Goal: Information Seeking & Learning: Learn about a topic

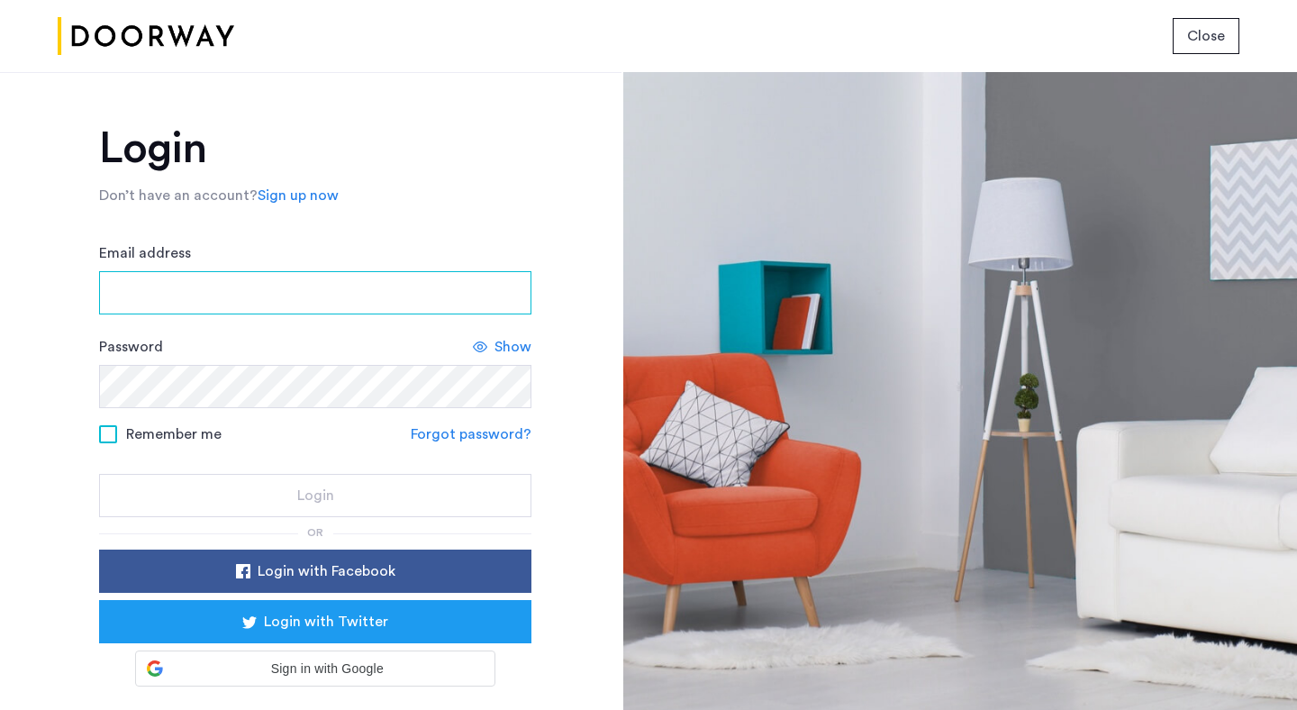
click at [213, 302] on input "Email address" at bounding box center [315, 292] width 432 height 43
type input "**********"
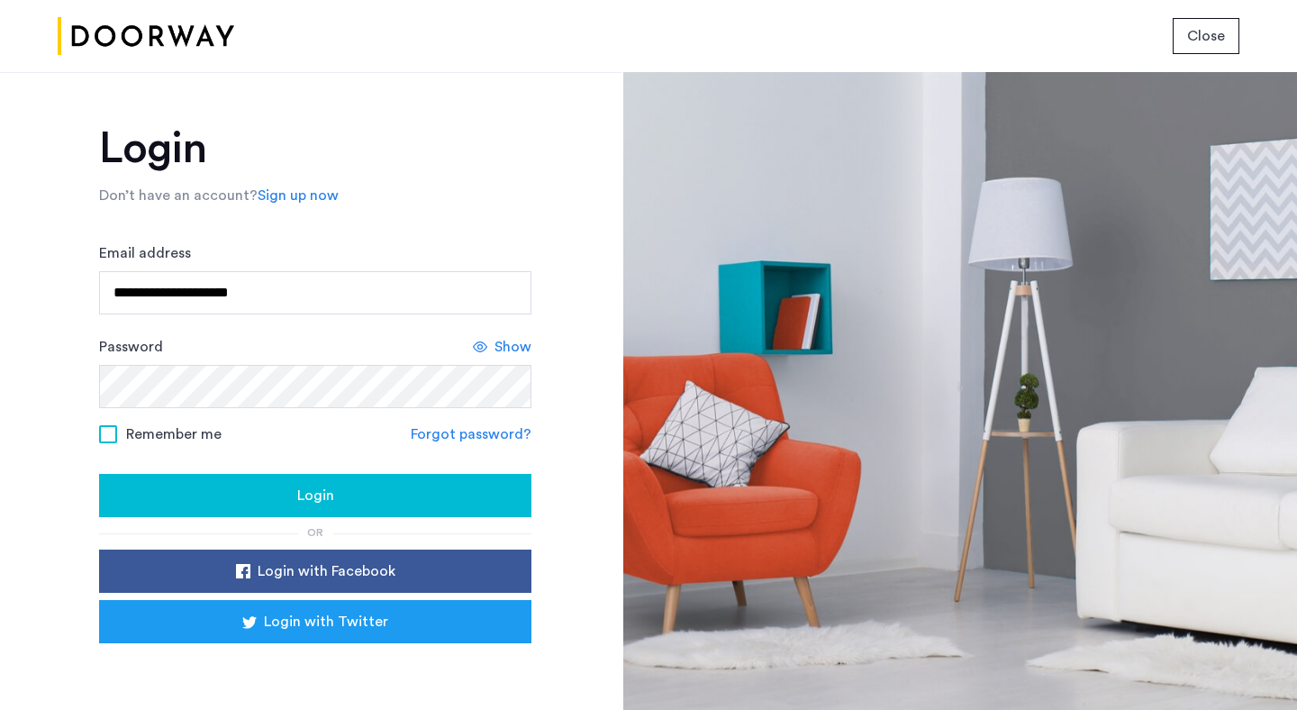
click at [196, 431] on span "Remember me" at bounding box center [174, 434] width 96 height 22
click at [317, 495] on span "Login" at bounding box center [315, 496] width 37 height 22
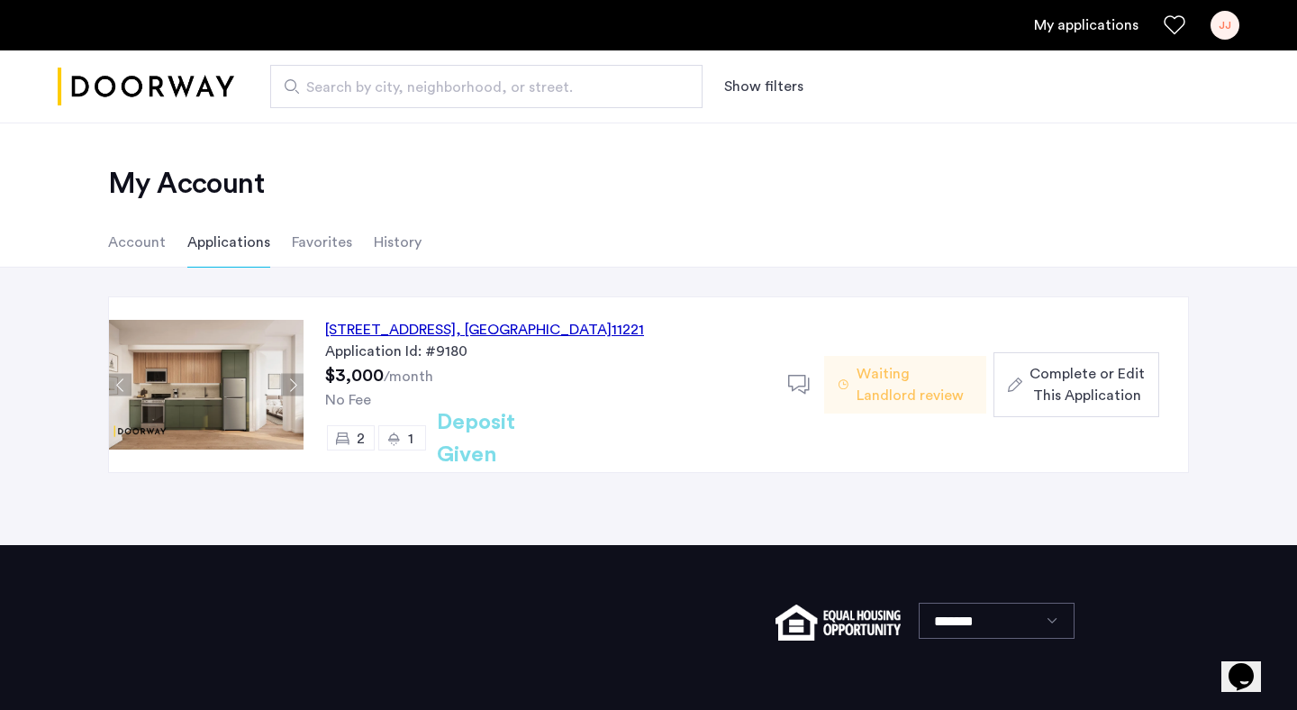
click at [392, 232] on li "History" at bounding box center [398, 242] width 48 height 50
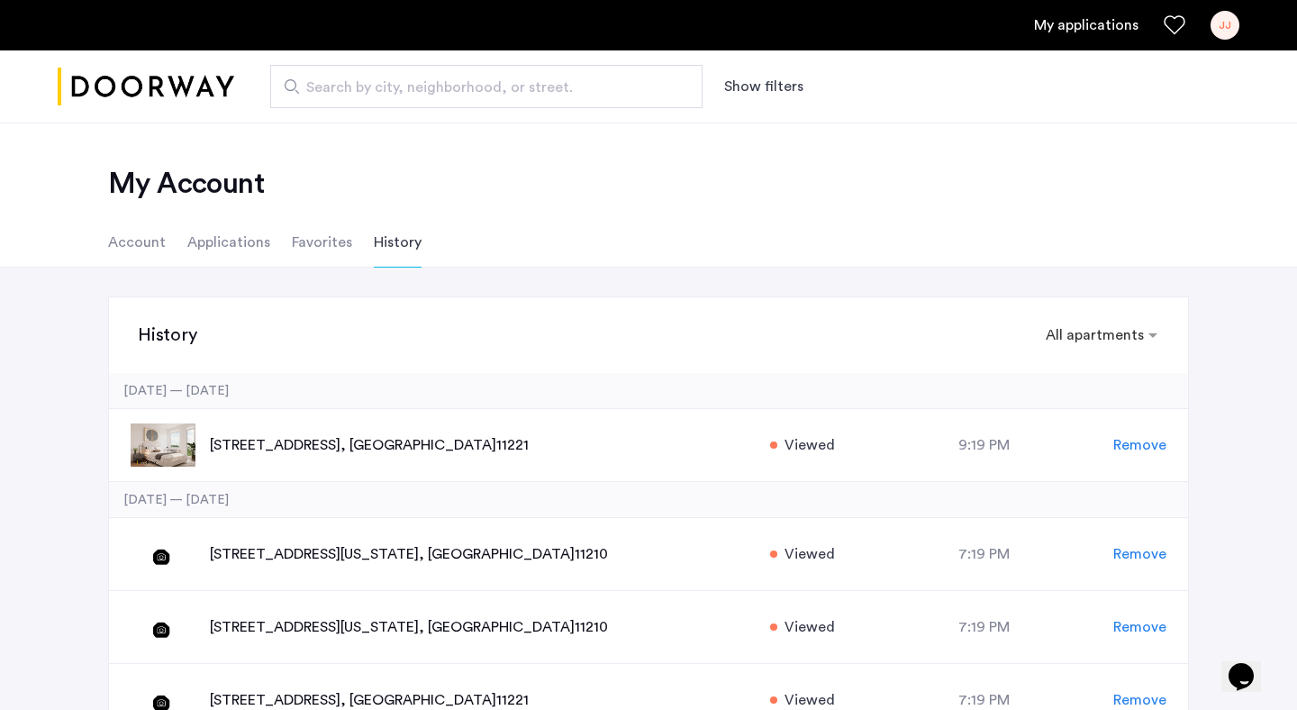
click at [342, 241] on li "Favorites" at bounding box center [322, 242] width 60 height 50
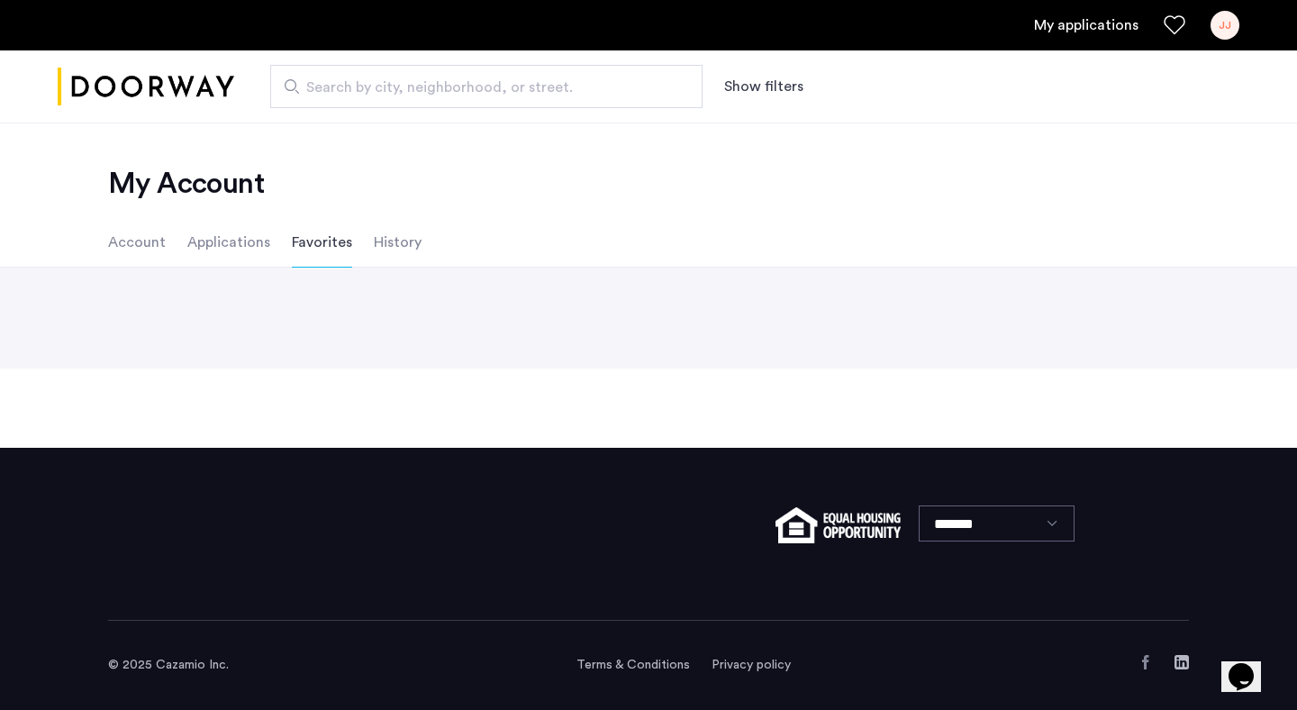
click at [387, 243] on li "History" at bounding box center [398, 242] width 48 height 50
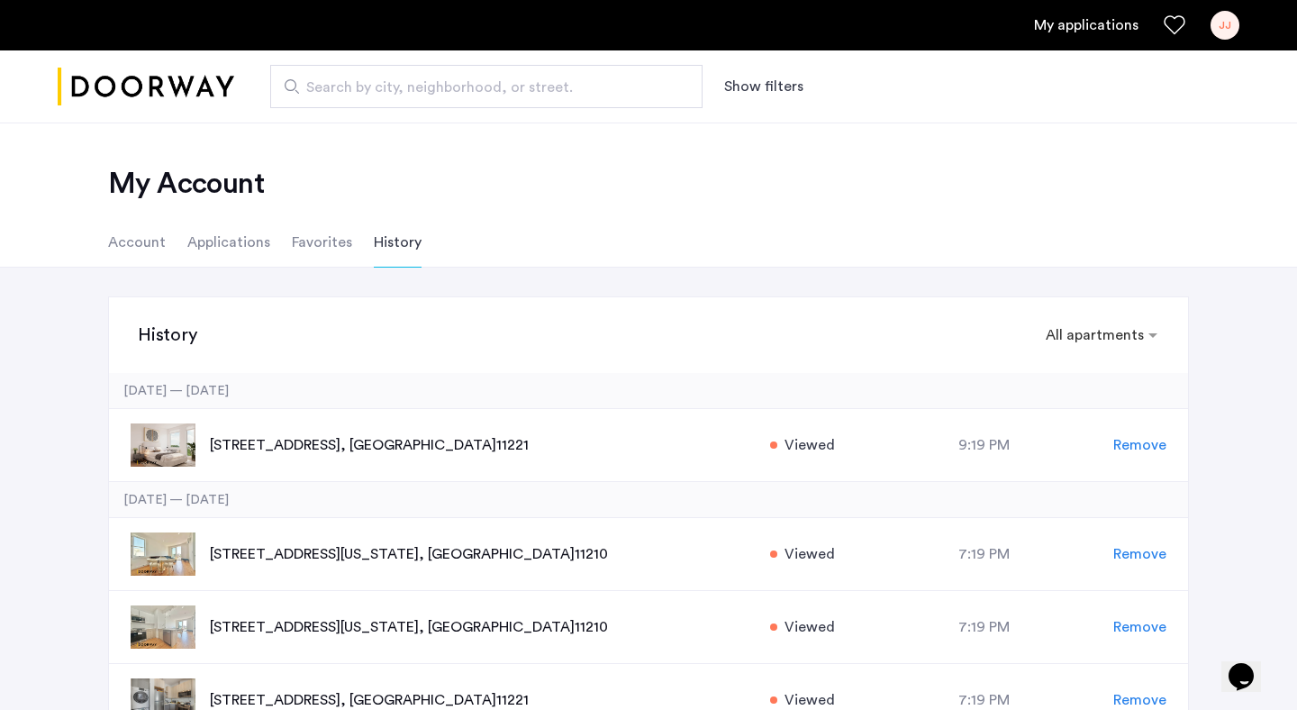
click at [332, 241] on li "Favorites" at bounding box center [322, 242] width 60 height 50
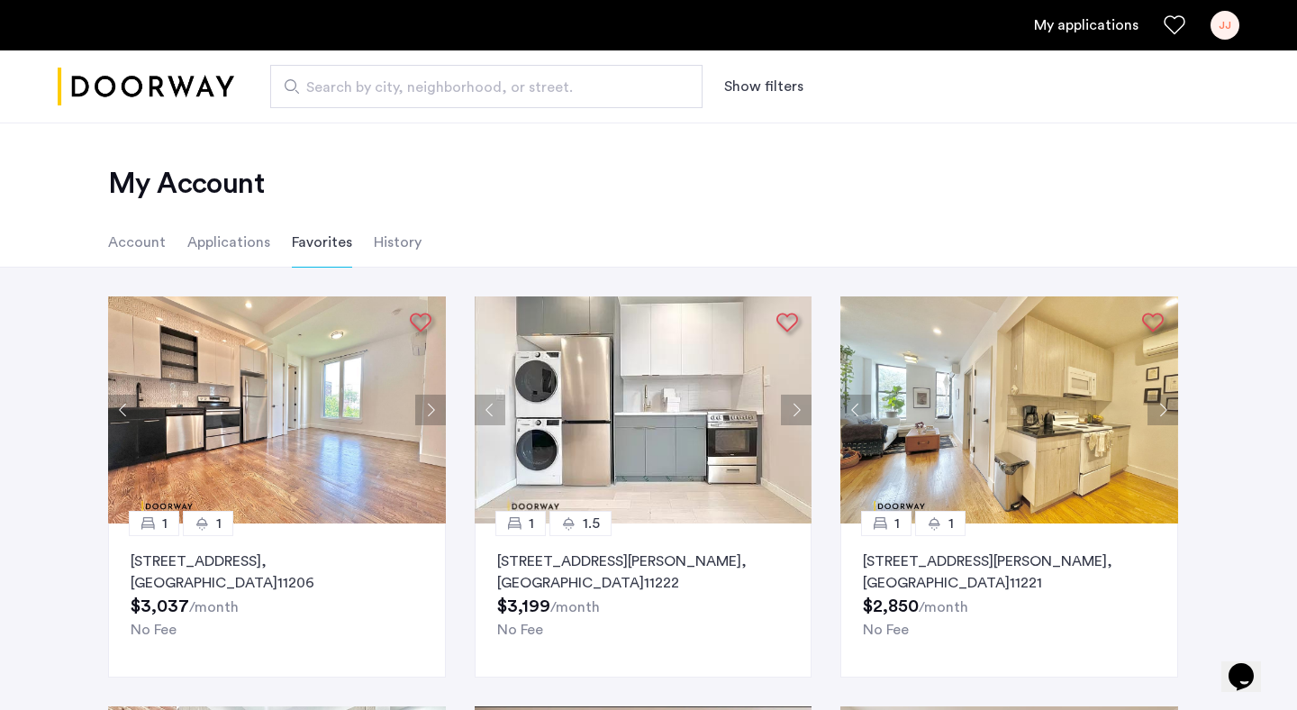
click at [232, 241] on li "Applications" at bounding box center [228, 242] width 83 height 50
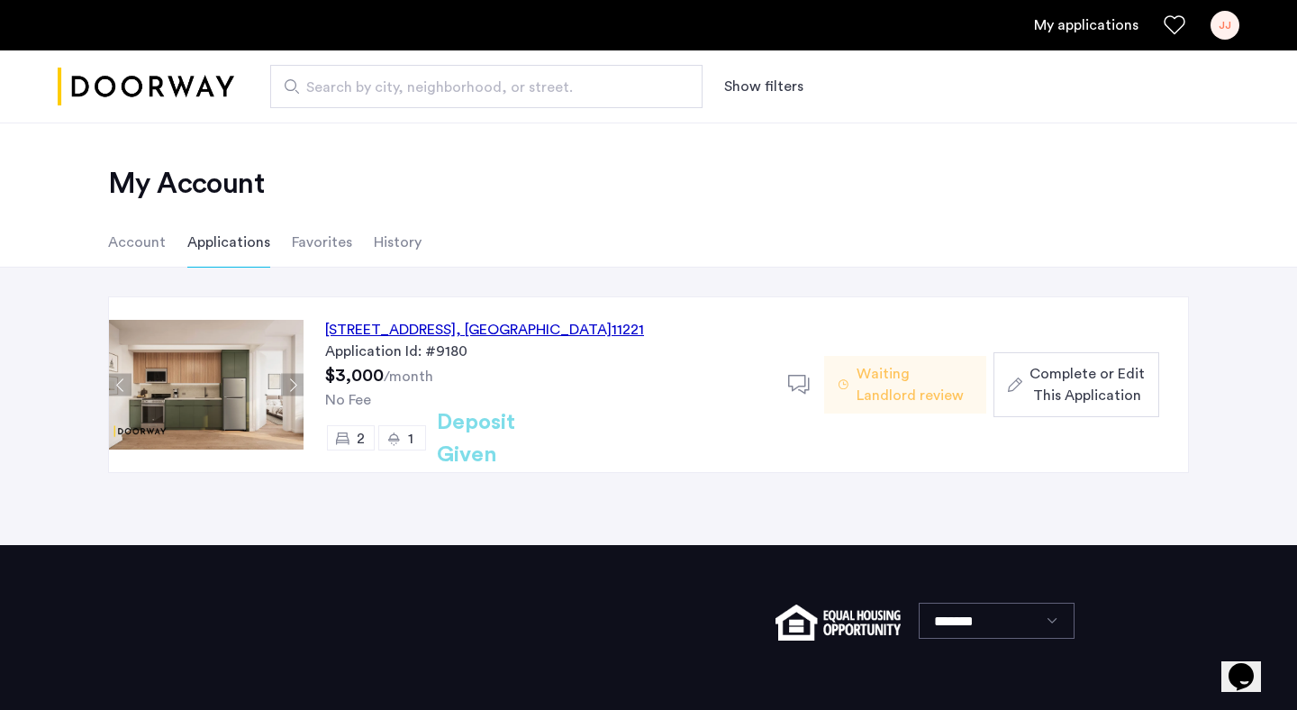
click at [153, 240] on li "Account" at bounding box center [137, 242] width 58 height 50
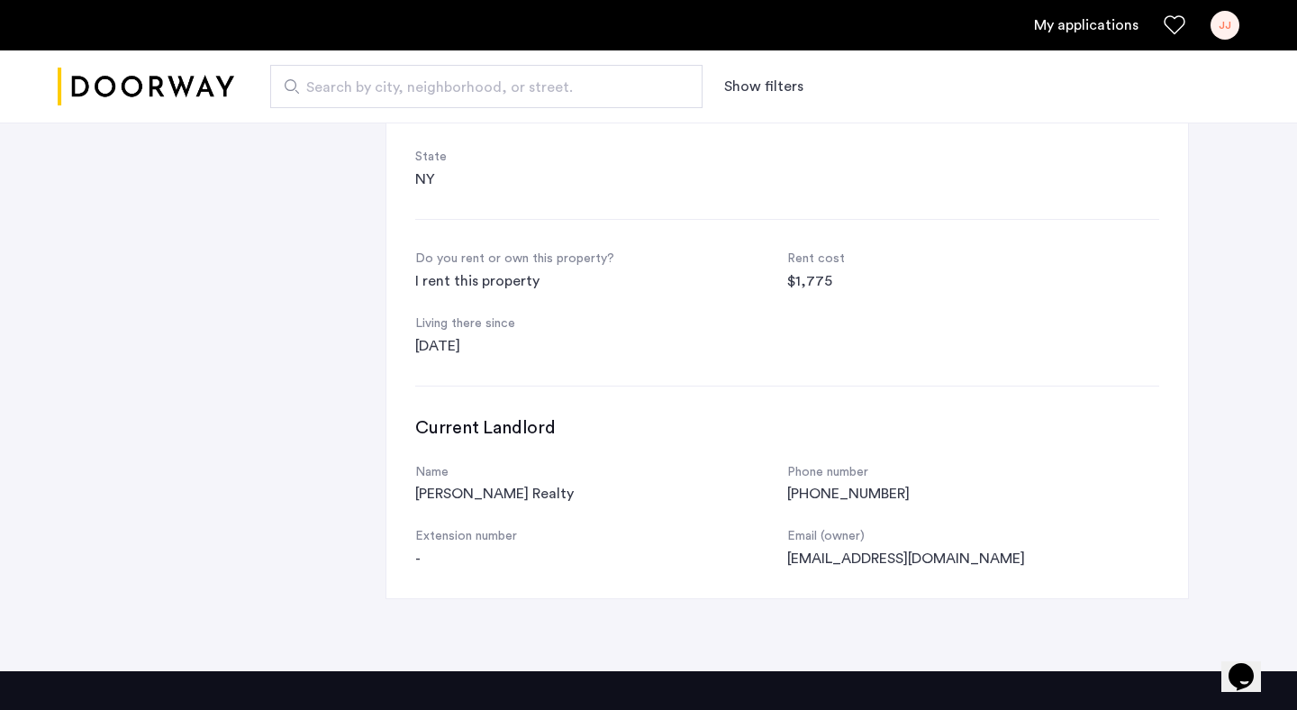
scroll to position [683, 0]
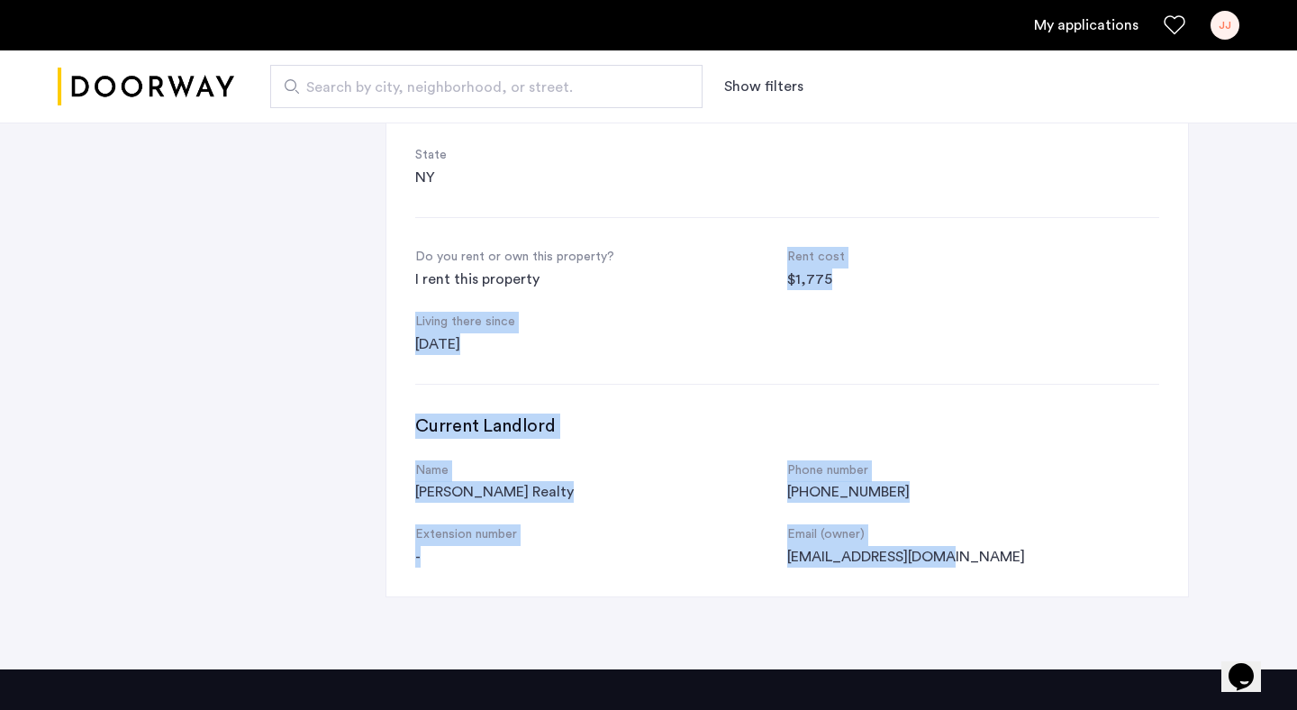
drag, startPoint x: 789, startPoint y: 251, endPoint x: 824, endPoint y: 581, distance: 331.6
click at [824, 581] on div "Account Credit run successful. First name Jessica Last name Jabre Email address…" at bounding box center [788, 105] width 802 height 982
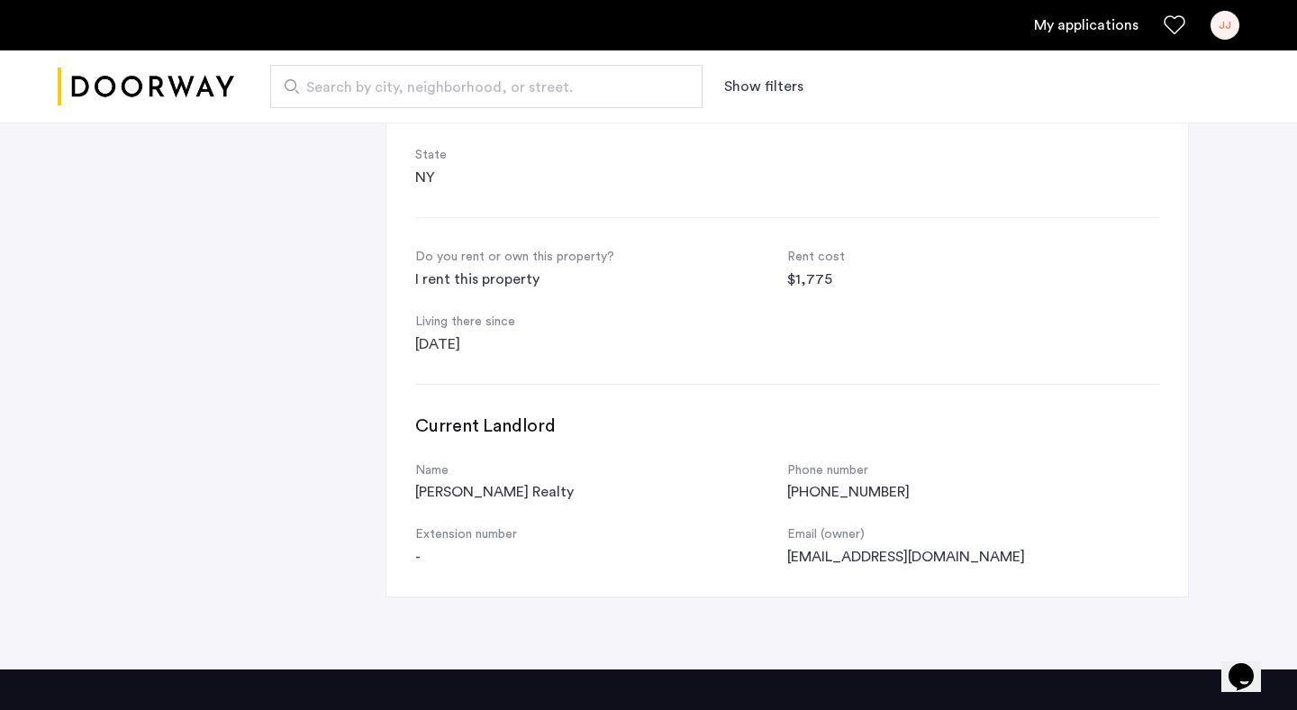
click at [817, 384] on div "Account Credit run successful. First name Jessica Last name Jabre Email address…" at bounding box center [788, 105] width 802 height 982
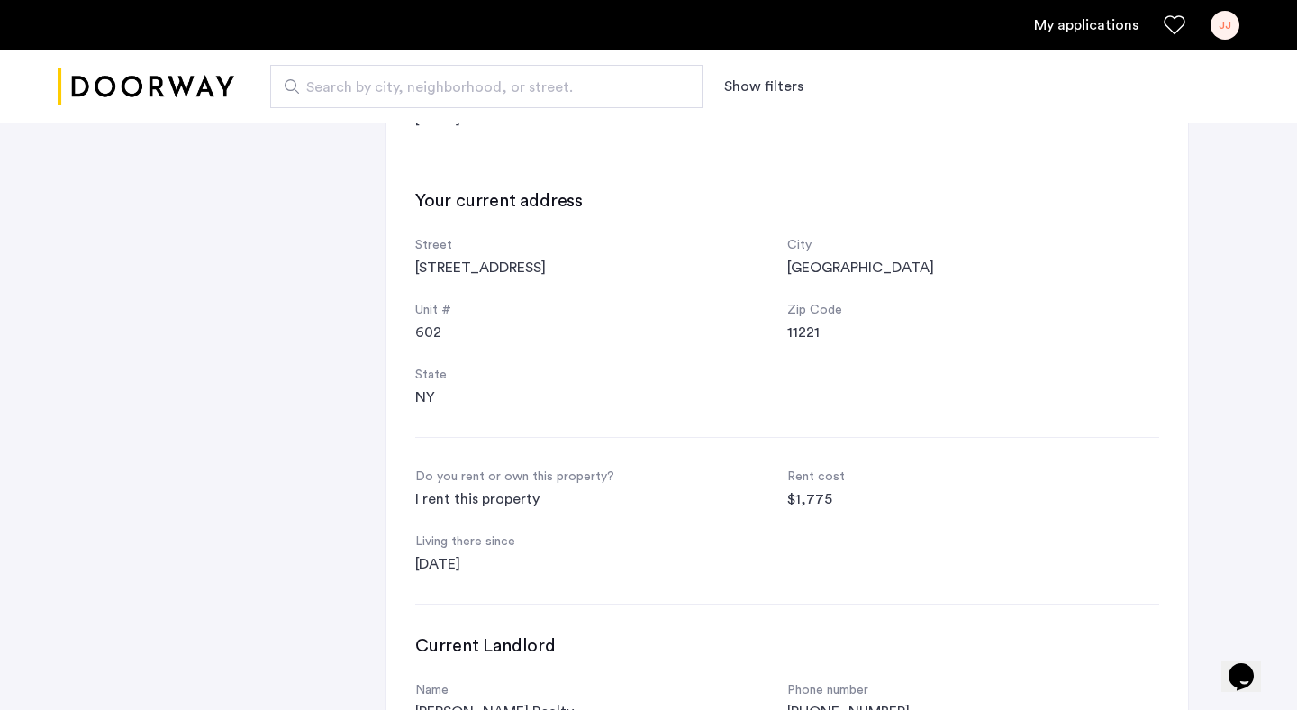
scroll to position [0, 0]
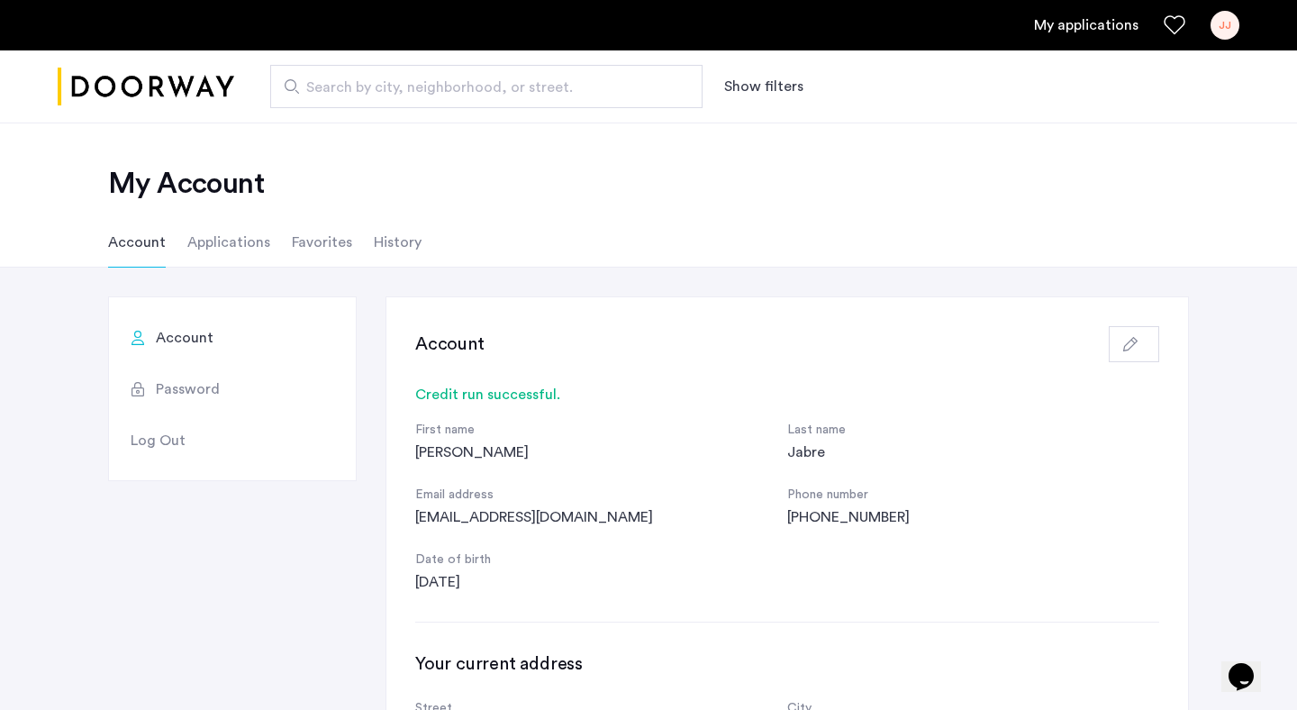
click at [762, 94] on button "Show filters" at bounding box center [763, 87] width 79 height 22
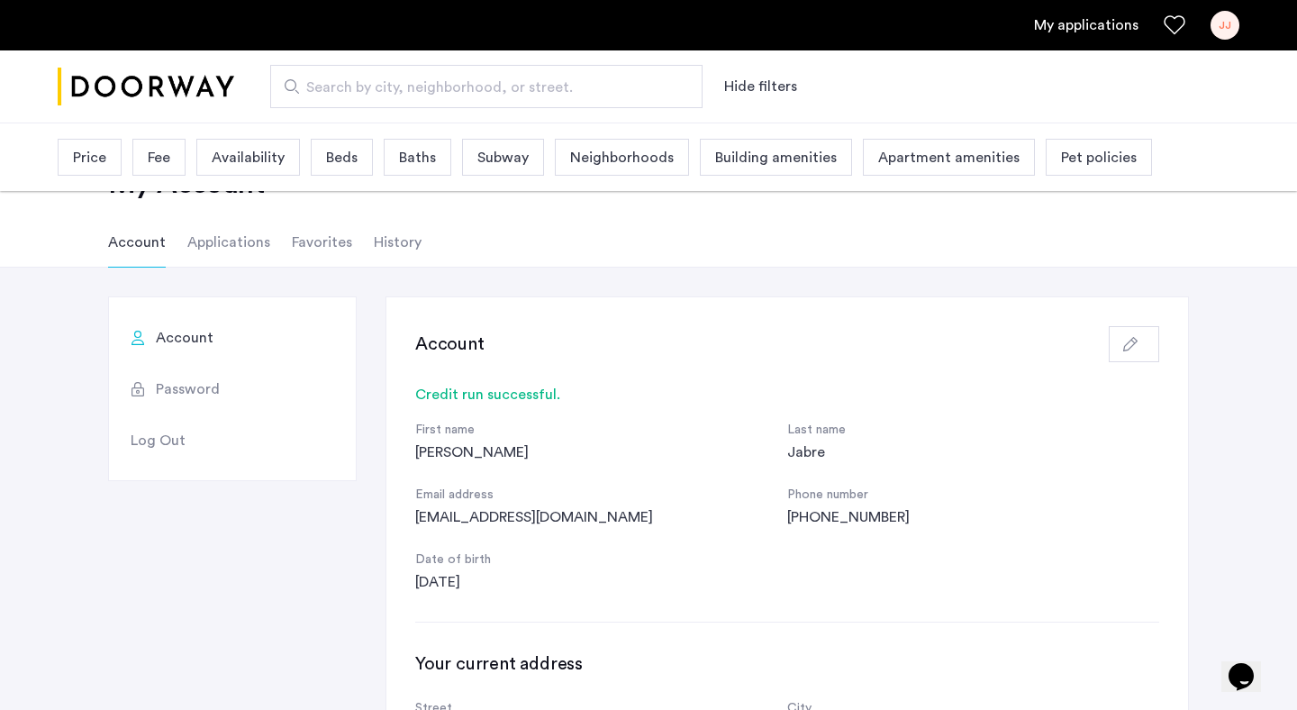
click at [762, 94] on button "Hide filters" at bounding box center [760, 87] width 73 height 22
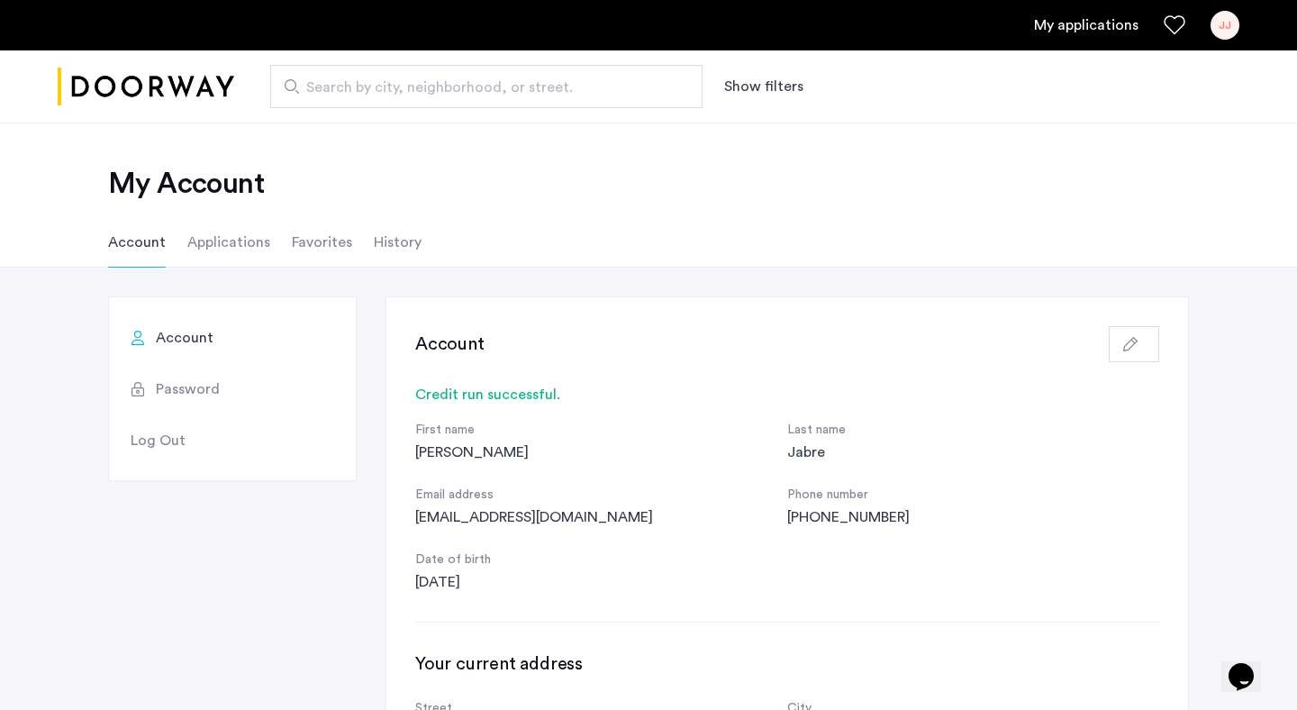
click at [764, 80] on button "Show filters" at bounding box center [763, 87] width 79 height 22
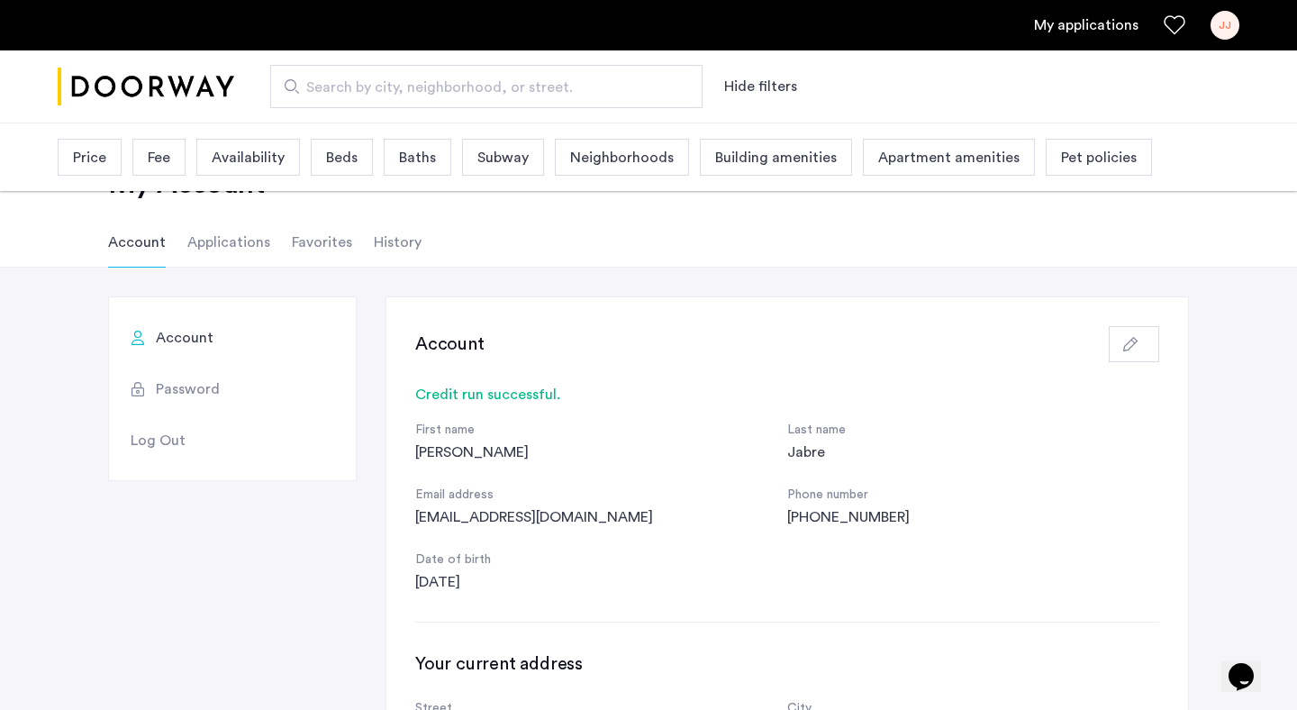
click at [113, 167] on div "Price" at bounding box center [90, 157] width 64 height 37
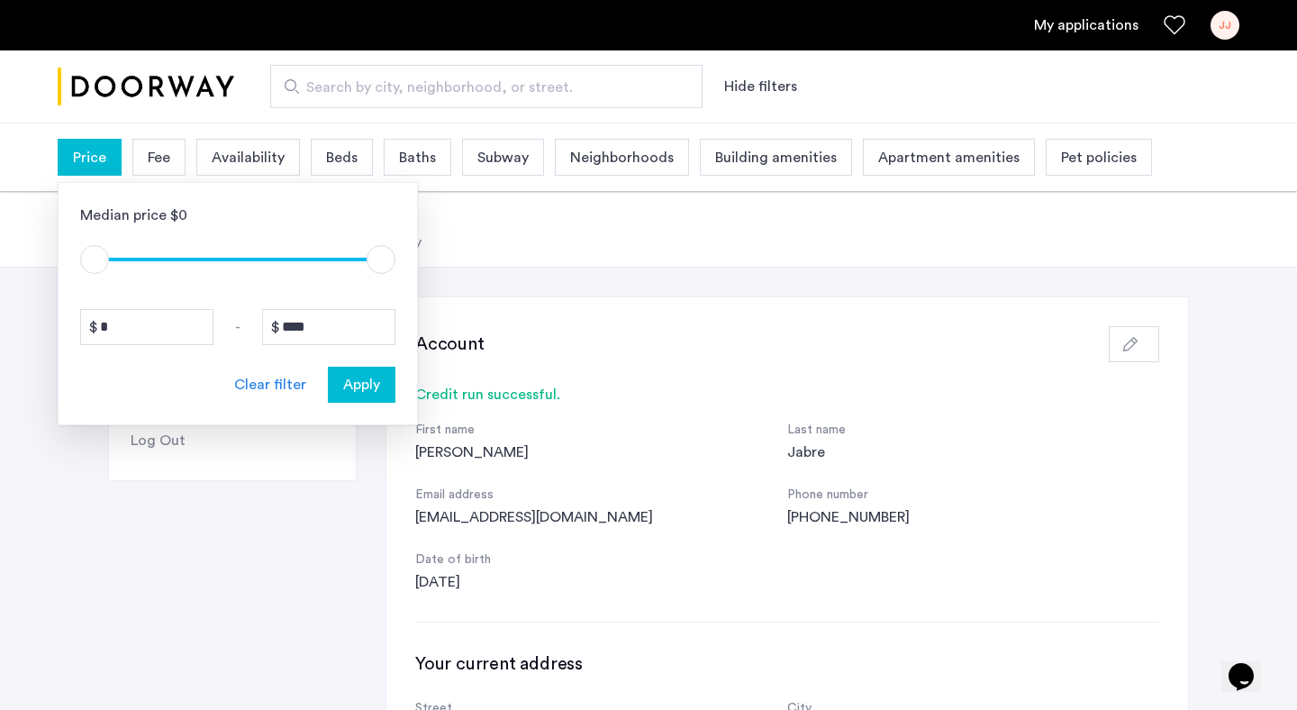
click at [160, 155] on span "Fee" at bounding box center [159, 158] width 23 height 22
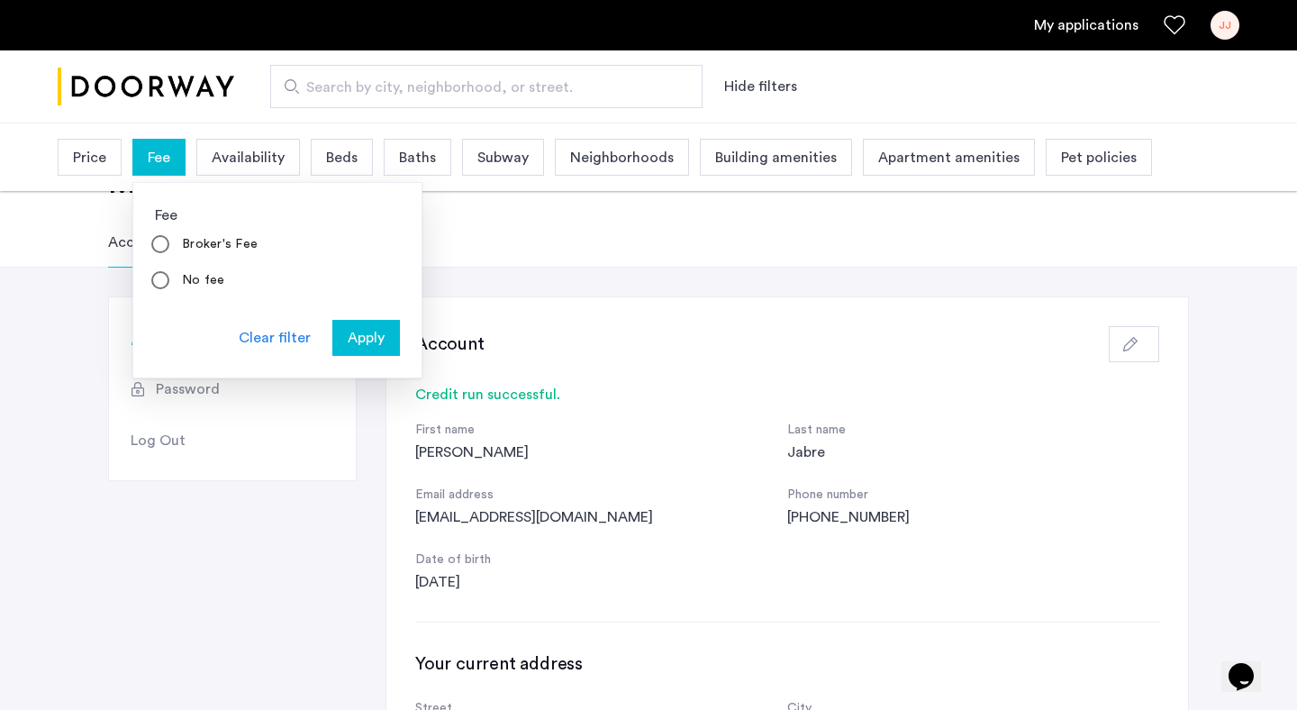
click at [224, 159] on span "Availability" at bounding box center [248, 158] width 73 height 22
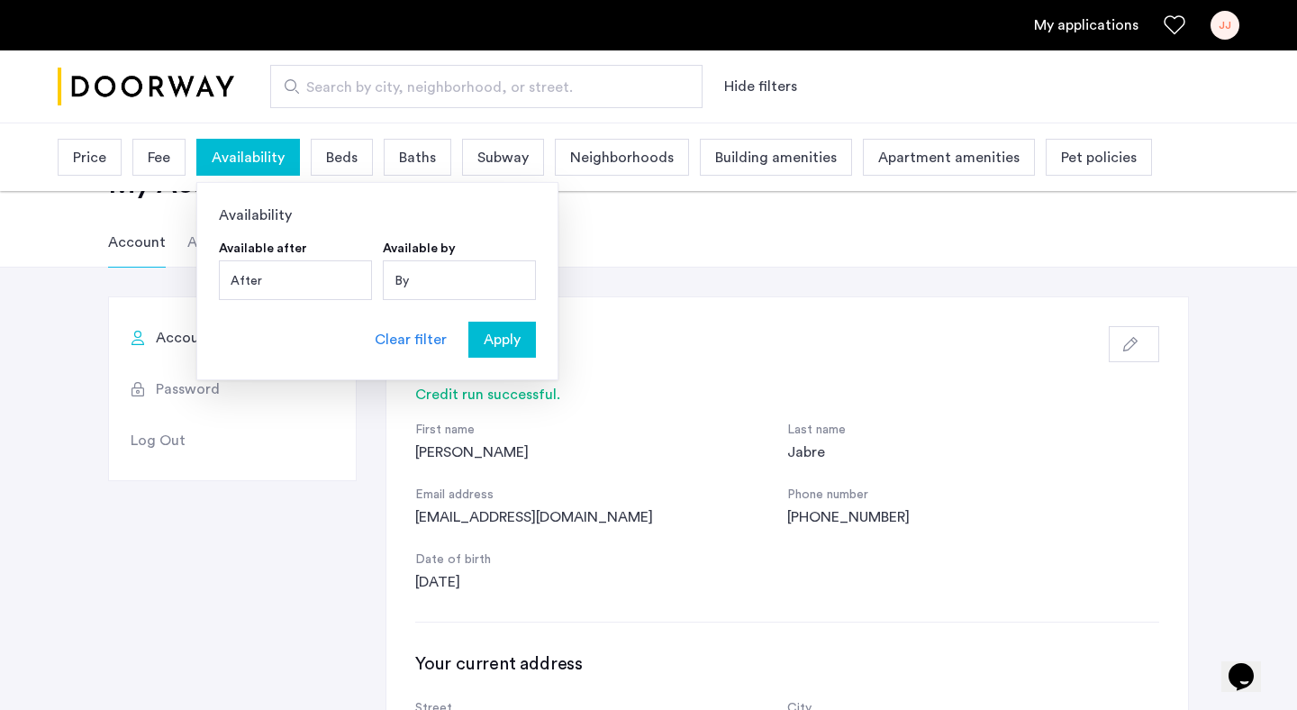
click at [322, 289] on div "After" at bounding box center [295, 280] width 153 height 40
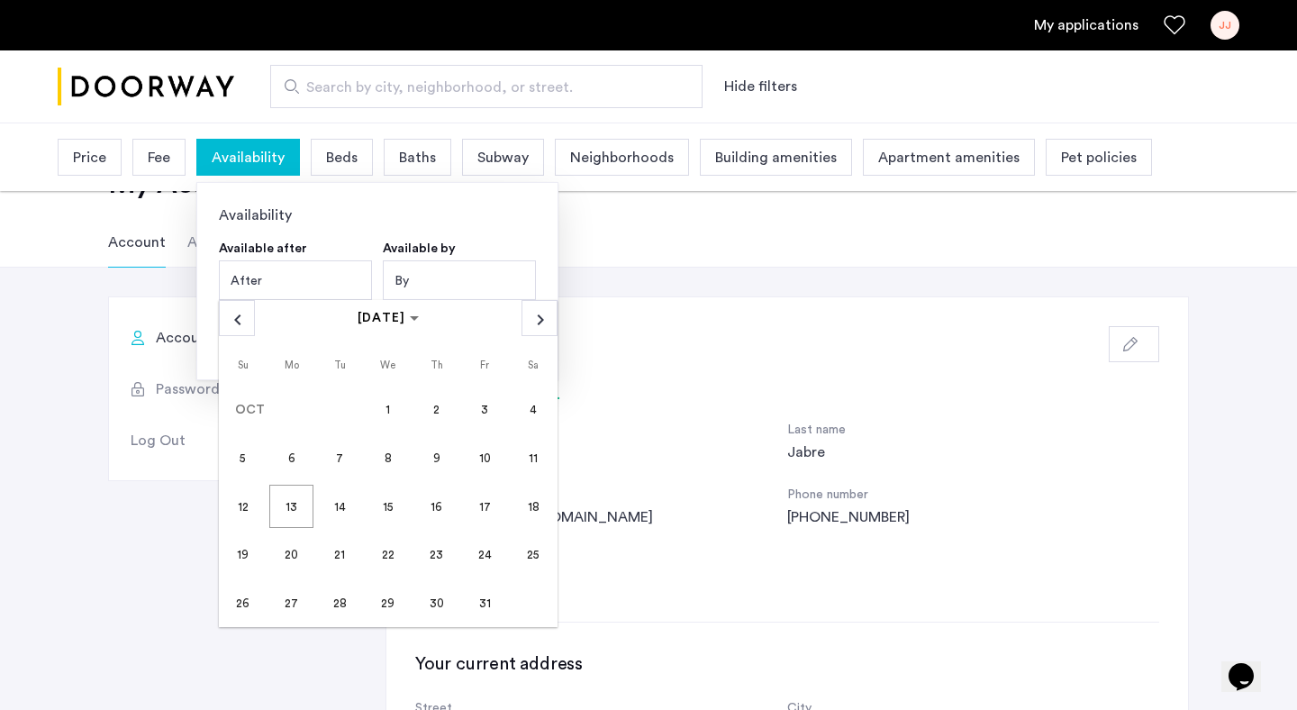
click at [480, 597] on span "31" at bounding box center [484, 602] width 43 height 43
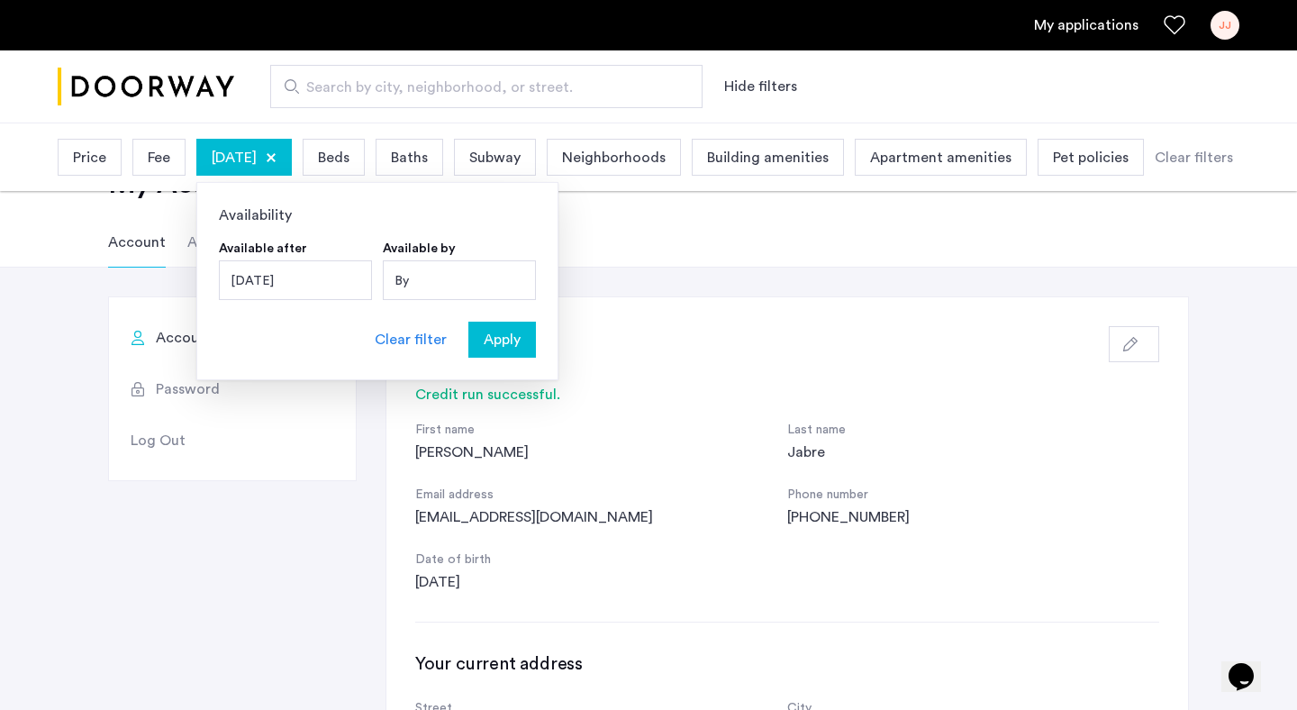
click at [476, 295] on div "By" at bounding box center [459, 280] width 153 height 40
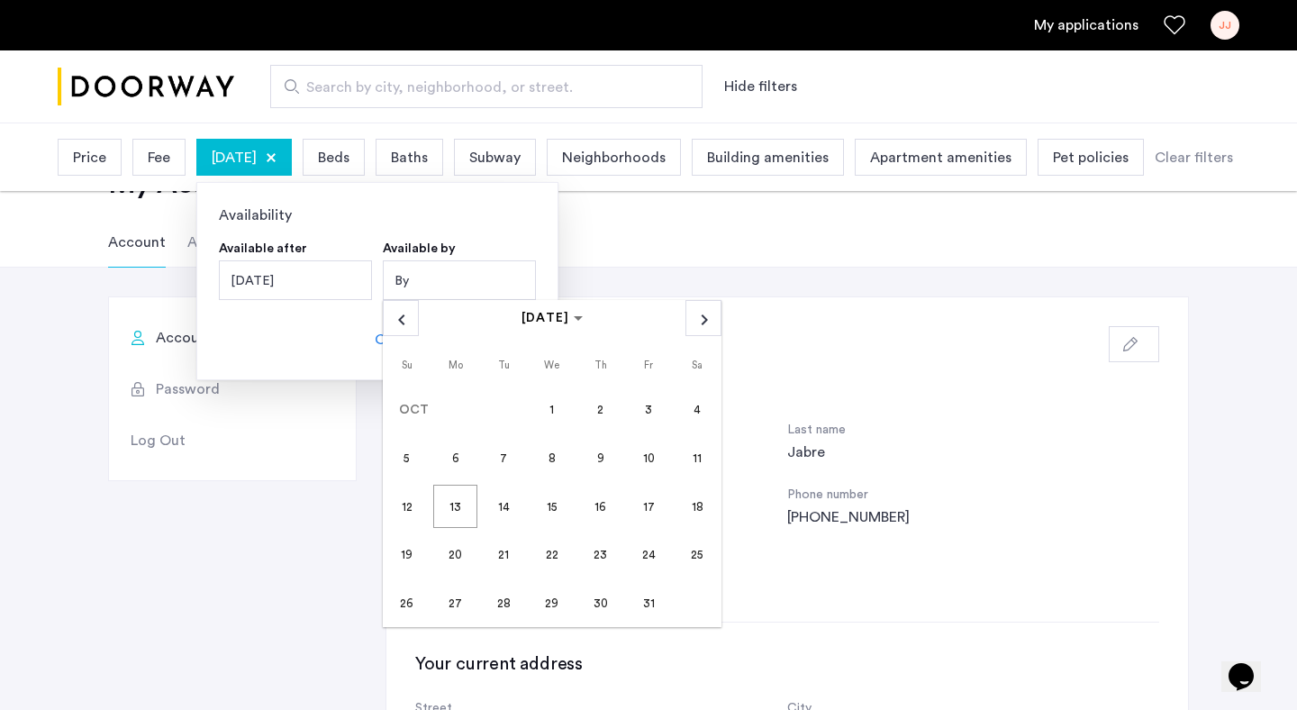
click at [323, 272] on div "October 31, 2025" at bounding box center [295, 280] width 153 height 40
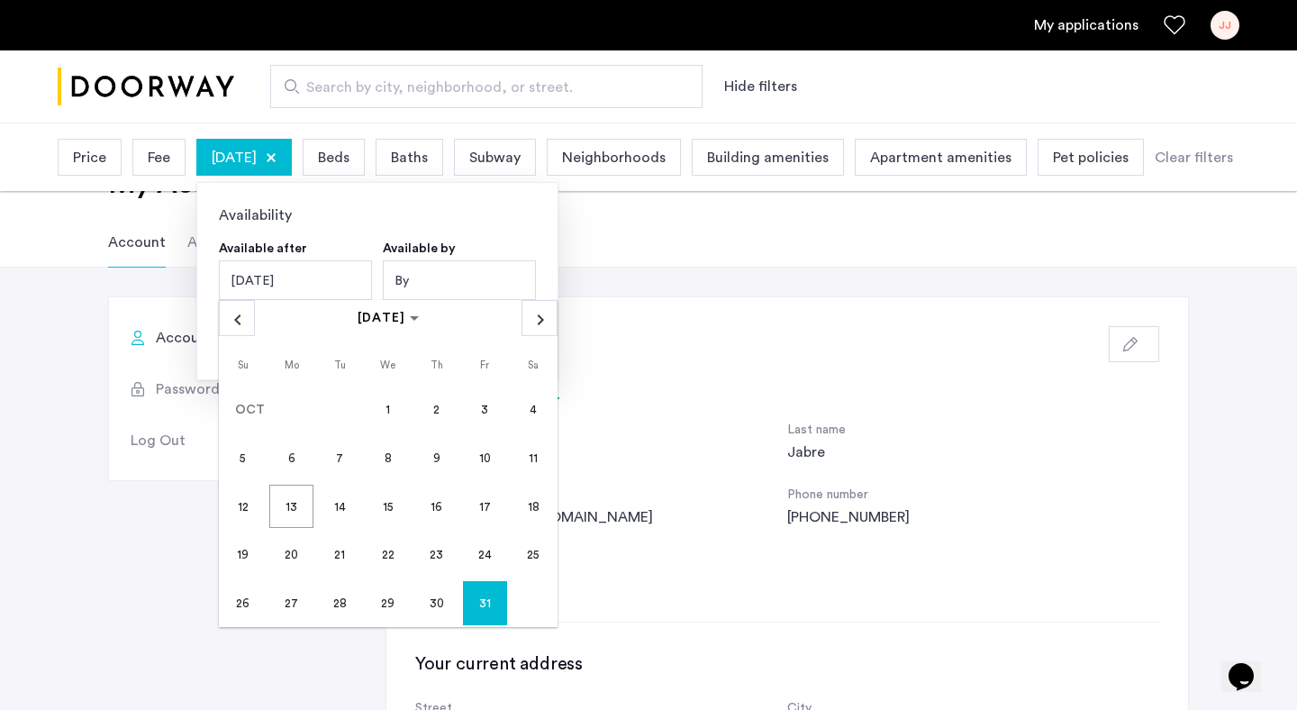
click at [323, 272] on div "October 31, 2025" at bounding box center [295, 280] width 153 height 40
click at [322, 268] on div "October 31, 2025" at bounding box center [295, 280] width 153 height 40
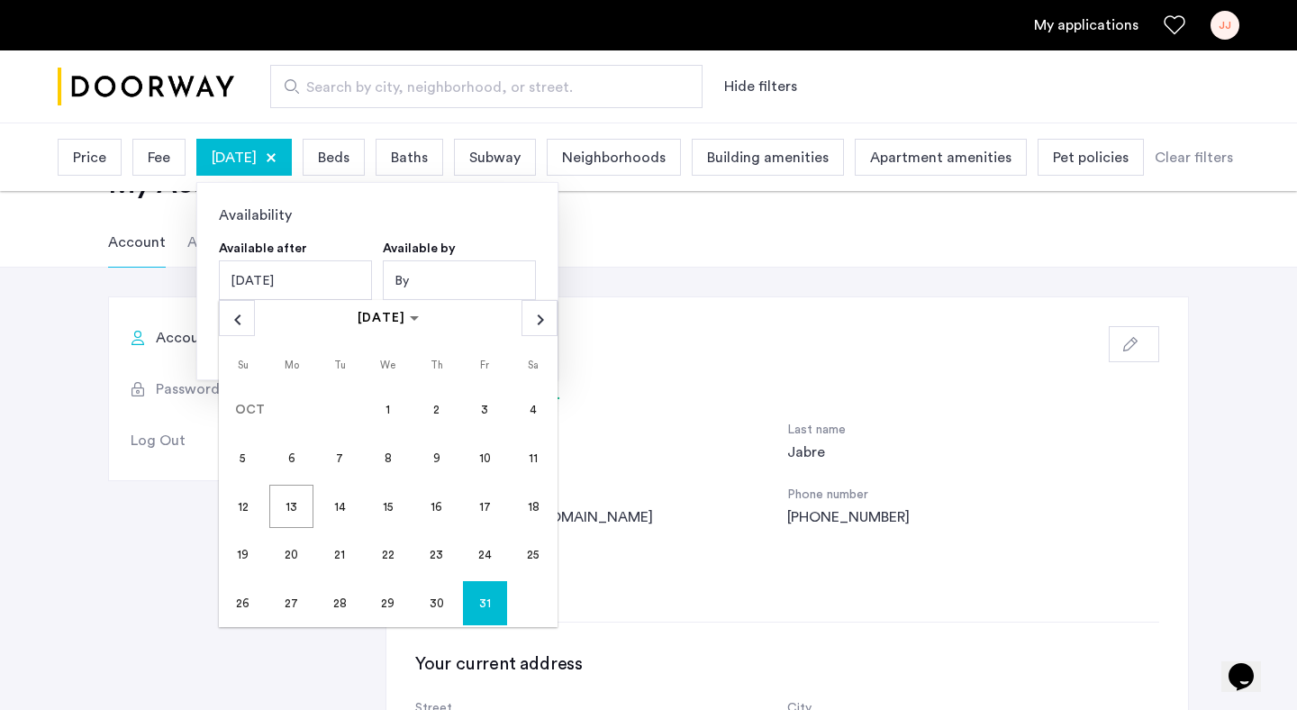
click at [418, 270] on div "By" at bounding box center [459, 280] width 153 height 40
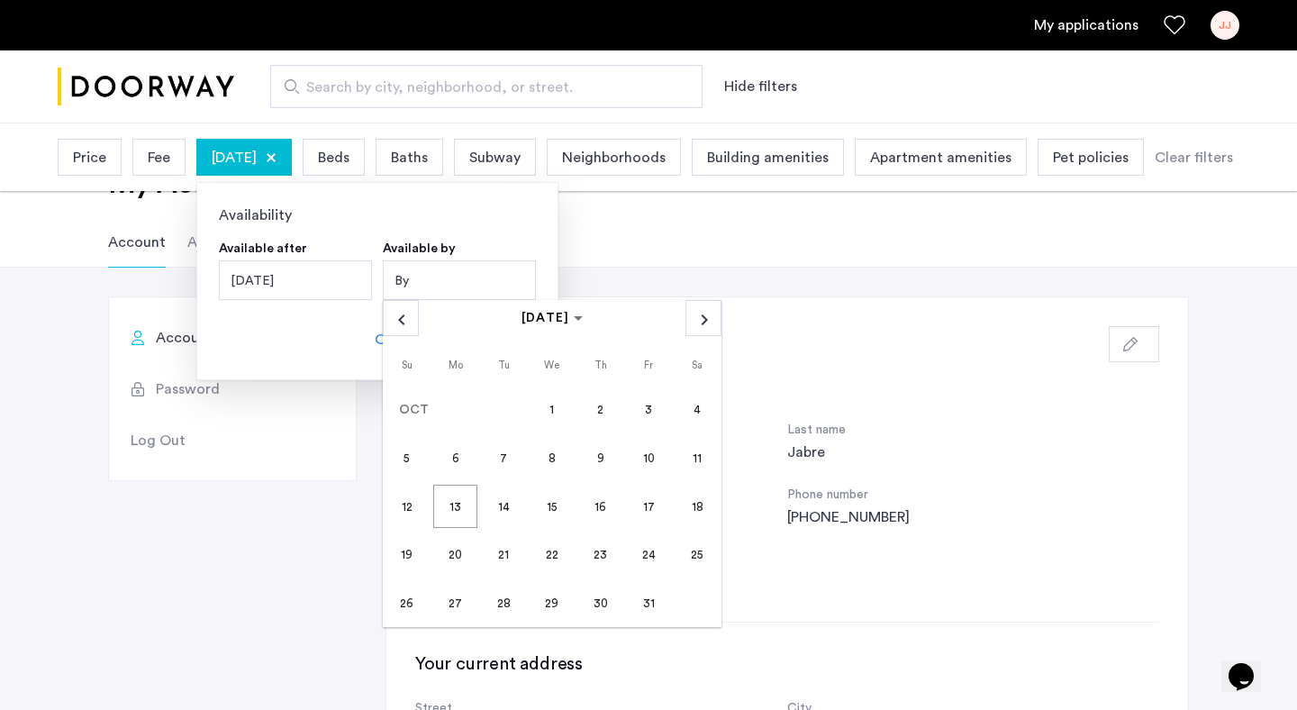
click at [652, 602] on span "31" at bounding box center [648, 602] width 43 height 43
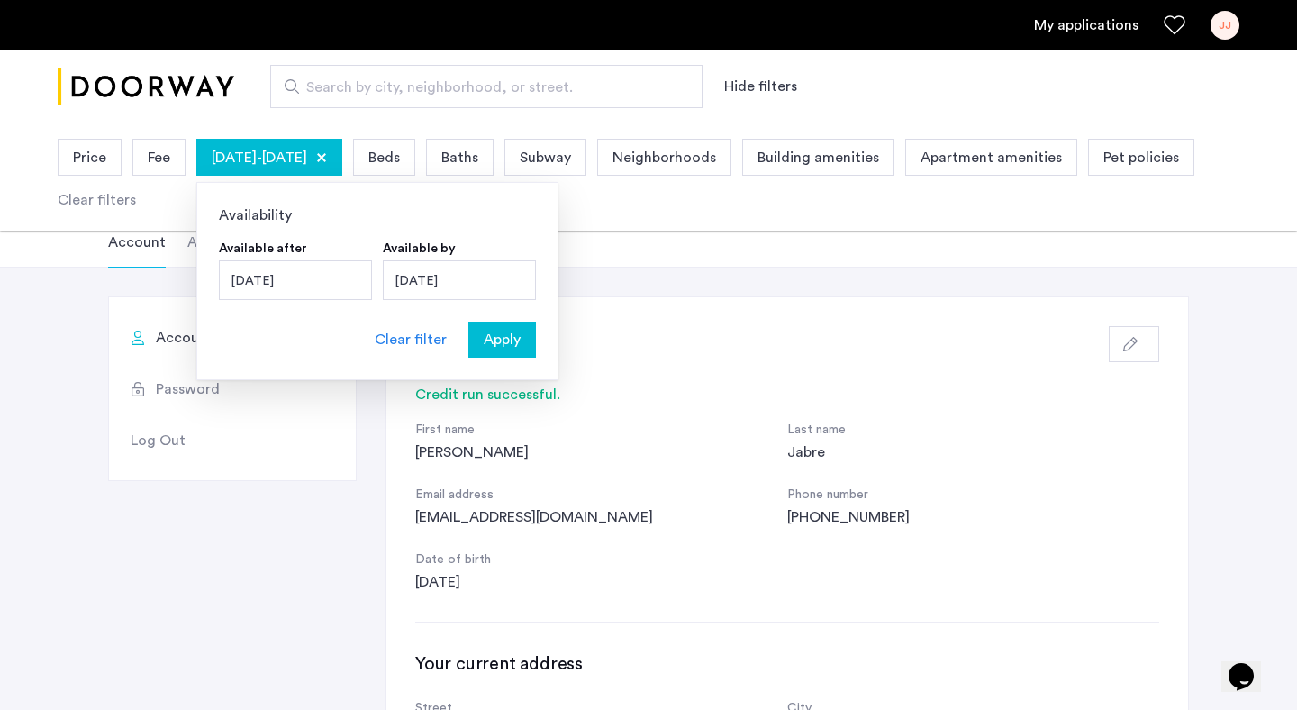
click at [334, 280] on div "October 31, 2025" at bounding box center [295, 280] width 153 height 40
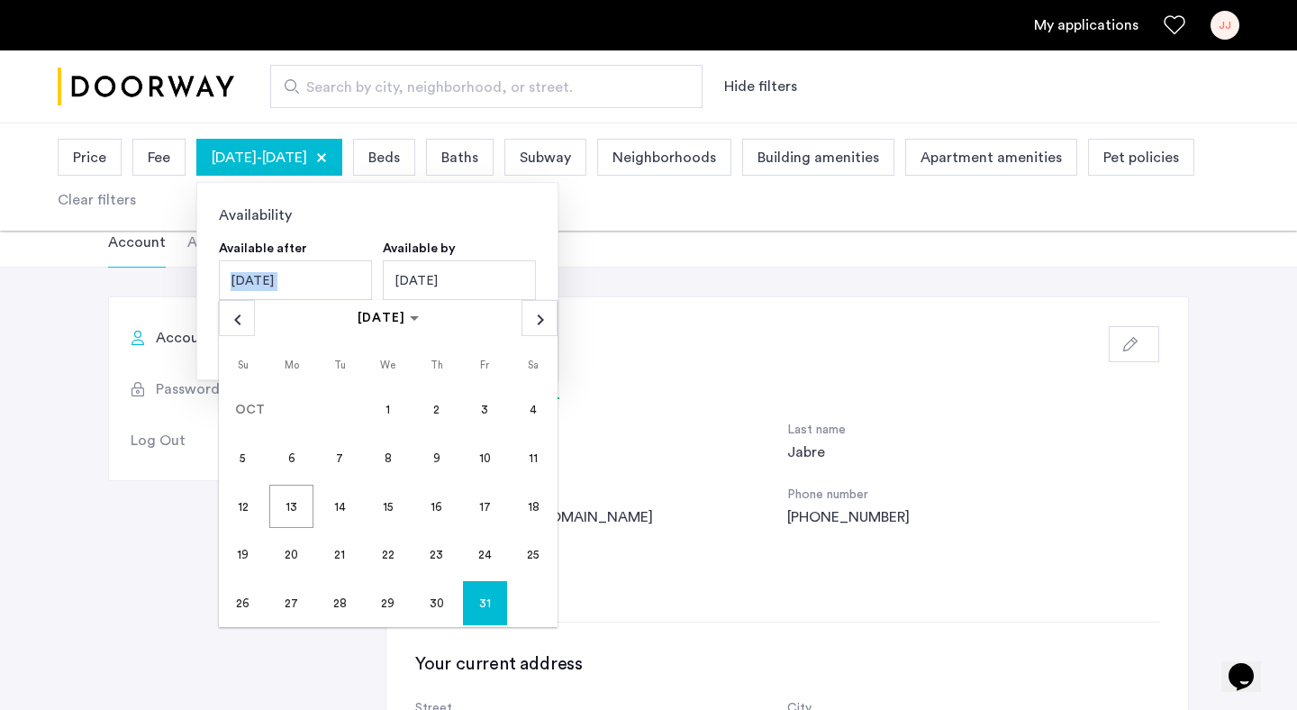
click at [334, 280] on div "October 31, 2025" at bounding box center [295, 280] width 153 height 40
click at [300, 248] on div "Available after" at bounding box center [263, 249] width 88 height 16
click at [327, 156] on div at bounding box center [321, 157] width 11 height 11
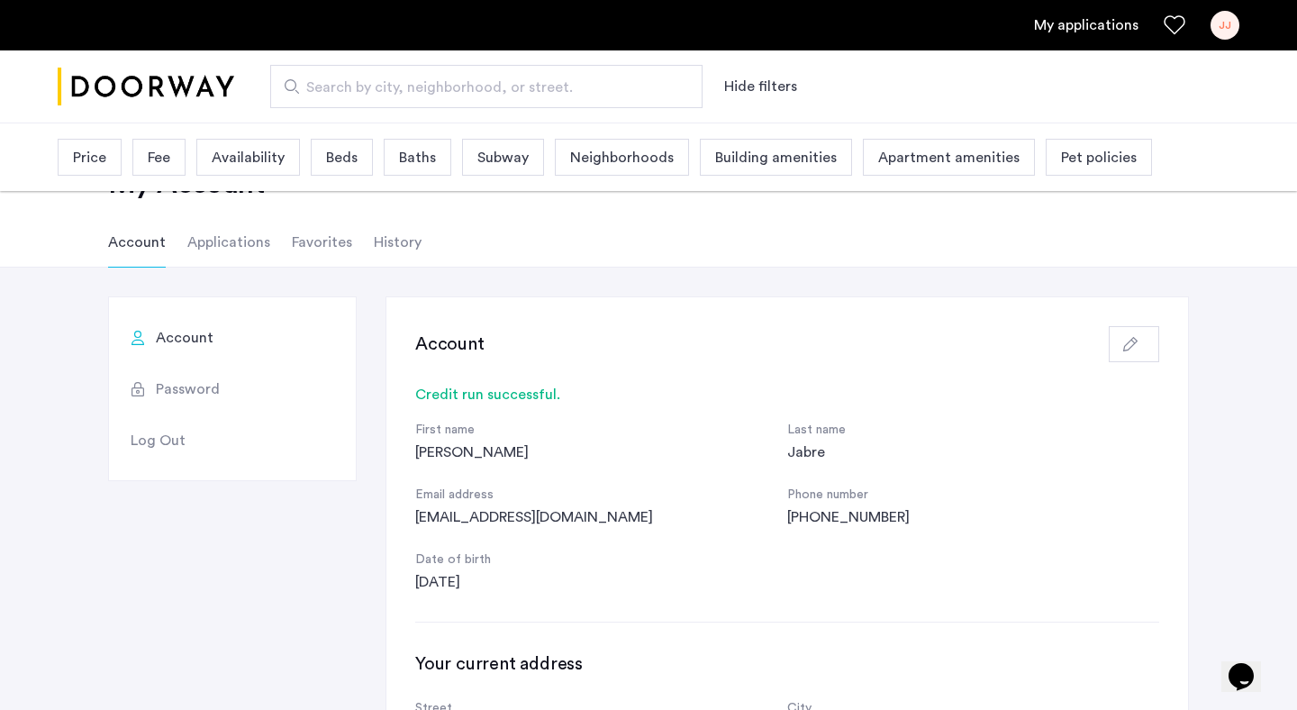
click at [250, 151] on span "Availability" at bounding box center [248, 158] width 73 height 22
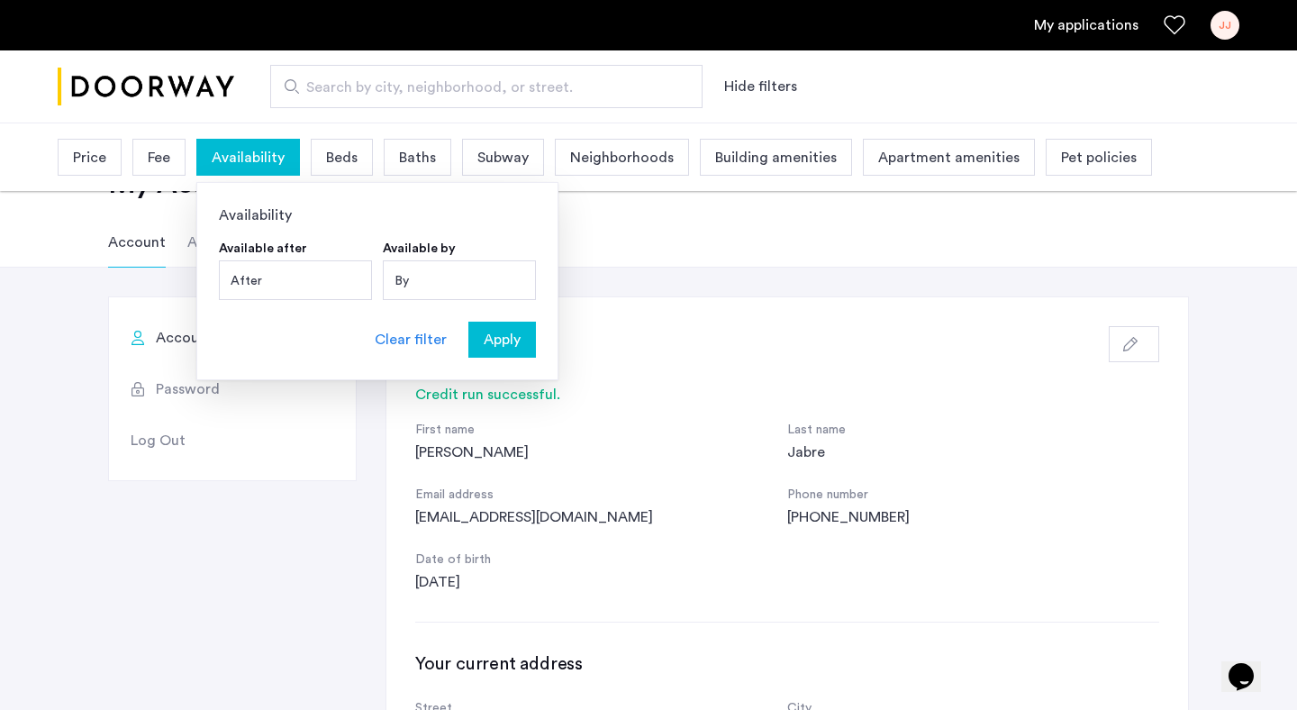
click at [479, 277] on div "By" at bounding box center [459, 280] width 153 height 40
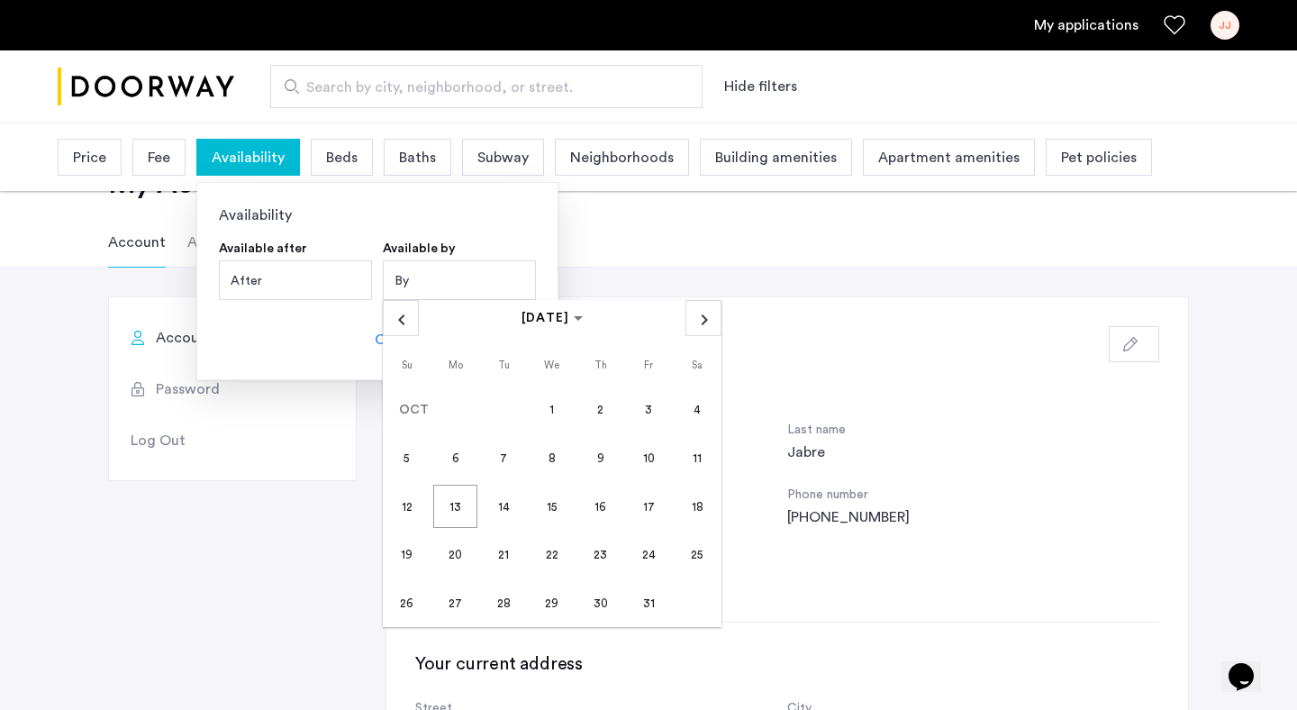
click at [655, 606] on span "31" at bounding box center [648, 602] width 43 height 43
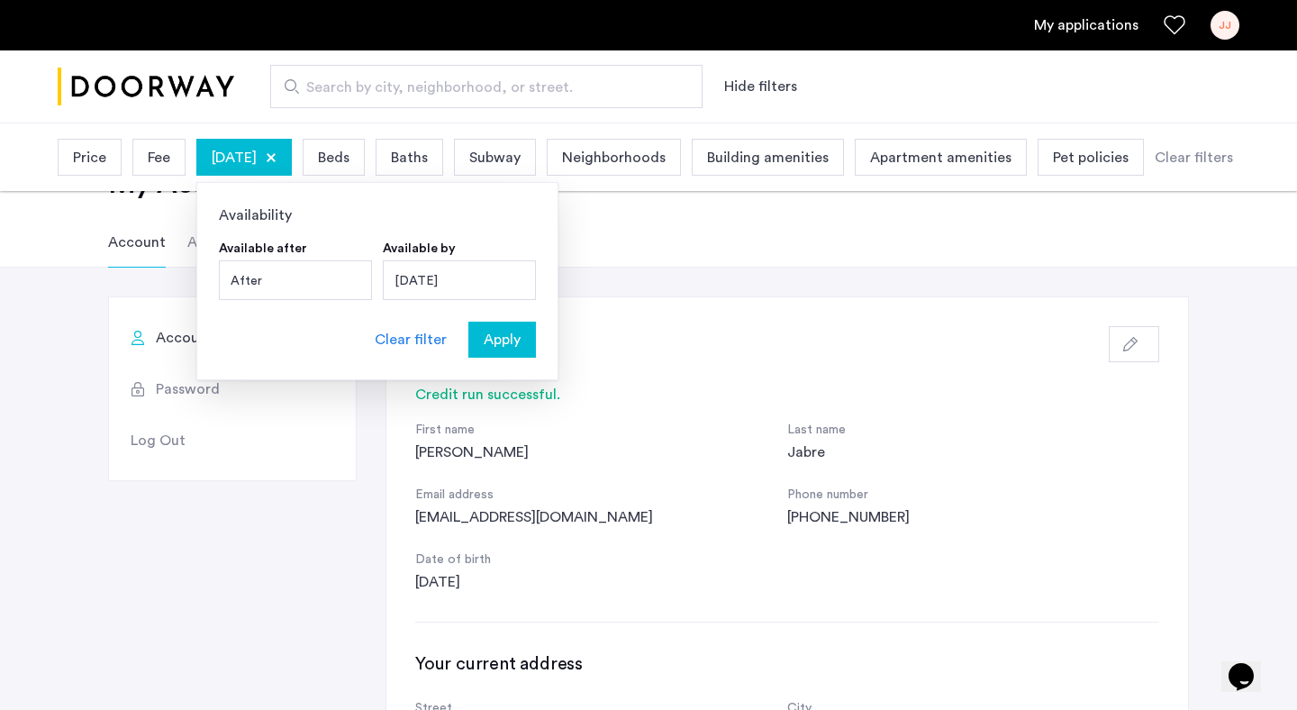
click at [490, 336] on span "Apply" at bounding box center [502, 340] width 37 height 22
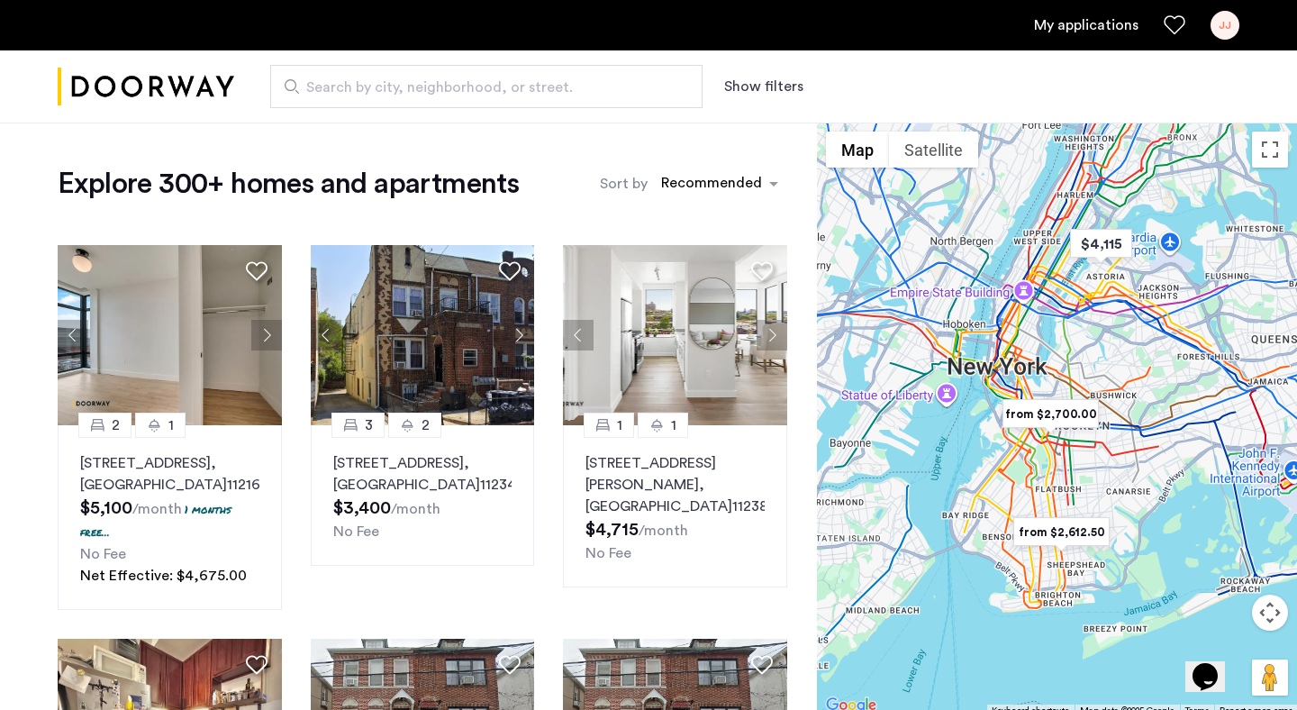
click at [771, 91] on button "Show filters" at bounding box center [763, 87] width 79 height 22
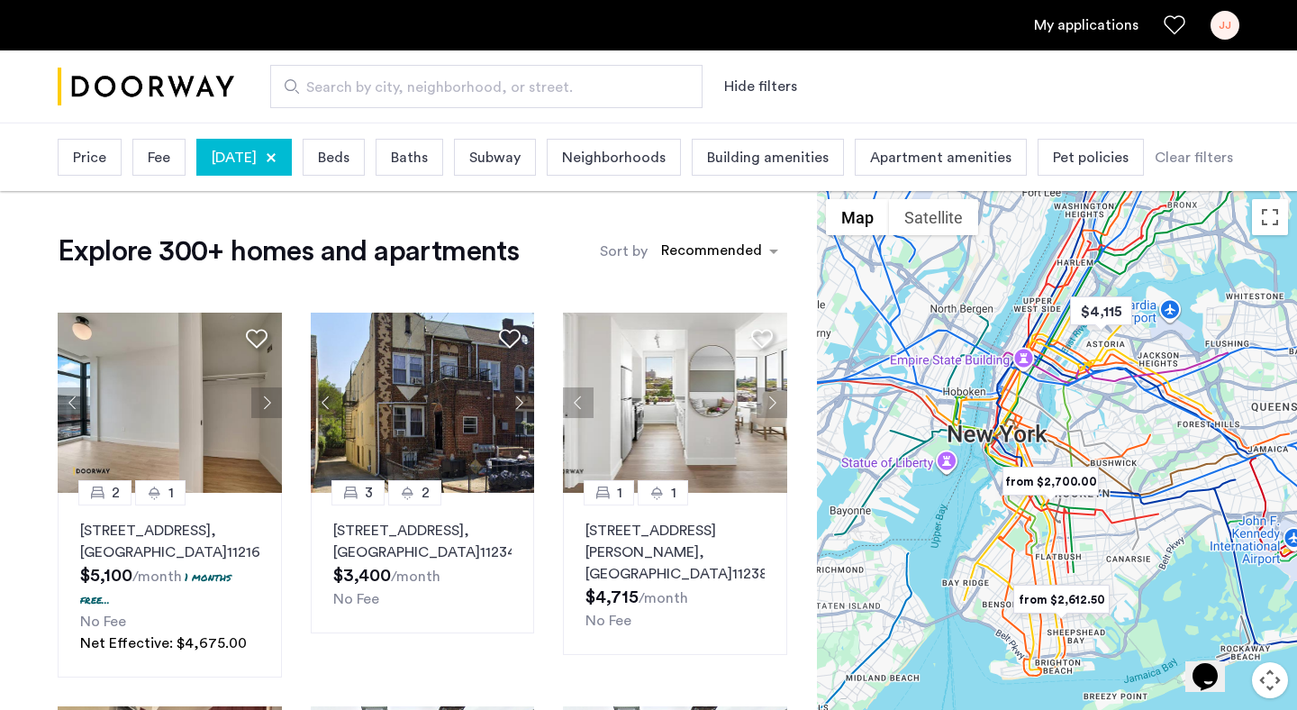
click at [428, 158] on span "Baths" at bounding box center [409, 158] width 37 height 22
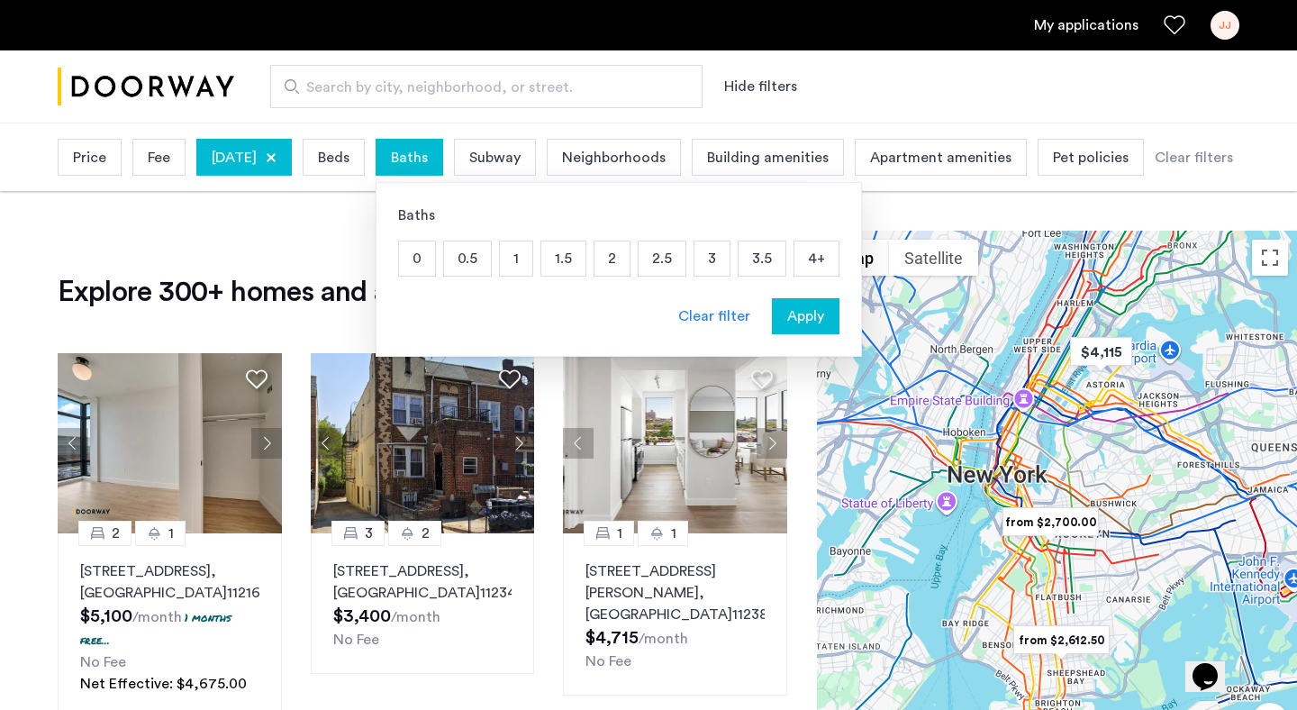
click at [350, 158] on span "Beds" at bounding box center [334, 158] width 32 height 22
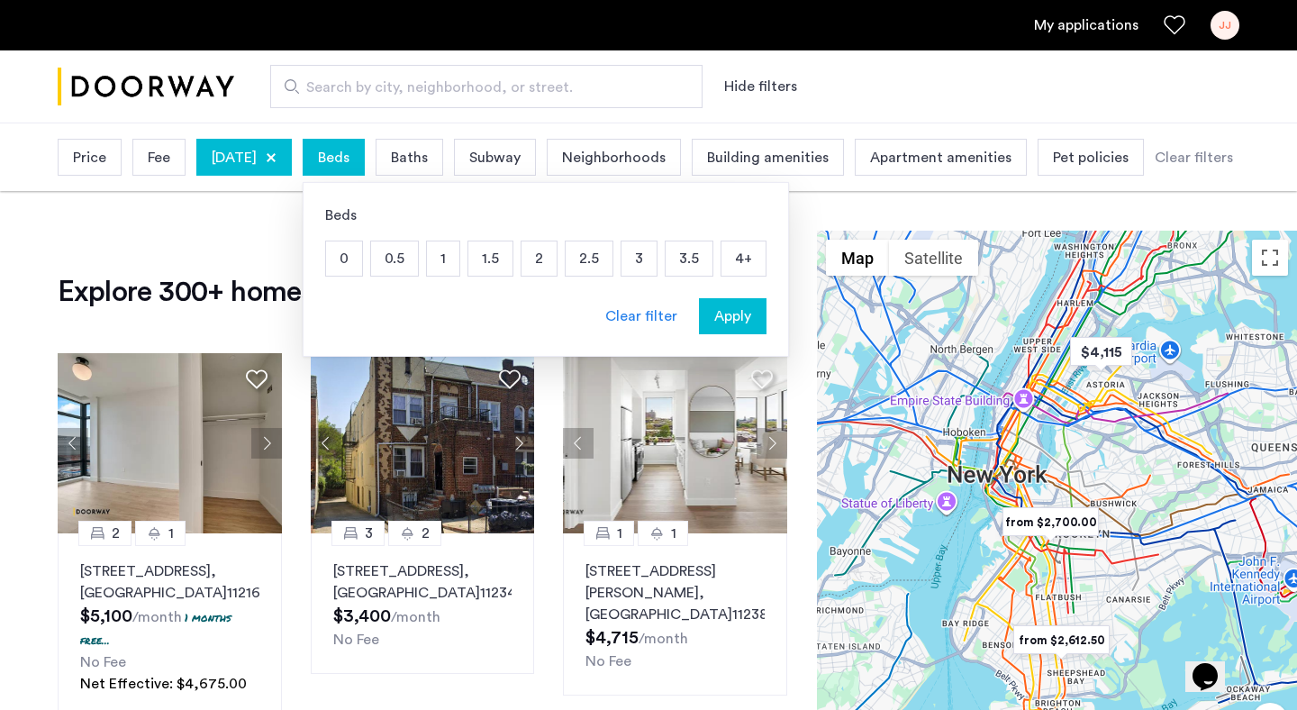
click at [459, 262] on p "1" at bounding box center [443, 258] width 32 height 34
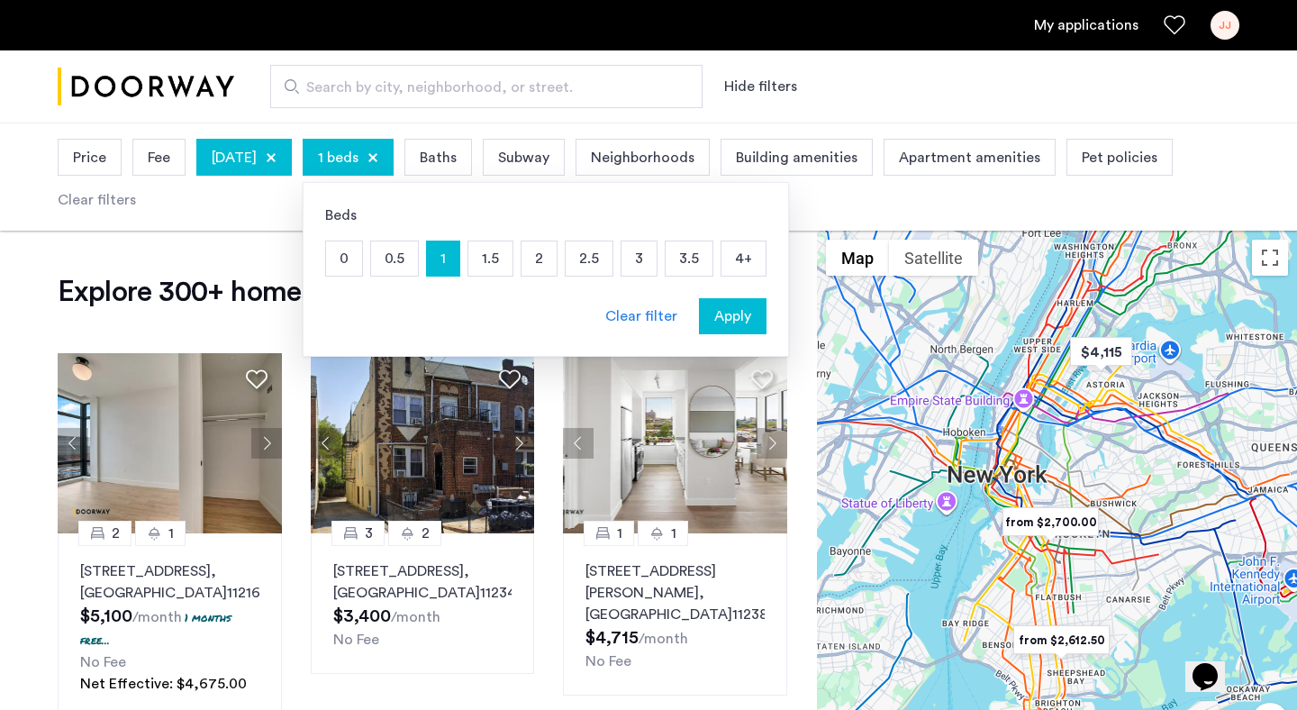
click at [513, 264] on p "1.5" at bounding box center [490, 258] width 44 height 34
click at [557, 264] on p "2" at bounding box center [539, 258] width 35 height 34
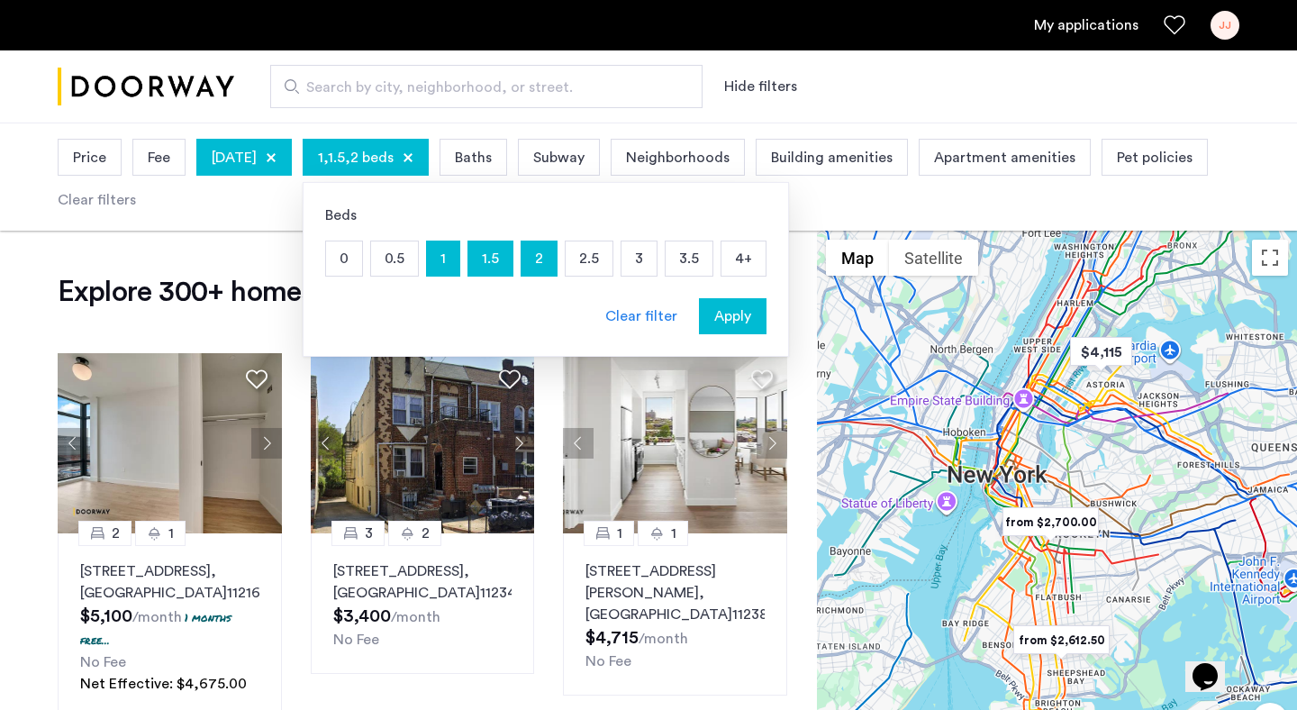
click at [613, 264] on p "2.5" at bounding box center [589, 258] width 47 height 34
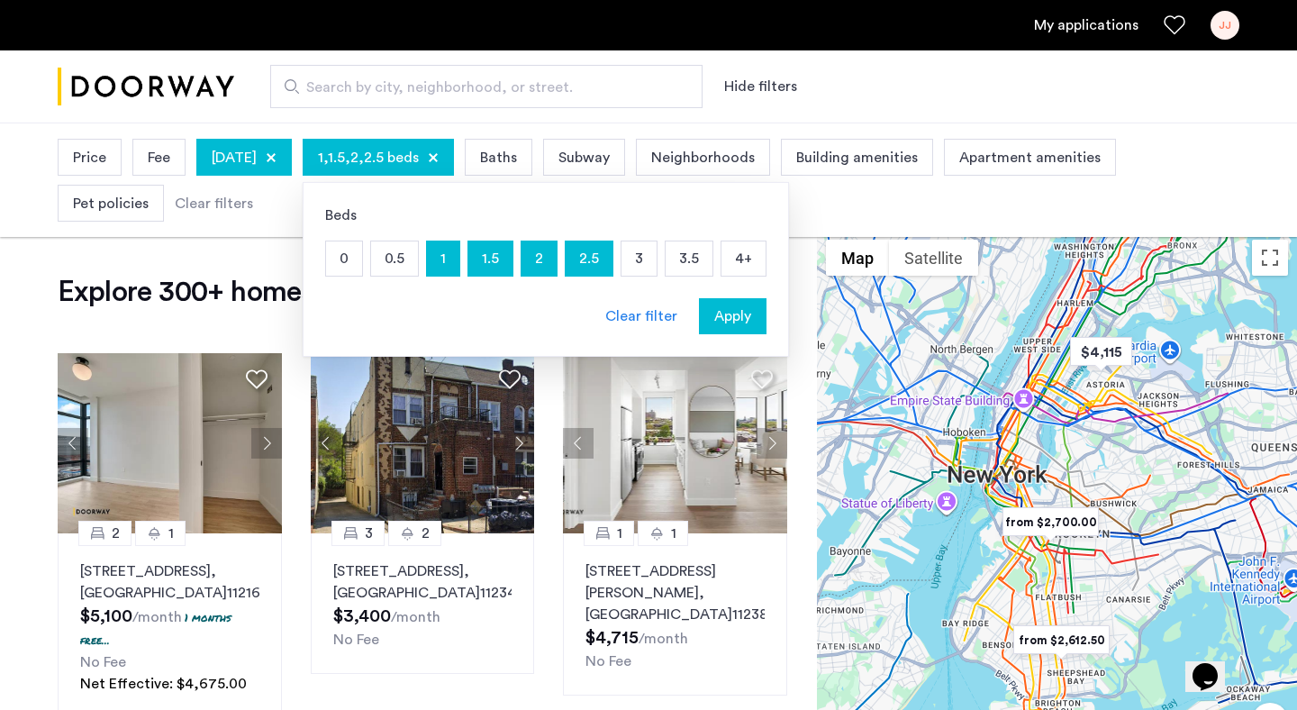
click at [657, 264] on p "3" at bounding box center [639, 258] width 35 height 34
click at [713, 262] on p "3.5" at bounding box center [689, 258] width 47 height 34
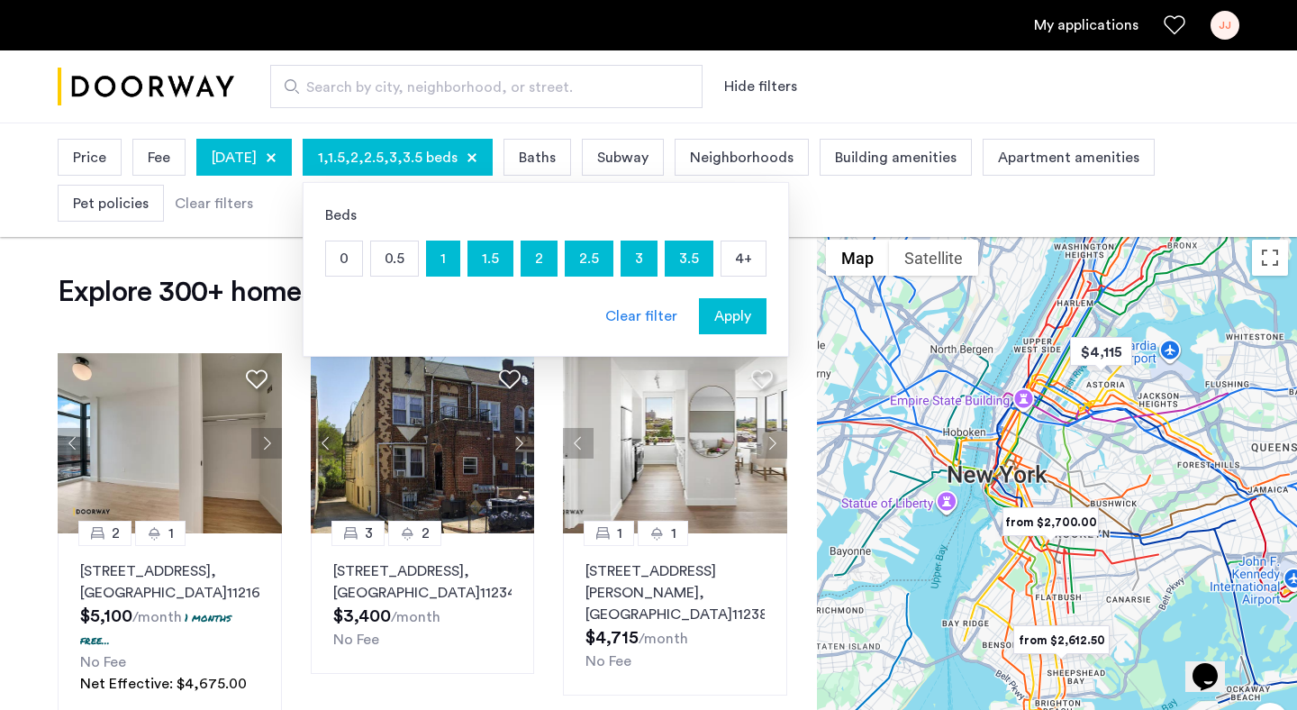
click at [766, 258] on p "4+" at bounding box center [744, 258] width 44 height 34
click at [751, 317] on span "Apply" at bounding box center [732, 316] width 37 height 22
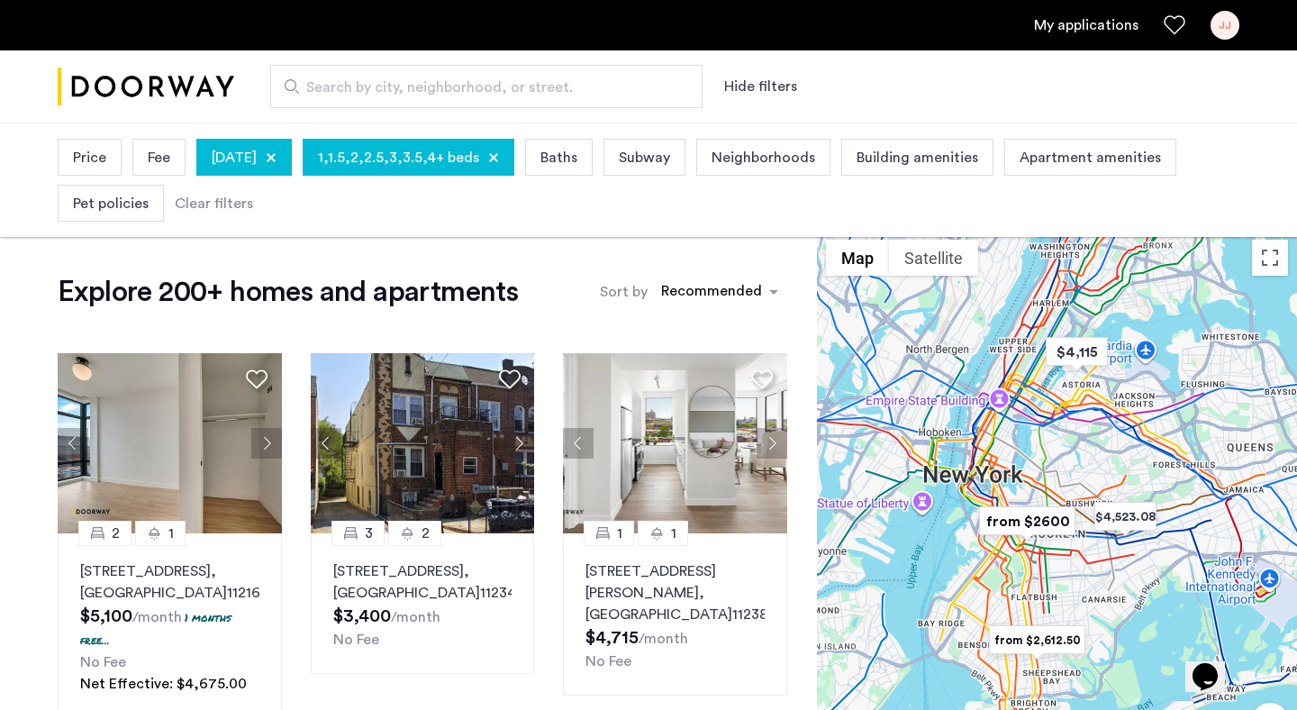
click at [964, 161] on span "Building amenities" at bounding box center [918, 158] width 122 height 22
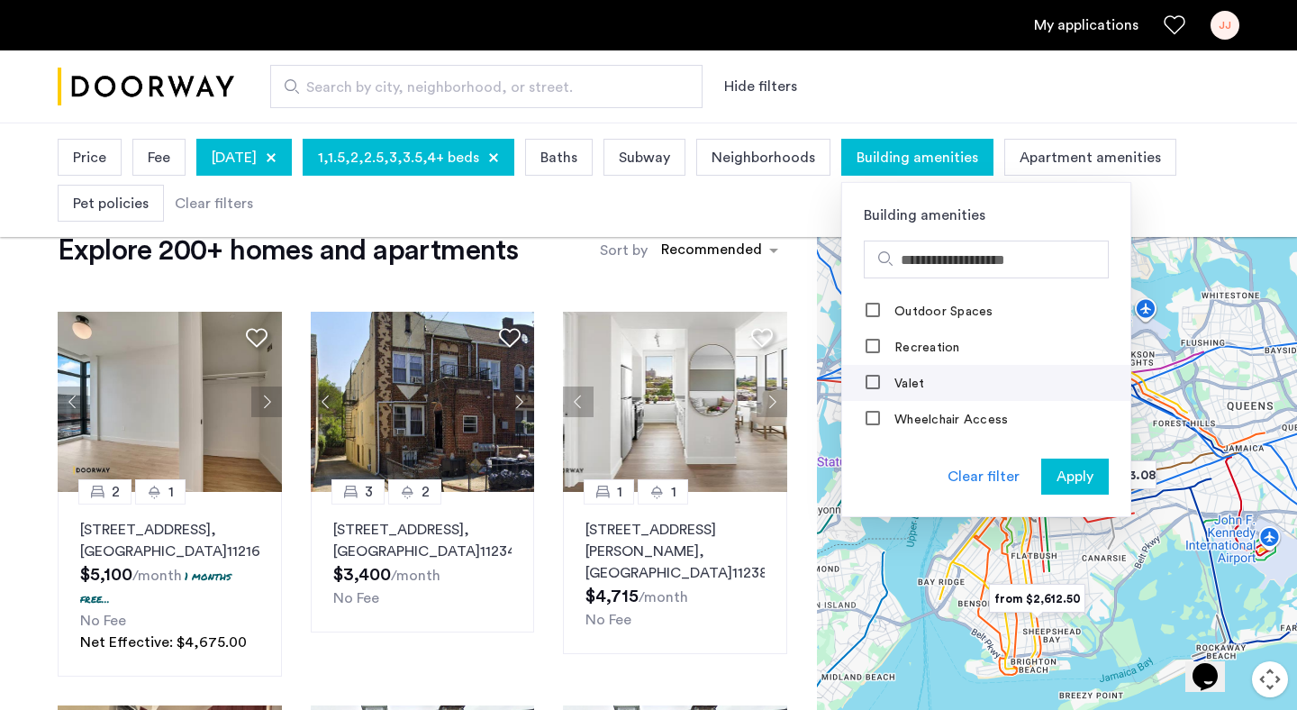
scroll to position [45, 0]
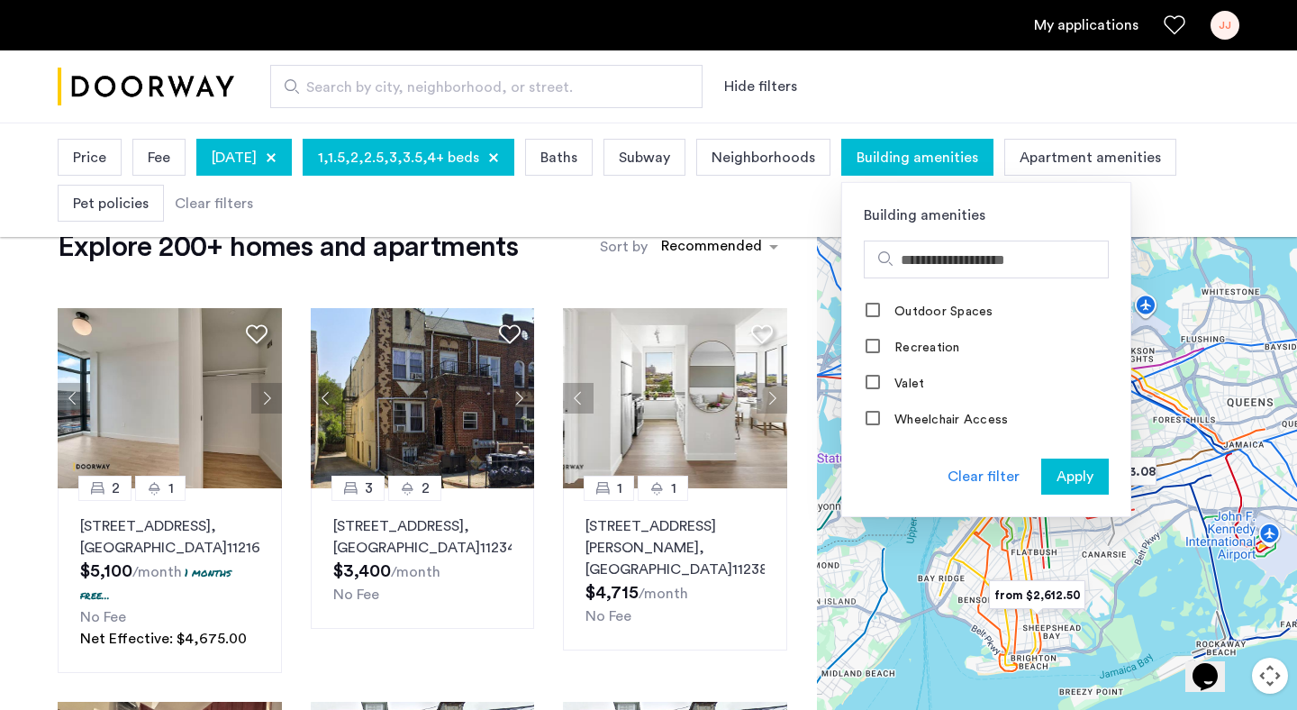
click at [836, 203] on div "Price Fee October 31, 2025 1,1.5,2,2.5,3,3.5,4+ beds Baths Subway Neighborhoods…" at bounding box center [649, 180] width 1182 height 92
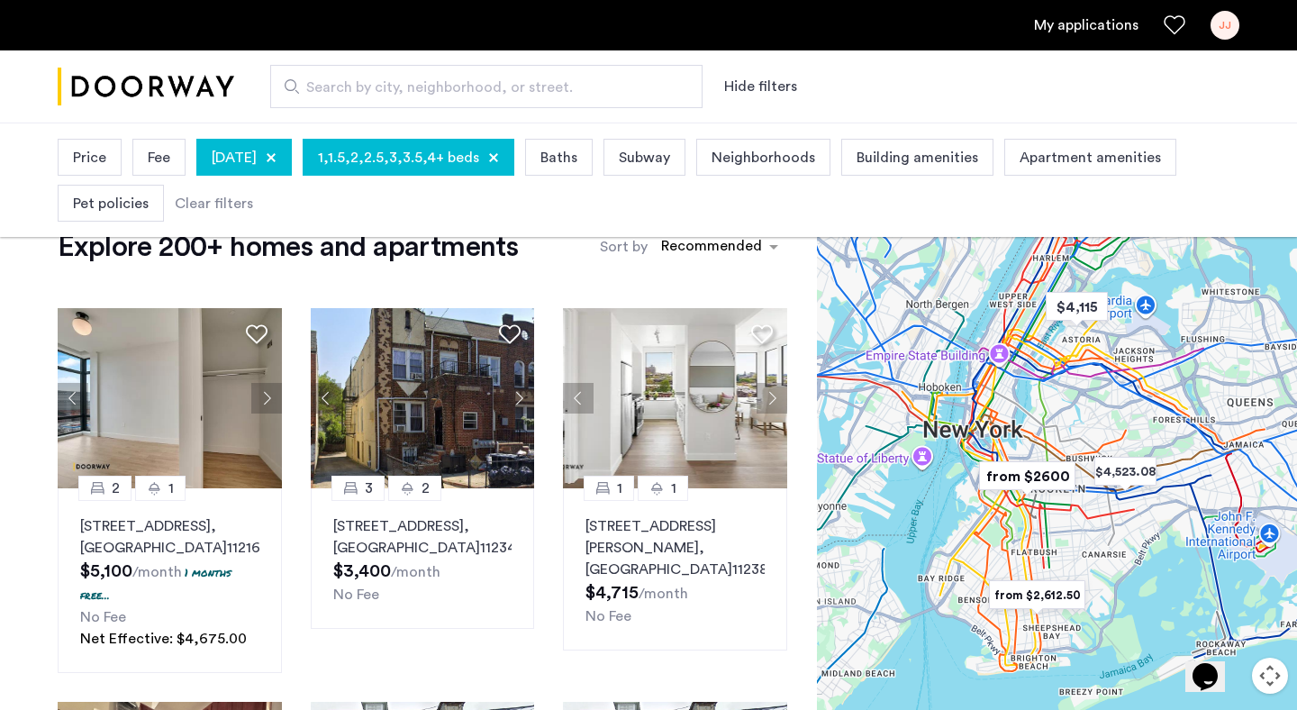
scroll to position [0, 0]
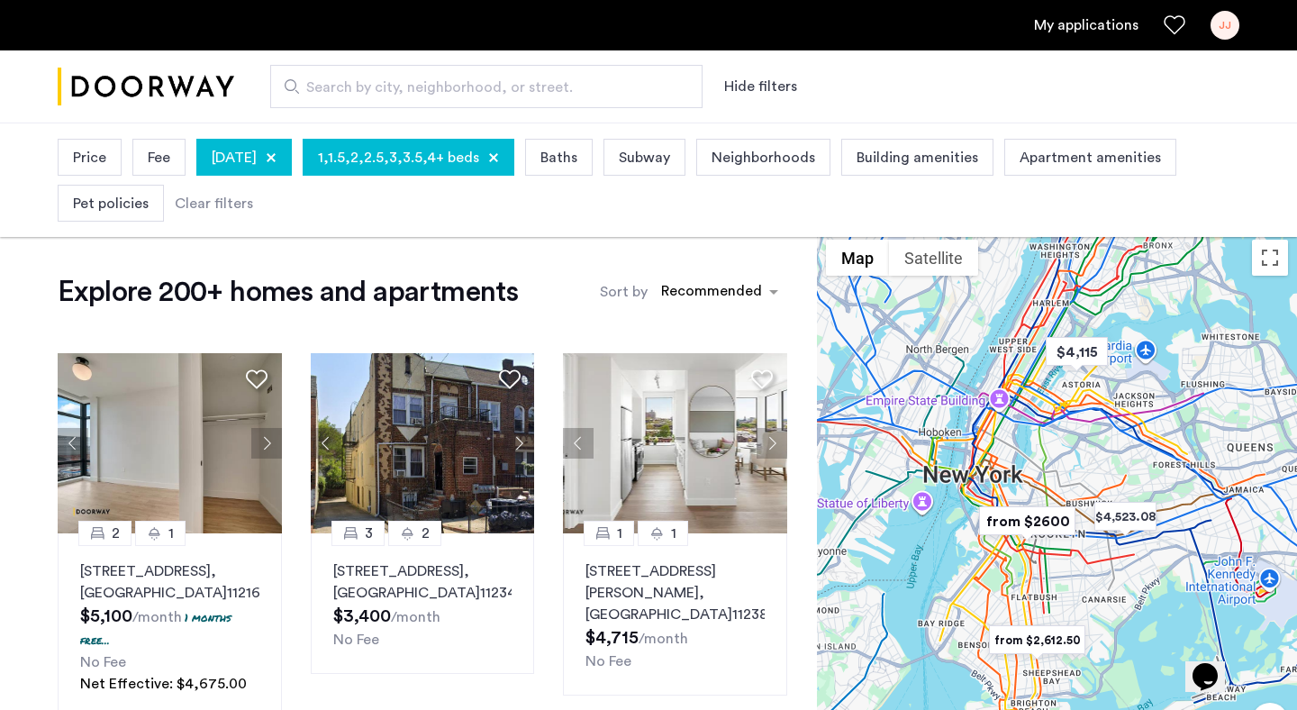
click at [1109, 157] on span "Apartment amenities" at bounding box center [1090, 158] width 141 height 22
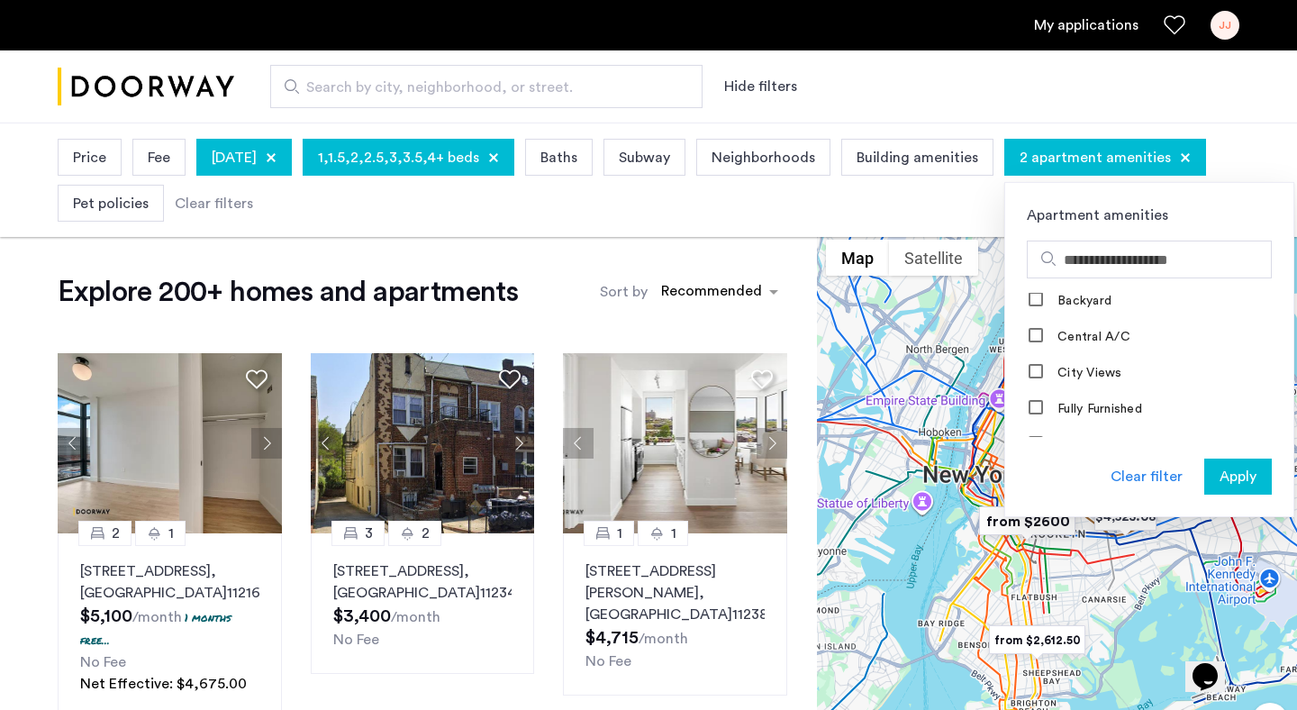
scroll to position [1126, 0]
click at [1220, 487] on span "Apply" at bounding box center [1238, 477] width 37 height 22
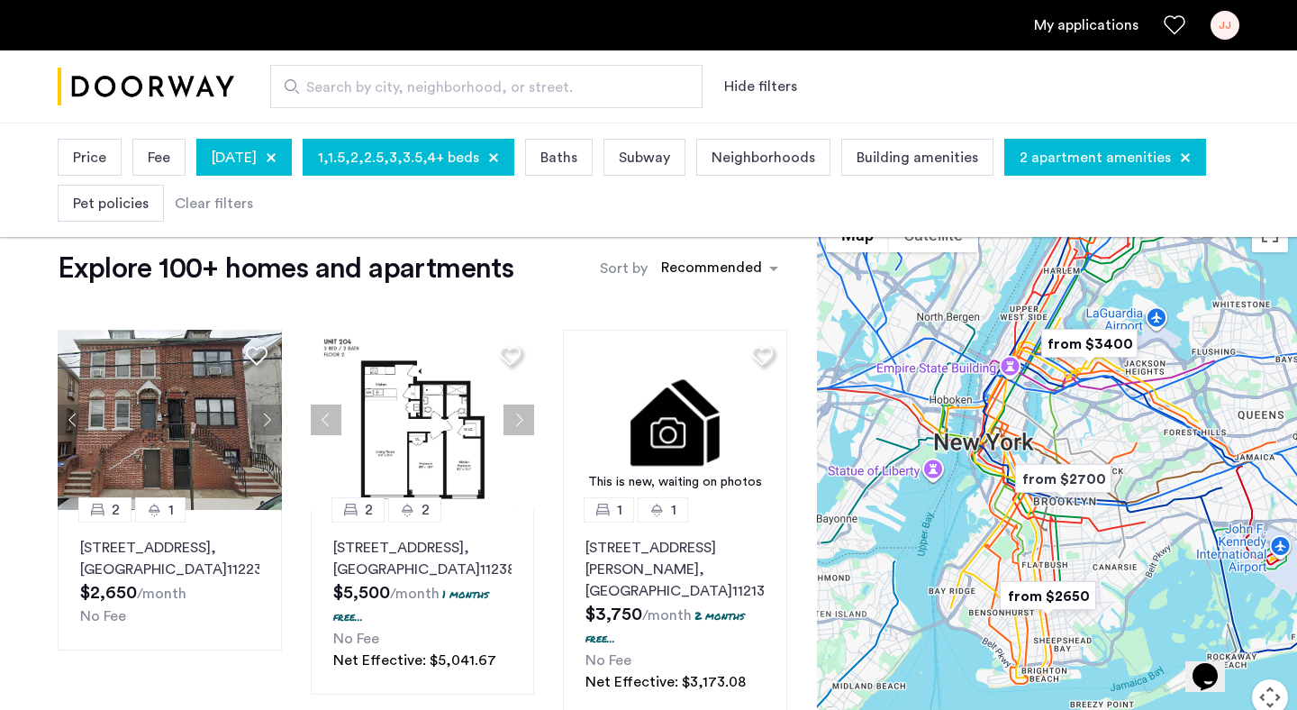
scroll to position [30, 0]
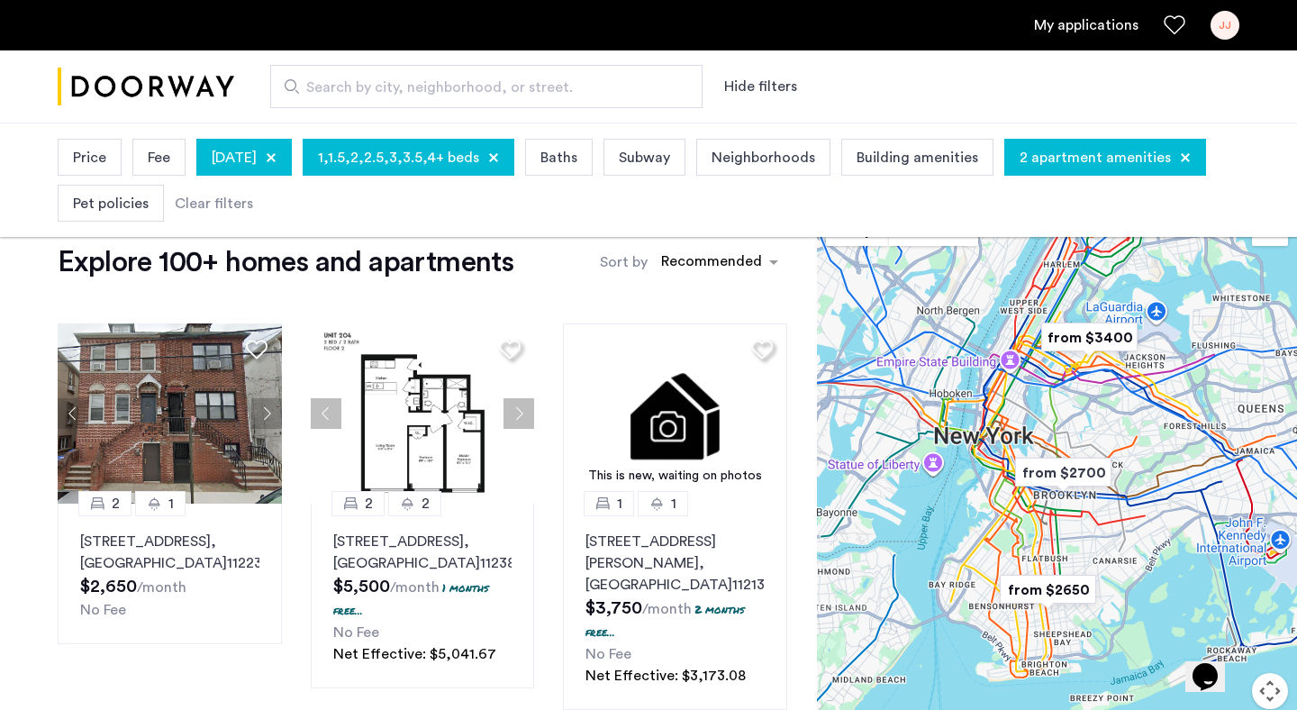
click at [102, 150] on span "Price" at bounding box center [89, 158] width 33 height 22
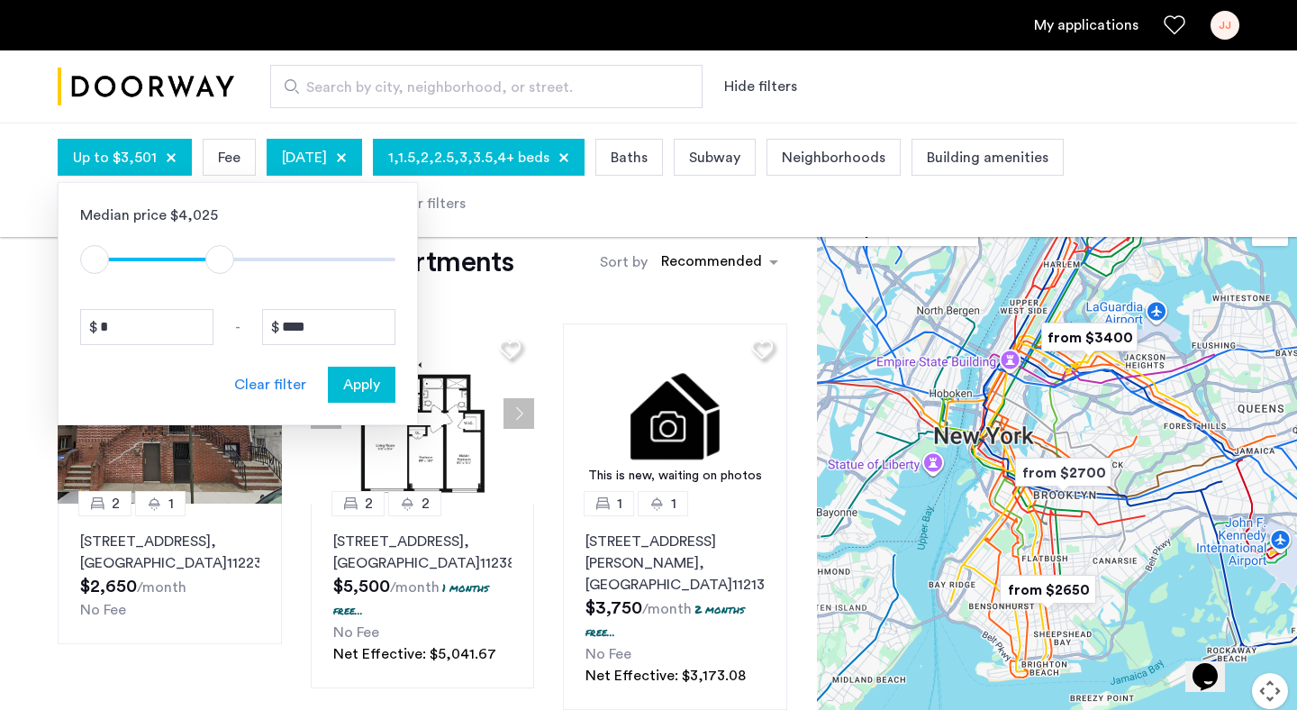
type input "****"
drag, startPoint x: 378, startPoint y: 260, endPoint x: 223, endPoint y: 260, distance: 155.0
click at [223, 260] on span "ngx-slider-max" at bounding box center [223, 259] width 29 height 29
click at [370, 382] on span "Apply" at bounding box center [361, 385] width 37 height 22
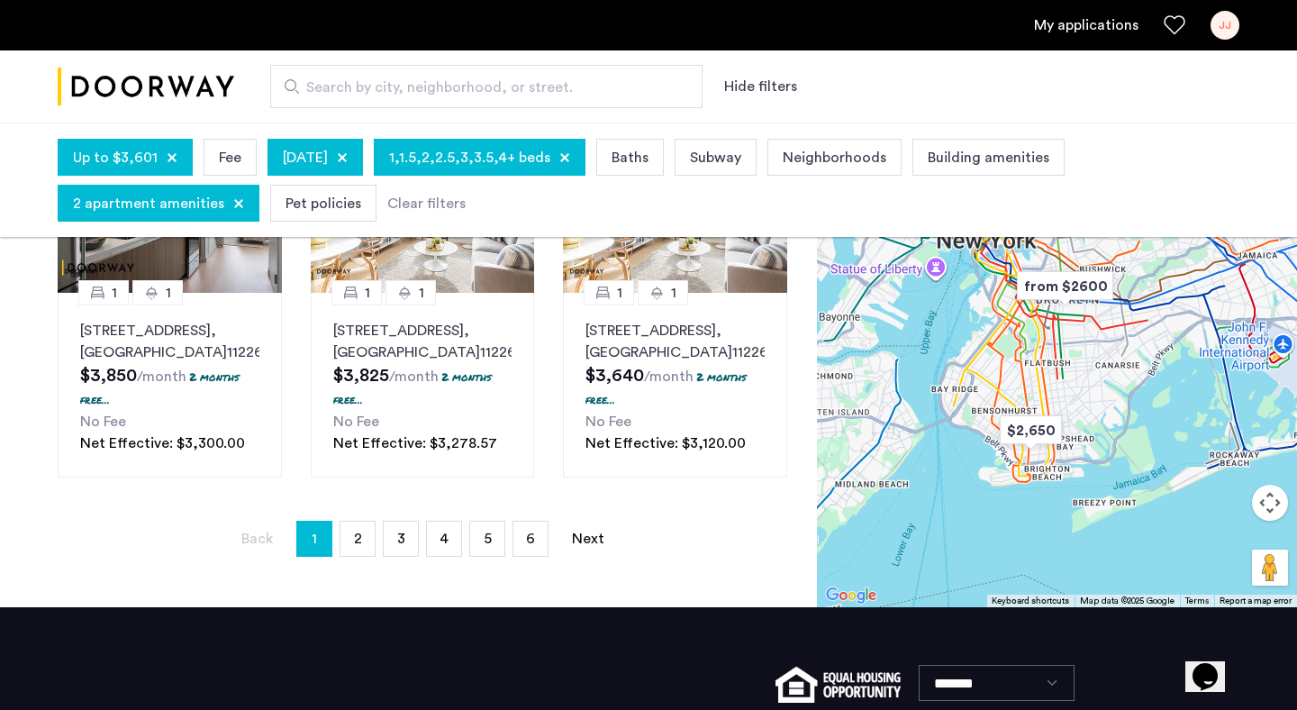
scroll to position [1501, 0]
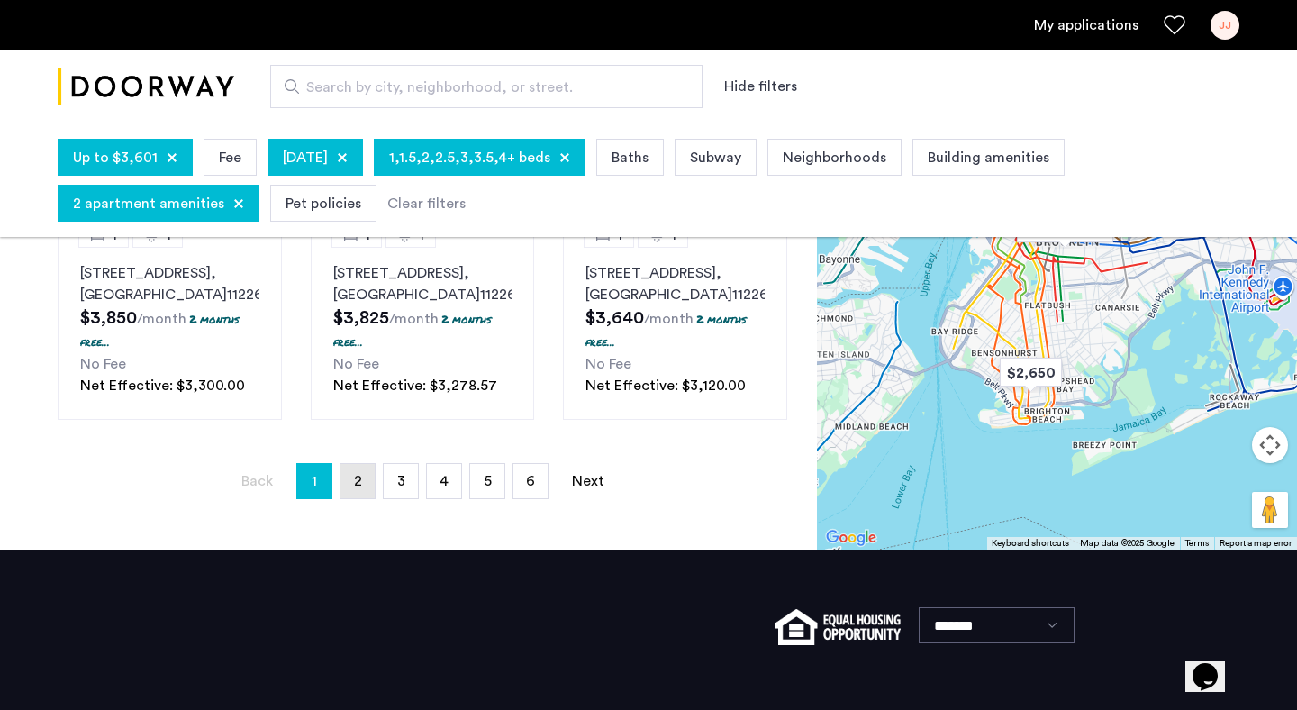
click at [352, 498] on link "page 2" at bounding box center [358, 481] width 34 height 34
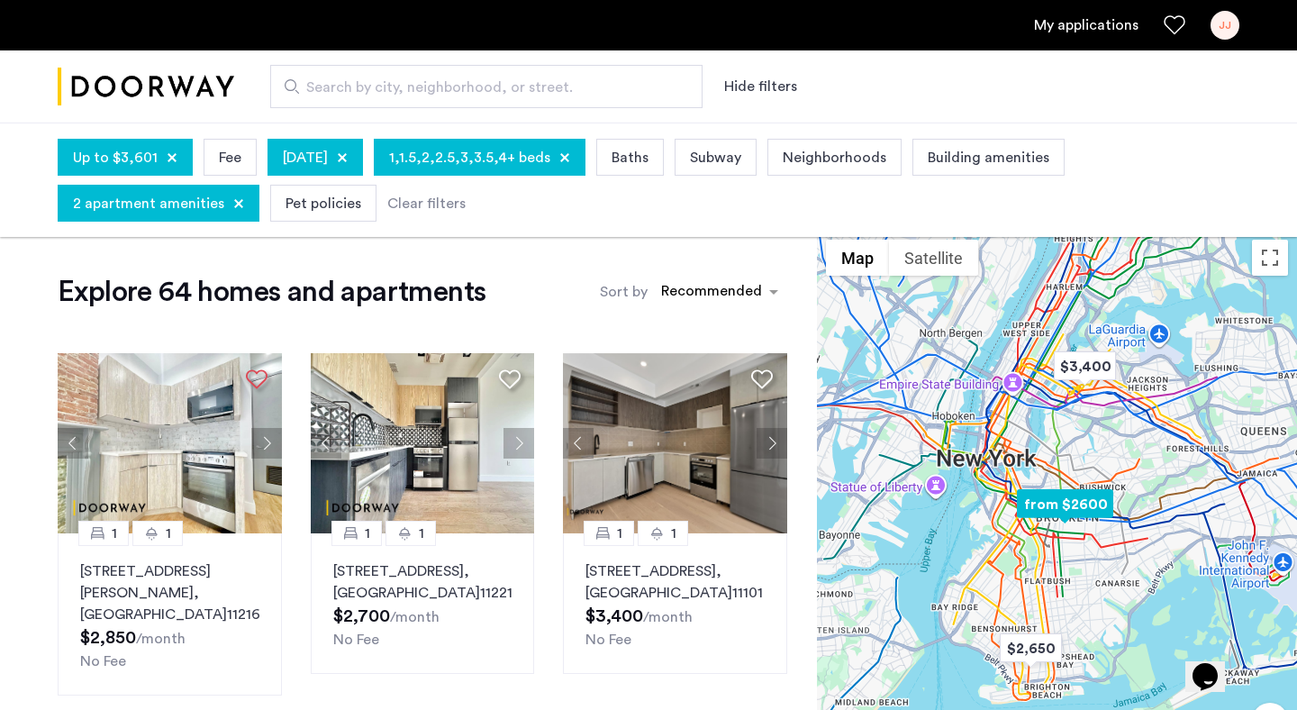
scroll to position [138, 0]
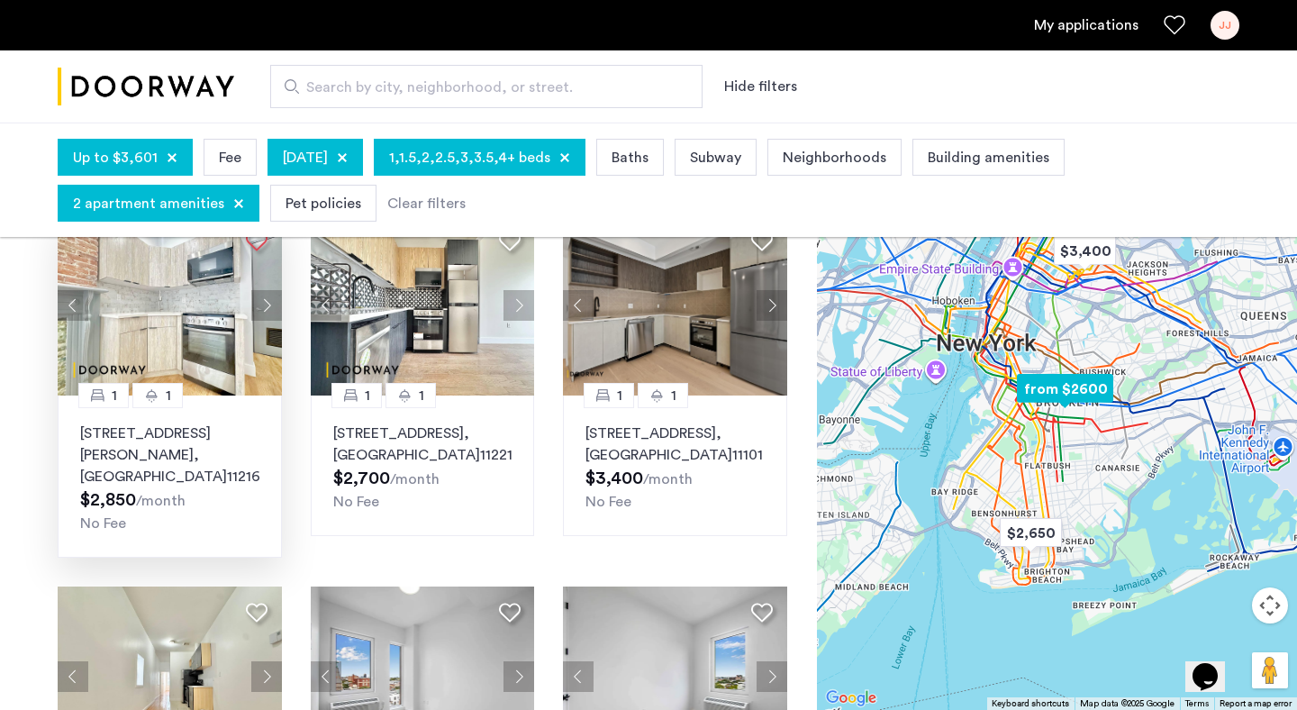
click at [267, 301] on button "Next apartment" at bounding box center [266, 305] width 31 height 31
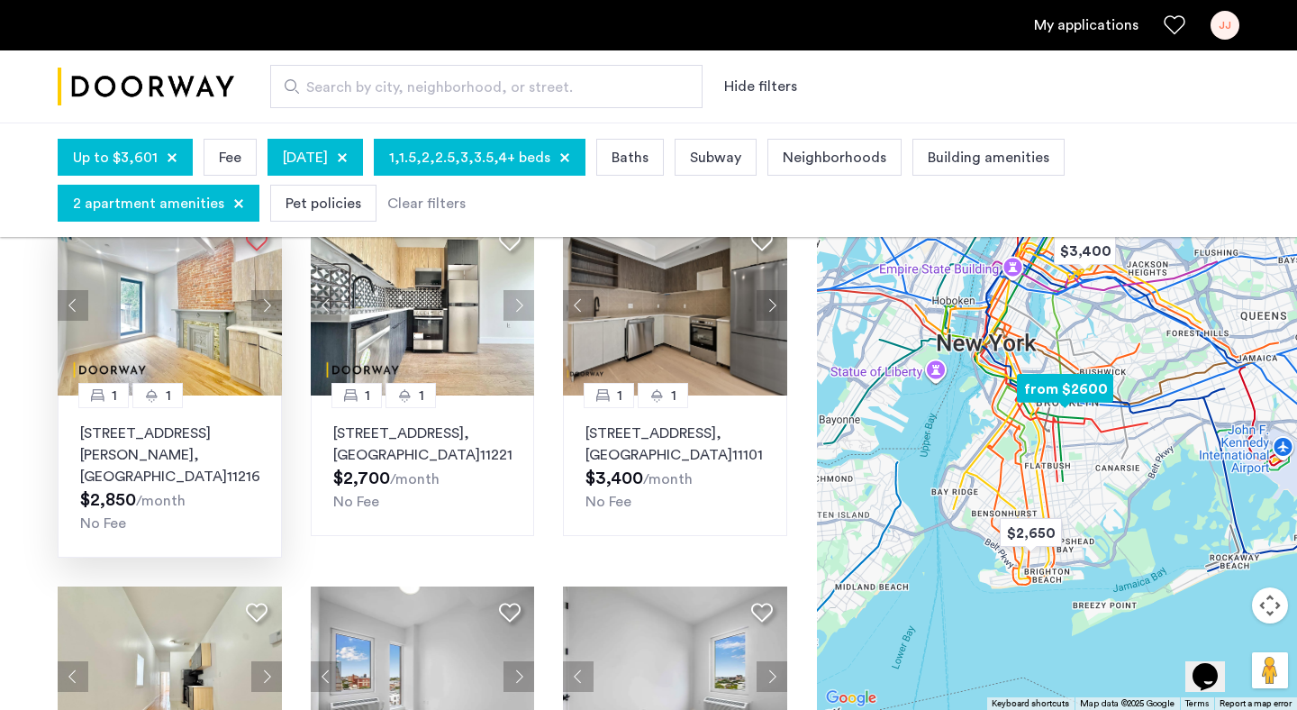
click at [267, 301] on button "Next apartment" at bounding box center [266, 305] width 31 height 31
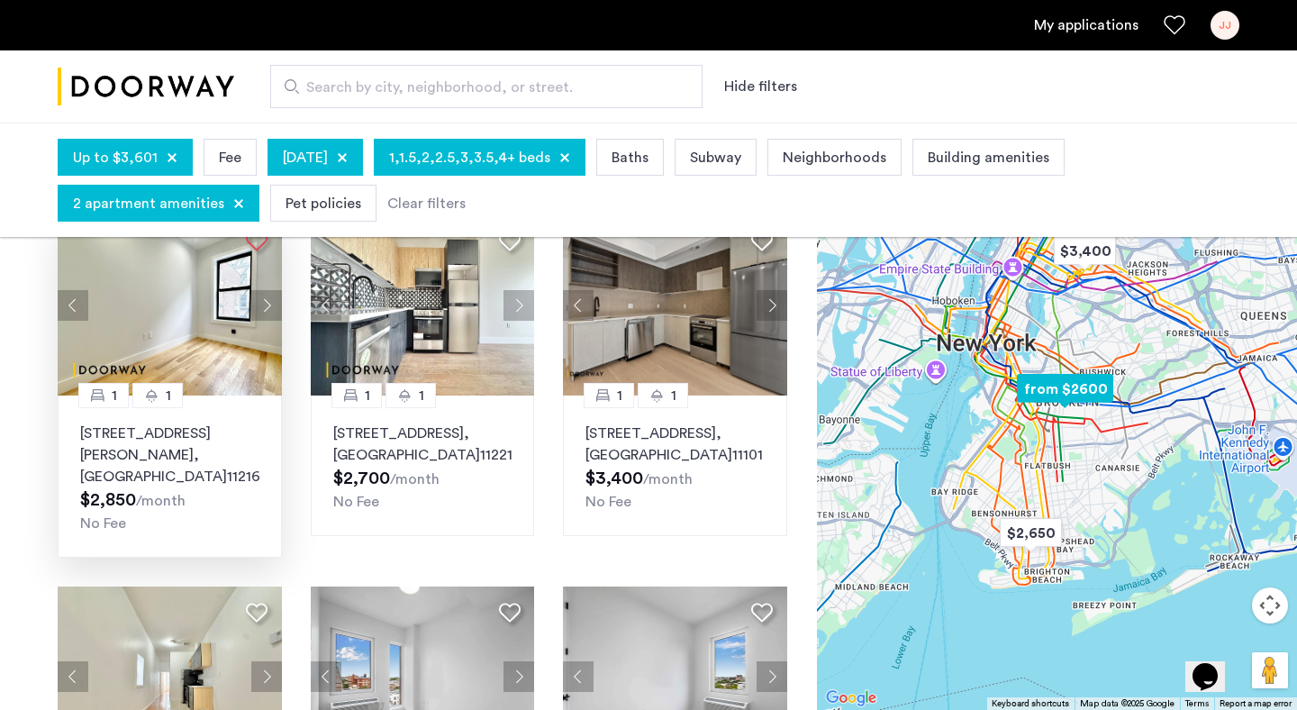
click at [267, 301] on button "Next apartment" at bounding box center [266, 305] width 31 height 31
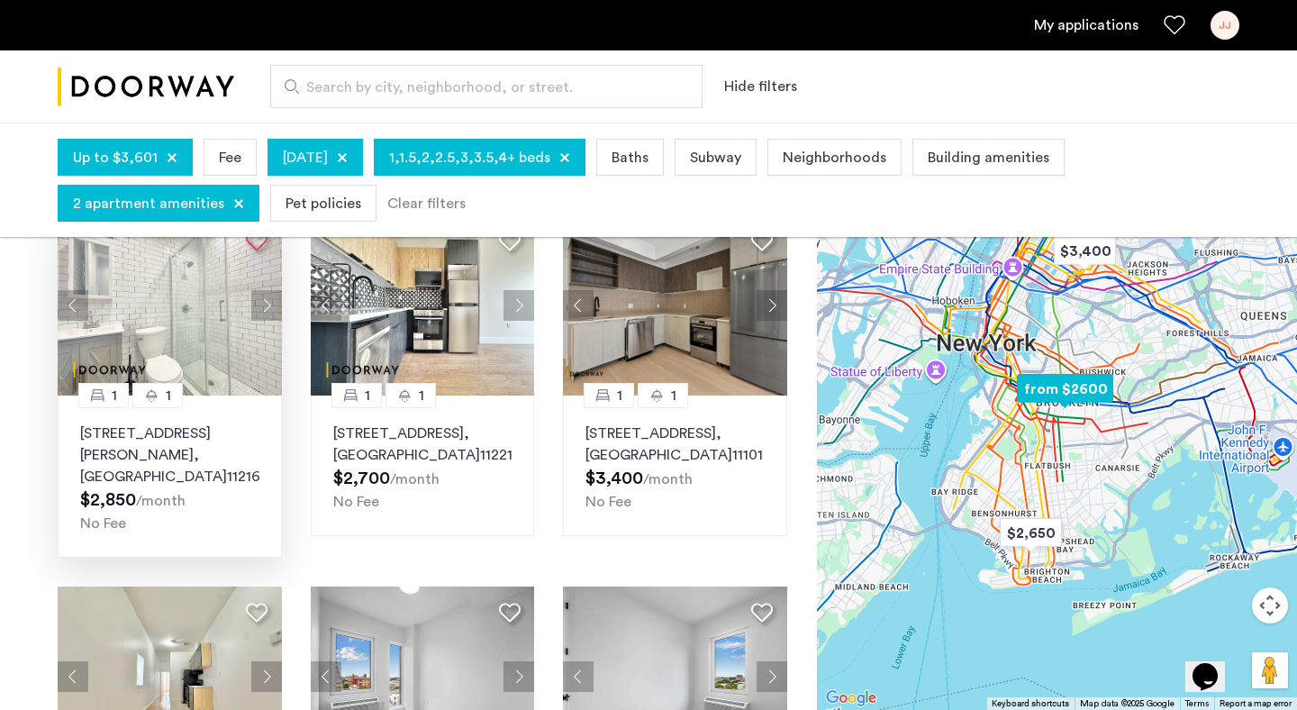
click at [267, 301] on button "Next apartment" at bounding box center [266, 305] width 31 height 31
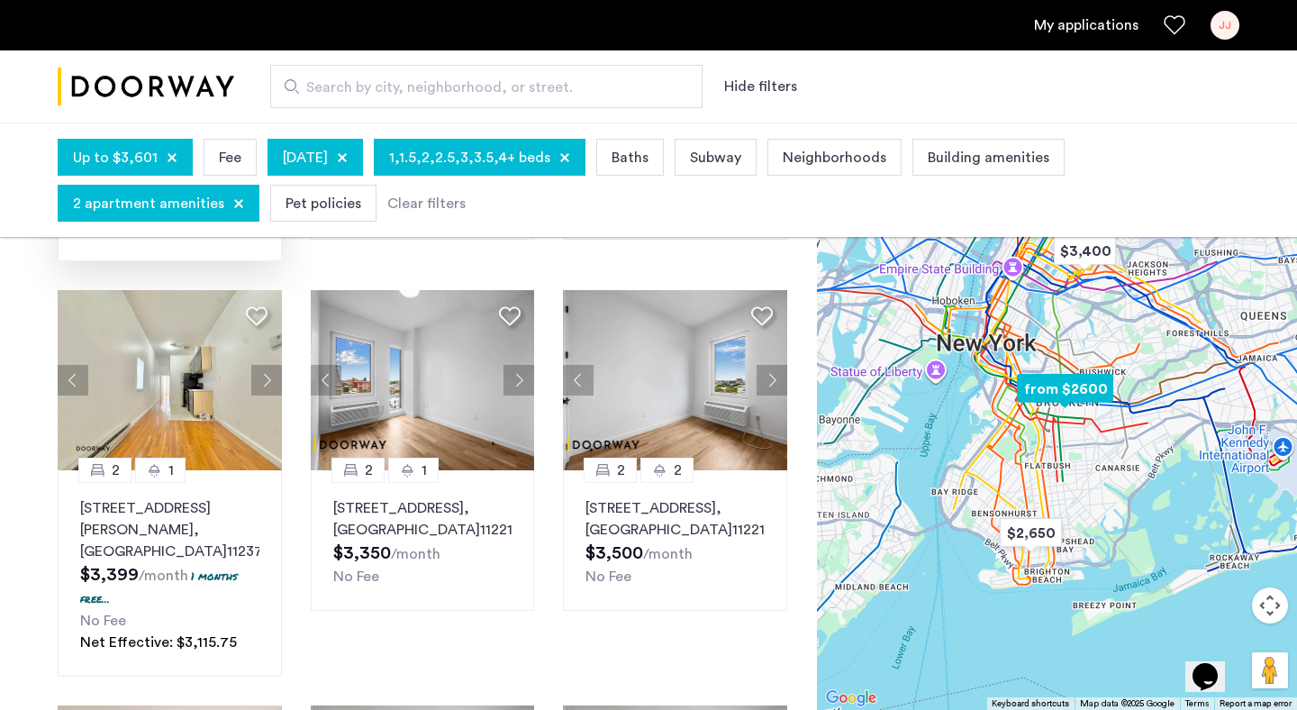
scroll to position [453, 0]
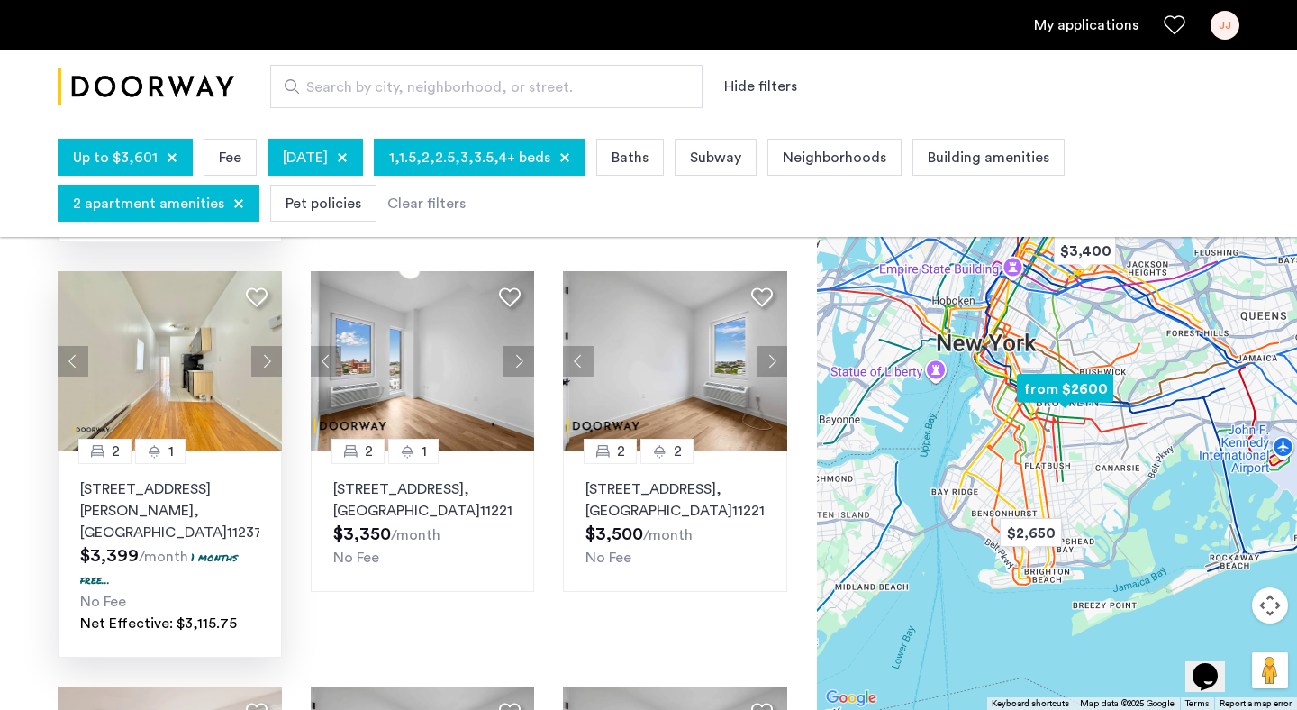
click at [271, 346] on button "Next apartment" at bounding box center [266, 361] width 31 height 31
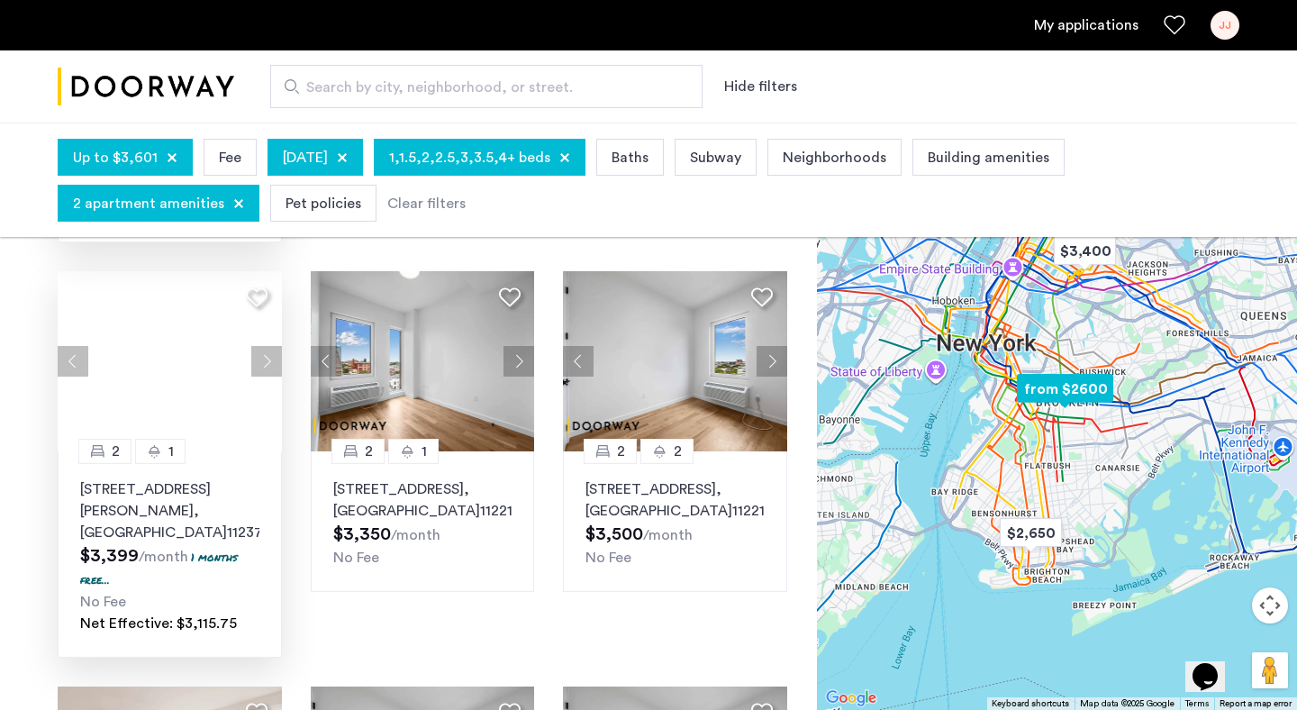
click at [271, 346] on button "Next apartment" at bounding box center [266, 361] width 31 height 31
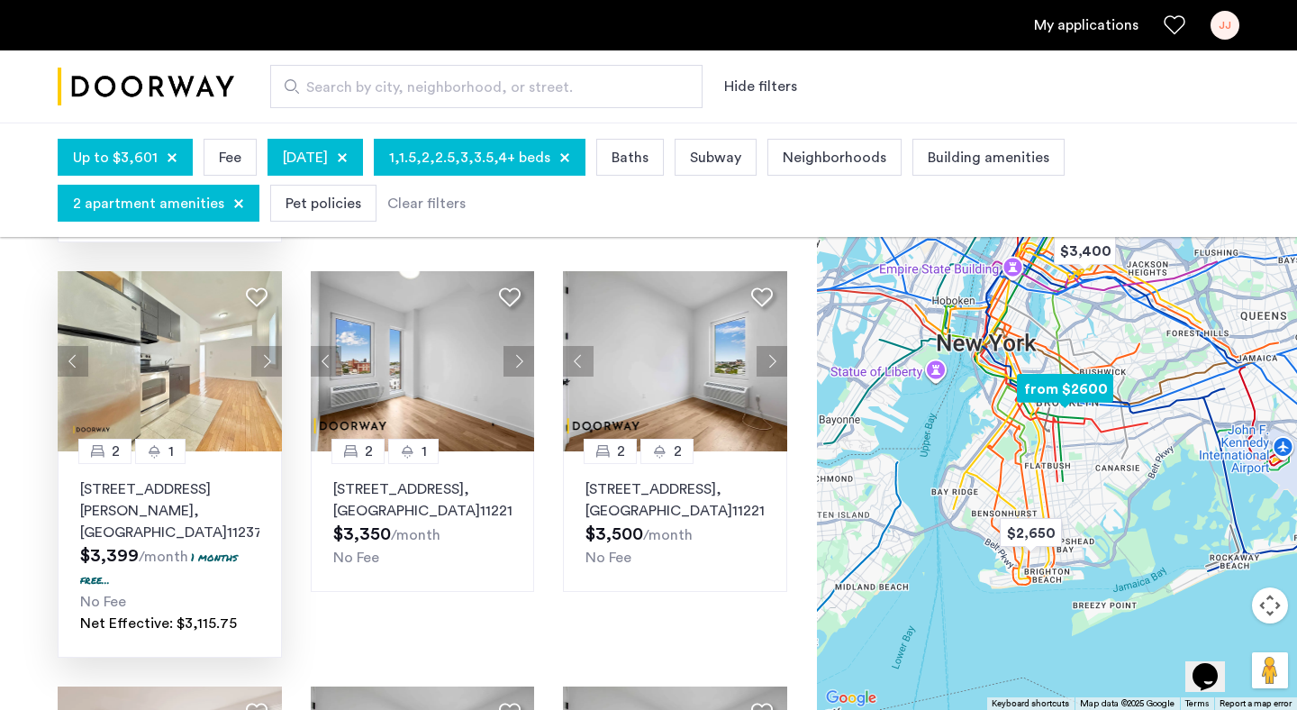
click at [271, 346] on button "Next apartment" at bounding box center [266, 361] width 31 height 31
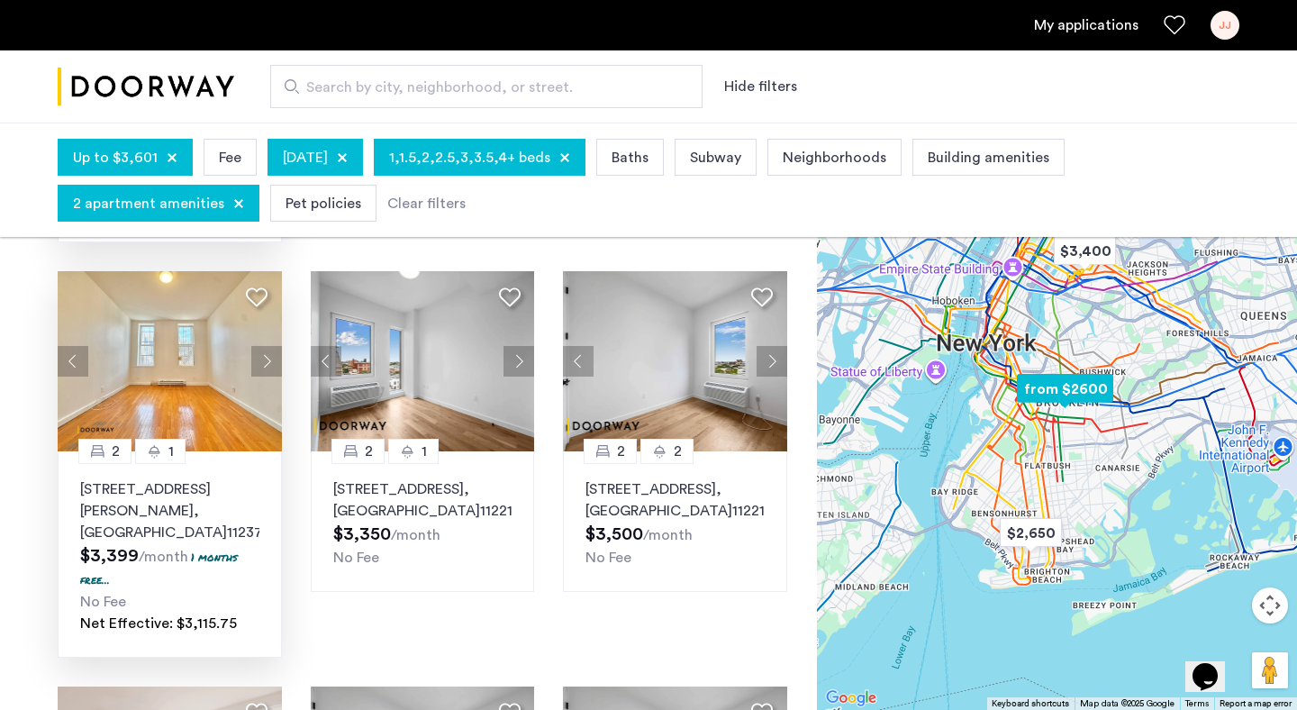
click at [271, 346] on button "Next apartment" at bounding box center [266, 361] width 31 height 31
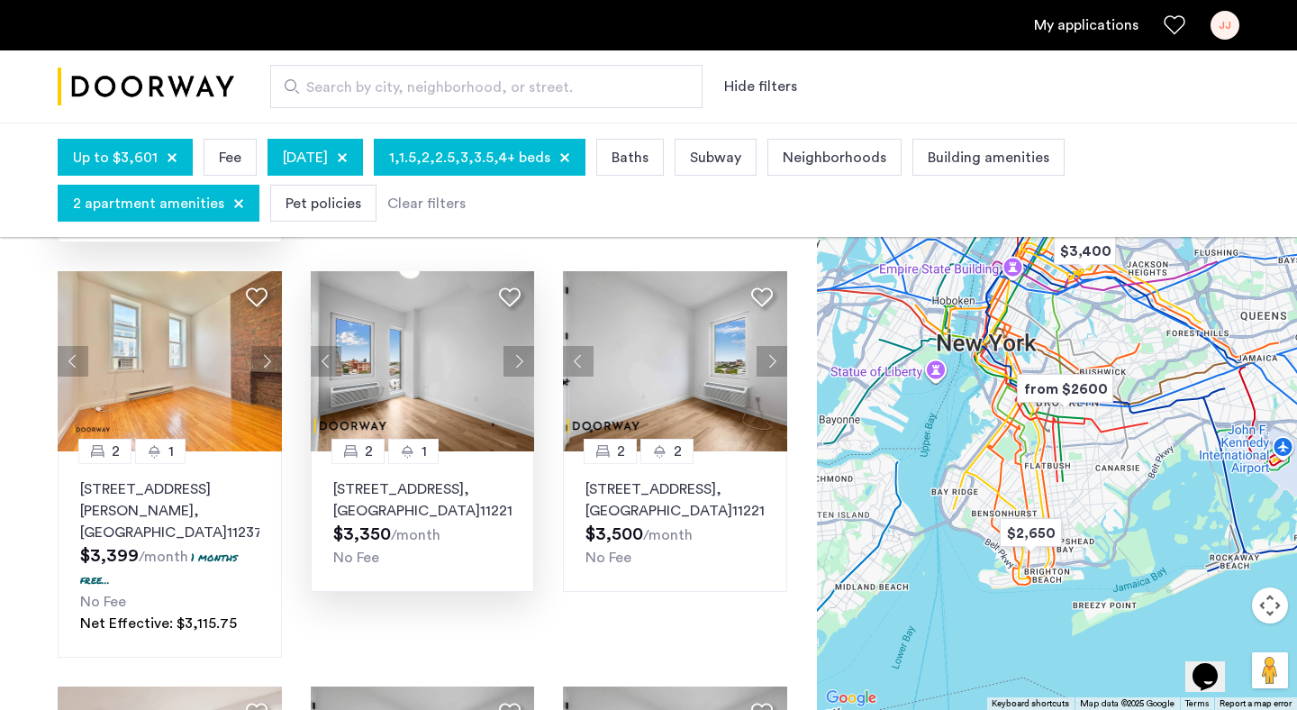
click at [516, 346] on button "Next apartment" at bounding box center [519, 361] width 31 height 31
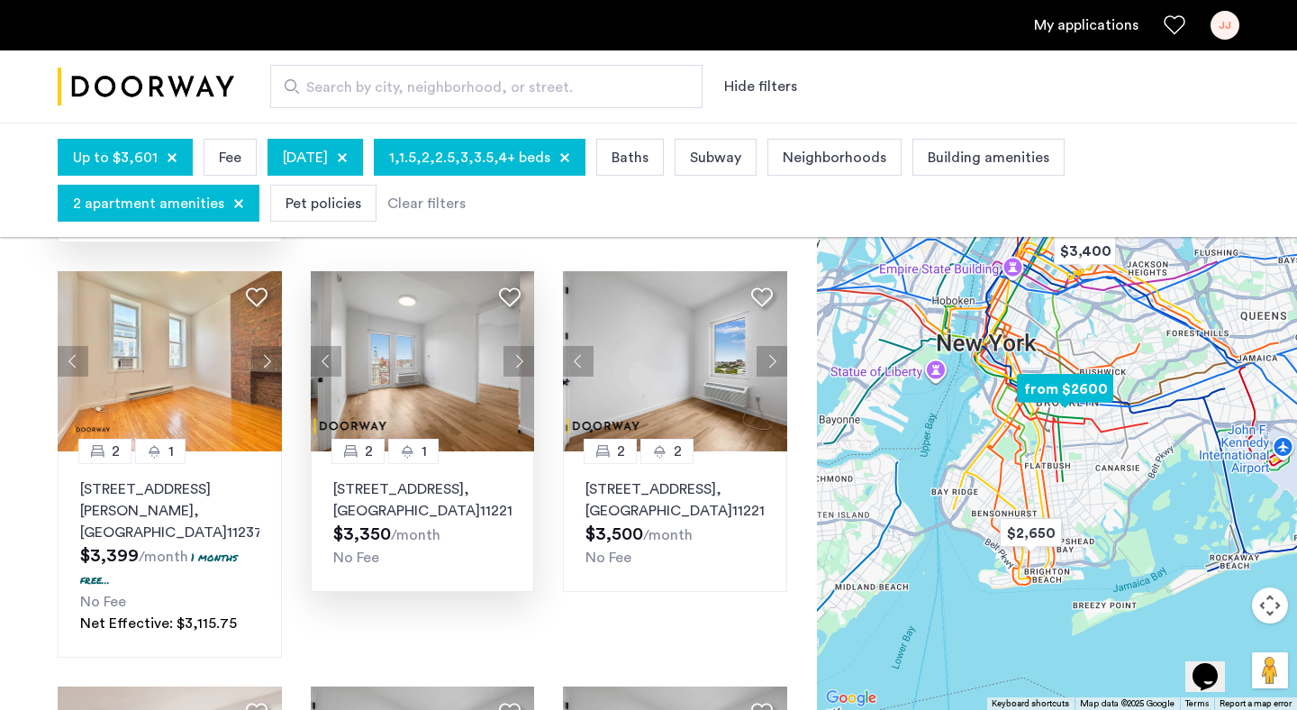
click at [516, 346] on button "Next apartment" at bounding box center [519, 361] width 31 height 31
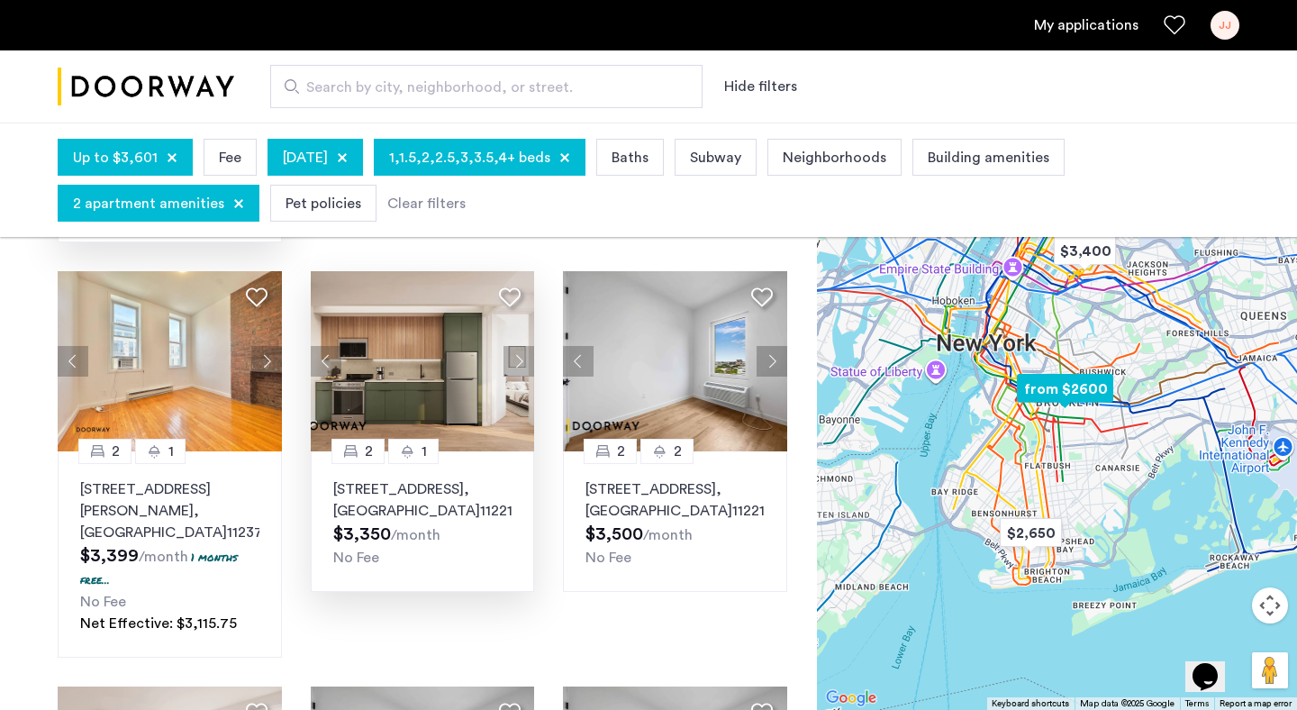
click at [508, 287] on icon at bounding box center [510, 298] width 22 height 22
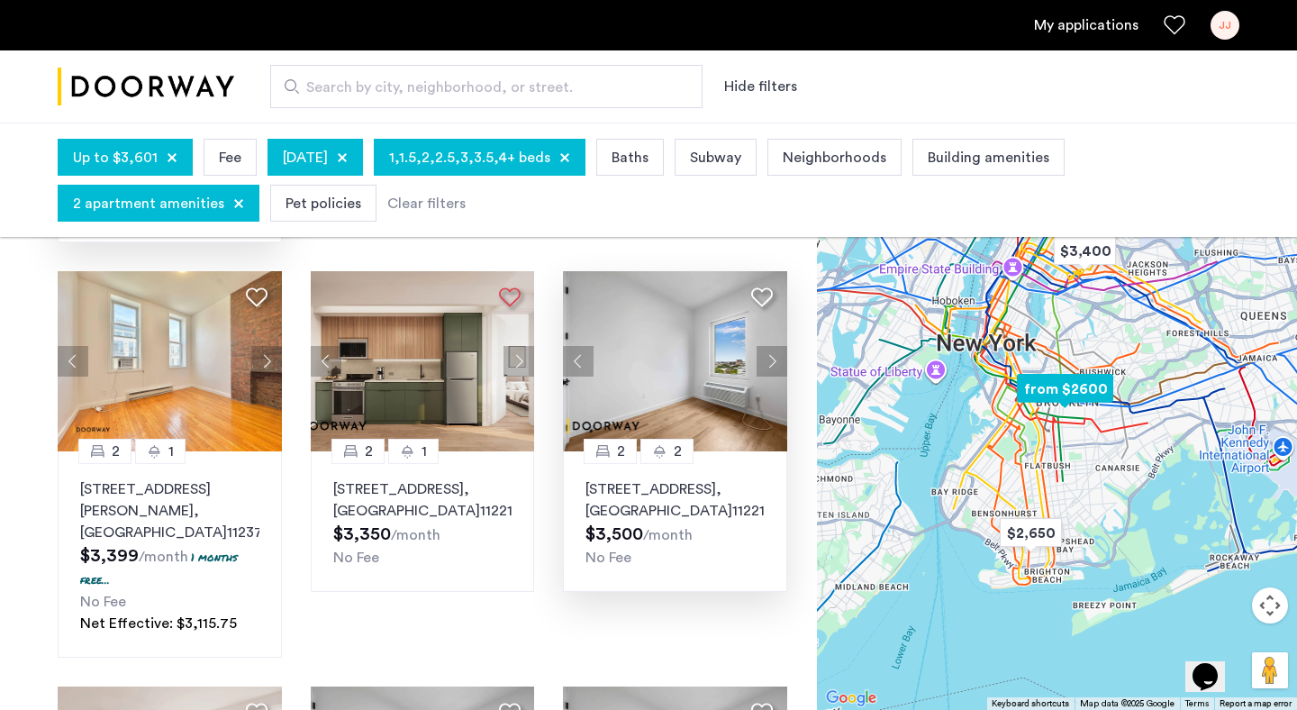
click at [761, 287] on icon at bounding box center [762, 298] width 22 height 22
click at [771, 346] on button "Next apartment" at bounding box center [772, 361] width 31 height 31
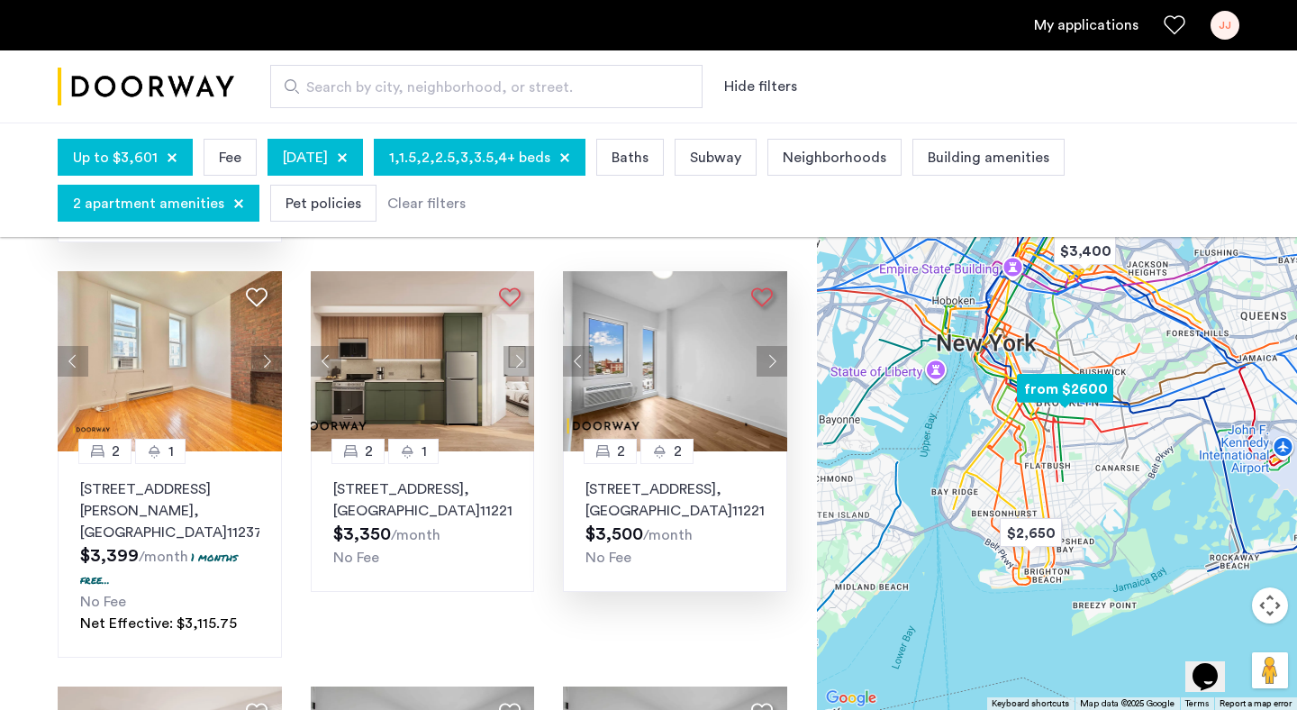
click at [771, 346] on button "Next apartment" at bounding box center [772, 361] width 31 height 31
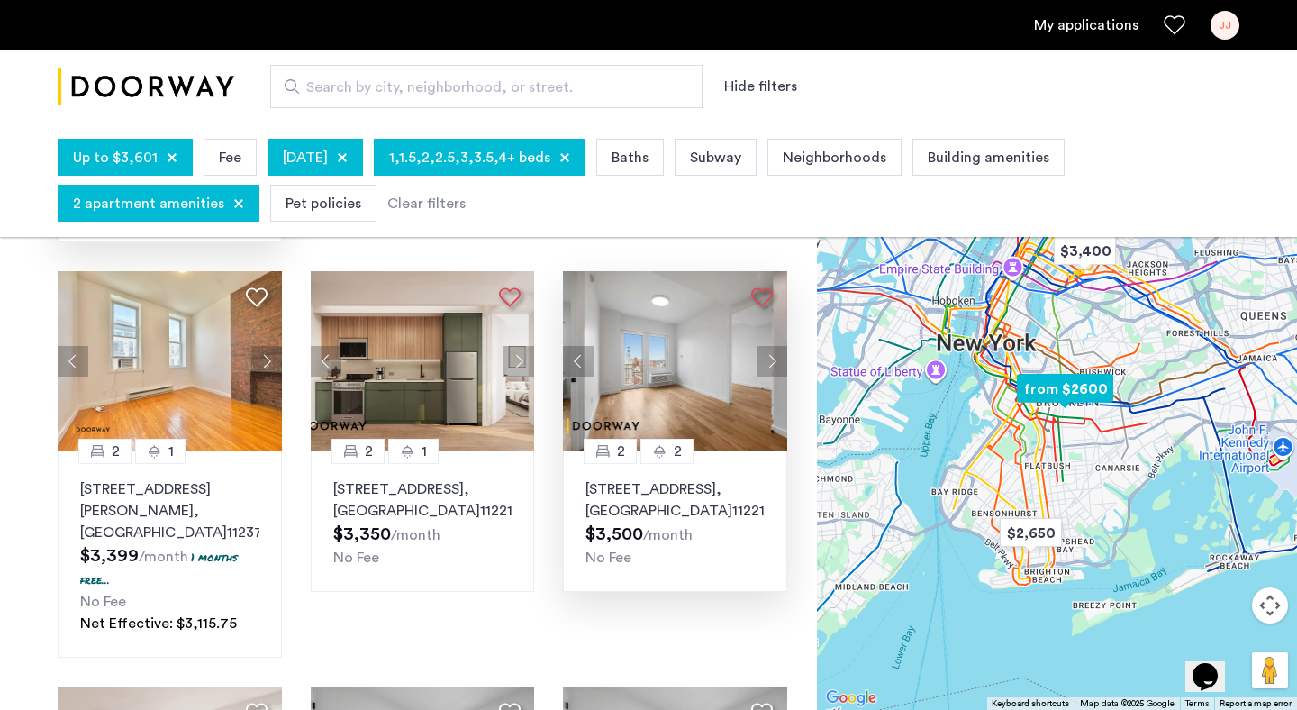
click at [771, 346] on button "Next apartment" at bounding box center [772, 361] width 31 height 31
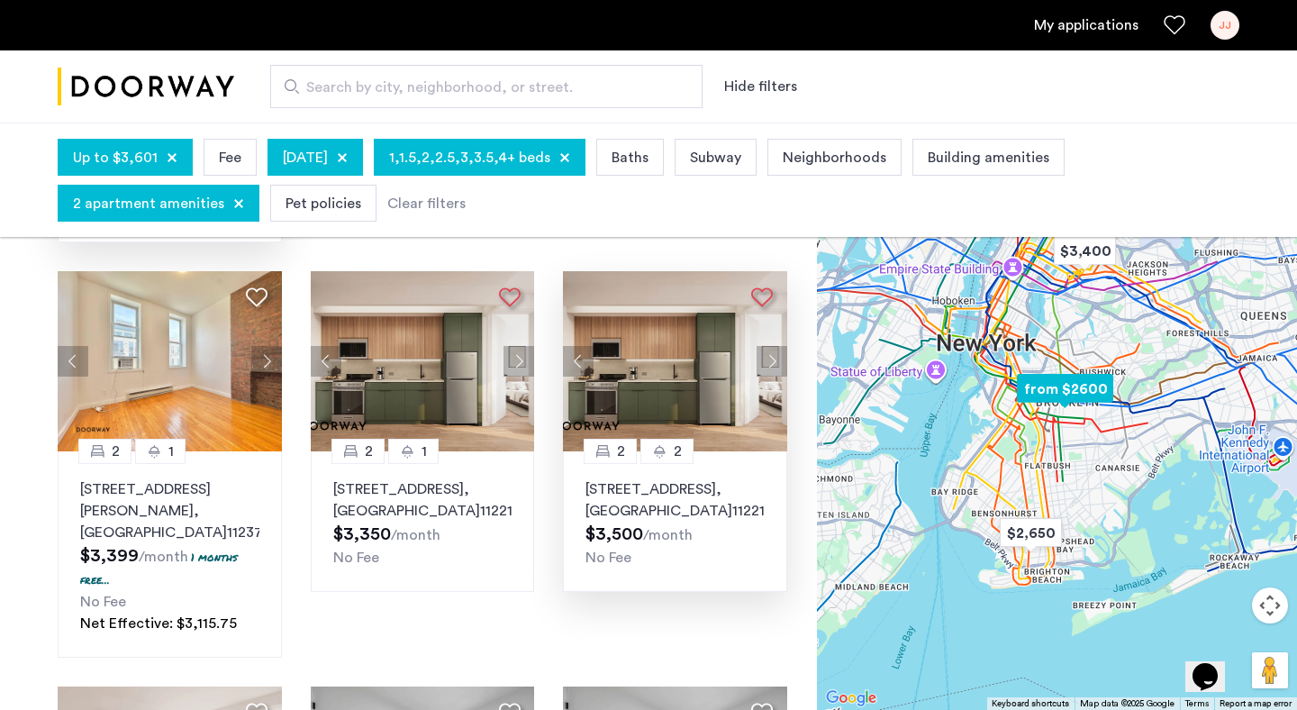
click at [771, 346] on button "Next apartment" at bounding box center [772, 361] width 31 height 31
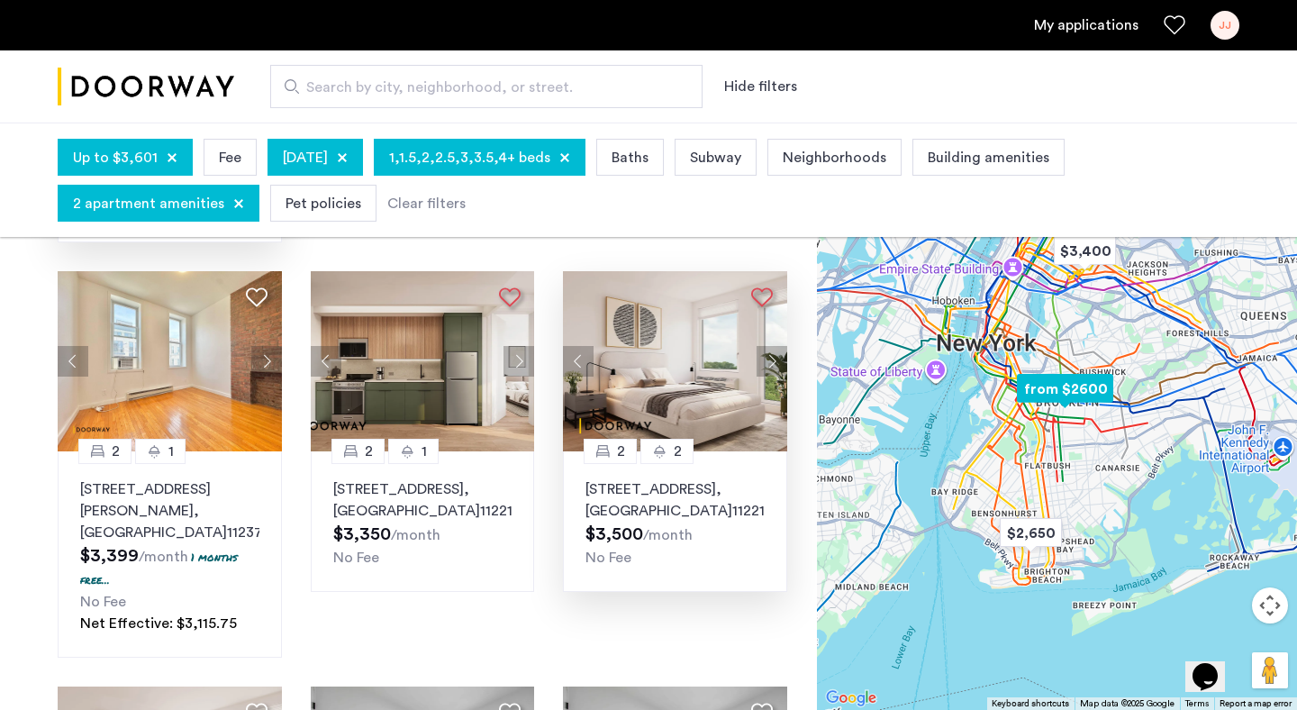
click at [771, 346] on button "Next apartment" at bounding box center [772, 361] width 31 height 31
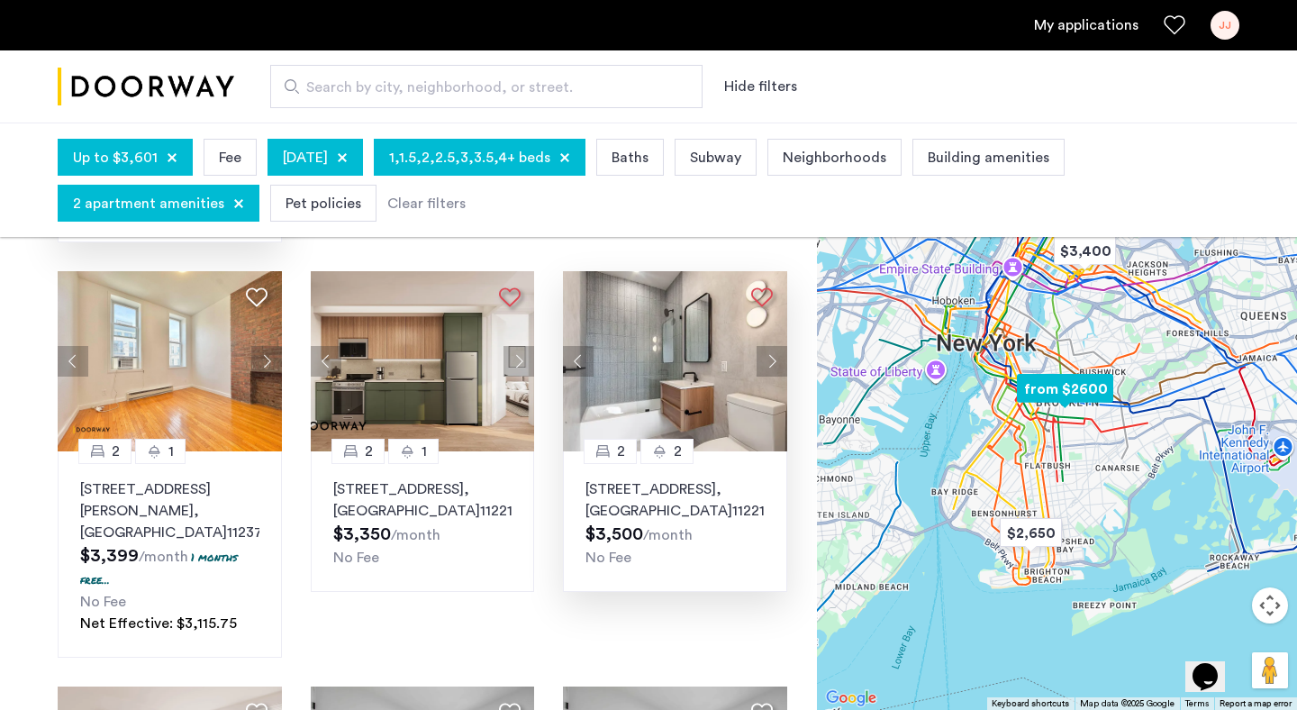
click at [771, 346] on button "Next apartment" at bounding box center [772, 361] width 31 height 31
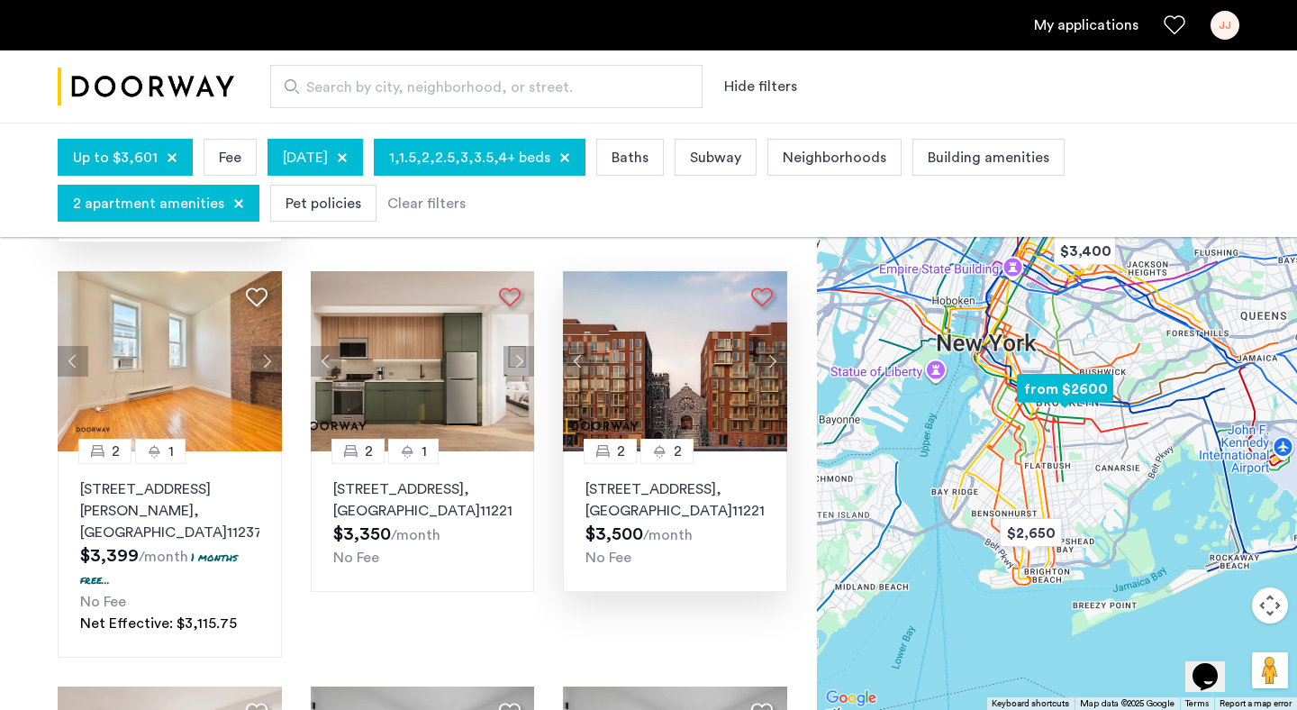
click at [771, 346] on button "Next apartment" at bounding box center [772, 361] width 31 height 31
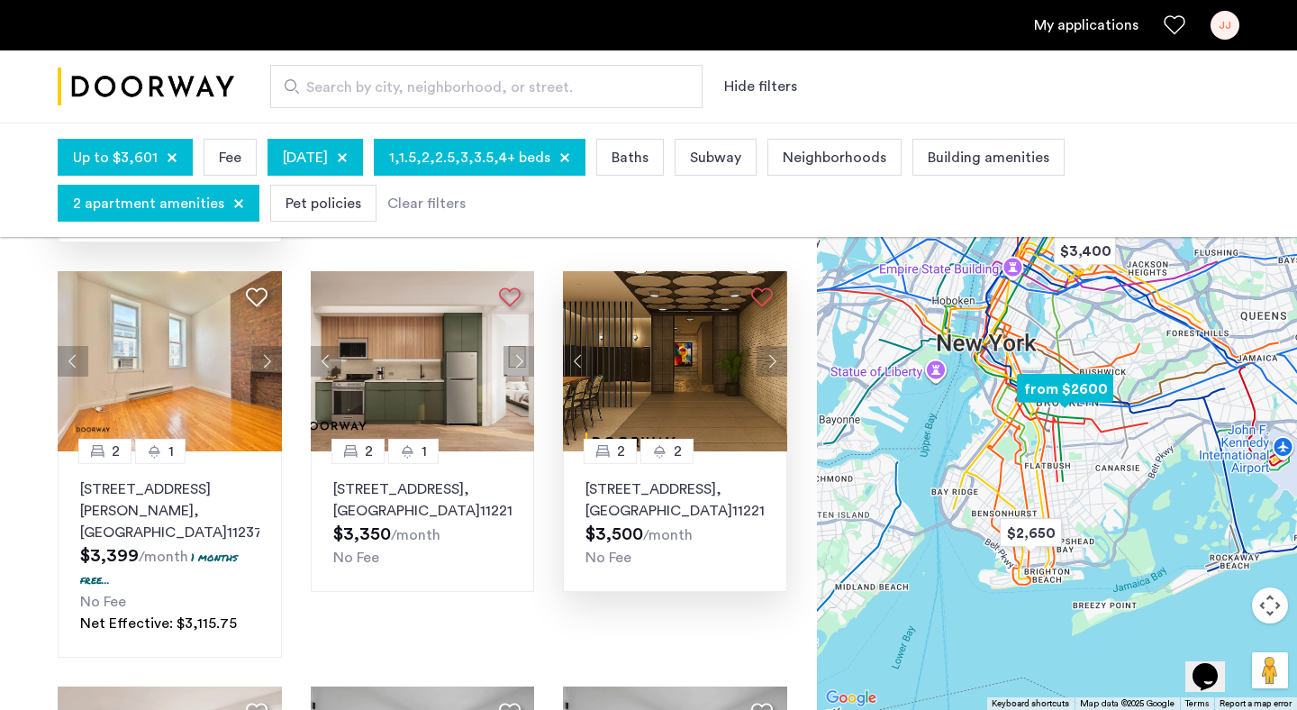
click at [771, 346] on button "Next apartment" at bounding box center [772, 361] width 31 height 31
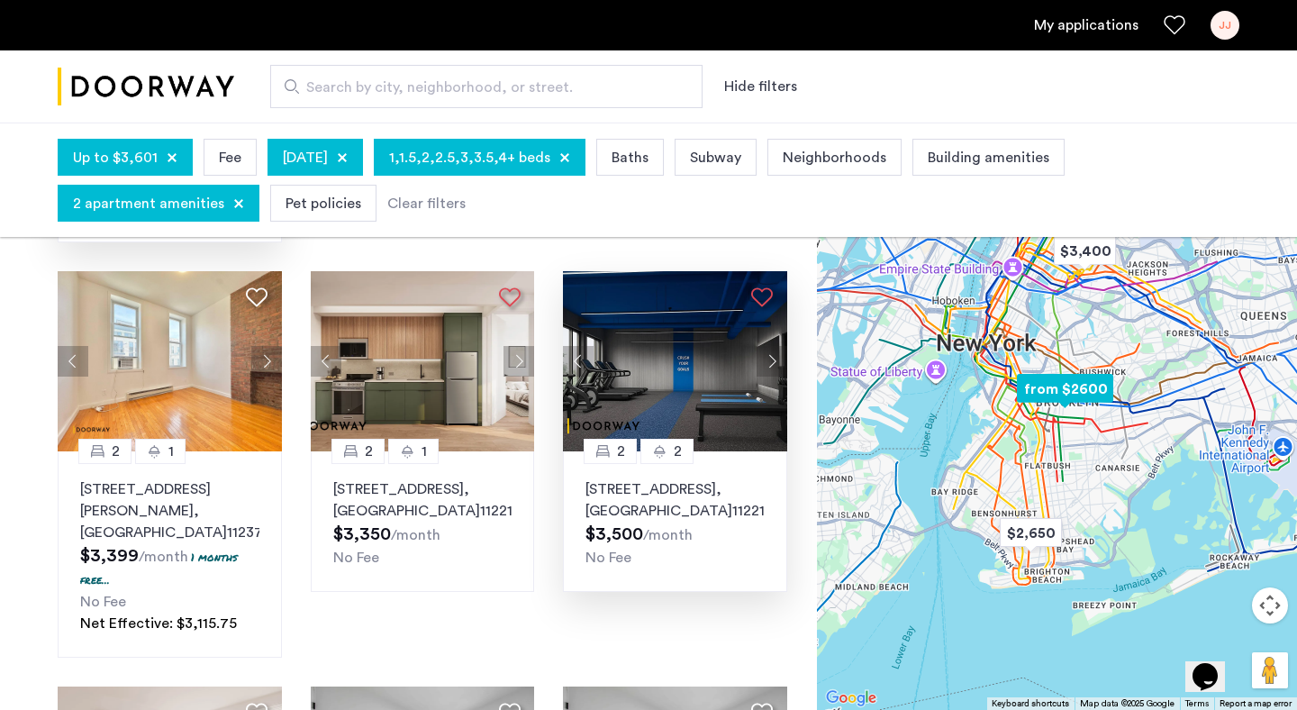
click at [771, 346] on button "Next apartment" at bounding box center [772, 361] width 31 height 31
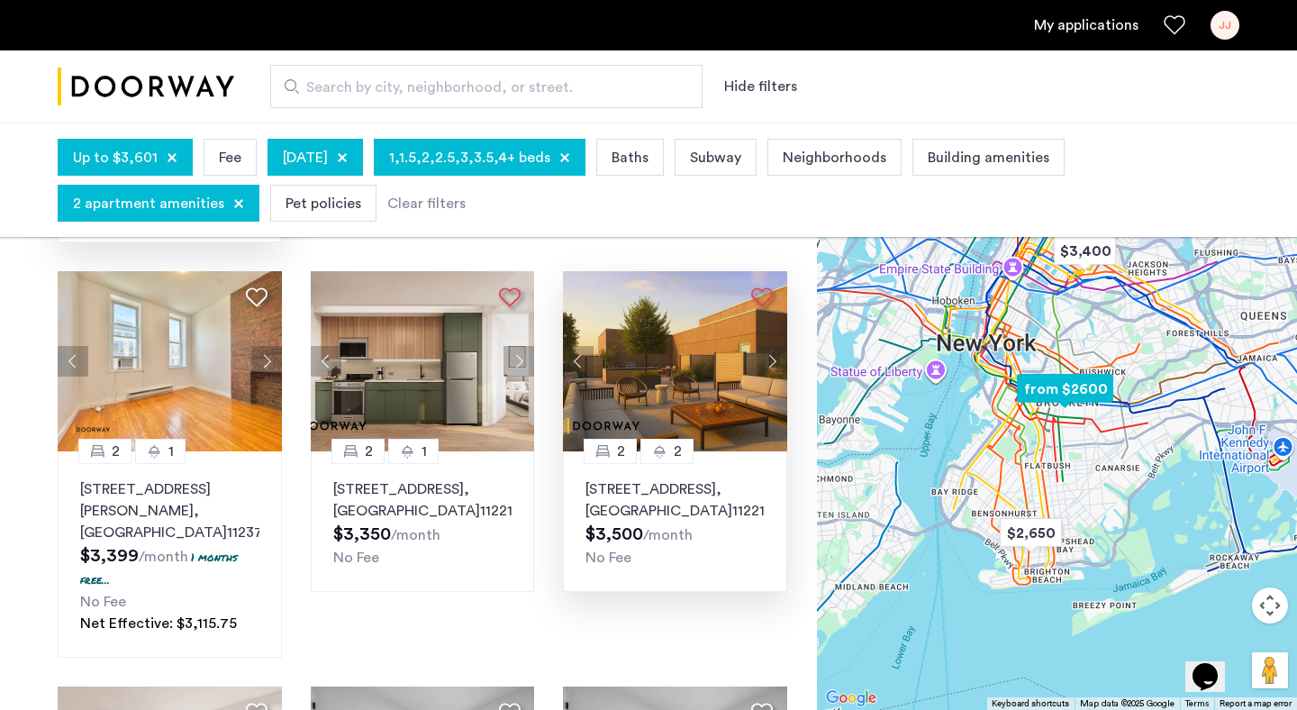
click at [771, 346] on button "Next apartment" at bounding box center [772, 361] width 31 height 31
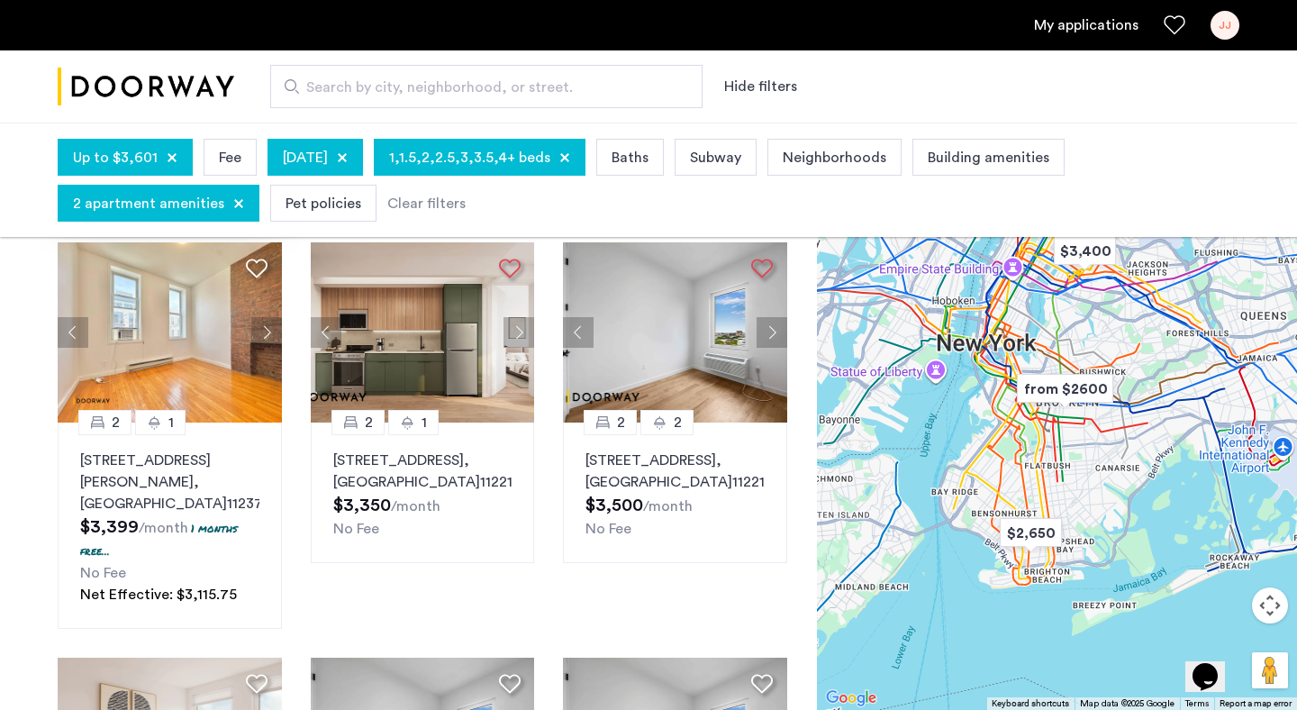
scroll to position [494, 0]
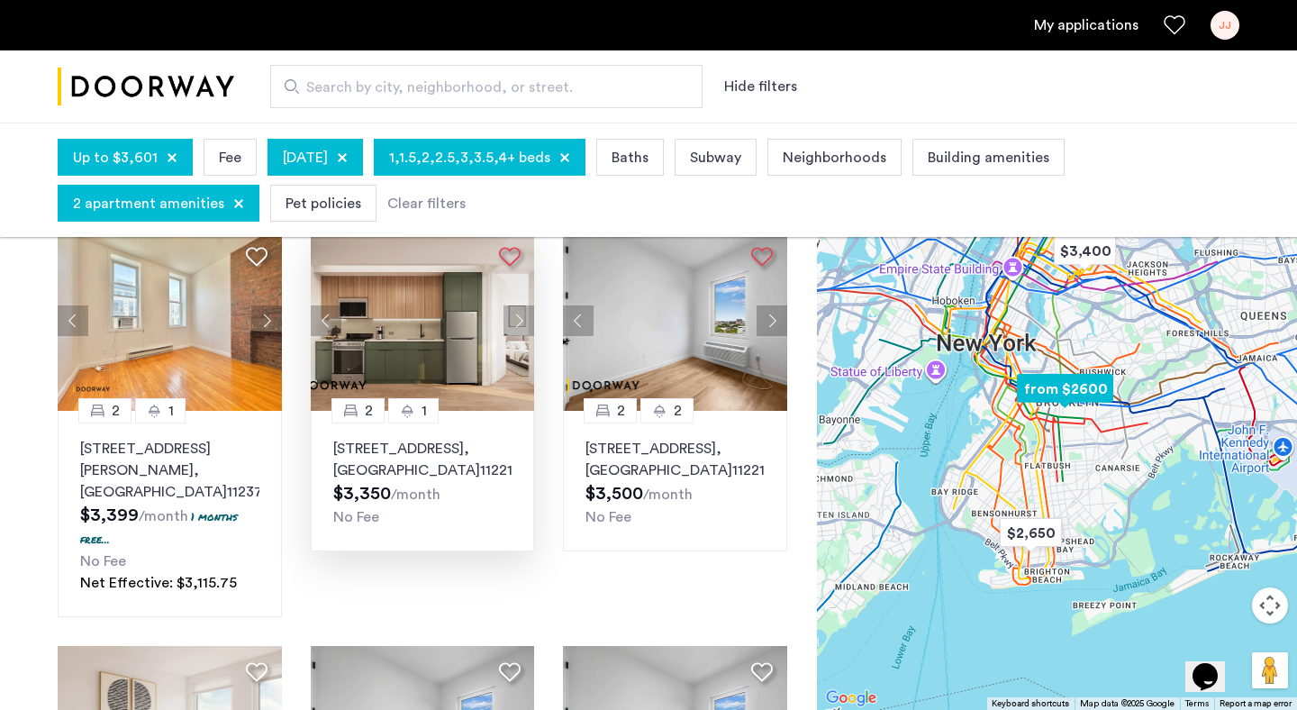
click at [409, 438] on p "962 Bushwick Avenue, Unit 3A, Brooklyn , NY 11221" at bounding box center [422, 459] width 179 height 43
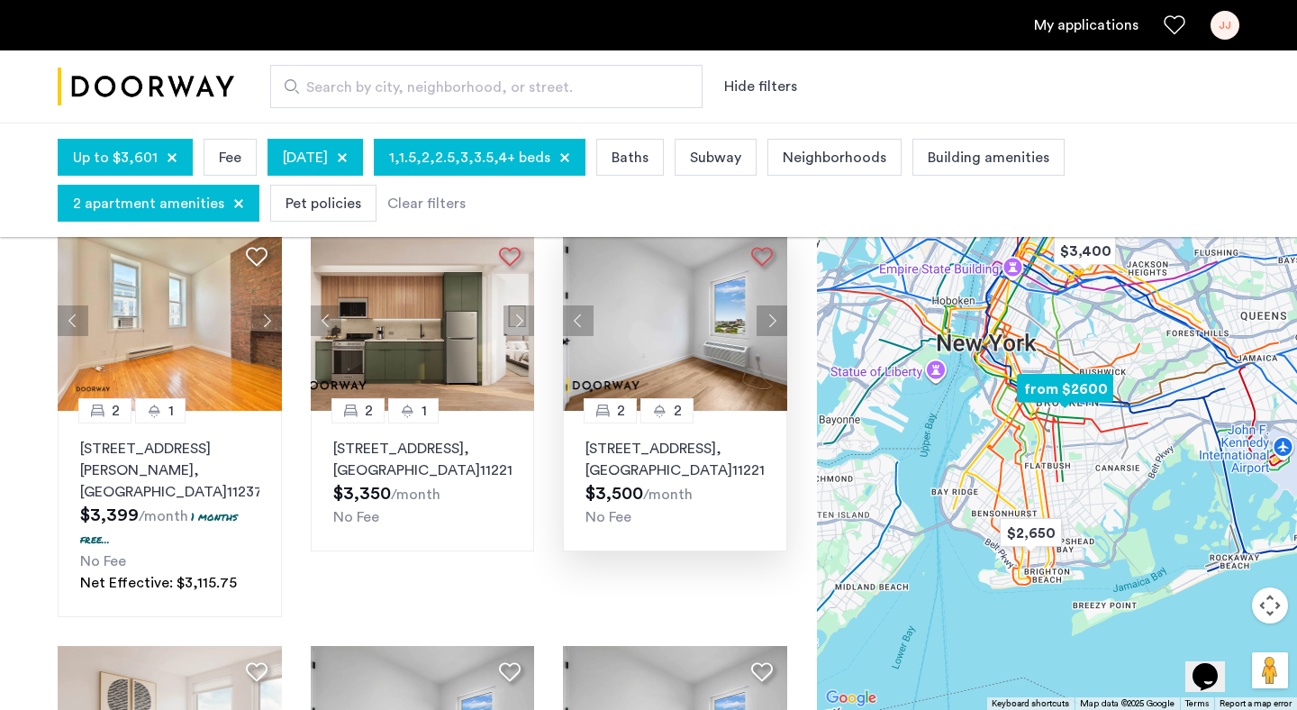
click at [687, 347] on img at bounding box center [675, 321] width 224 height 180
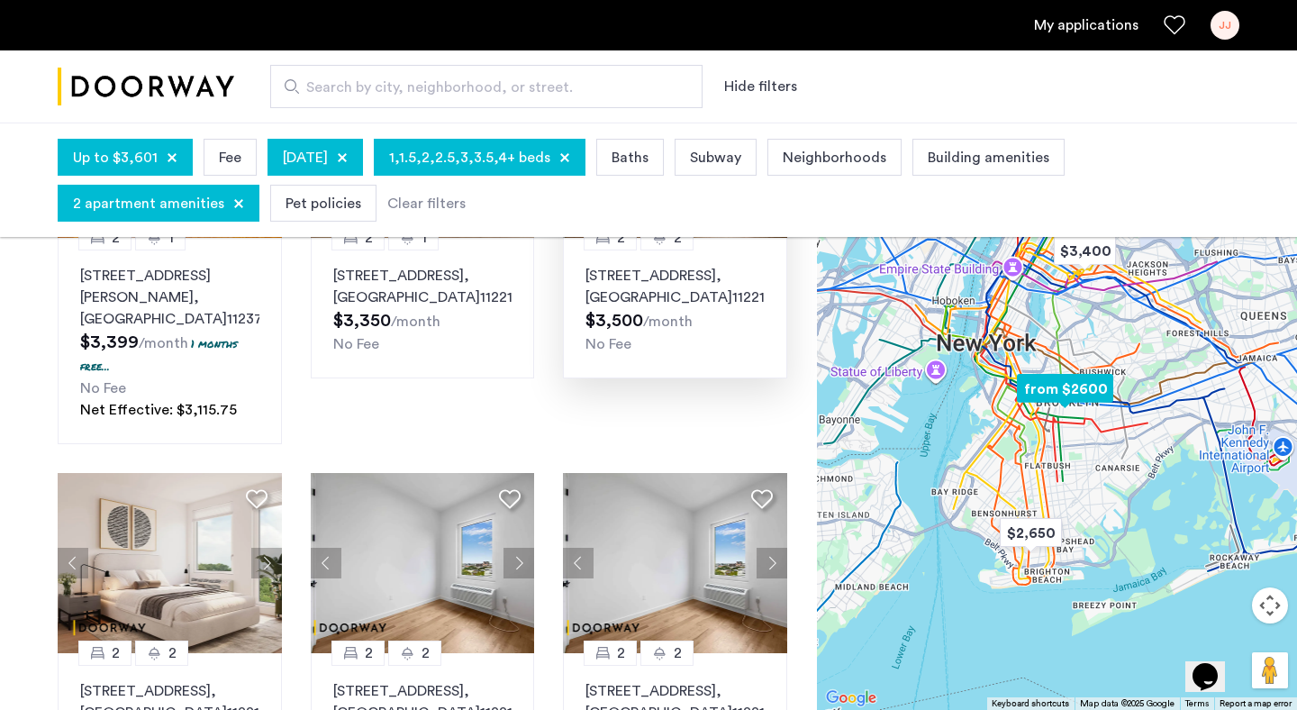
scroll to position [791, 0]
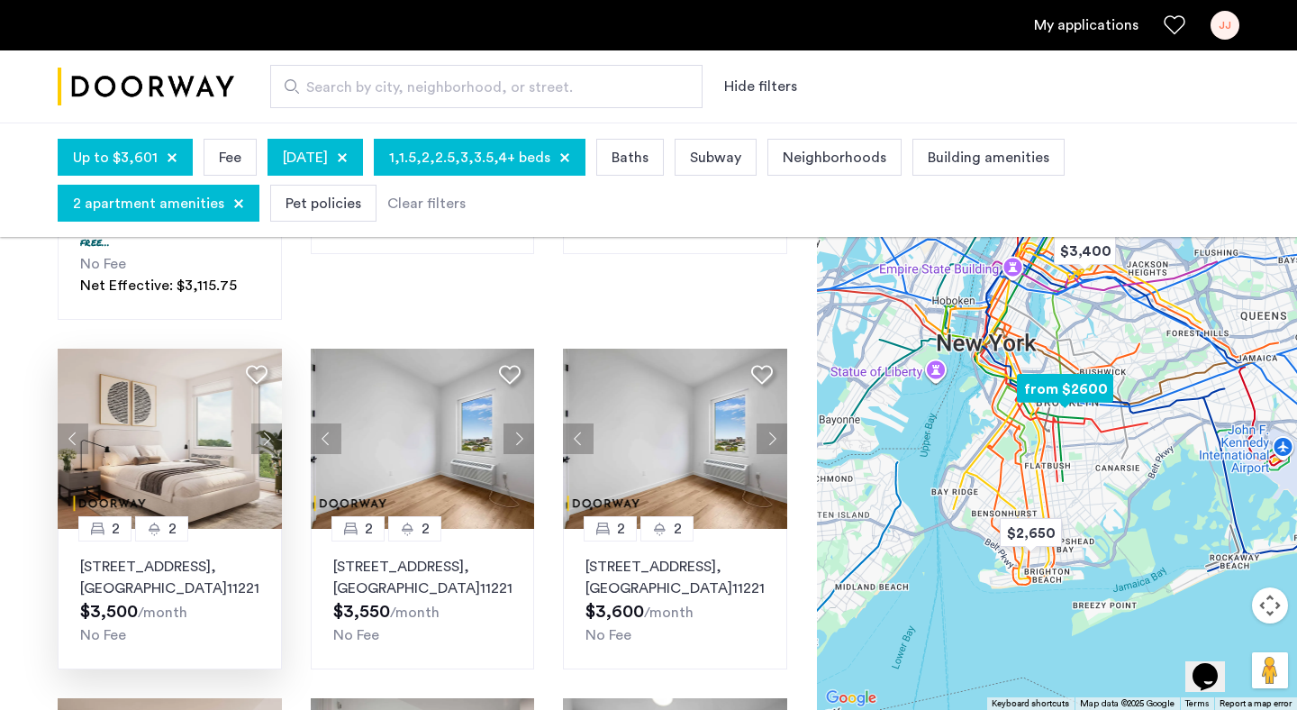
click at [257, 364] on icon at bounding box center [257, 375] width 22 height 22
click at [207, 374] on img at bounding box center [170, 439] width 224 height 180
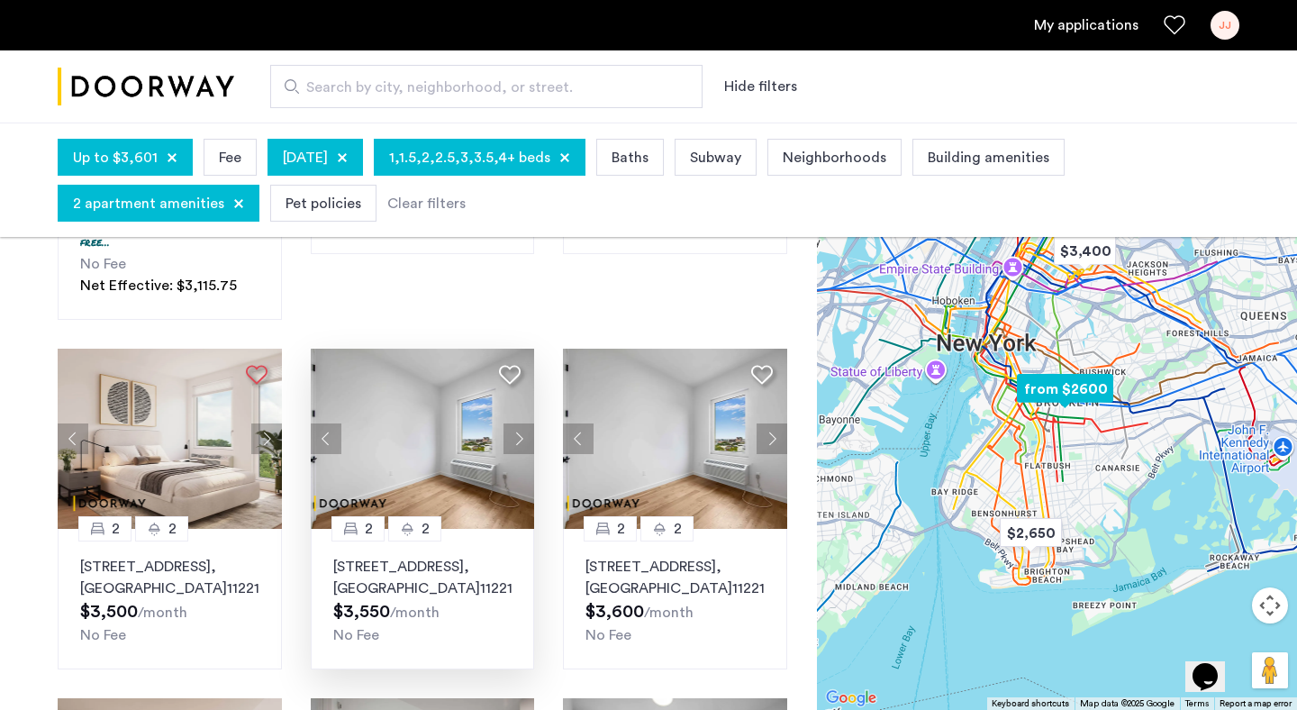
click at [514, 364] on icon at bounding box center [510, 375] width 22 height 22
click at [432, 376] on img at bounding box center [423, 439] width 224 height 180
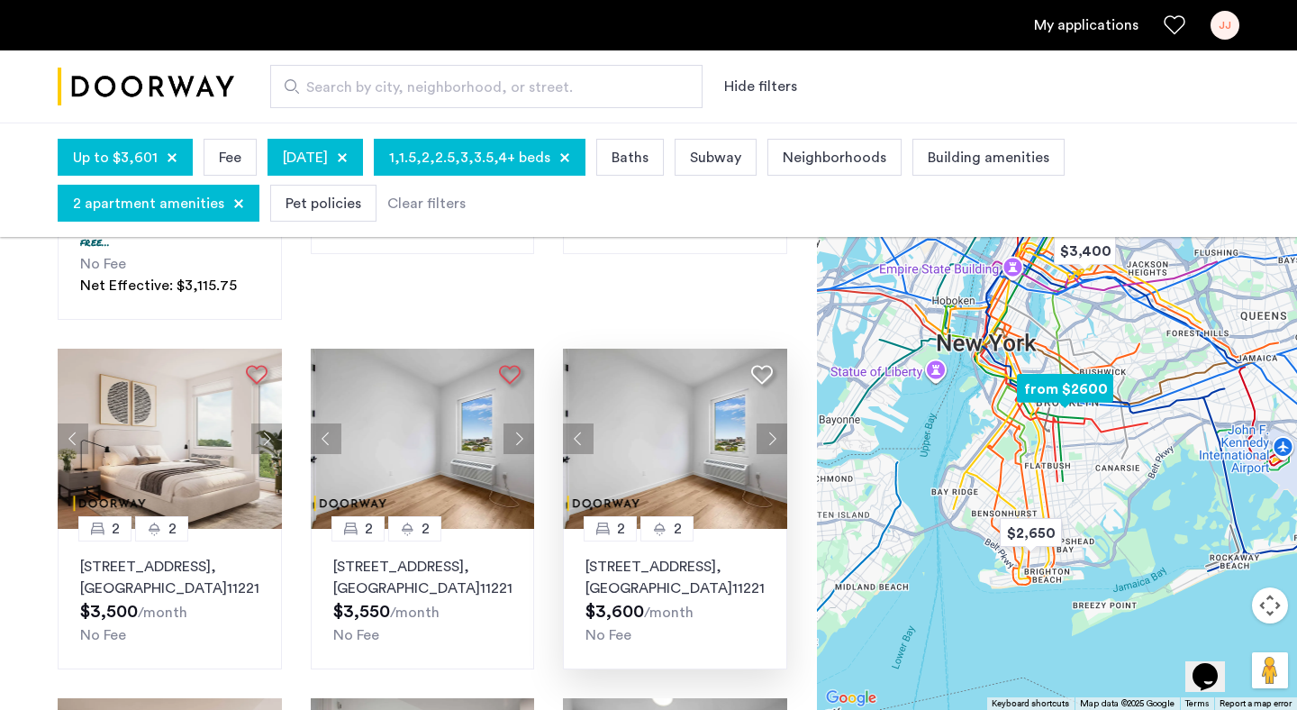
click at [765, 364] on icon at bounding box center [762, 375] width 22 height 22
click at [687, 369] on img at bounding box center [675, 439] width 224 height 180
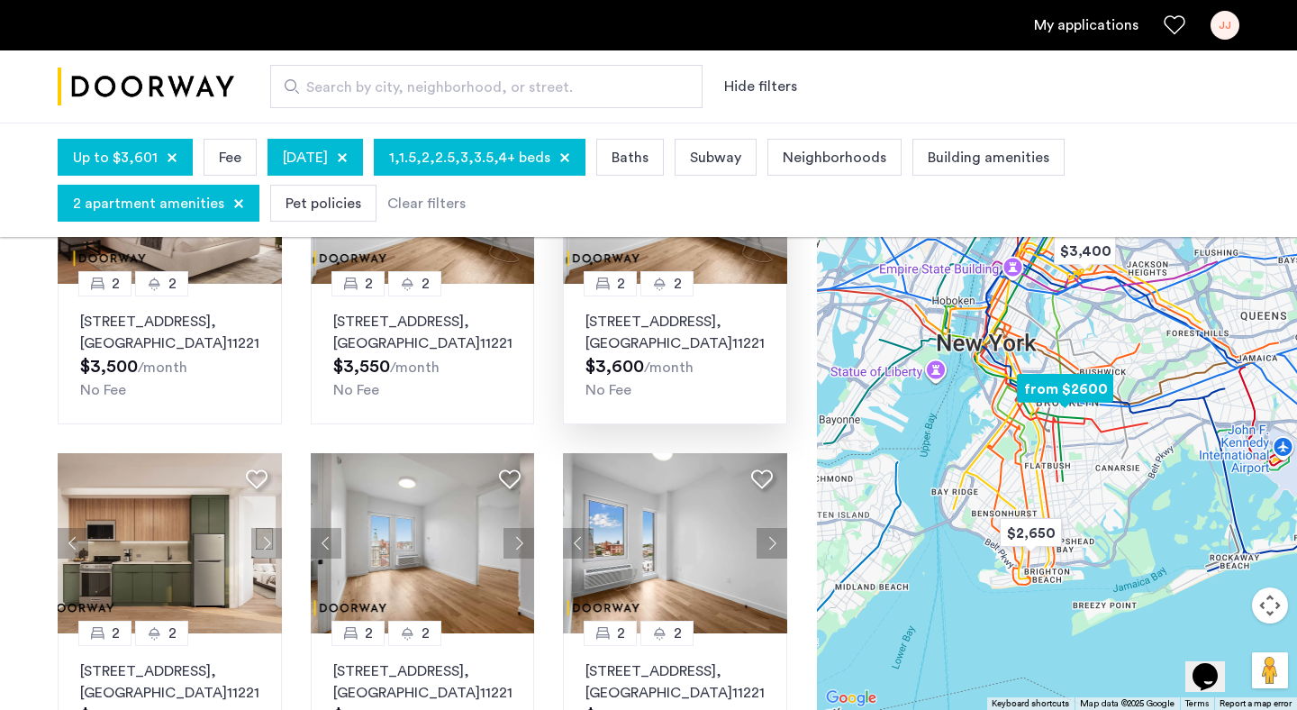
scroll to position [1159, 0]
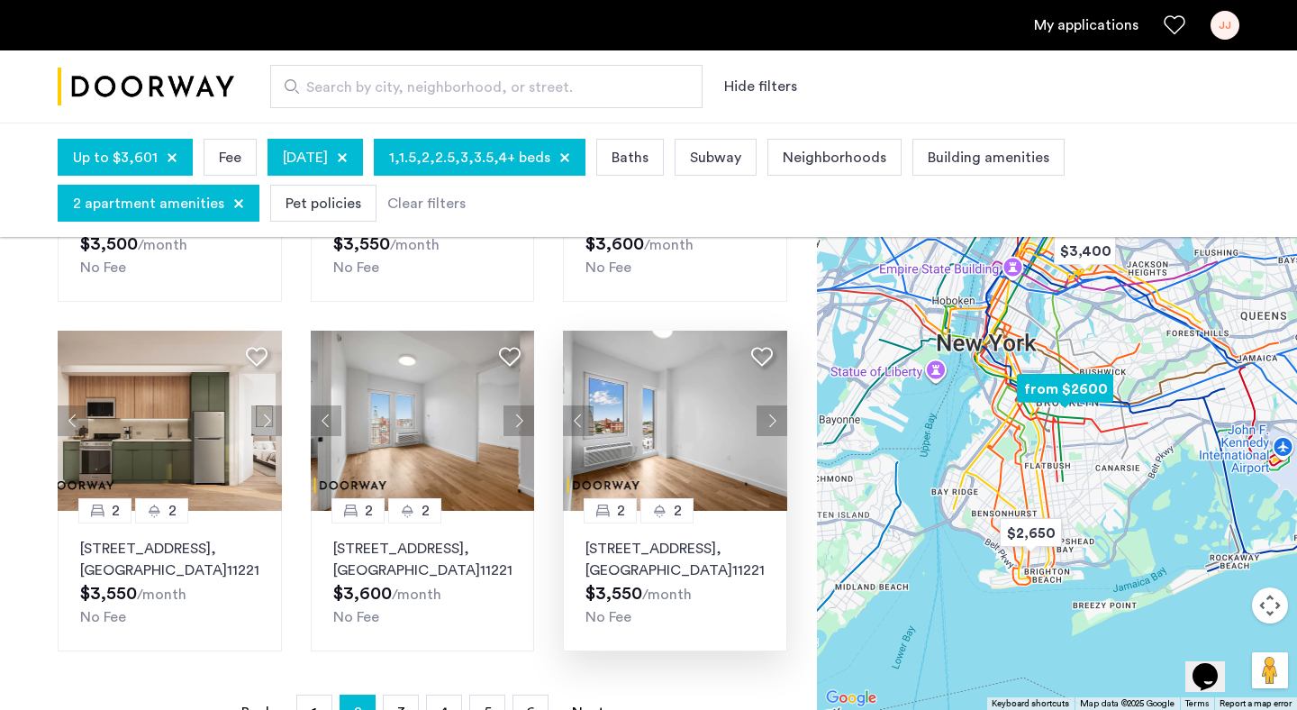
click at [759, 346] on icon at bounding box center [762, 357] width 22 height 22
click at [675, 353] on img at bounding box center [675, 421] width 224 height 180
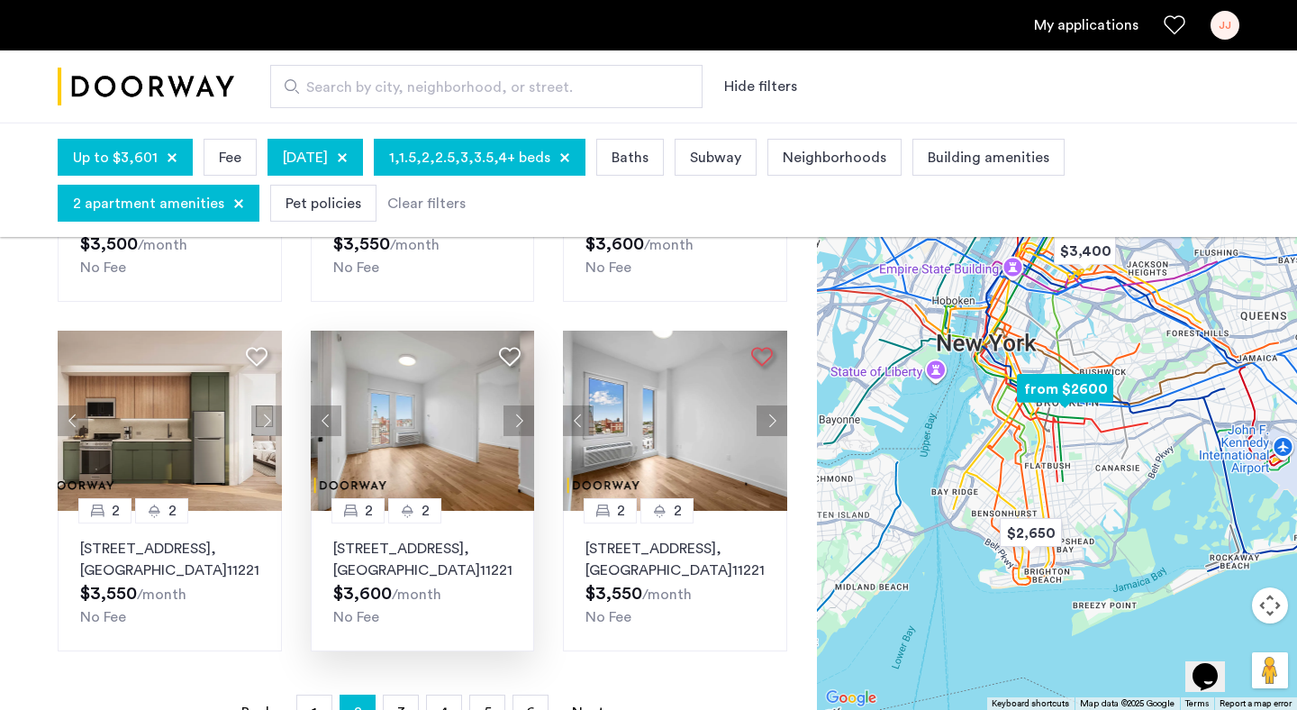
click at [512, 346] on icon at bounding box center [510, 357] width 22 height 22
click at [414, 368] on img at bounding box center [423, 421] width 224 height 180
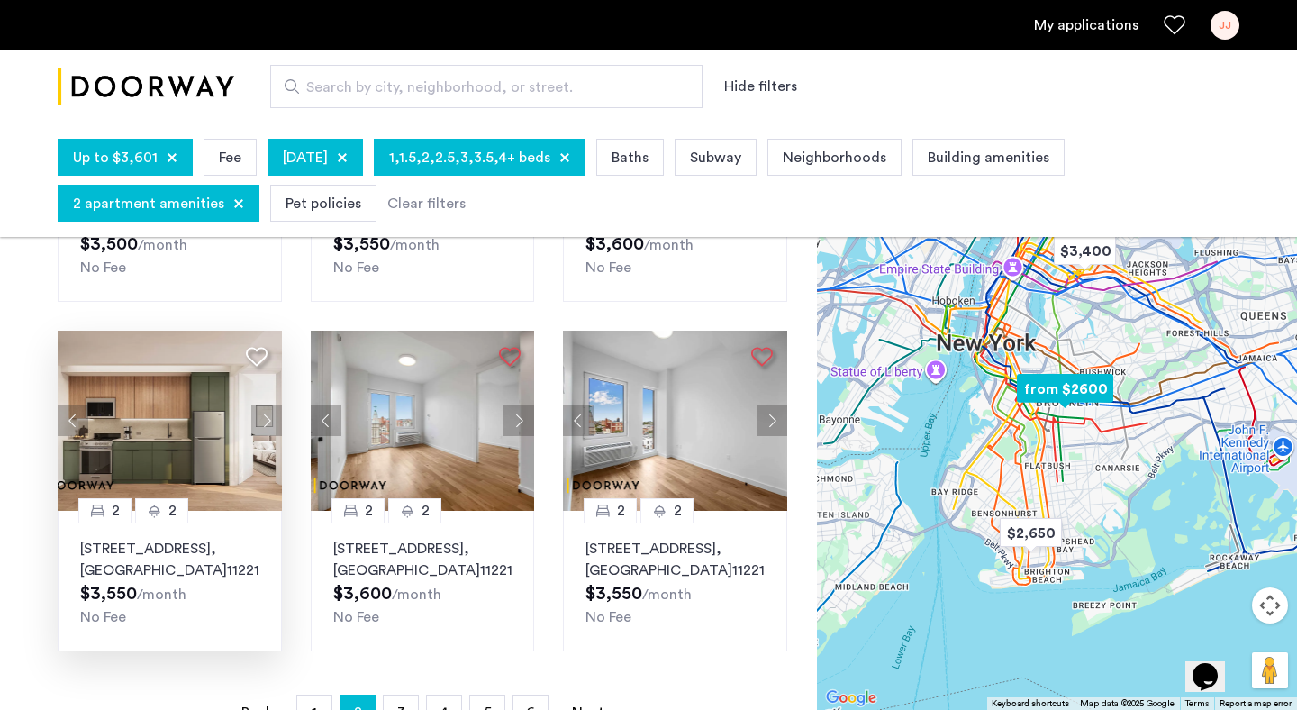
click at [251, 346] on icon at bounding box center [257, 357] width 22 height 22
click at [183, 375] on img at bounding box center [170, 421] width 224 height 180
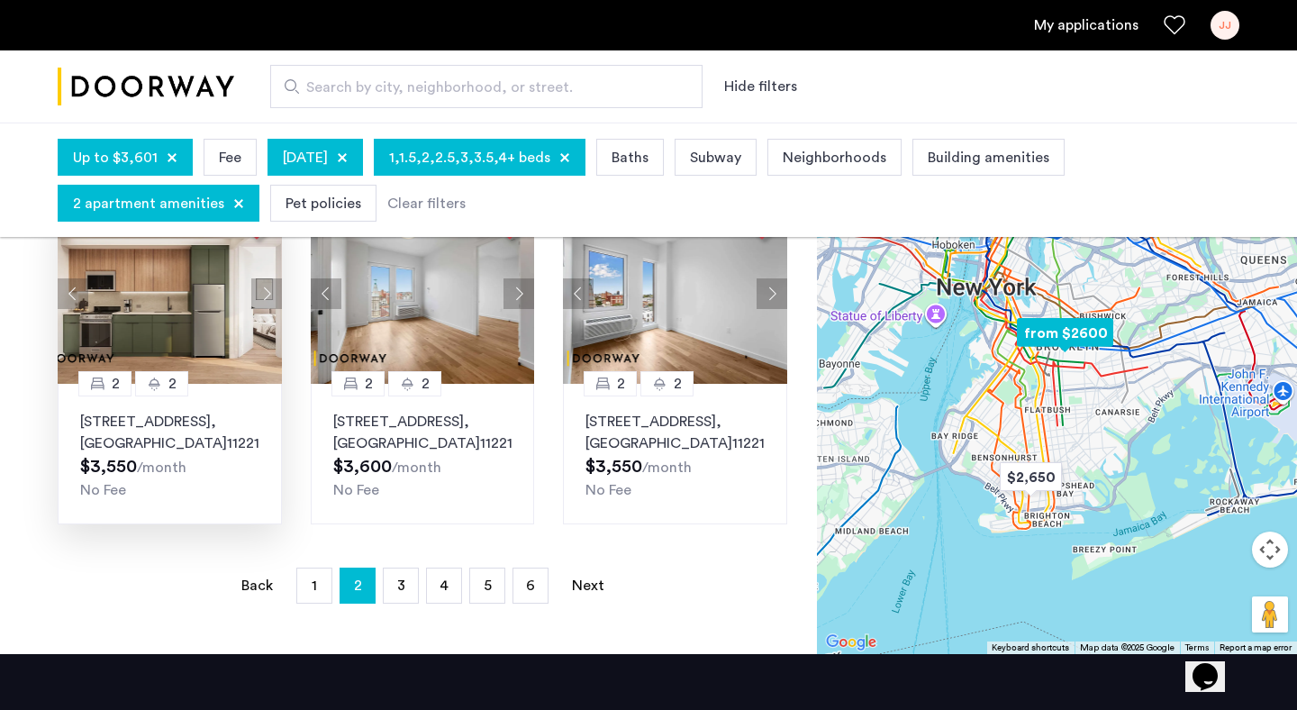
scroll to position [1304, 0]
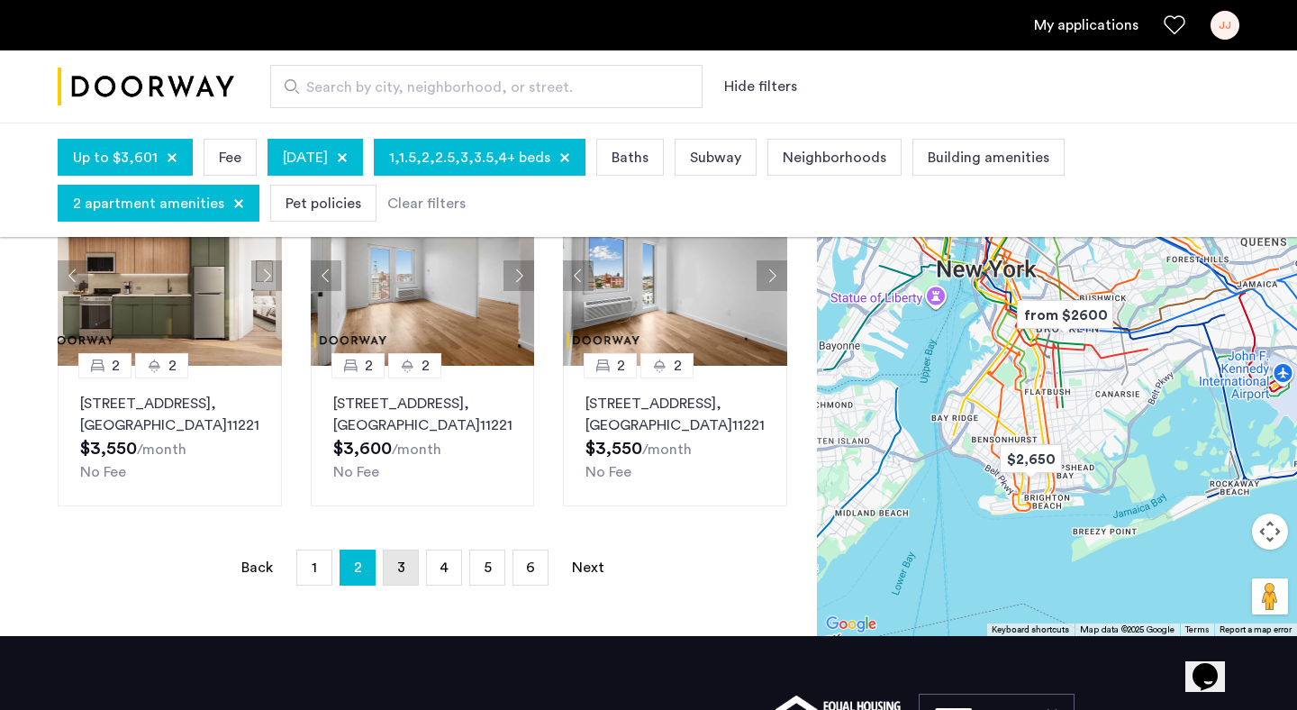
click at [398, 560] on span "3" at bounding box center [401, 567] width 8 height 14
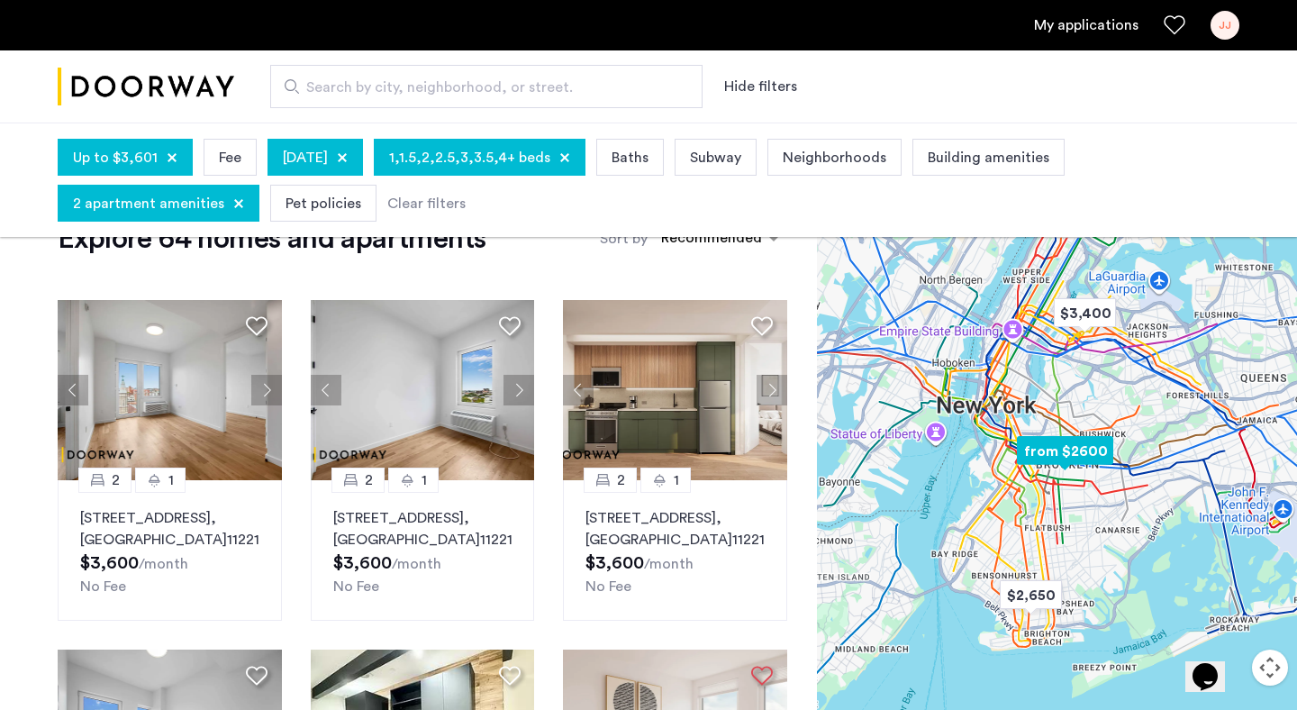
scroll to position [77, 0]
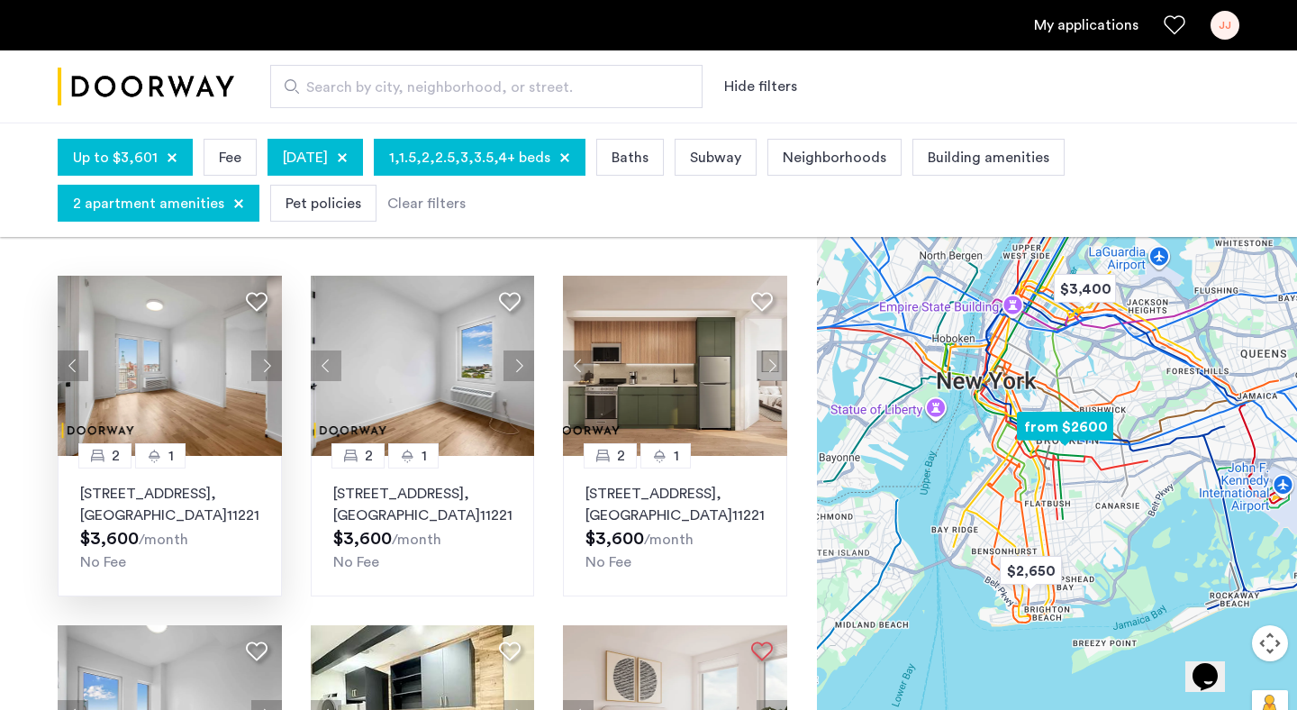
click at [252, 305] on use at bounding box center [257, 302] width 22 height 19
click at [199, 362] on img at bounding box center [170, 366] width 224 height 180
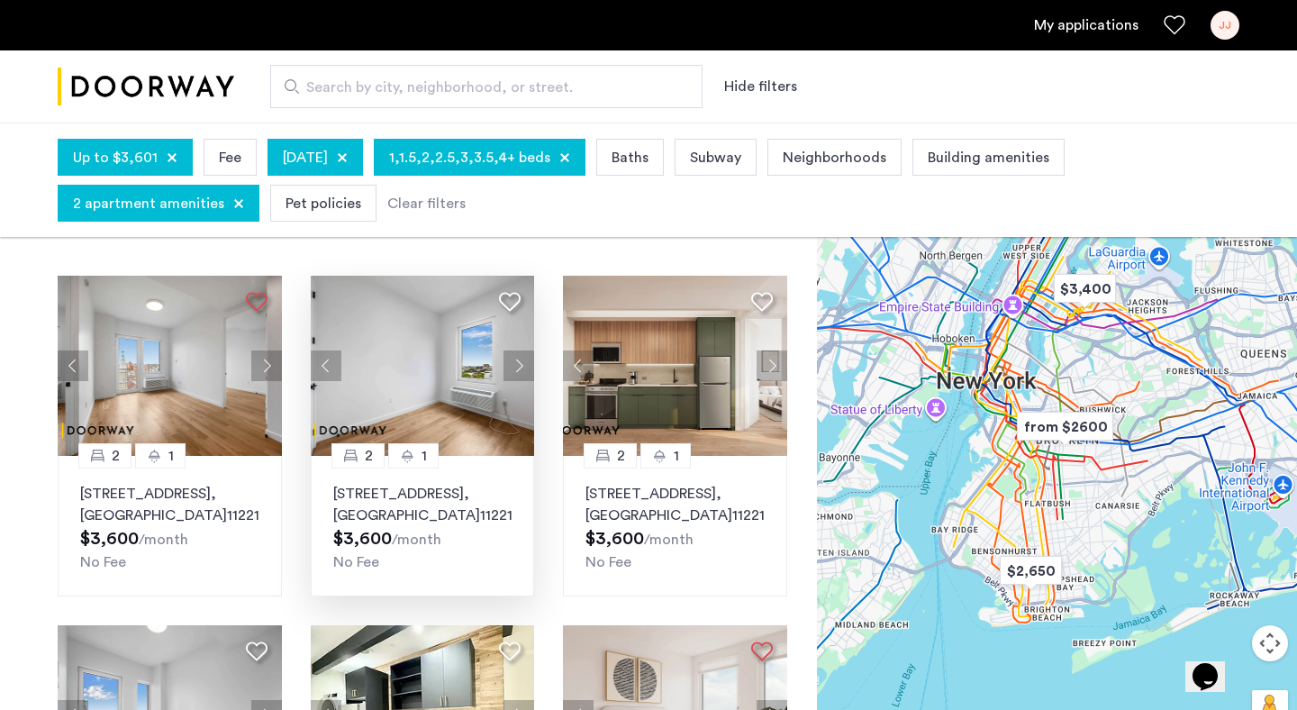
click at [499, 302] on use at bounding box center [510, 302] width 22 height 19
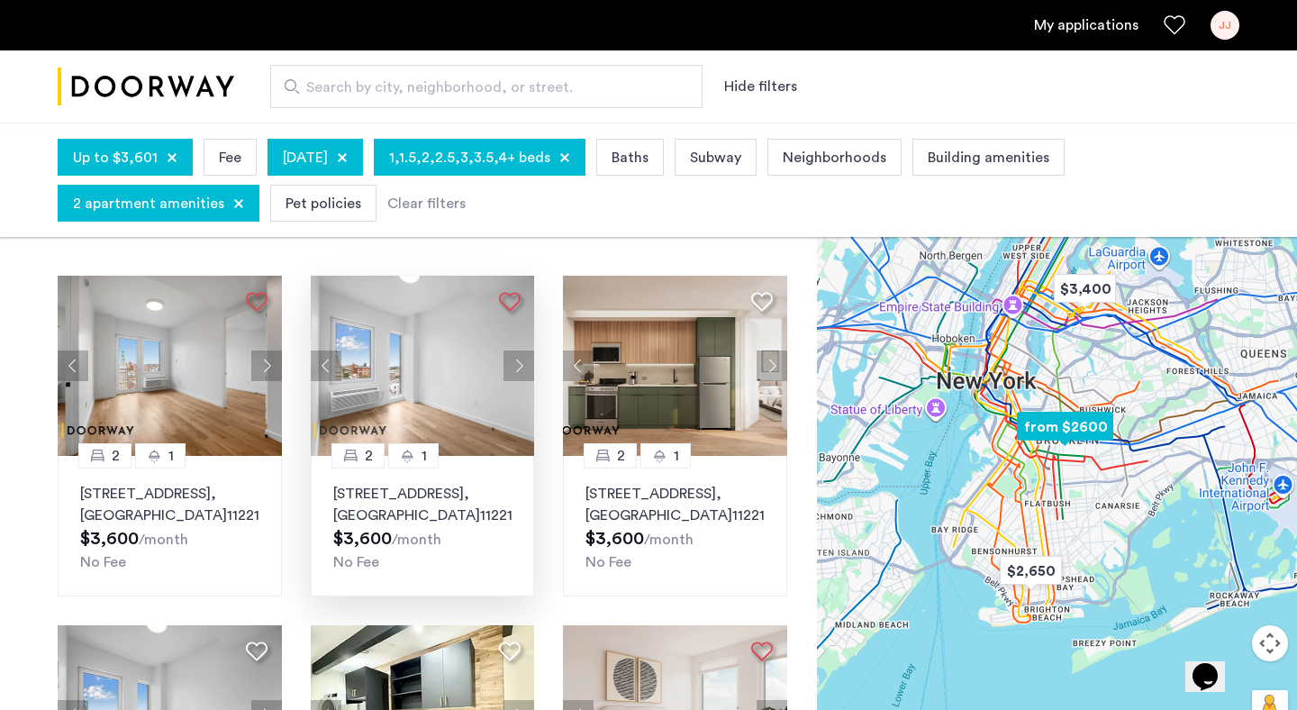
click at [450, 352] on div at bounding box center [423, 366] width 224 height 180
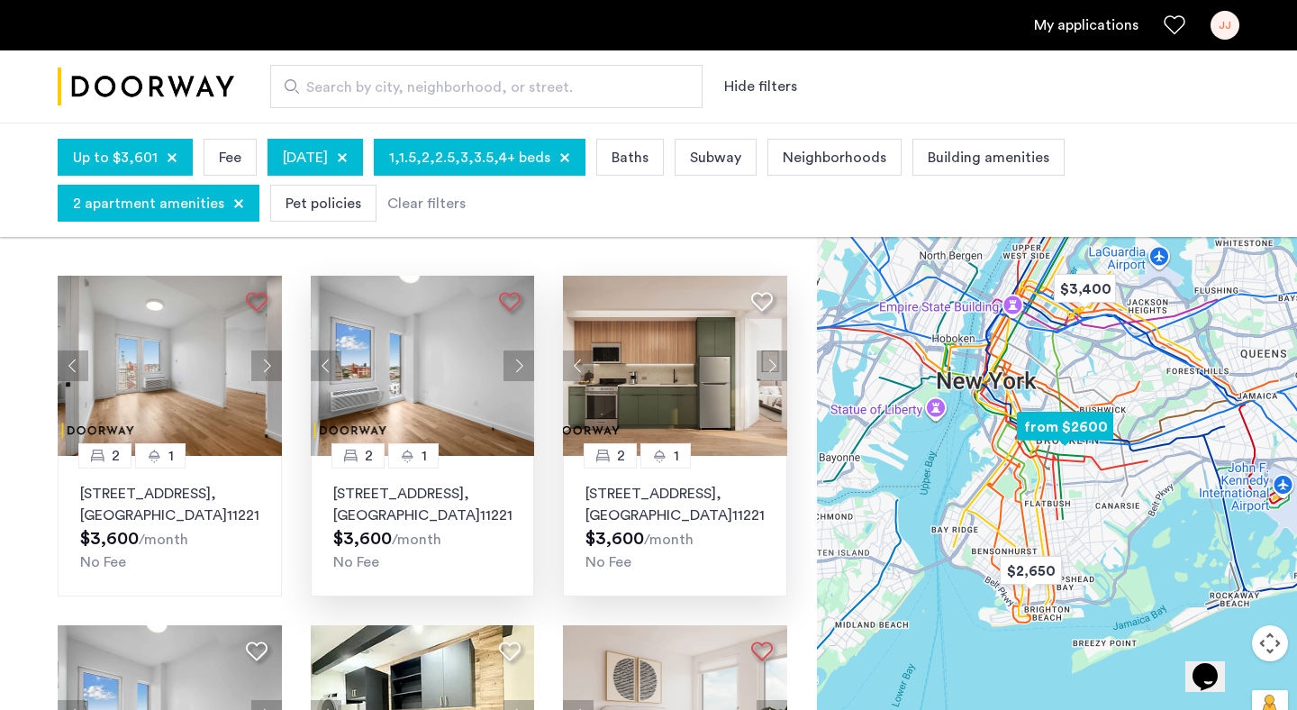
click at [762, 304] on icon at bounding box center [762, 302] width 22 height 22
click at [687, 401] on img at bounding box center [675, 366] width 224 height 180
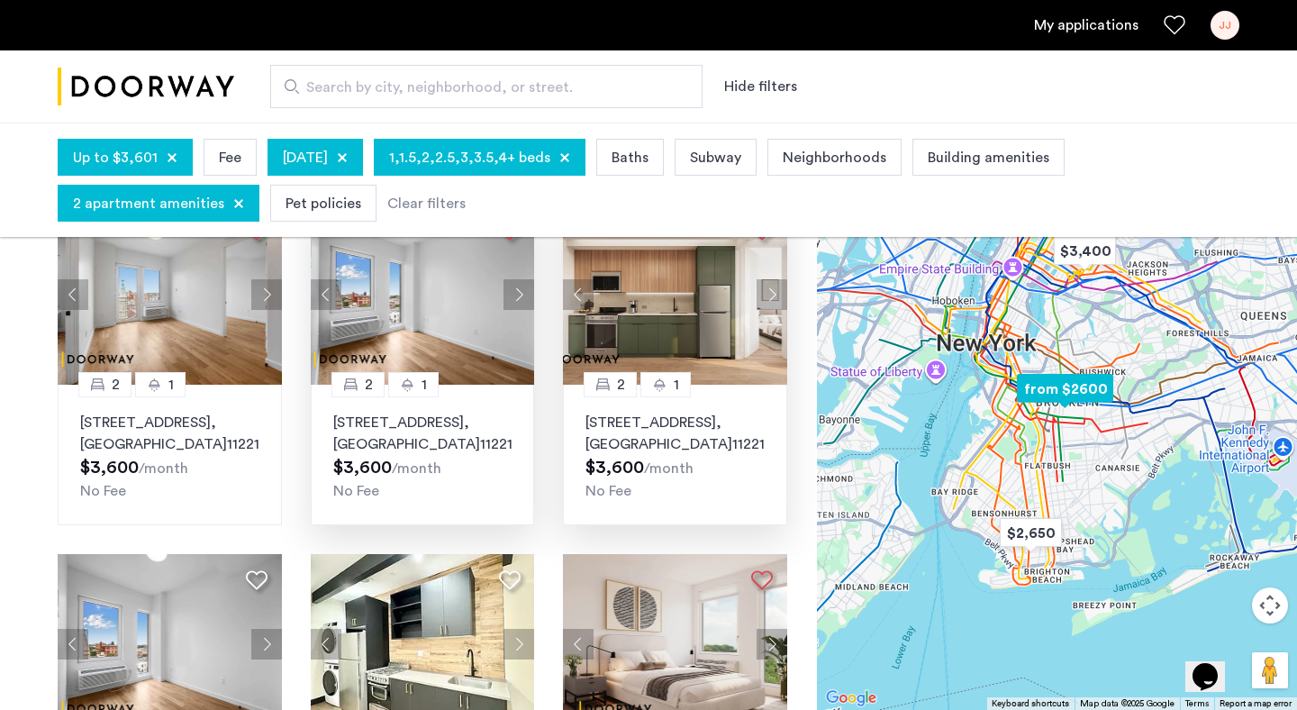
scroll to position [124, 0]
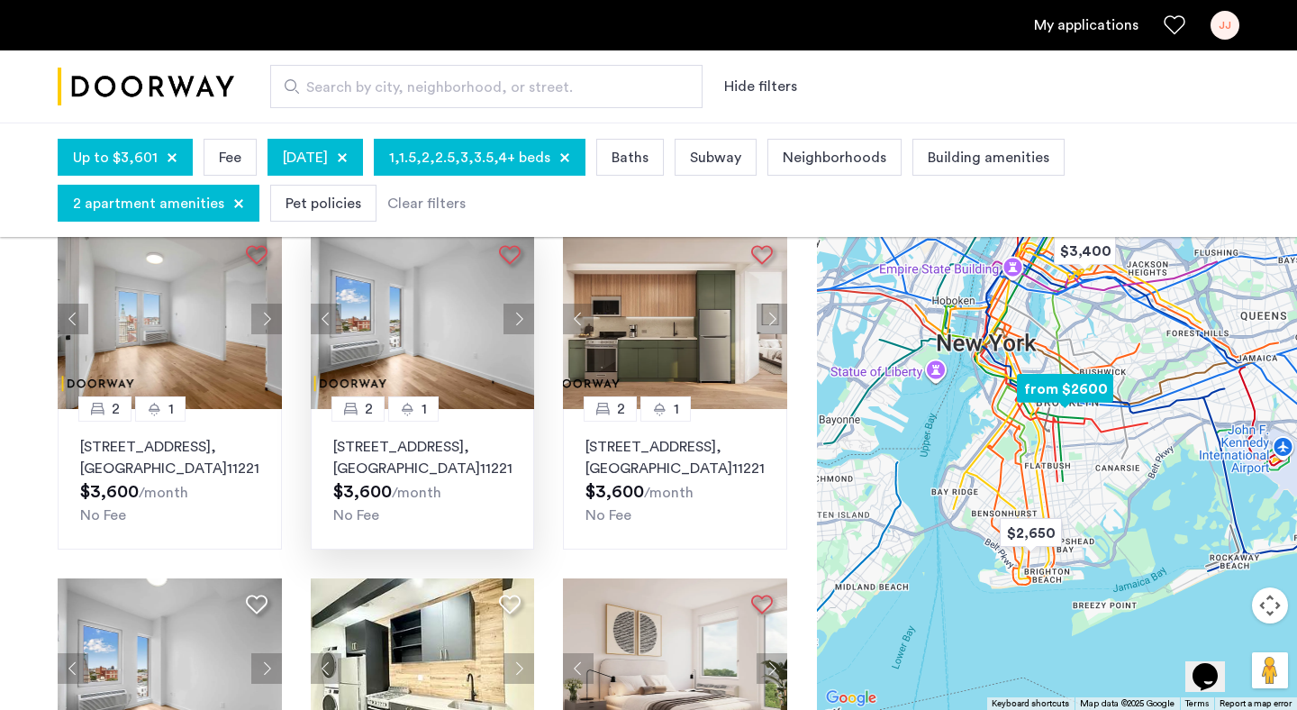
click at [439, 324] on img at bounding box center [423, 319] width 224 height 180
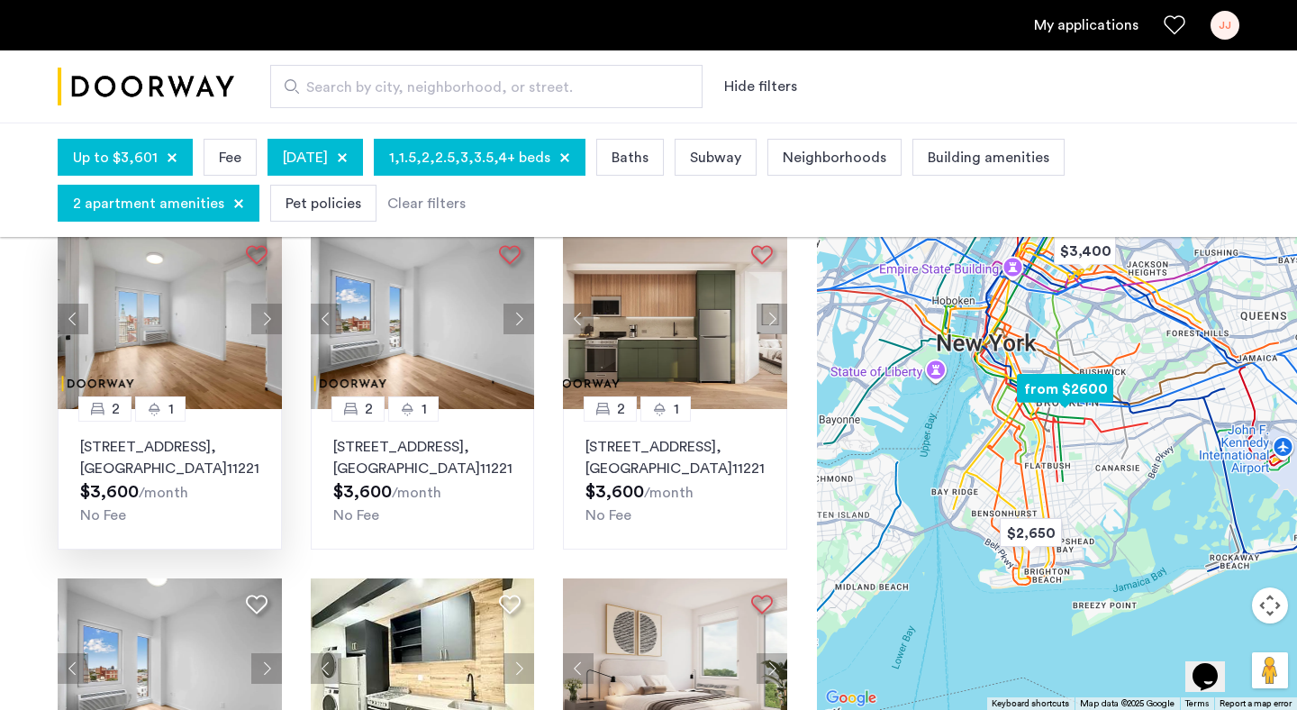
click at [144, 314] on img at bounding box center [170, 319] width 224 height 180
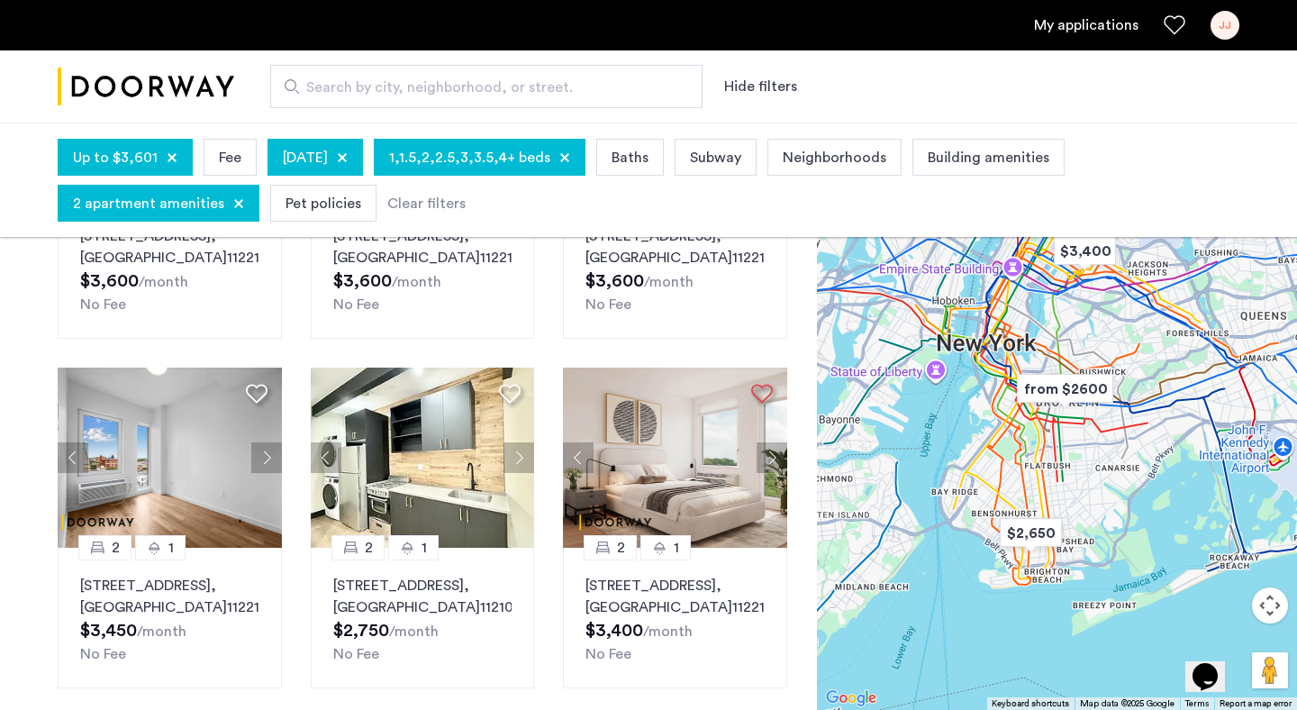
scroll to position [334, 0]
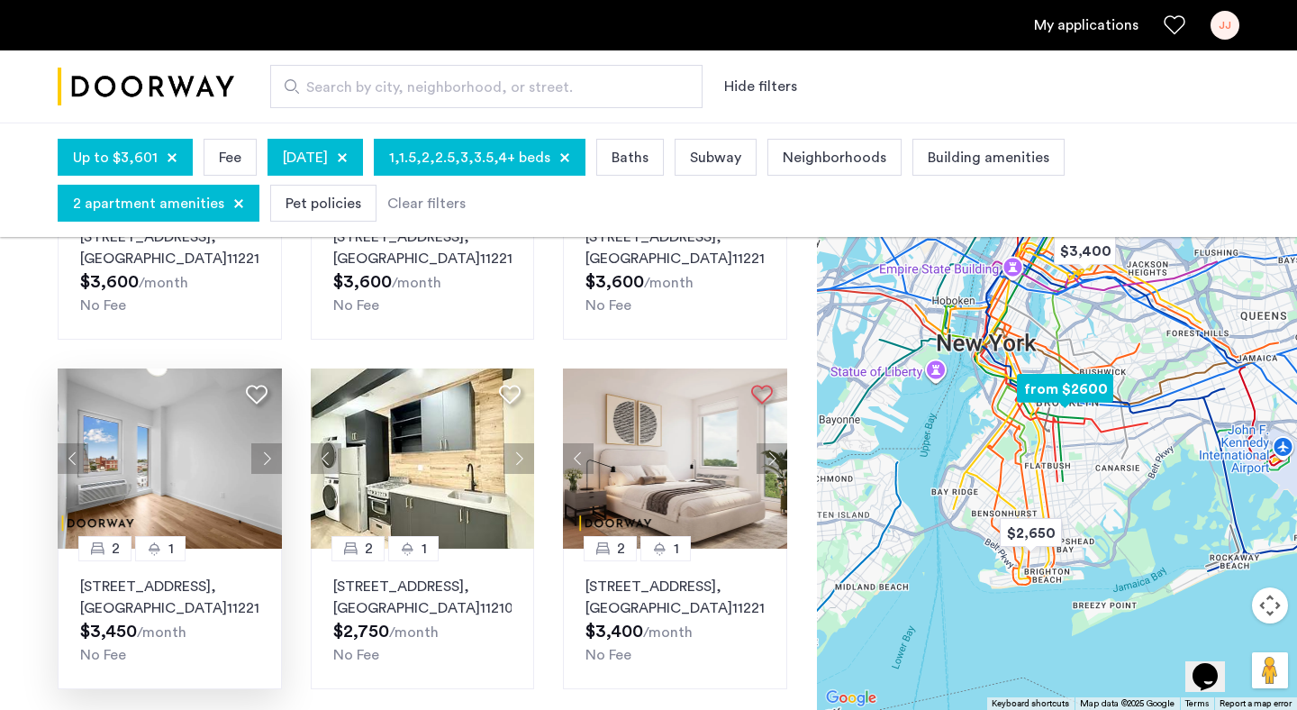
click at [258, 398] on icon at bounding box center [257, 395] width 22 height 22
click at [181, 462] on img at bounding box center [170, 458] width 224 height 180
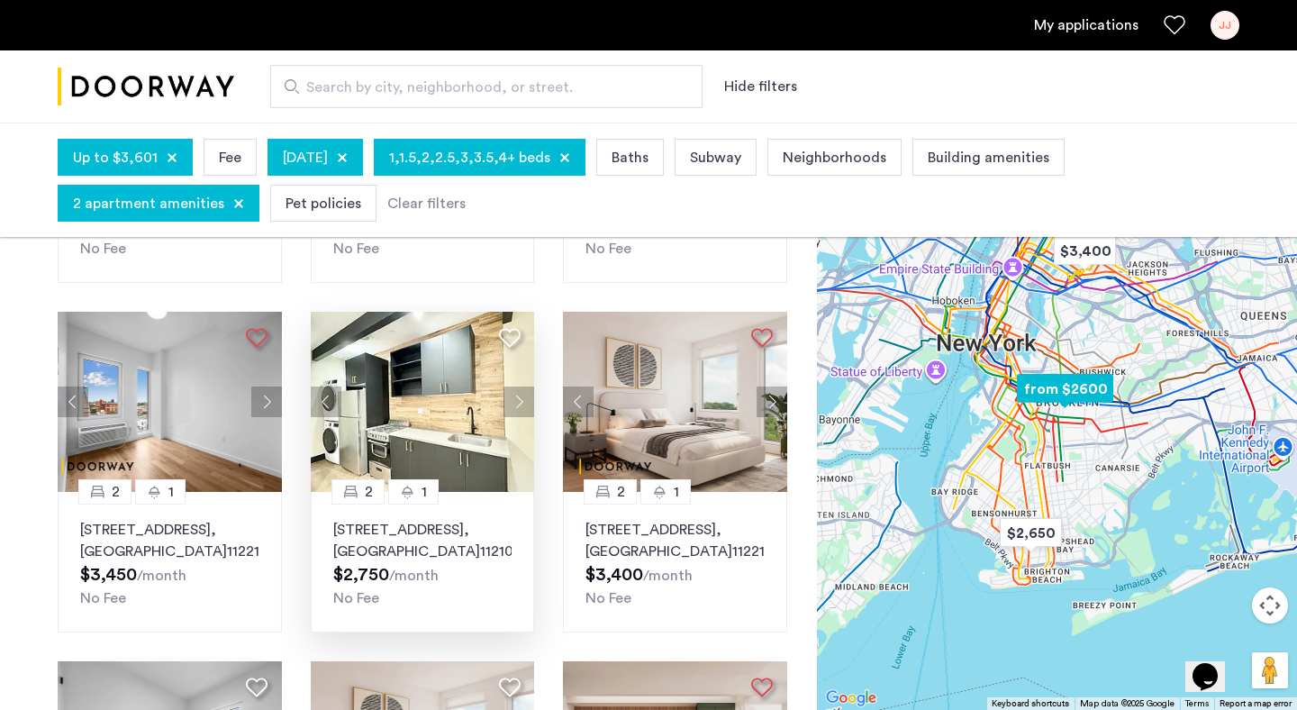
scroll to position [390, 0]
click at [523, 396] on button "Next apartment" at bounding box center [519, 402] width 31 height 31
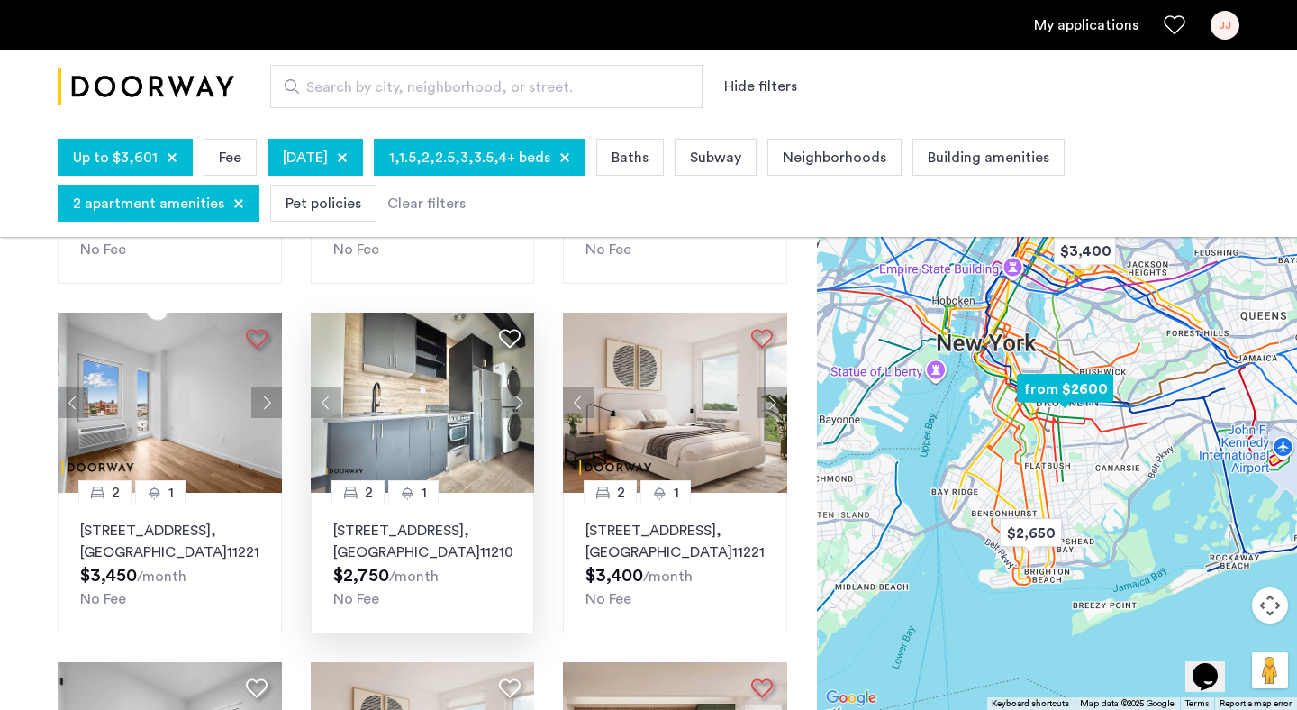
click at [523, 401] on button "Next apartment" at bounding box center [519, 402] width 31 height 31
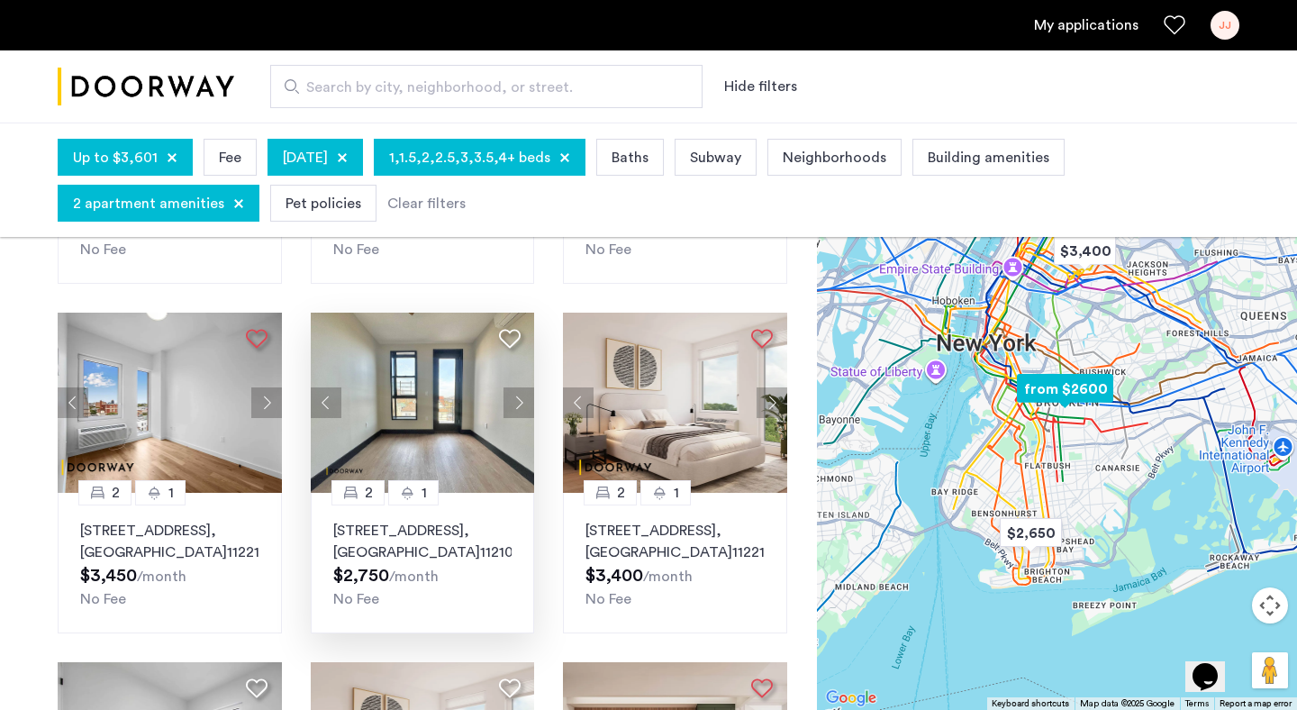
click at [523, 401] on button "Next apartment" at bounding box center [519, 402] width 31 height 31
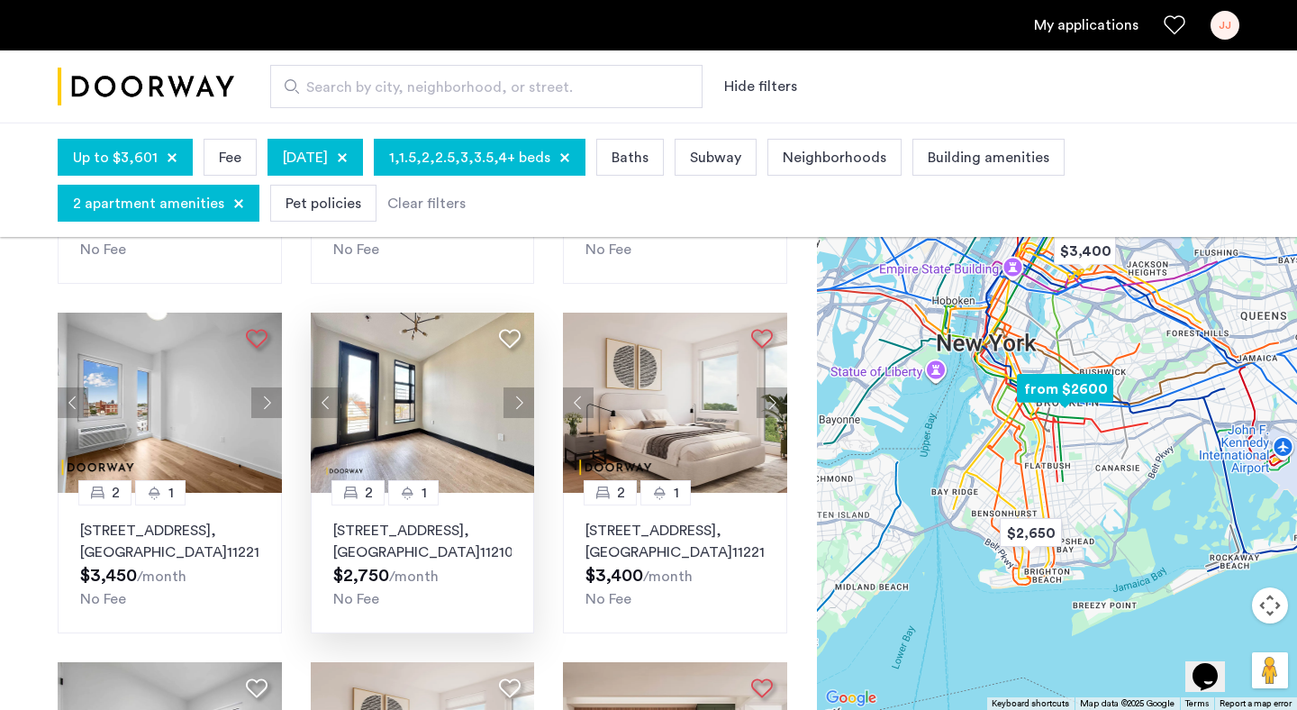
click at [523, 401] on button "Next apartment" at bounding box center [519, 402] width 31 height 31
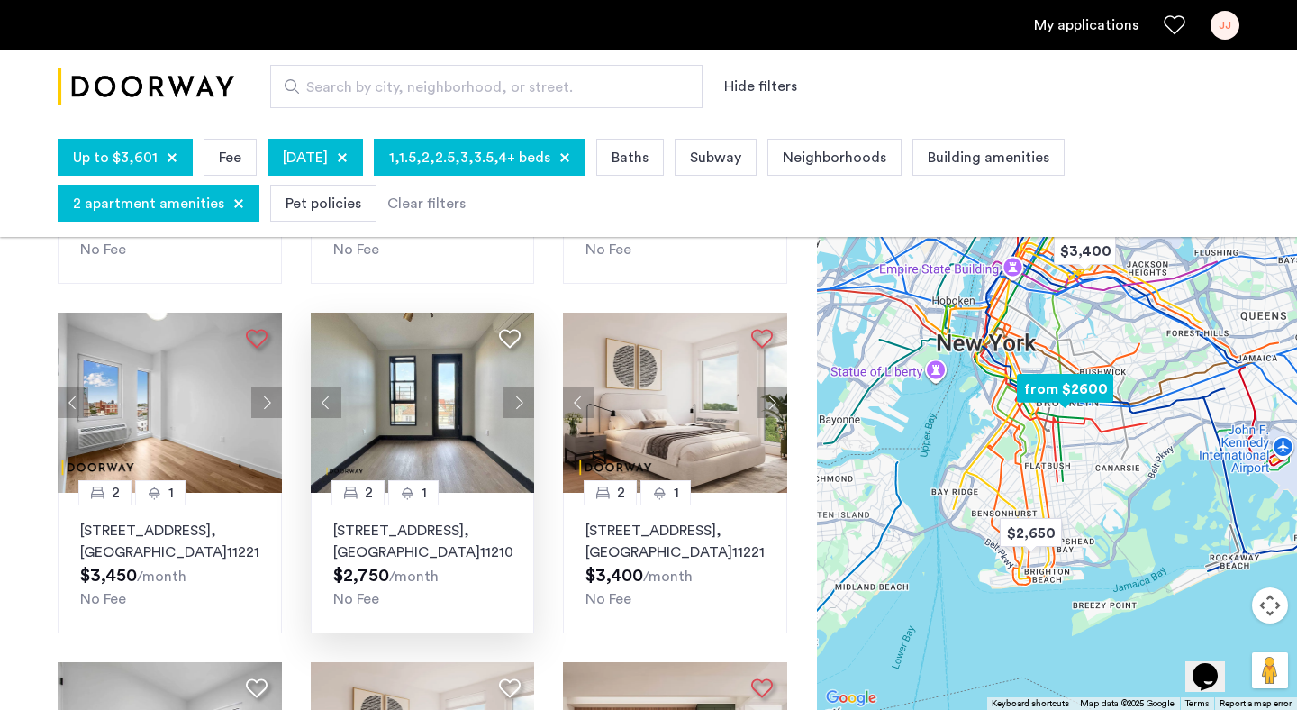
click at [523, 401] on button "Next apartment" at bounding box center [519, 402] width 31 height 31
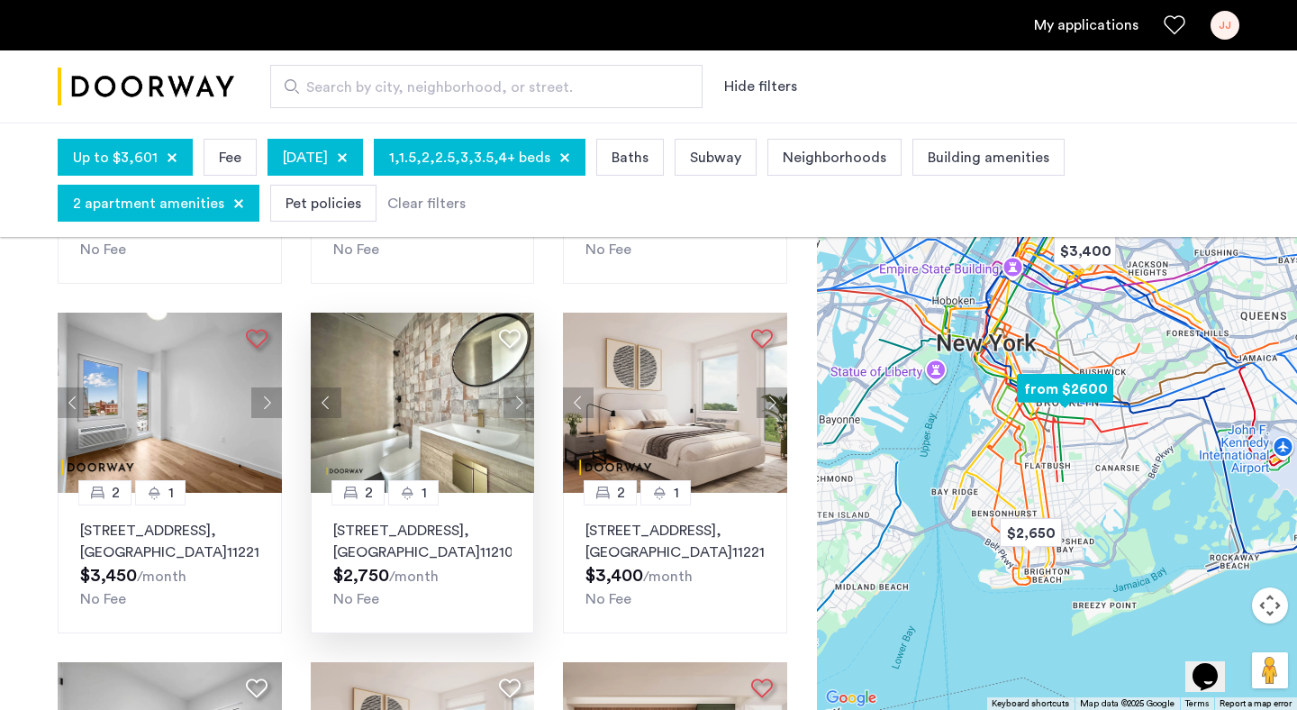
click at [523, 401] on button "Next apartment" at bounding box center [519, 402] width 31 height 31
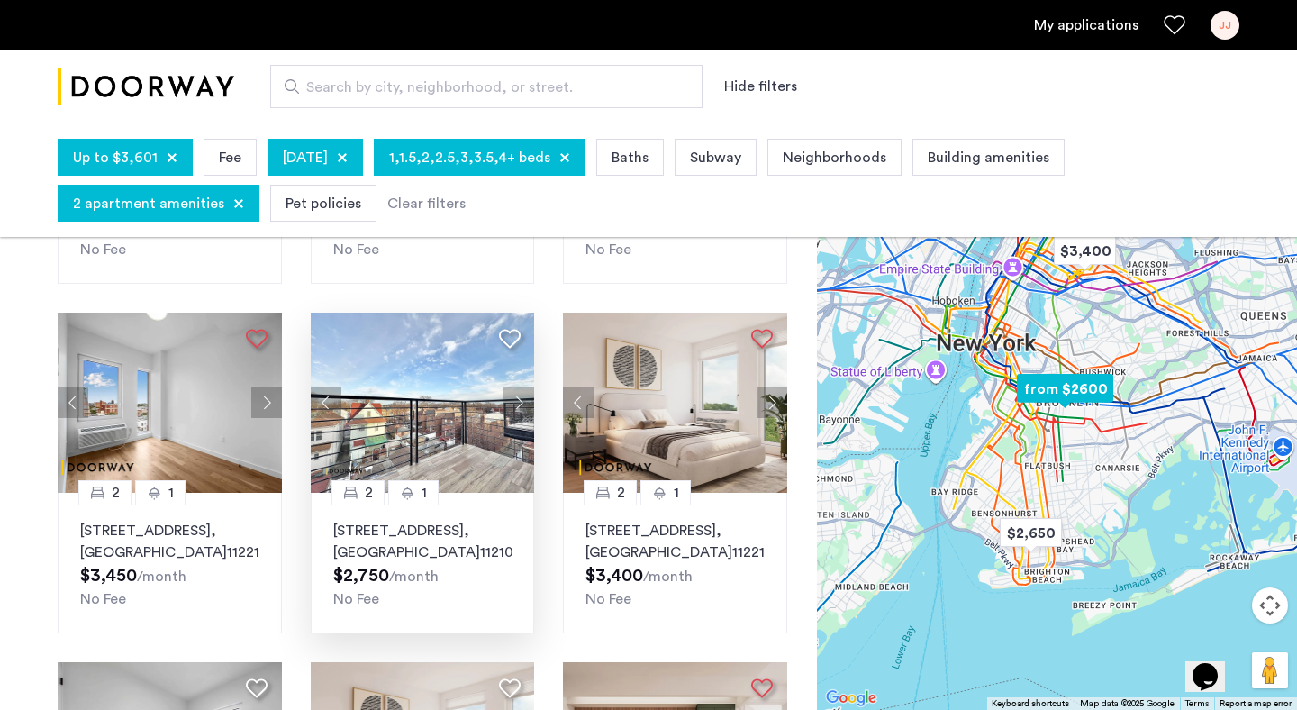
click at [523, 401] on button "Next apartment" at bounding box center [519, 402] width 31 height 31
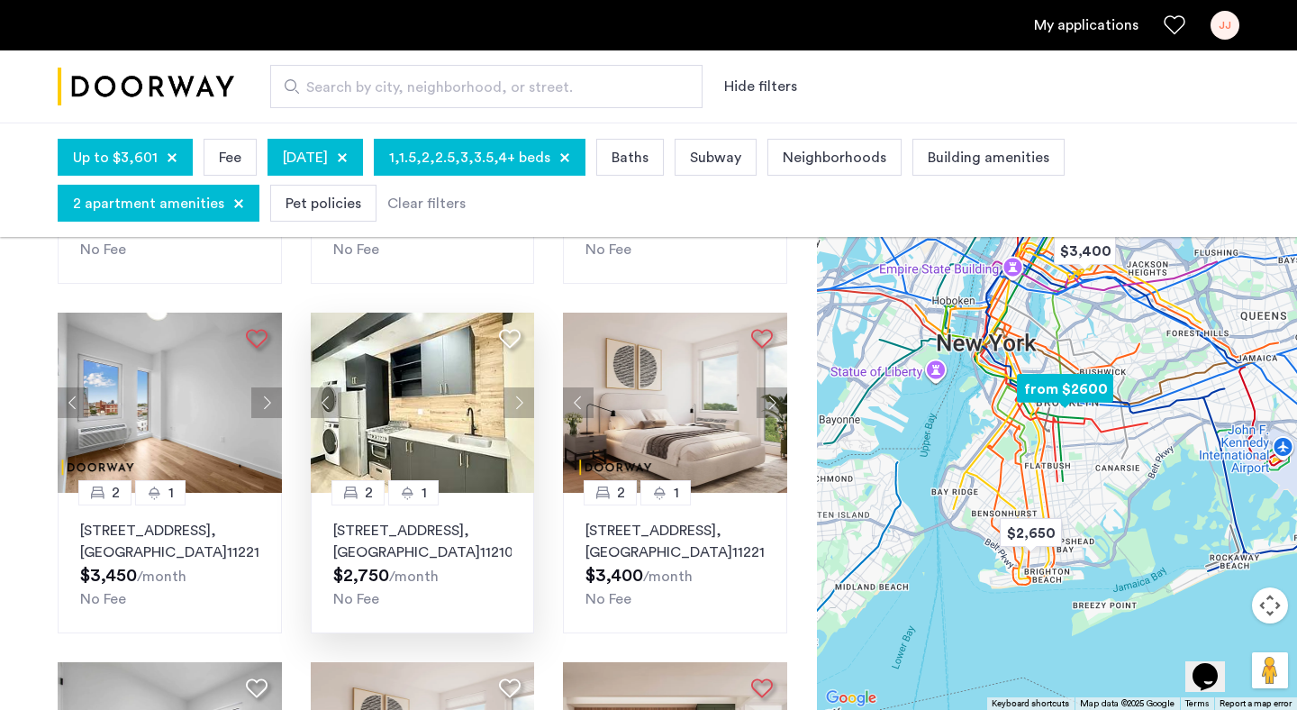
click at [523, 401] on button "Next apartment" at bounding box center [519, 402] width 31 height 31
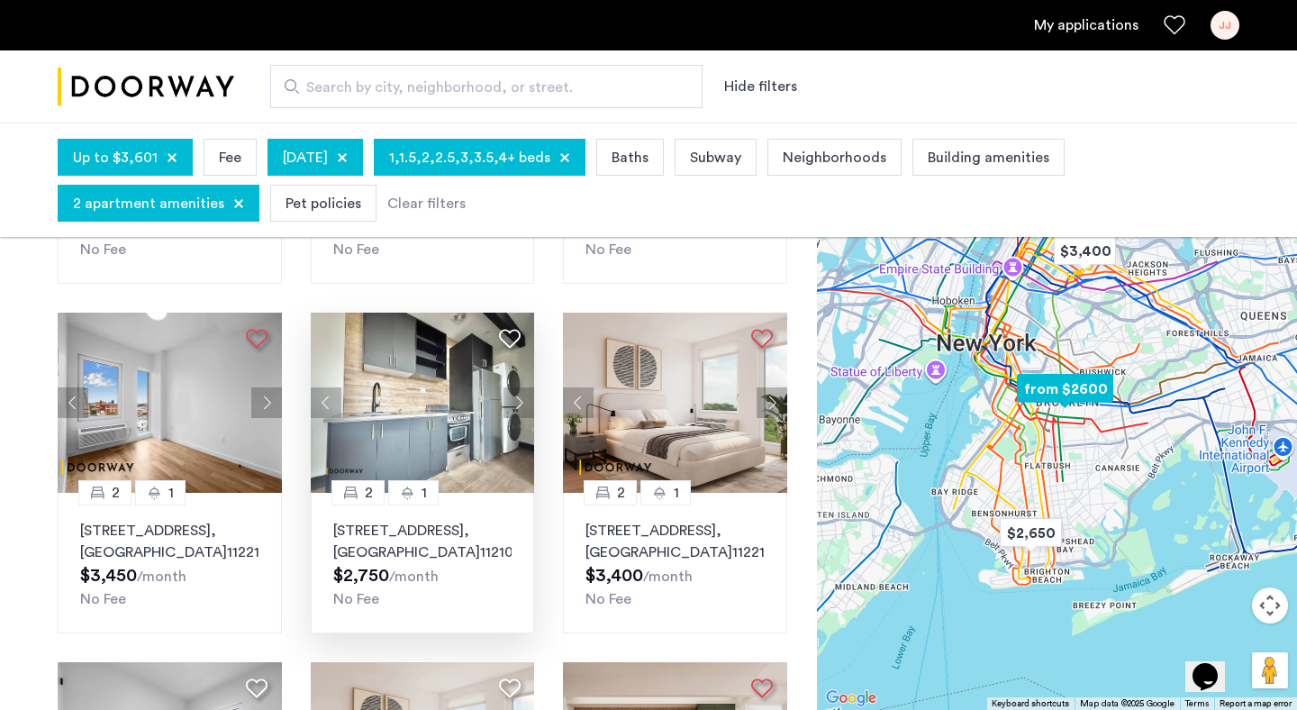
click at [523, 401] on button "Next apartment" at bounding box center [519, 402] width 31 height 31
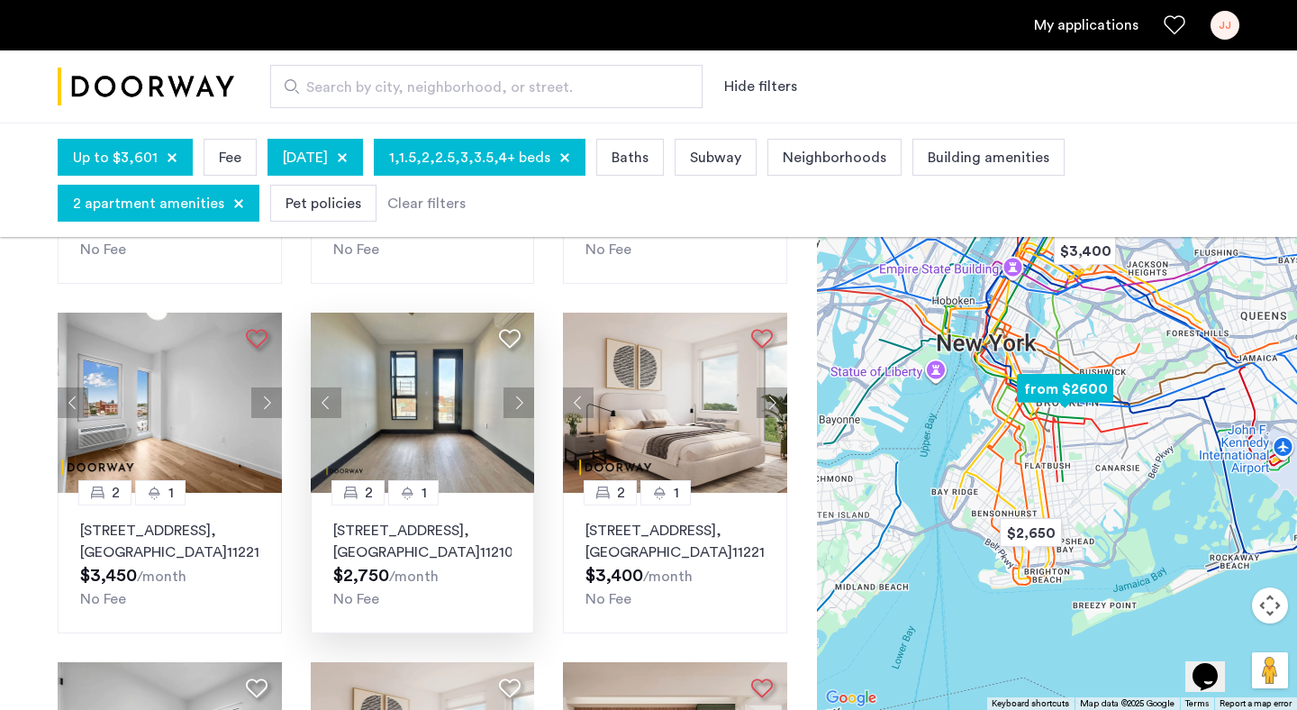
click at [523, 401] on button "Next apartment" at bounding box center [519, 402] width 31 height 31
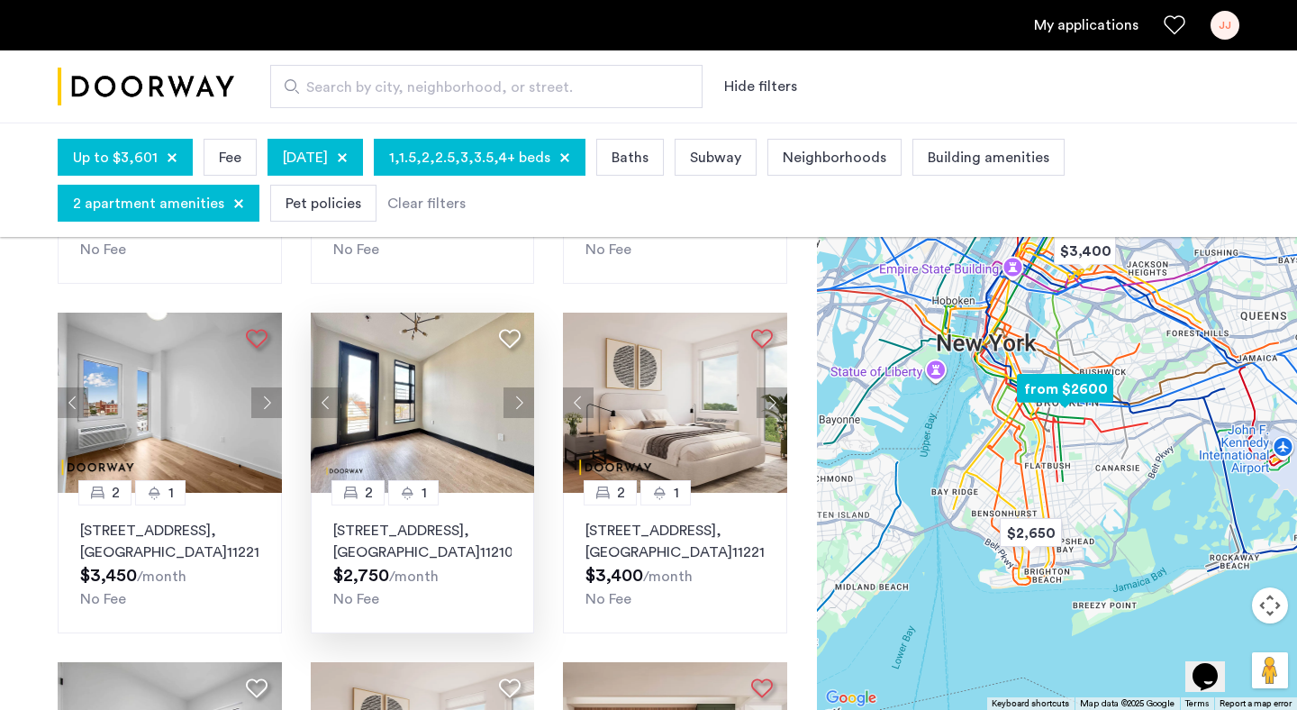
click at [523, 401] on button "Next apartment" at bounding box center [519, 402] width 31 height 31
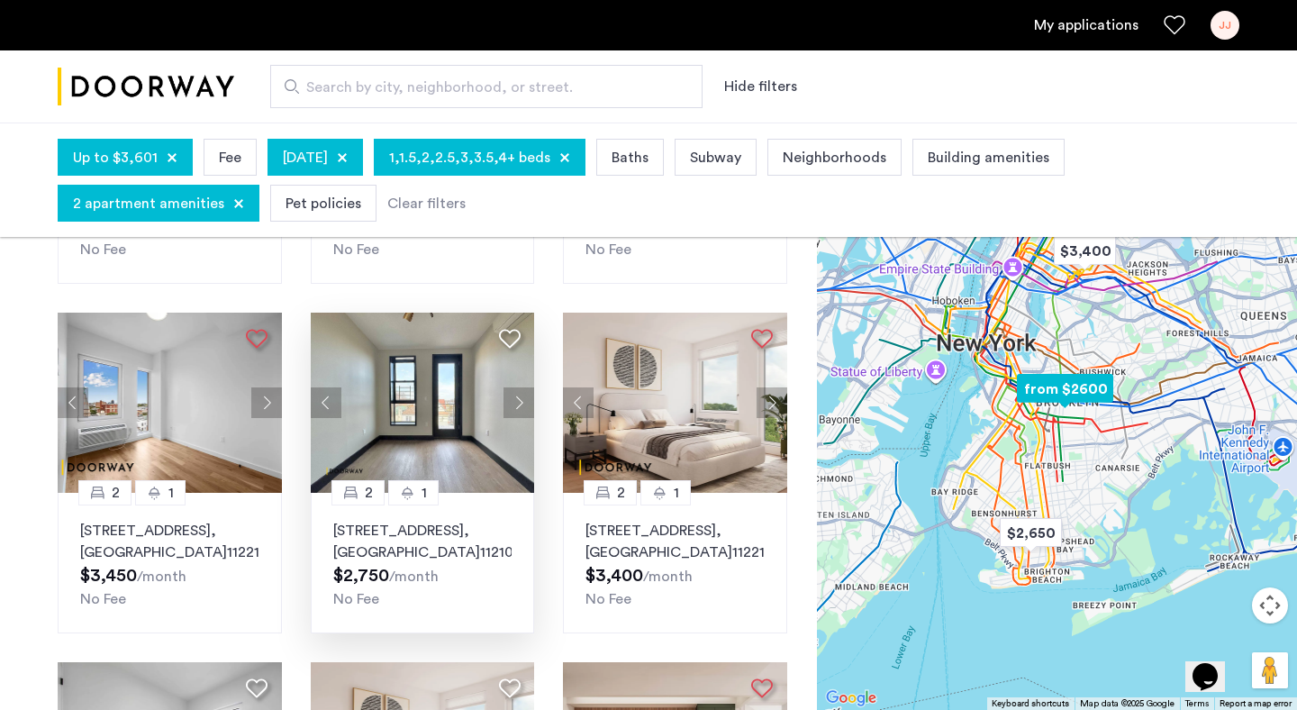
click at [523, 401] on button "Next apartment" at bounding box center [519, 402] width 31 height 31
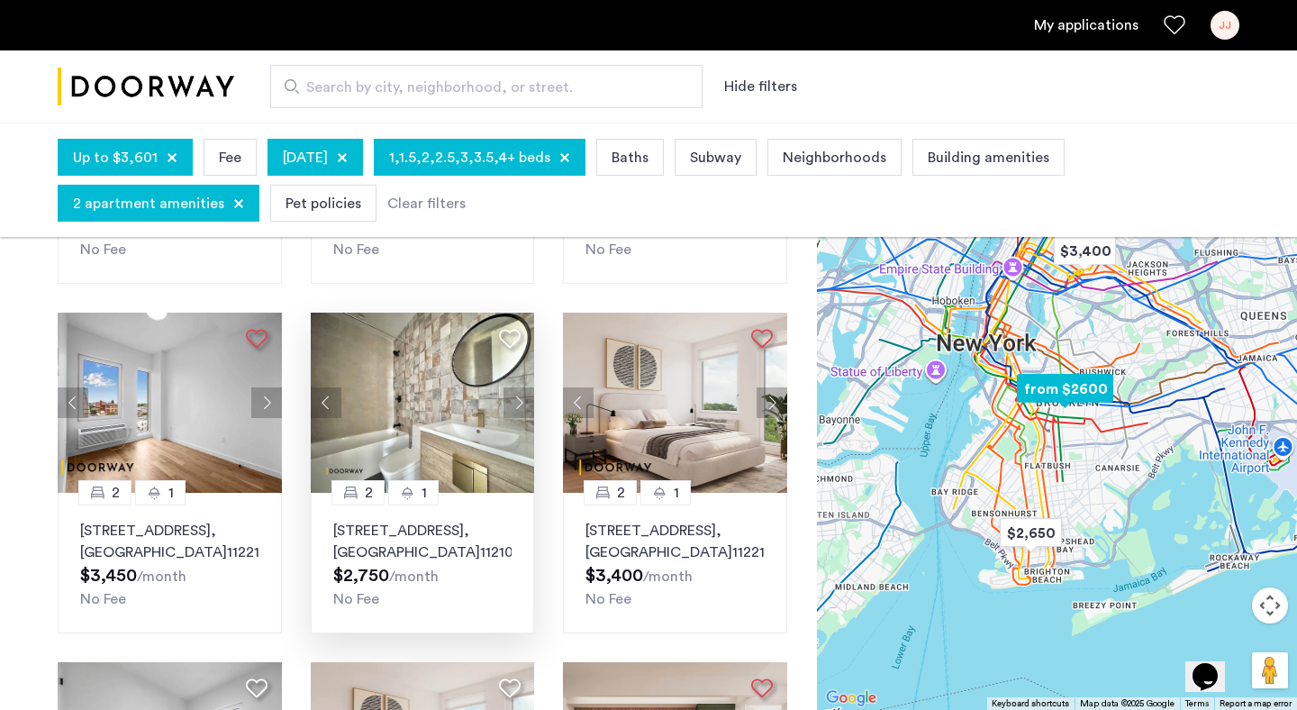
click at [523, 401] on button "Next apartment" at bounding box center [519, 402] width 31 height 31
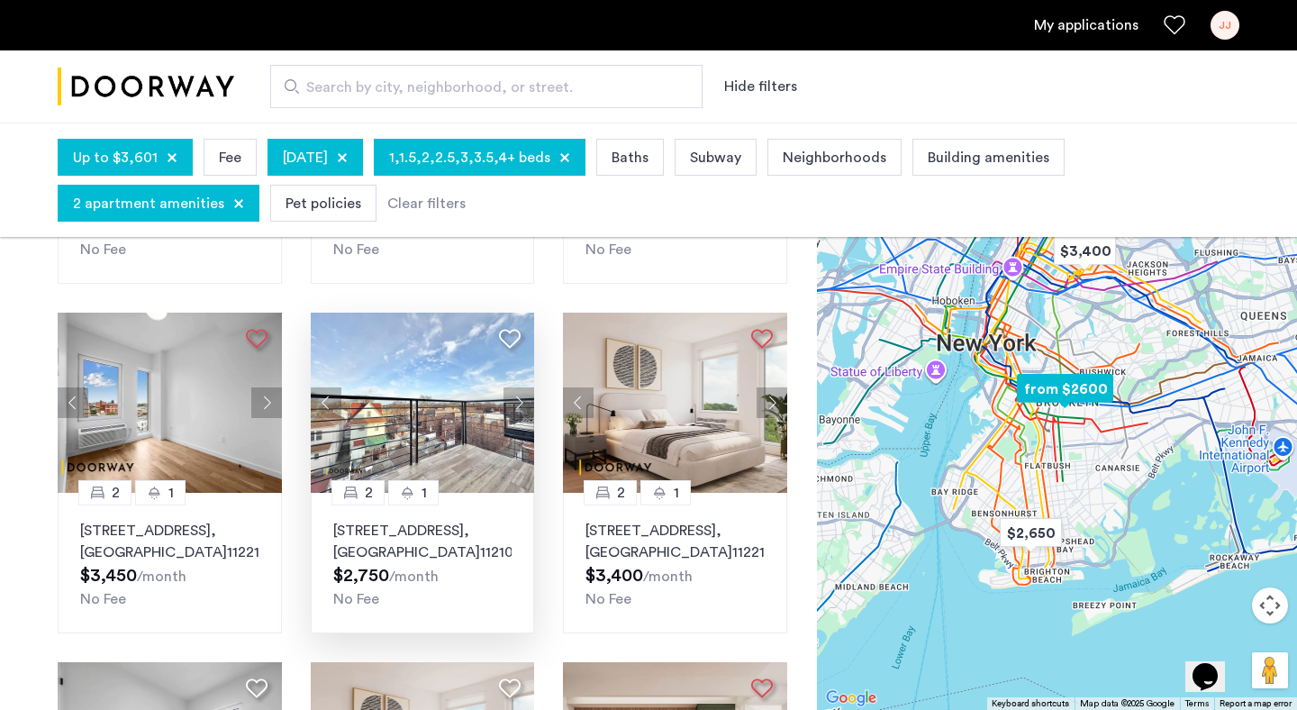
click at [523, 401] on button "Next apartment" at bounding box center [519, 402] width 31 height 31
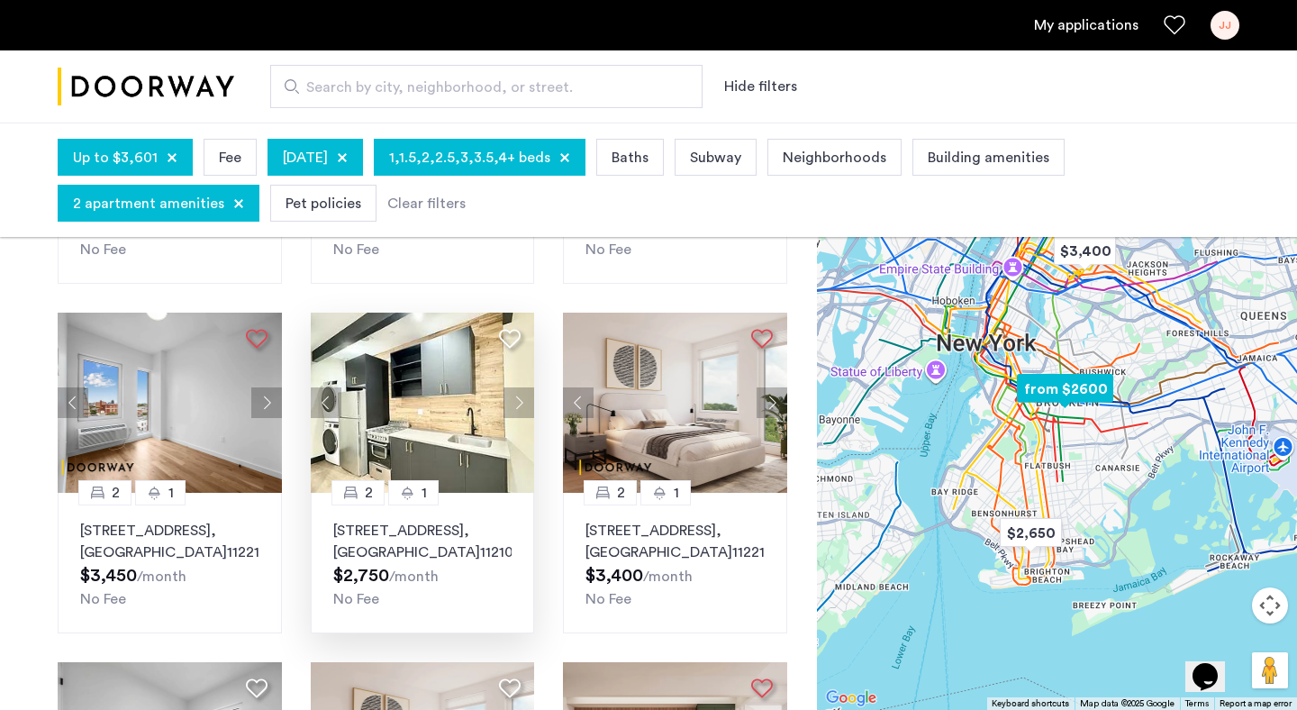
click at [523, 401] on button "Next apartment" at bounding box center [519, 402] width 31 height 31
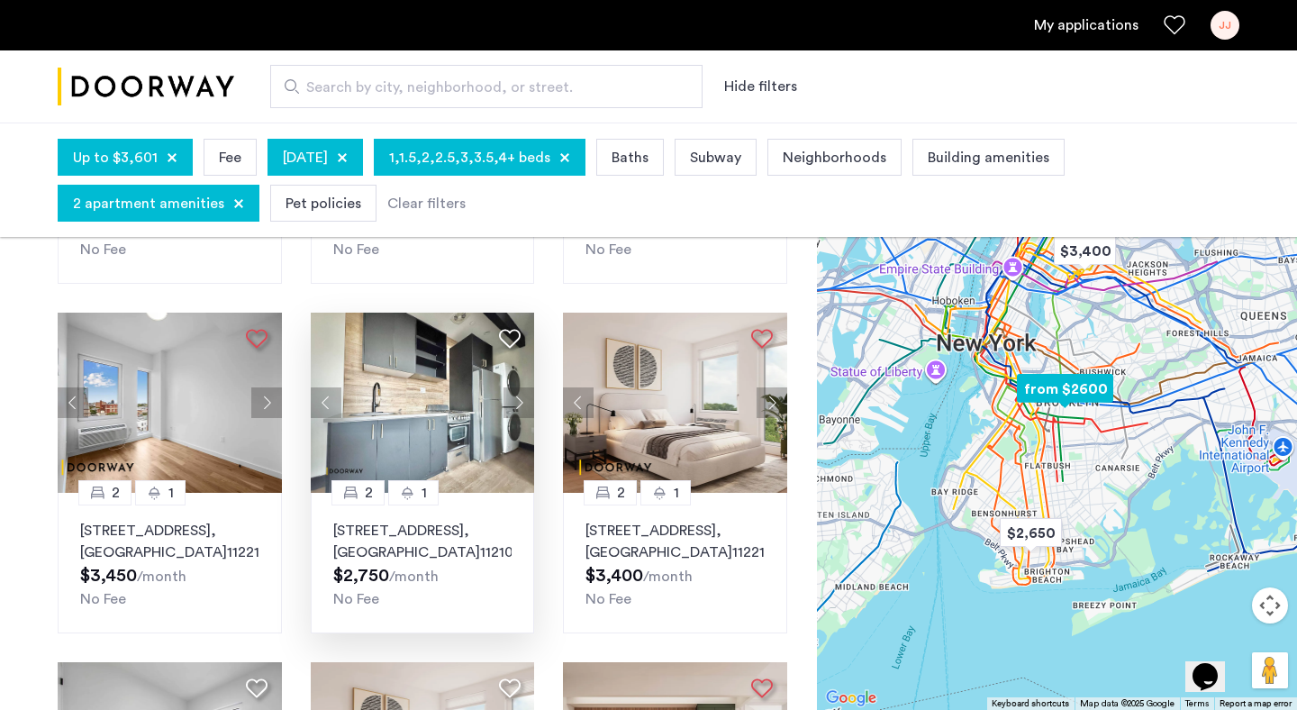
click at [514, 332] on icon at bounding box center [510, 339] width 22 height 22
click at [516, 337] on icon at bounding box center [510, 339] width 22 height 22
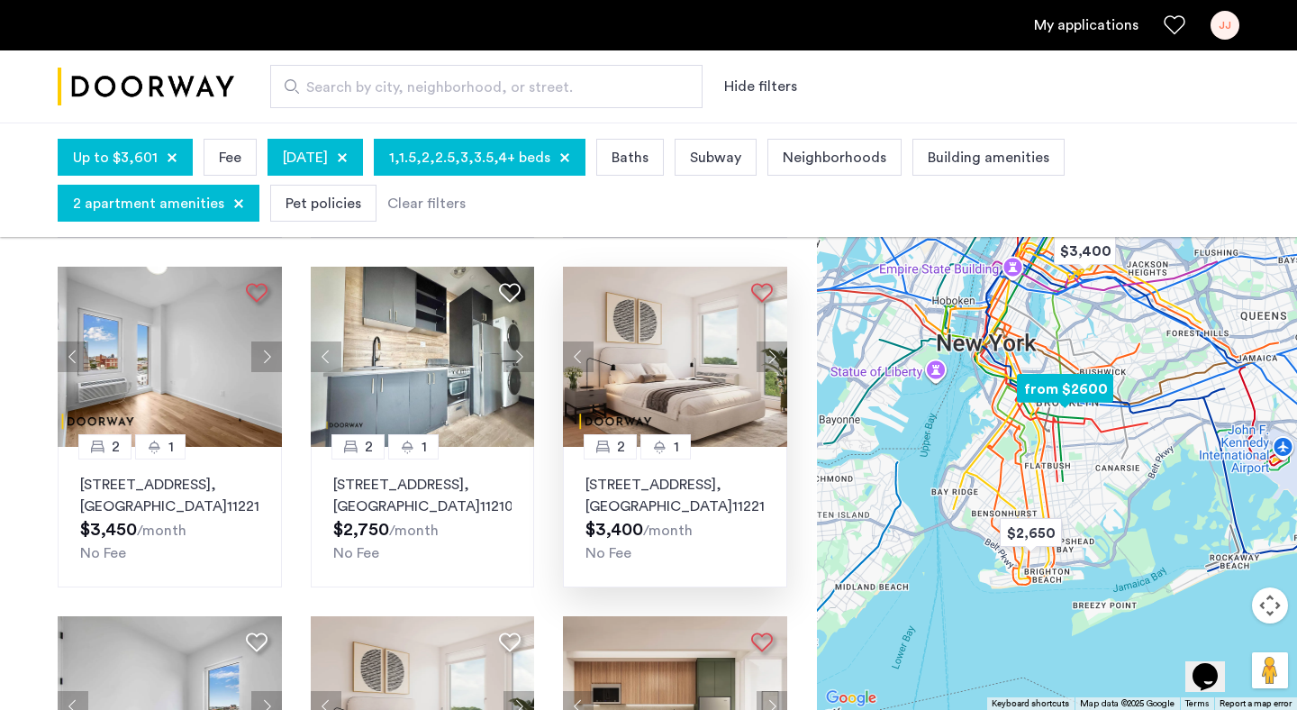
scroll to position [441, 0]
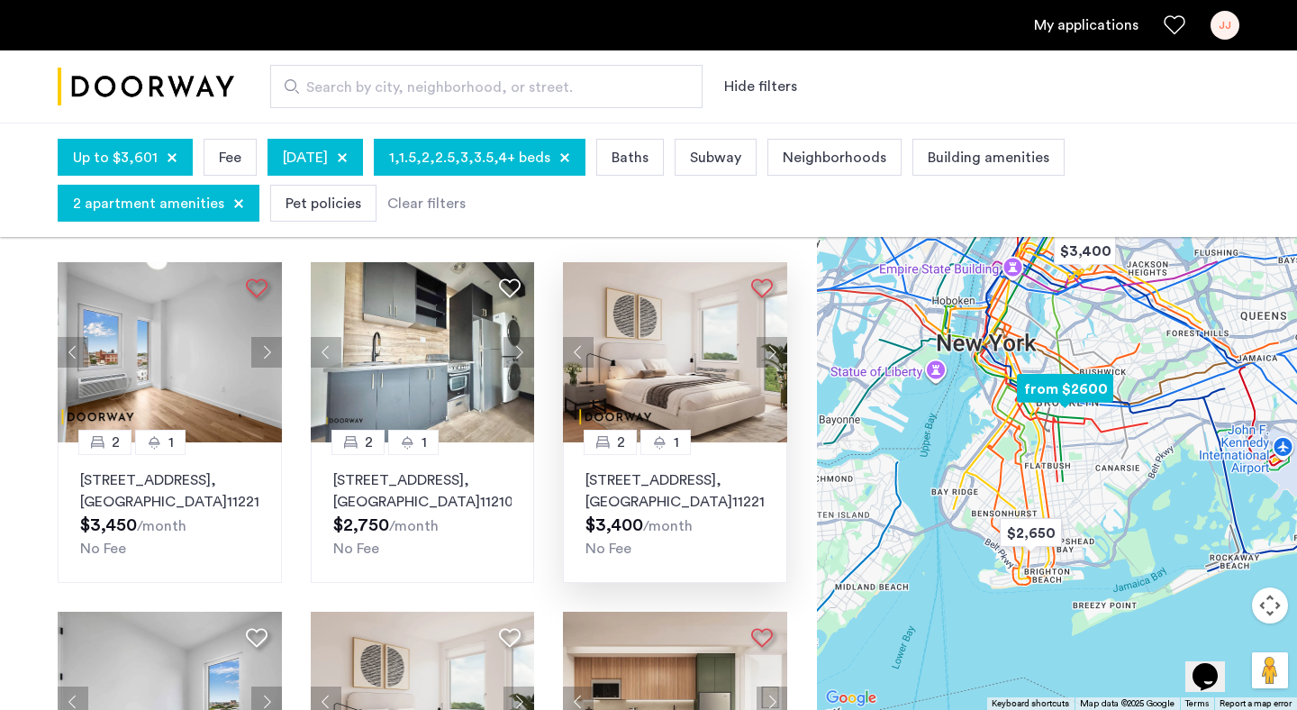
click at [699, 348] on img at bounding box center [675, 352] width 224 height 180
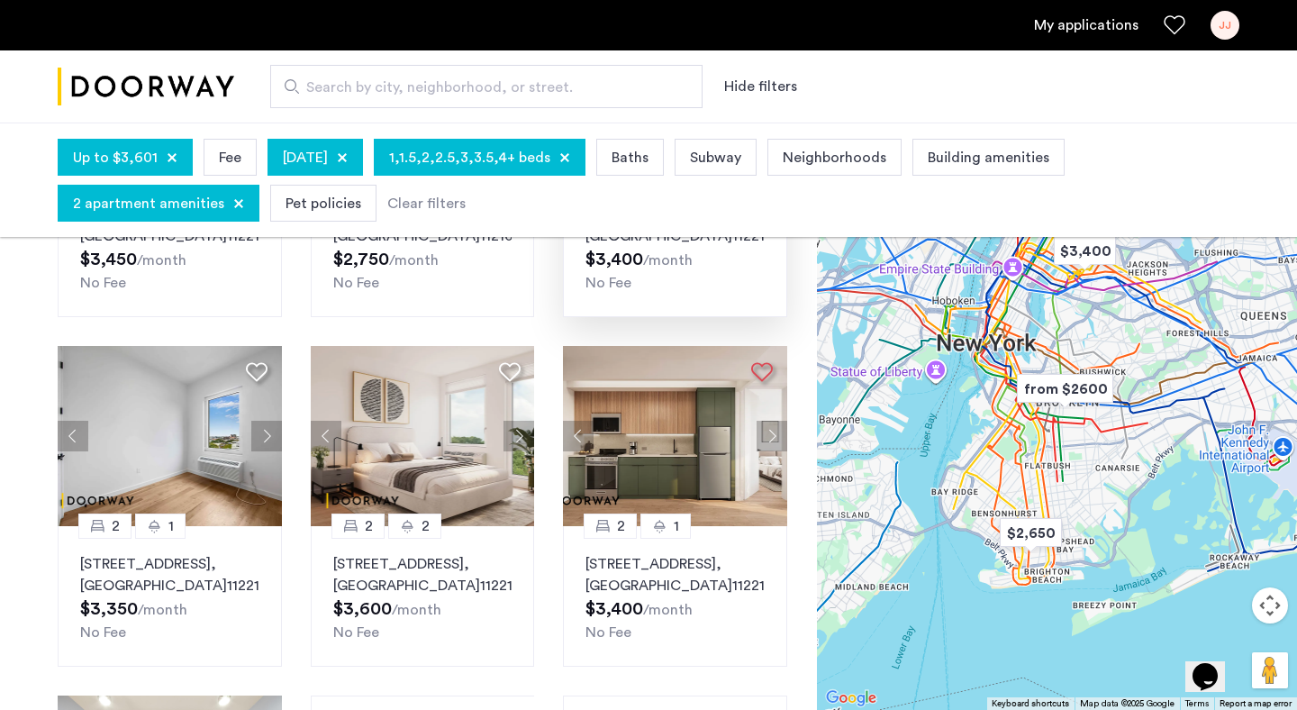
scroll to position [787, 0]
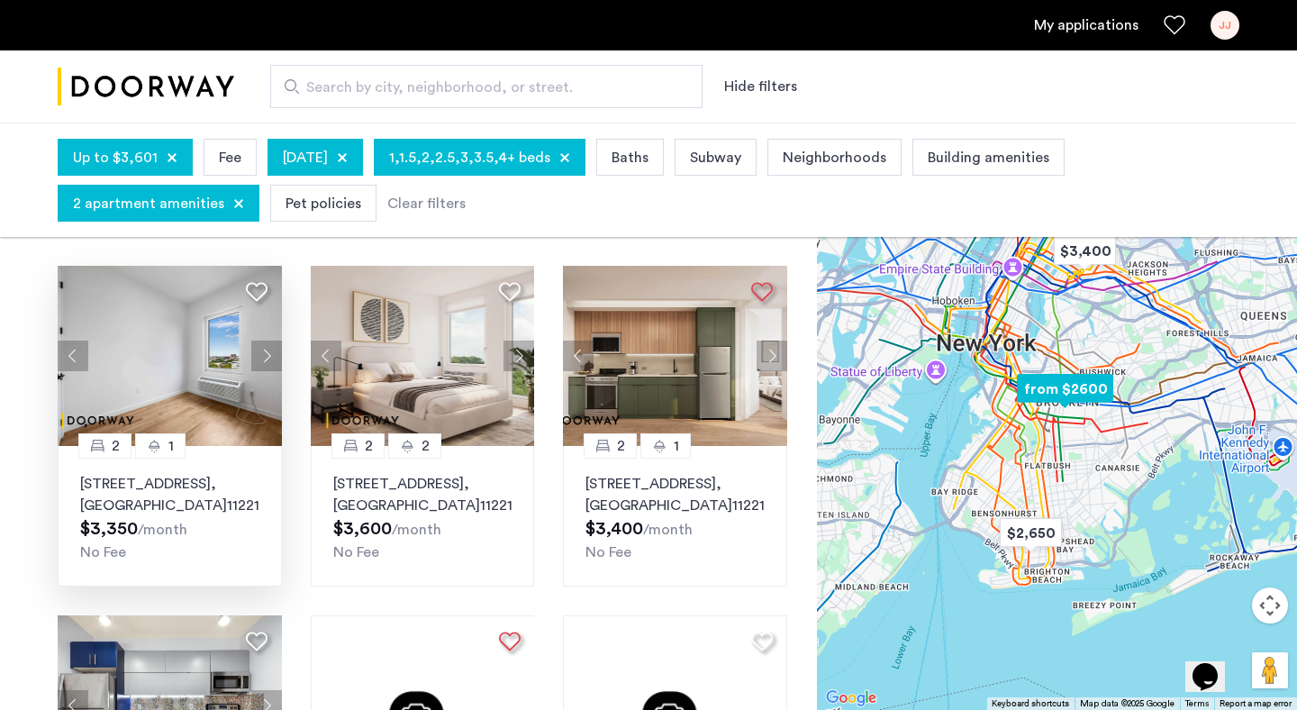
click at [255, 292] on icon at bounding box center [257, 292] width 22 height 22
click at [155, 339] on img at bounding box center [170, 356] width 224 height 180
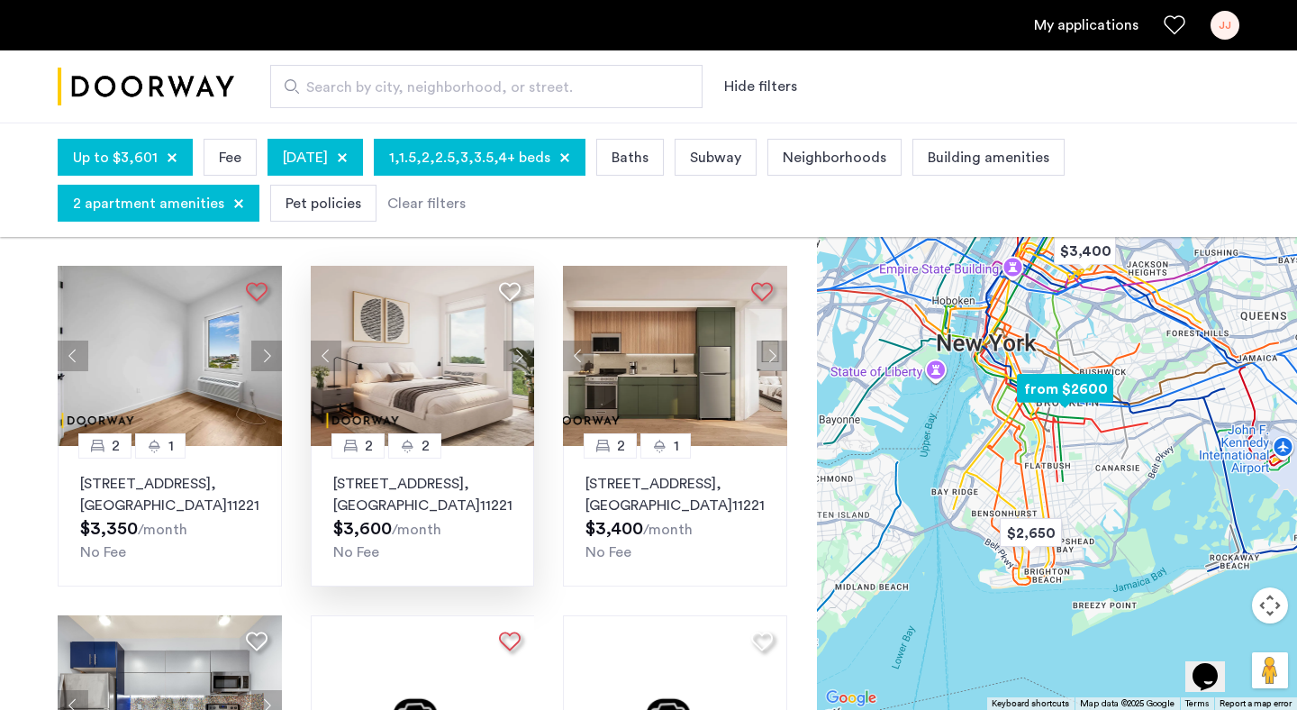
click at [511, 292] on icon at bounding box center [510, 292] width 22 height 22
click at [435, 369] on img at bounding box center [423, 356] width 224 height 180
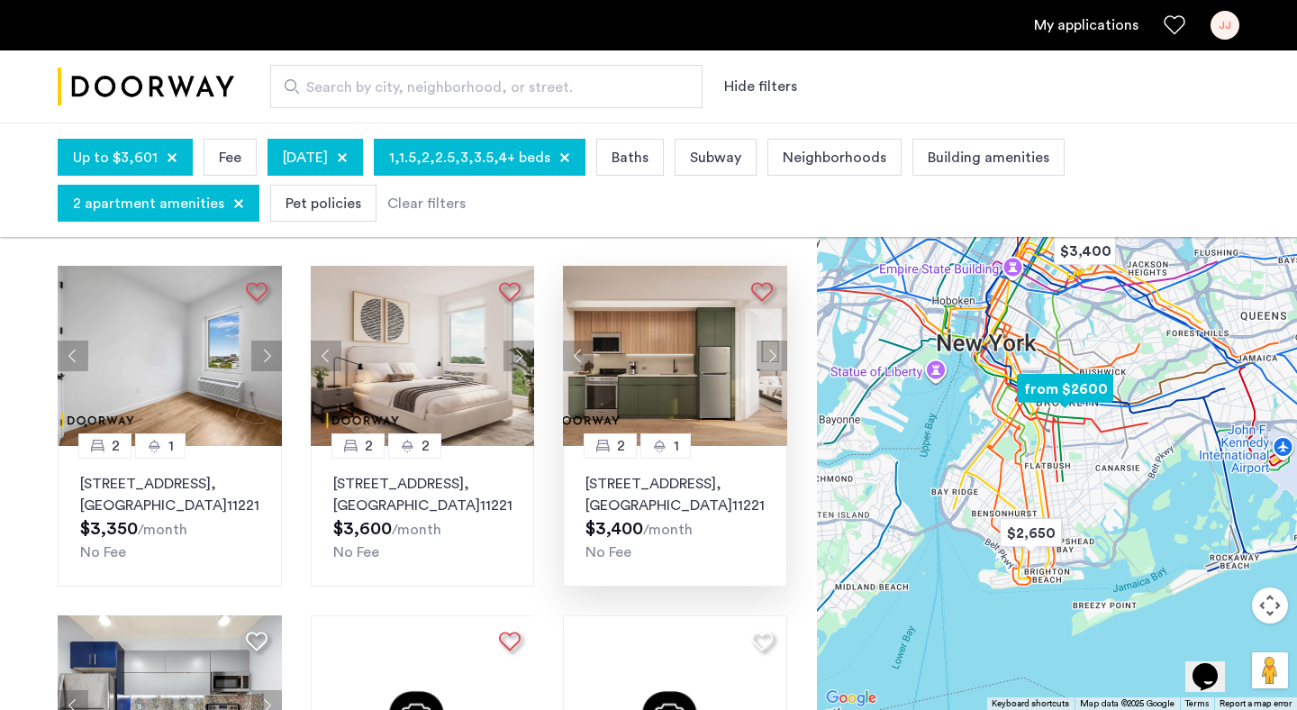
click at [757, 294] on icon at bounding box center [762, 292] width 22 height 22
click at [657, 367] on img at bounding box center [675, 356] width 224 height 180
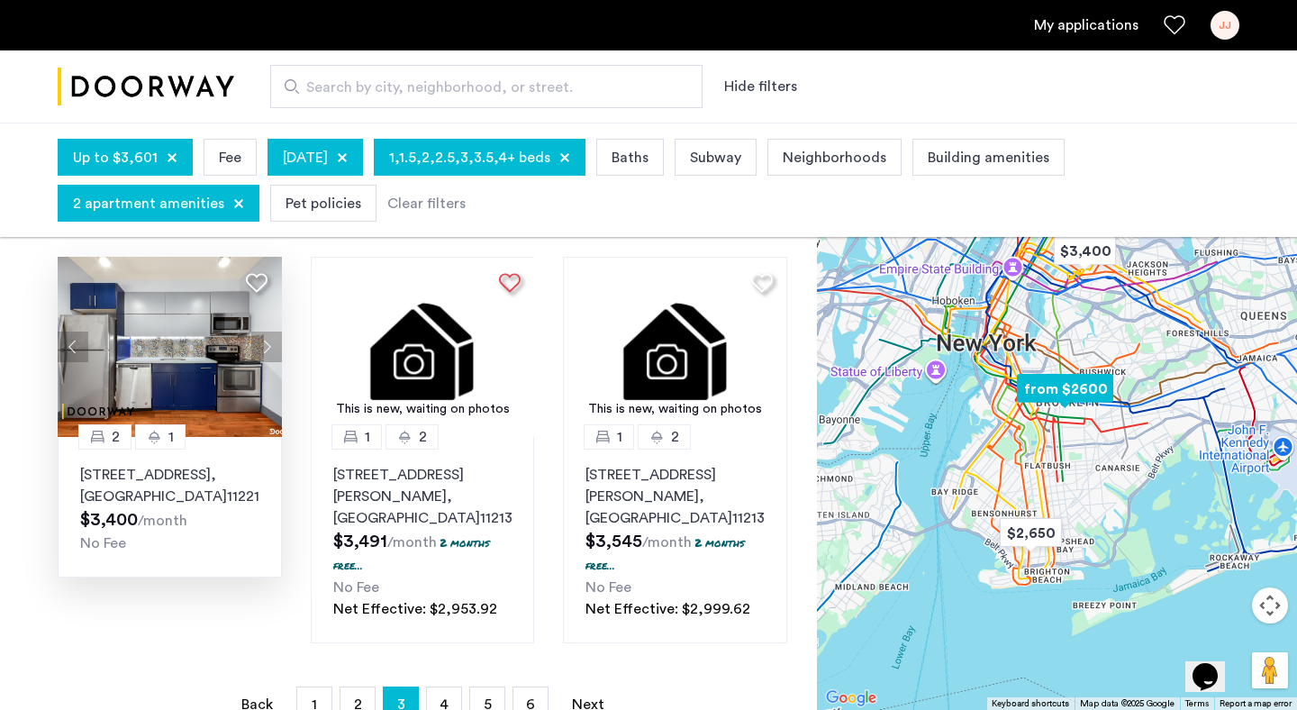
scroll to position [1163, 0]
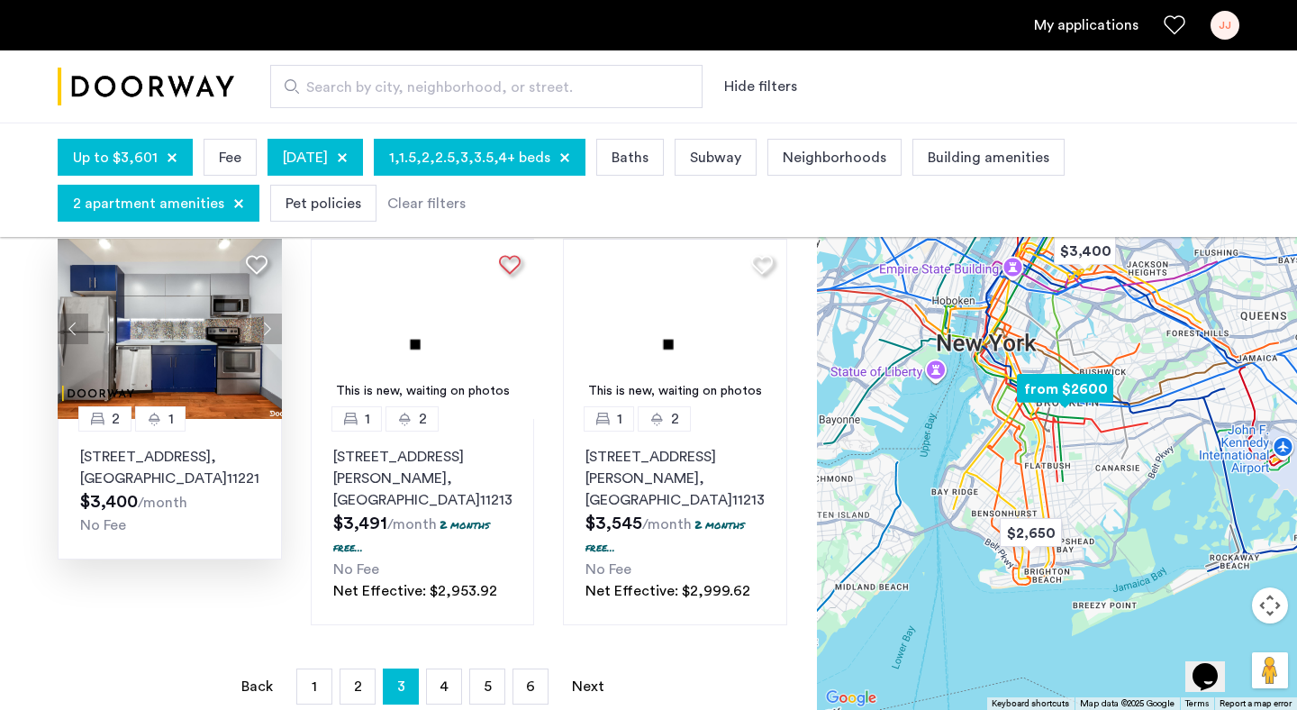
click at [268, 323] on button "Next apartment" at bounding box center [266, 329] width 31 height 31
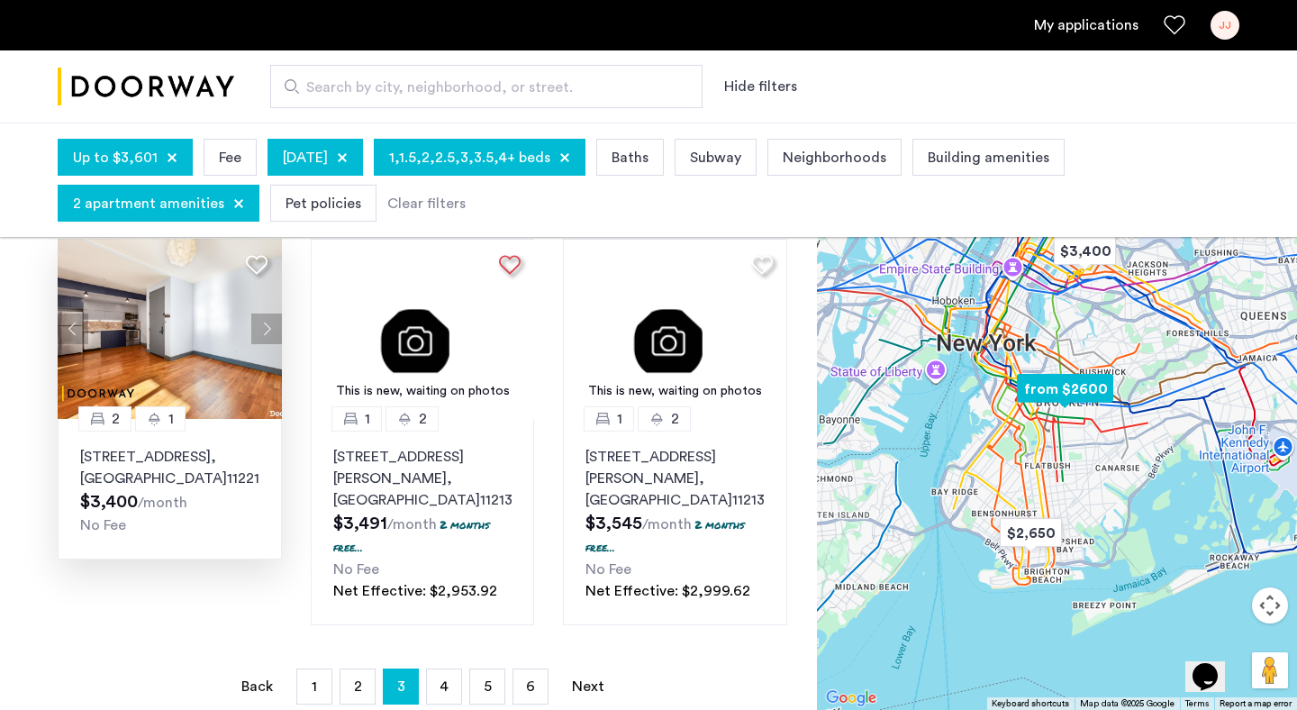
click at [268, 332] on button "Next apartment" at bounding box center [266, 329] width 31 height 31
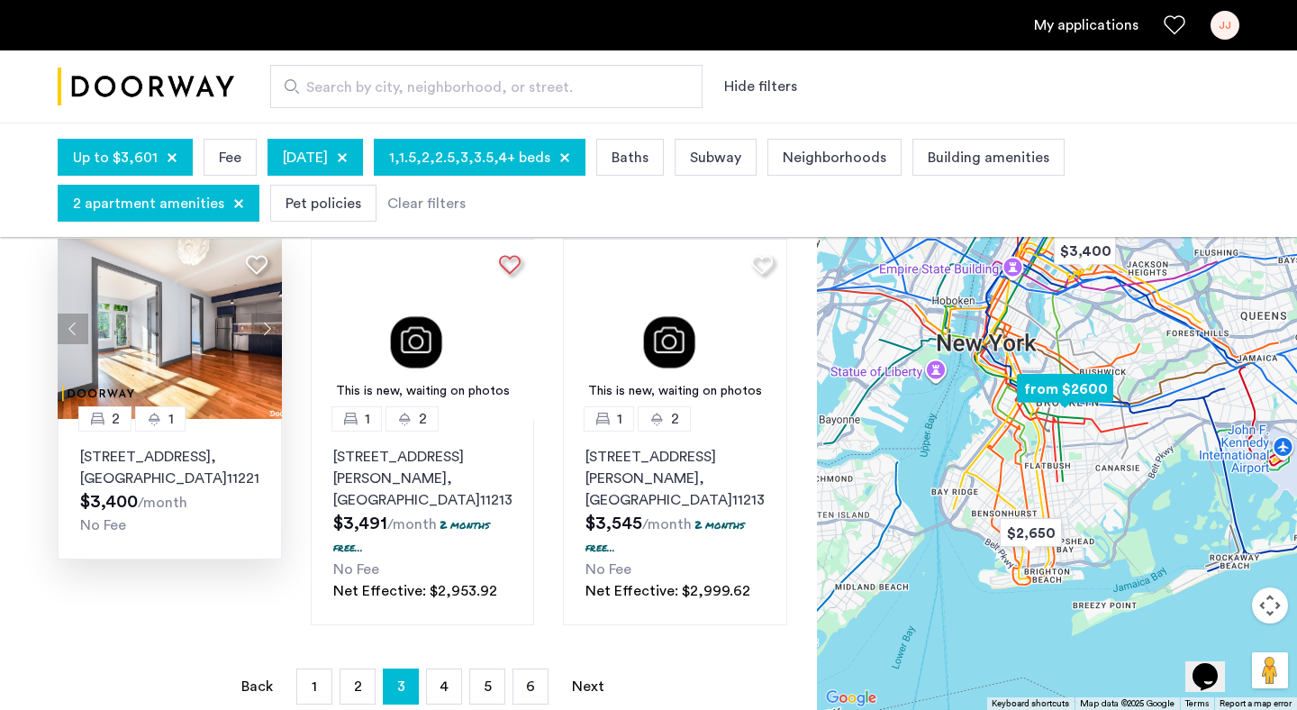
click at [268, 332] on button "Next apartment" at bounding box center [266, 329] width 31 height 31
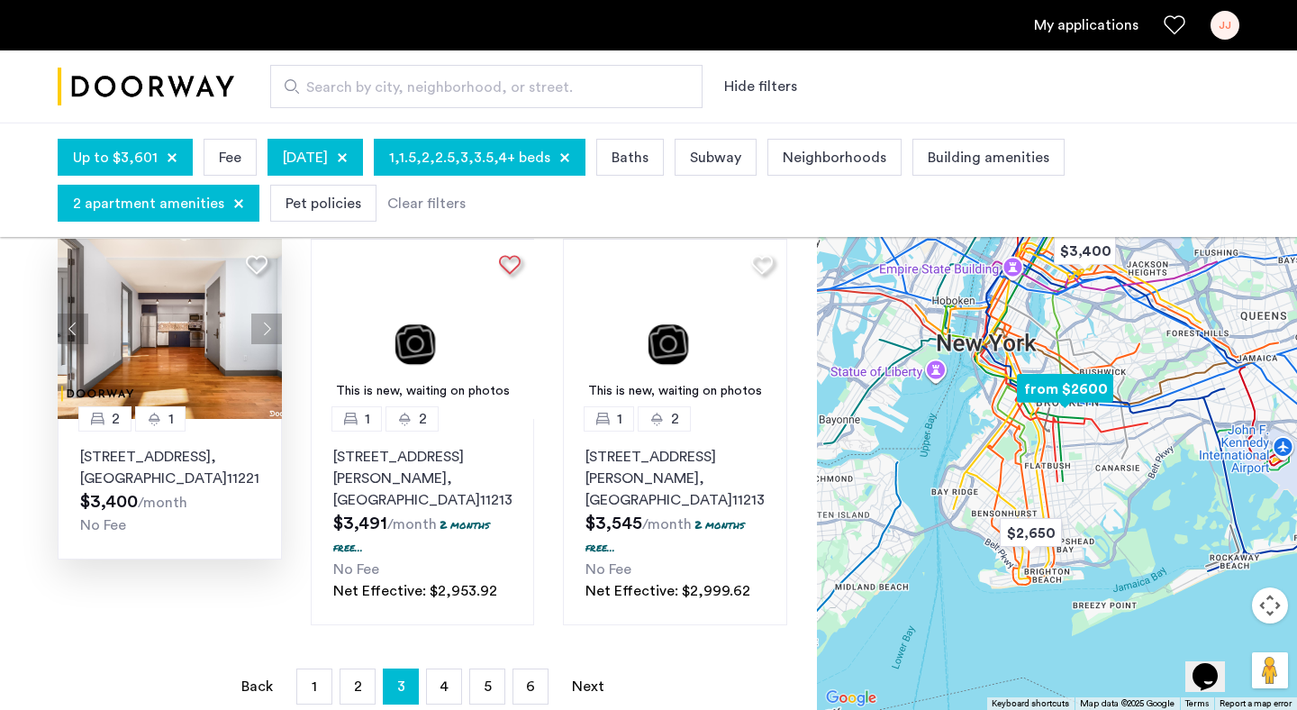
click at [268, 332] on button "Next apartment" at bounding box center [266, 329] width 31 height 31
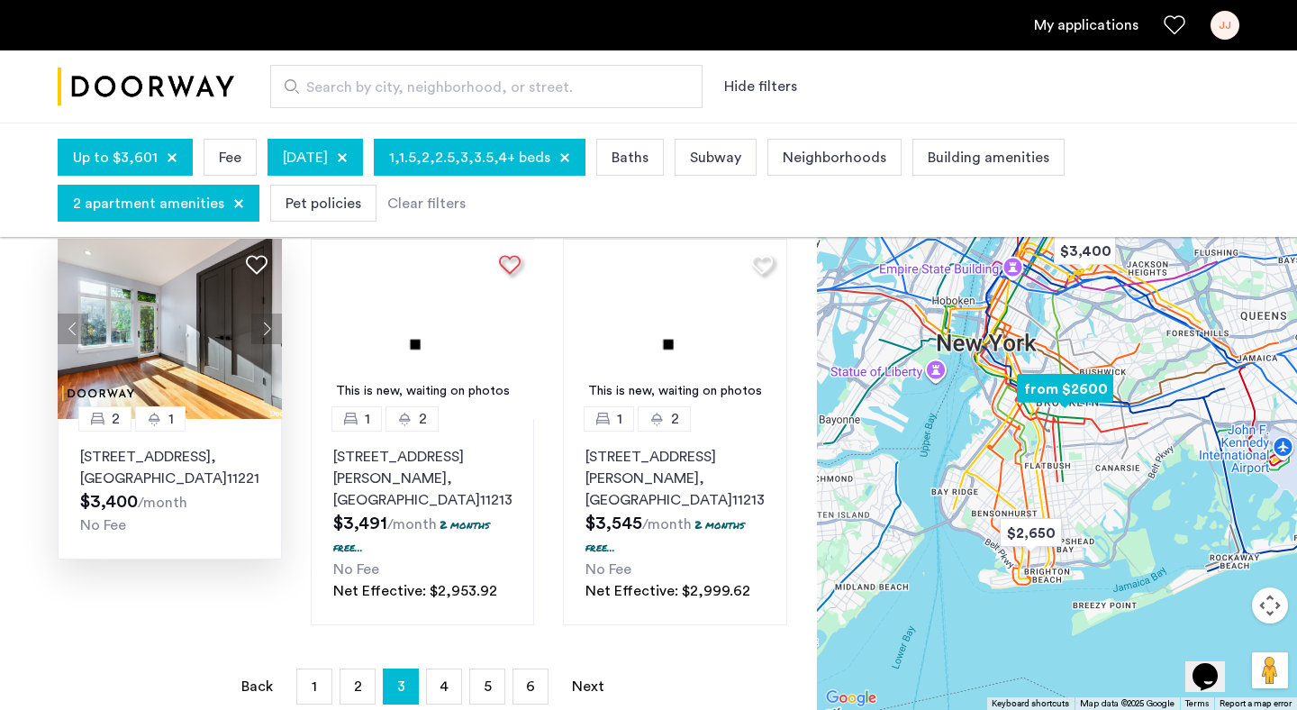
click at [268, 332] on button "Next apartment" at bounding box center [266, 329] width 31 height 31
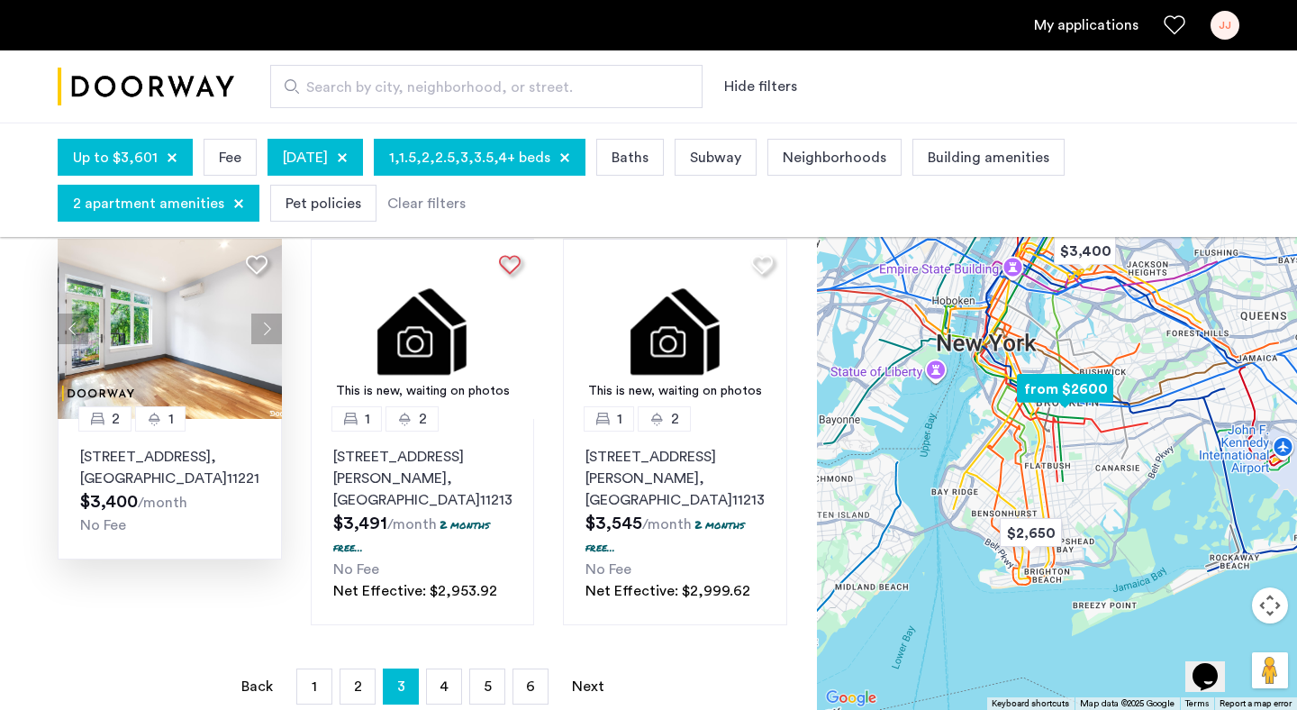
click at [268, 332] on button "Next apartment" at bounding box center [266, 329] width 31 height 31
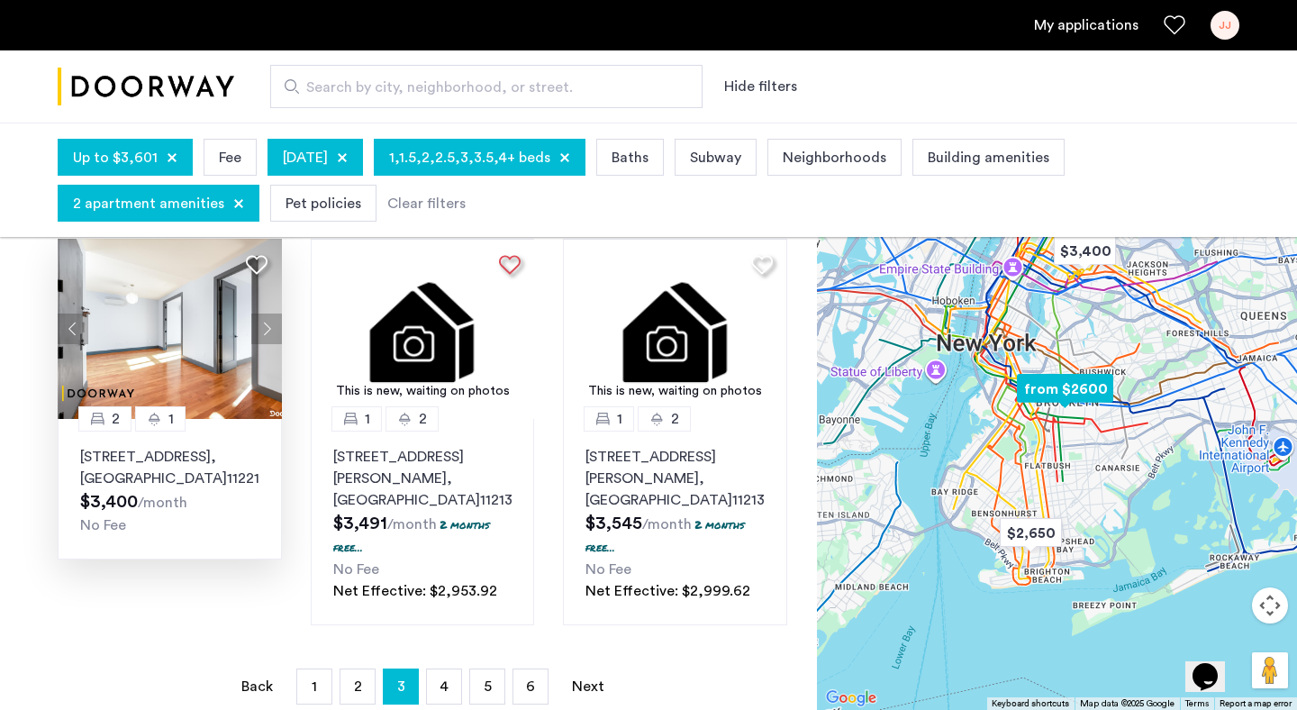
click at [268, 332] on button "Next apartment" at bounding box center [266, 329] width 31 height 31
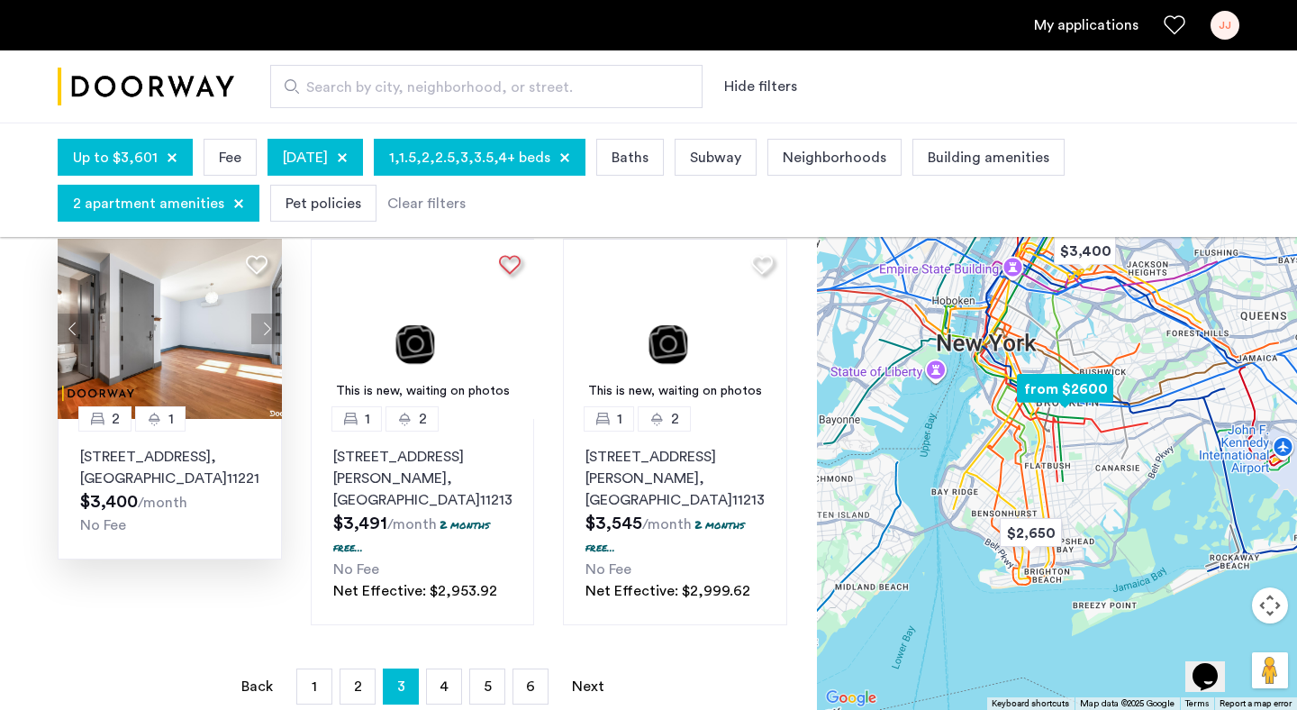
click at [268, 332] on button "Next apartment" at bounding box center [266, 329] width 31 height 31
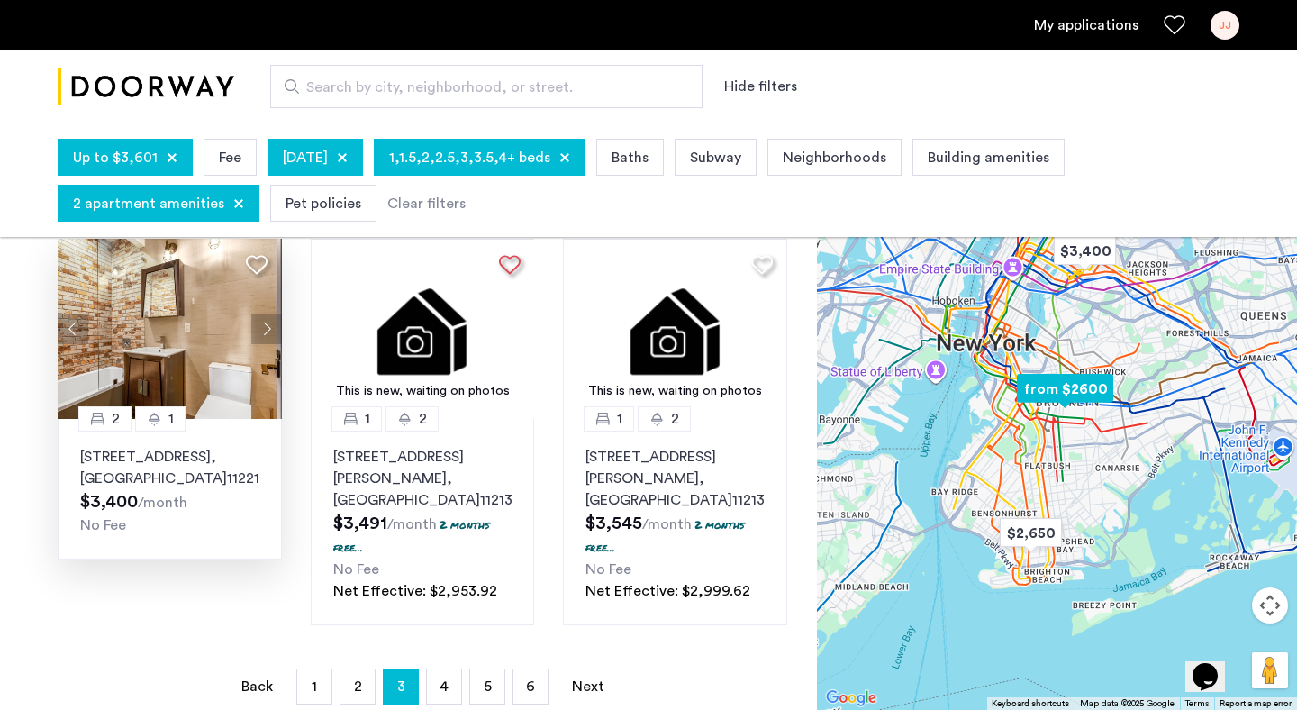
click at [268, 332] on button "Next apartment" at bounding box center [266, 329] width 31 height 31
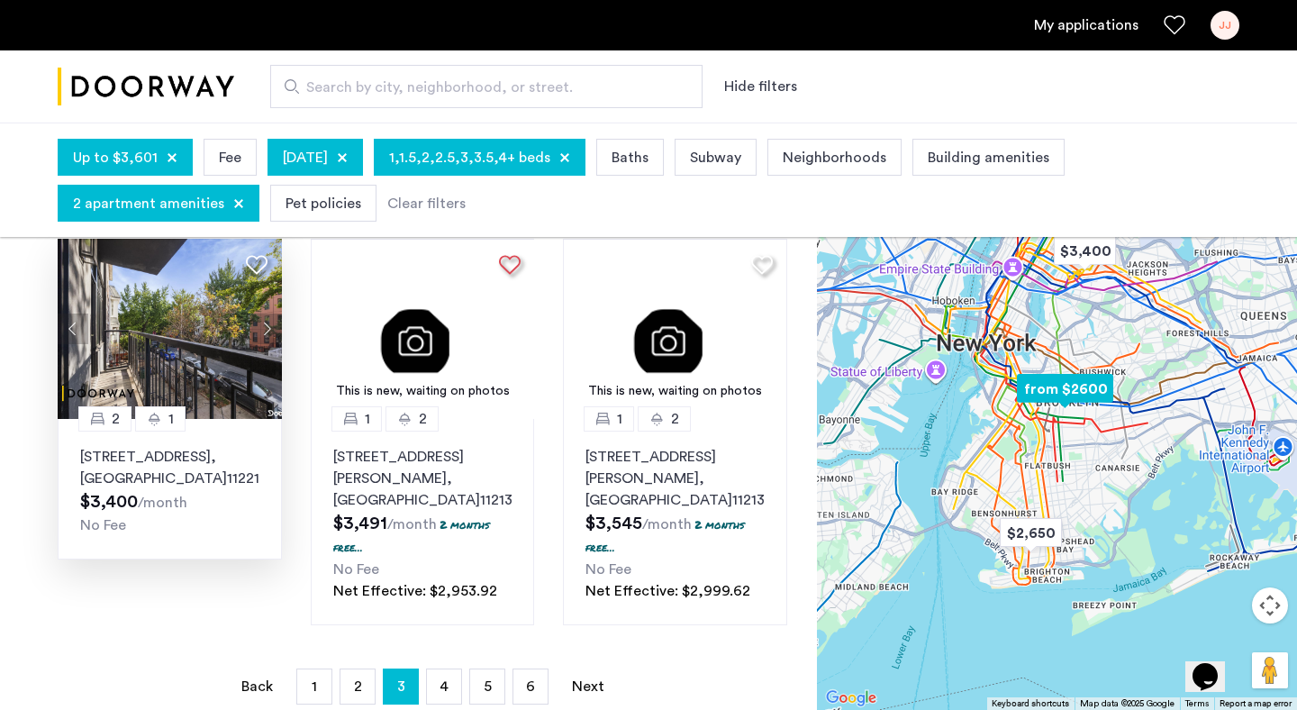
click at [268, 332] on button "Next apartment" at bounding box center [266, 329] width 31 height 31
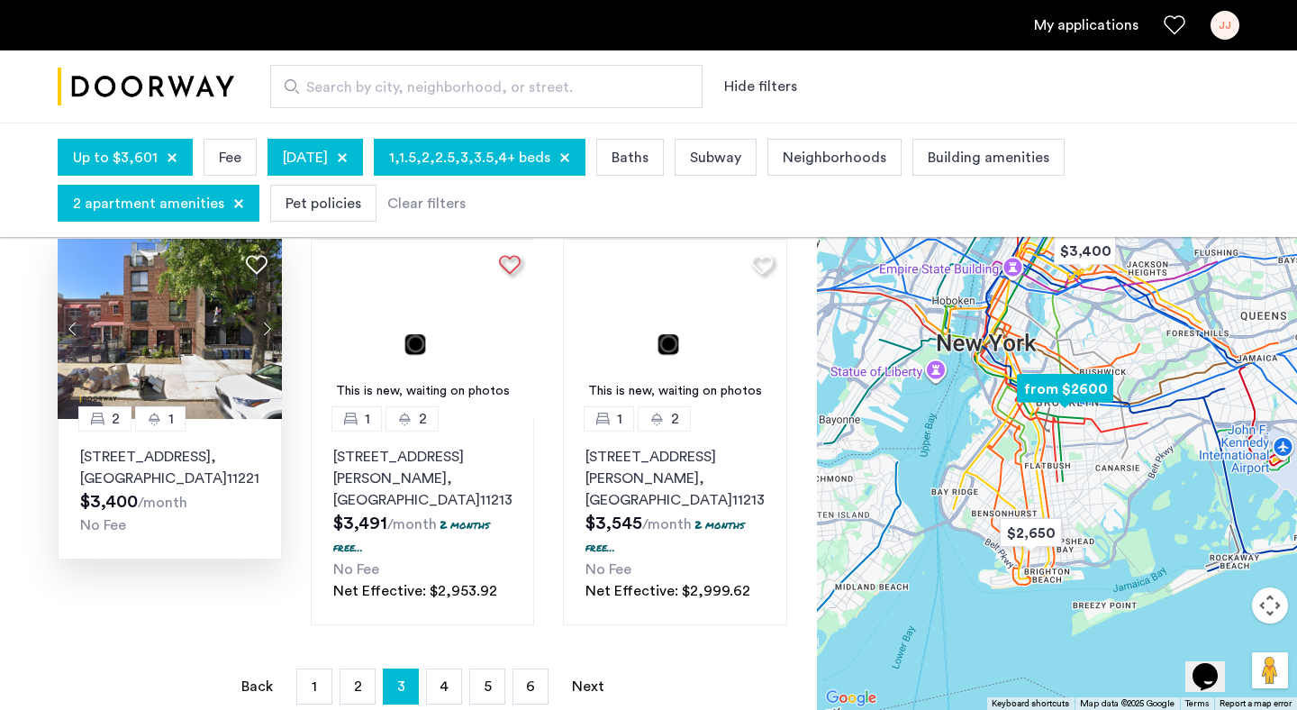
click at [268, 332] on button "Next apartment" at bounding box center [266, 329] width 31 height 31
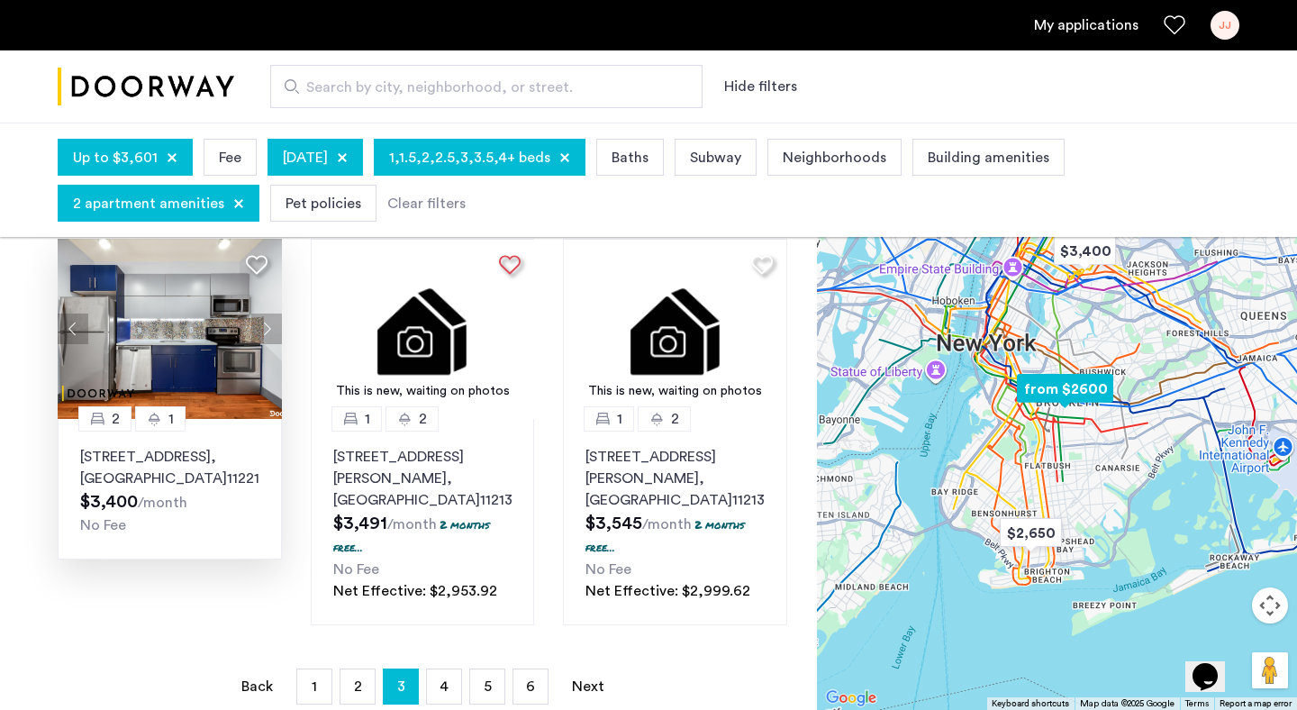
click at [268, 332] on button "Next apartment" at bounding box center [266, 329] width 31 height 31
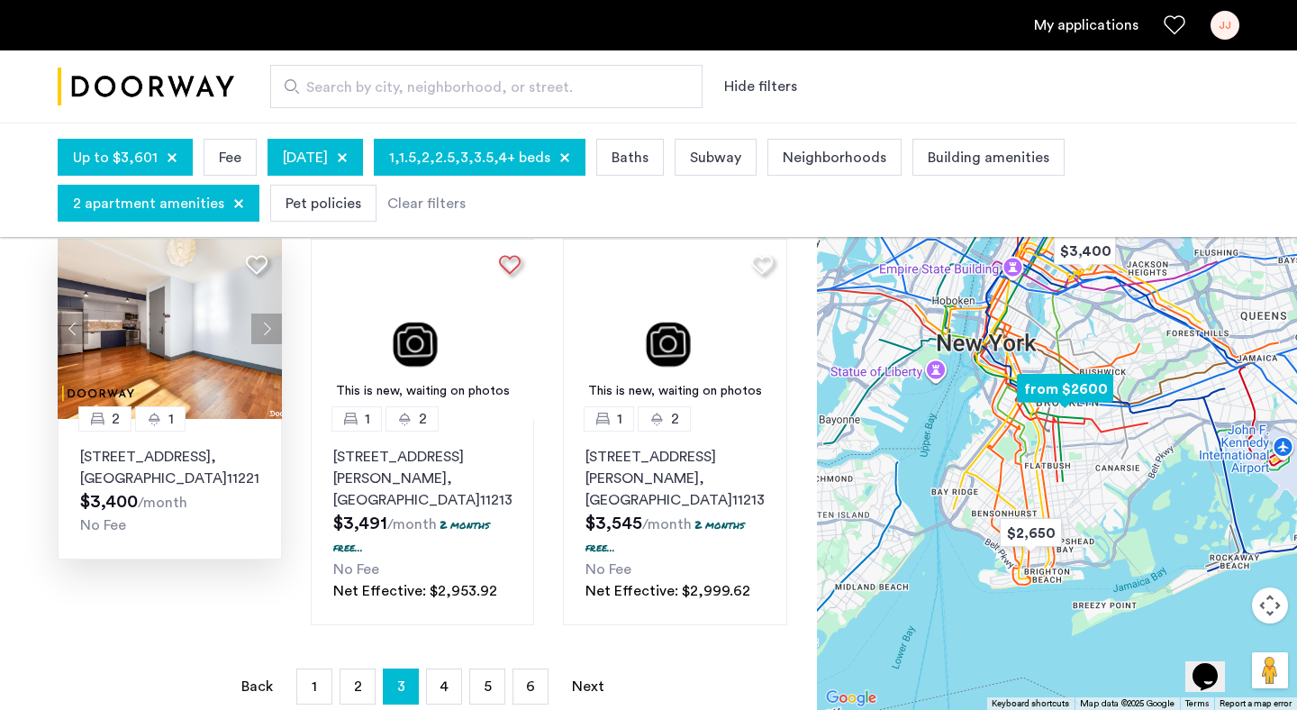
click at [268, 332] on button "Next apartment" at bounding box center [266, 329] width 31 height 31
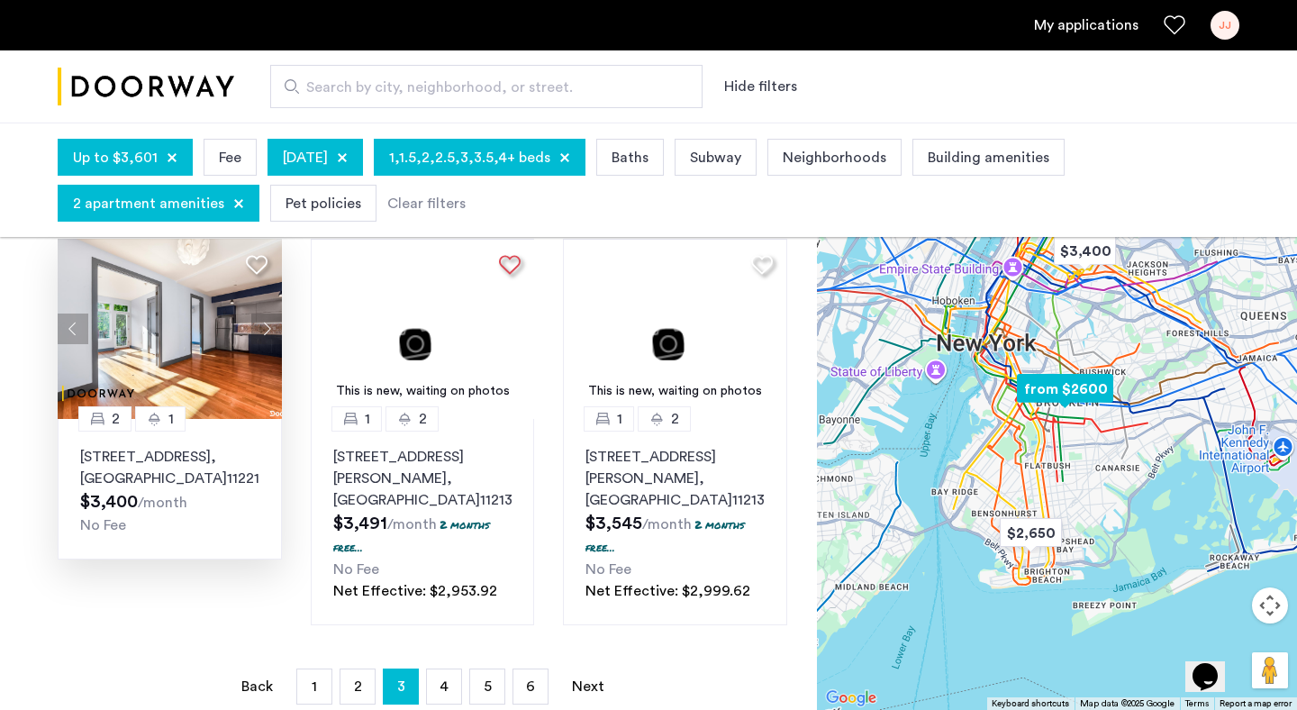
click at [208, 351] on img at bounding box center [170, 329] width 224 height 180
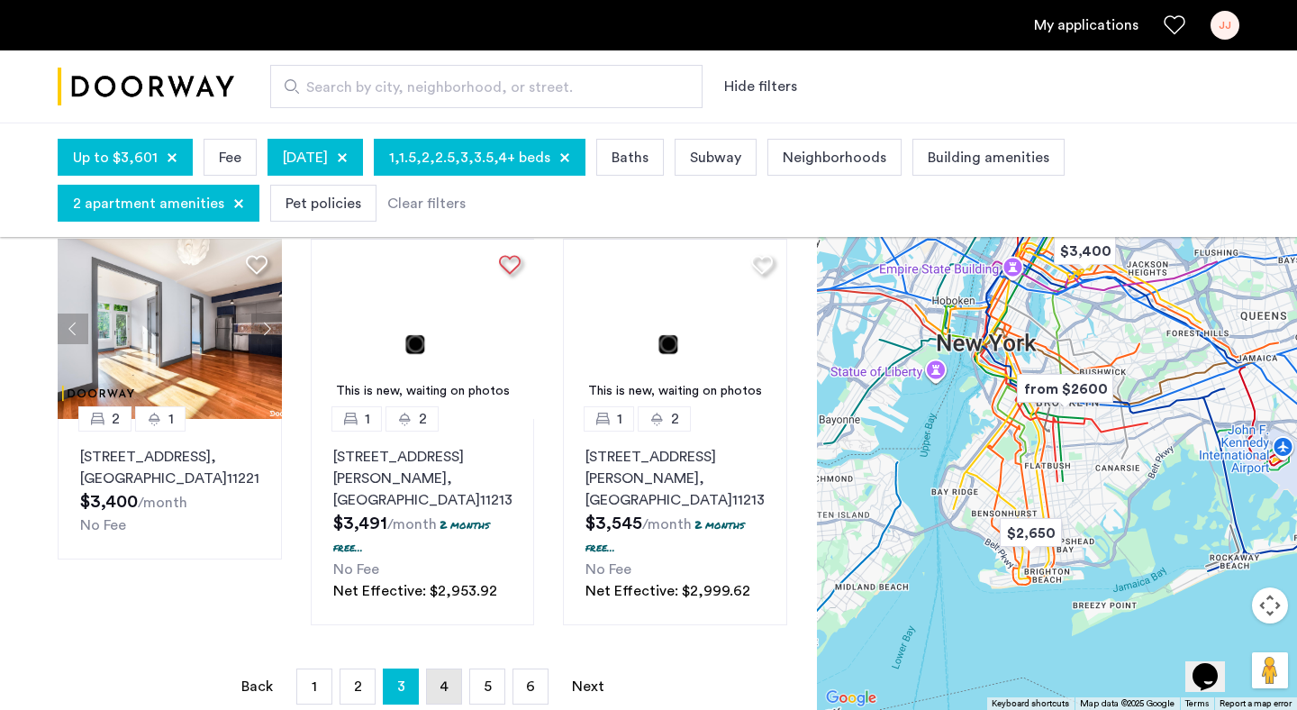
click at [447, 679] on span "4" at bounding box center [444, 686] width 9 height 14
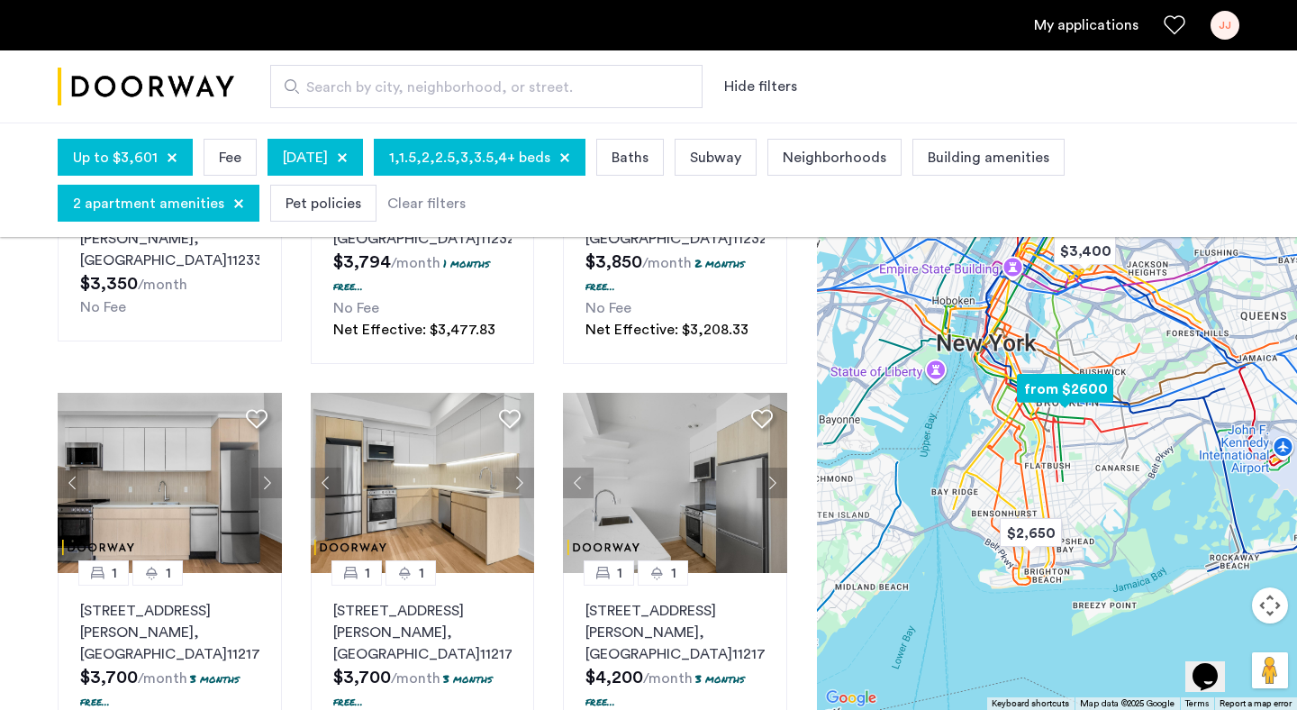
scroll to position [30, 0]
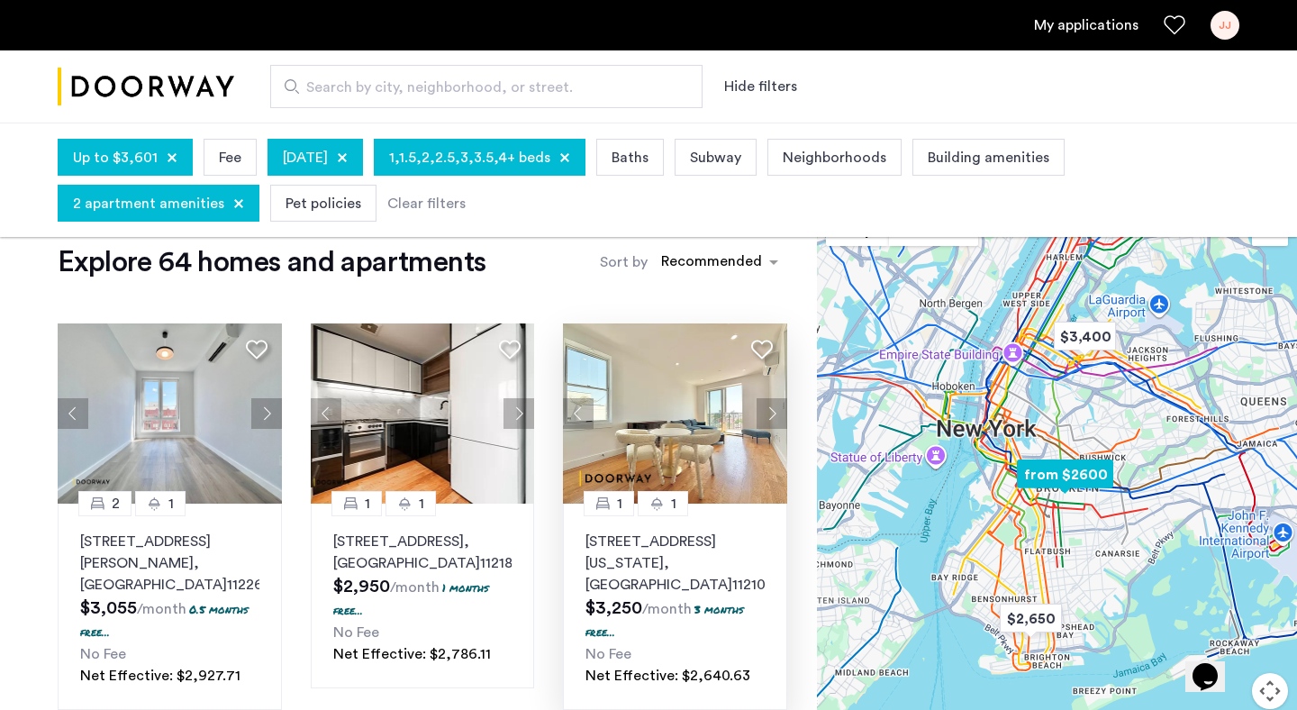
click at [769, 410] on button "Next apartment" at bounding box center [772, 413] width 31 height 31
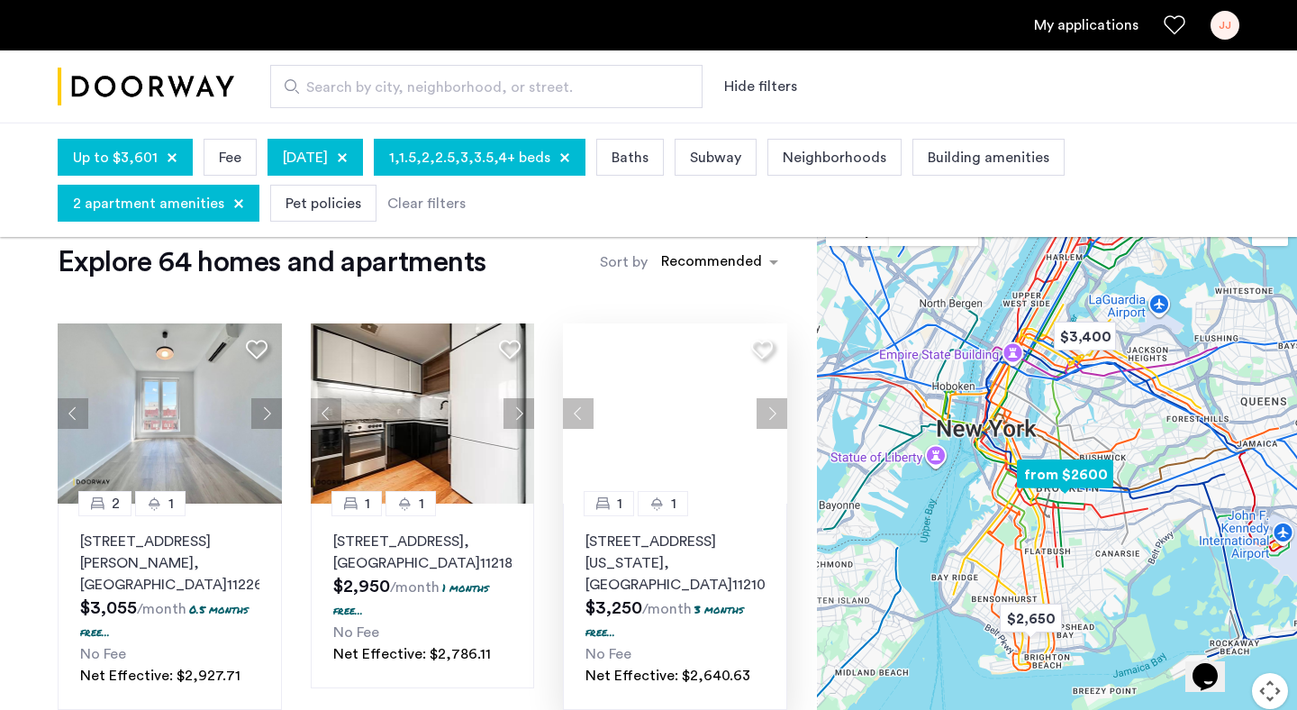
click at [769, 410] on button "Next apartment" at bounding box center [772, 413] width 31 height 31
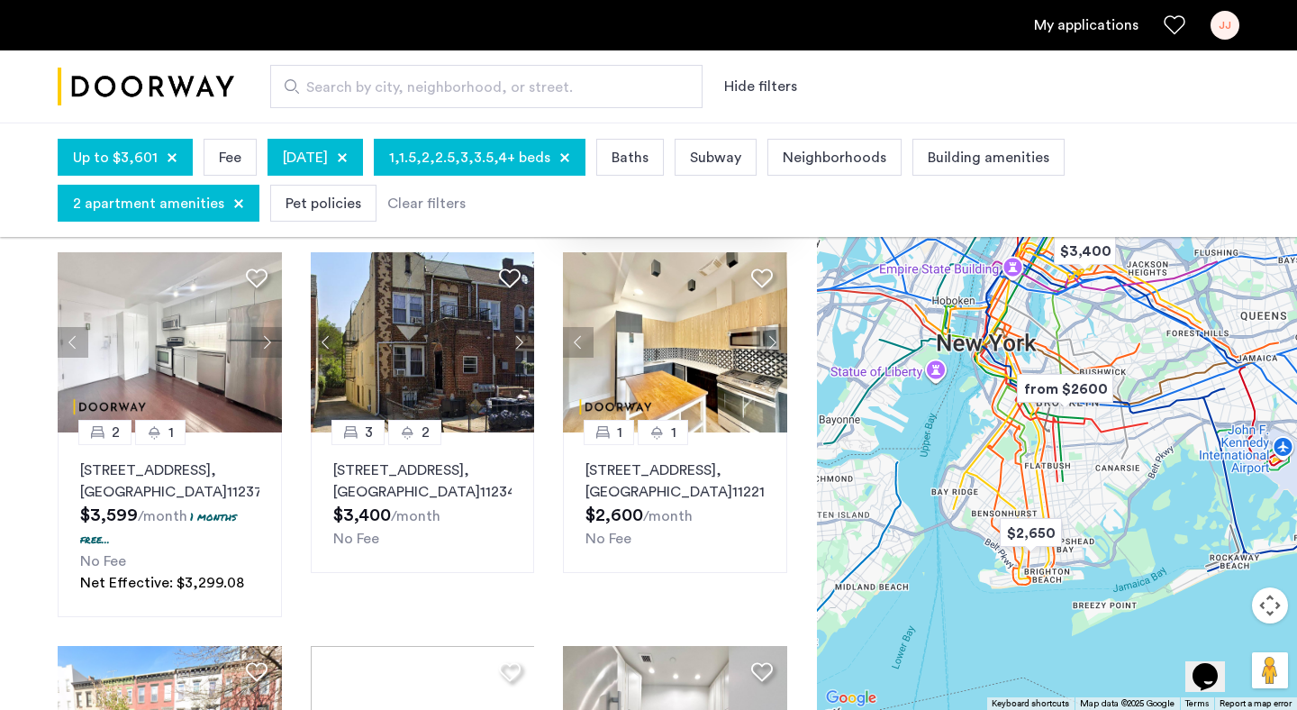
scroll to position [526, 0]
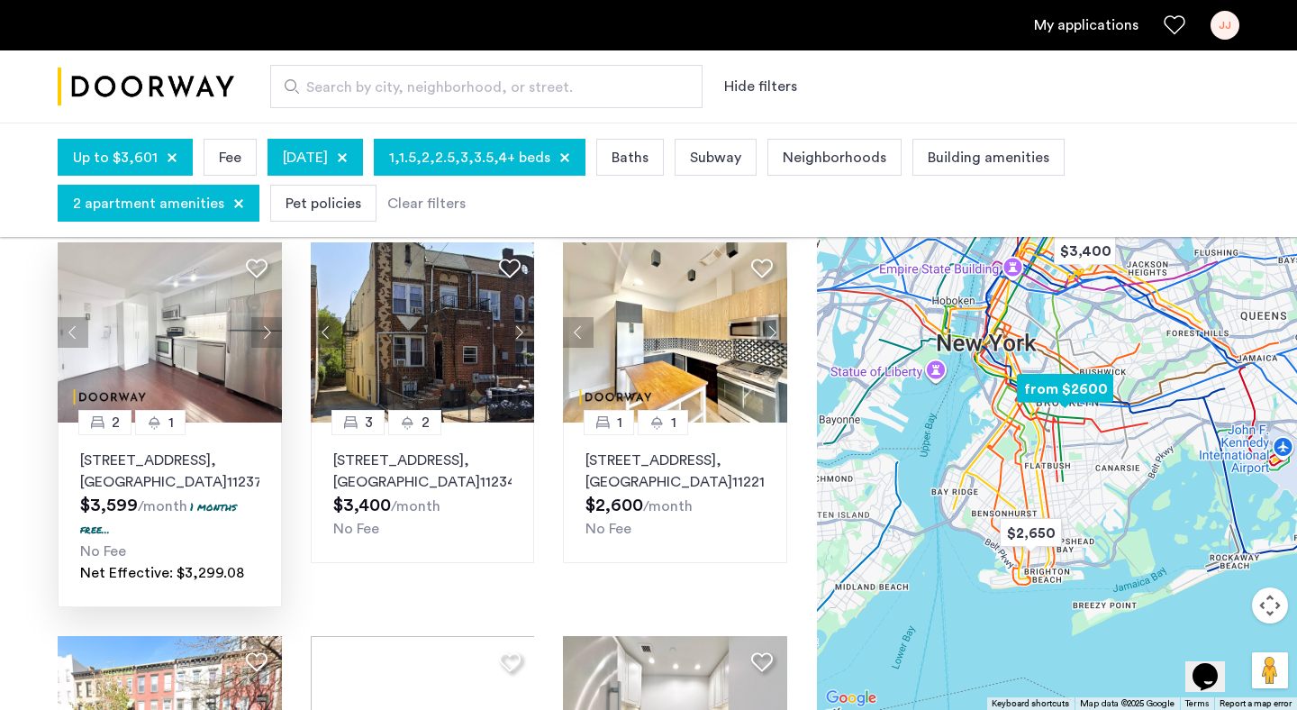
click at [268, 320] on button "Next apartment" at bounding box center [266, 332] width 31 height 31
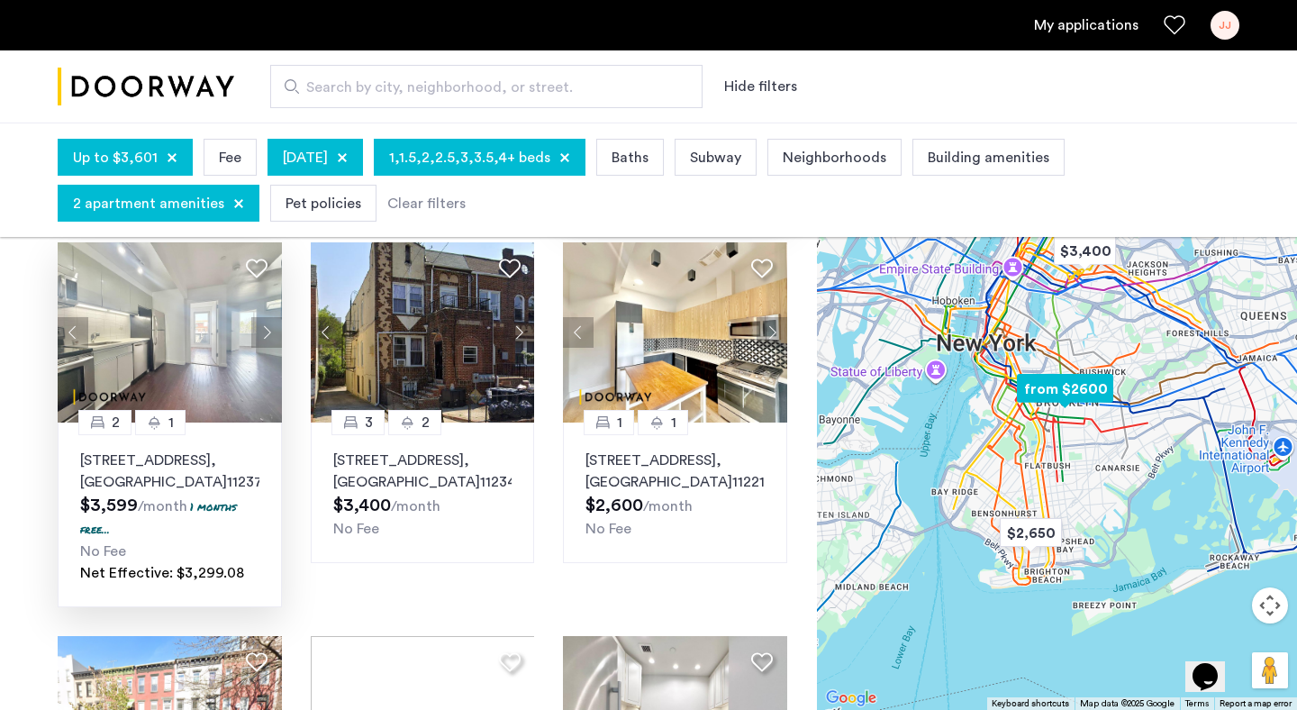
click at [267, 317] on button "Next apartment" at bounding box center [266, 332] width 31 height 31
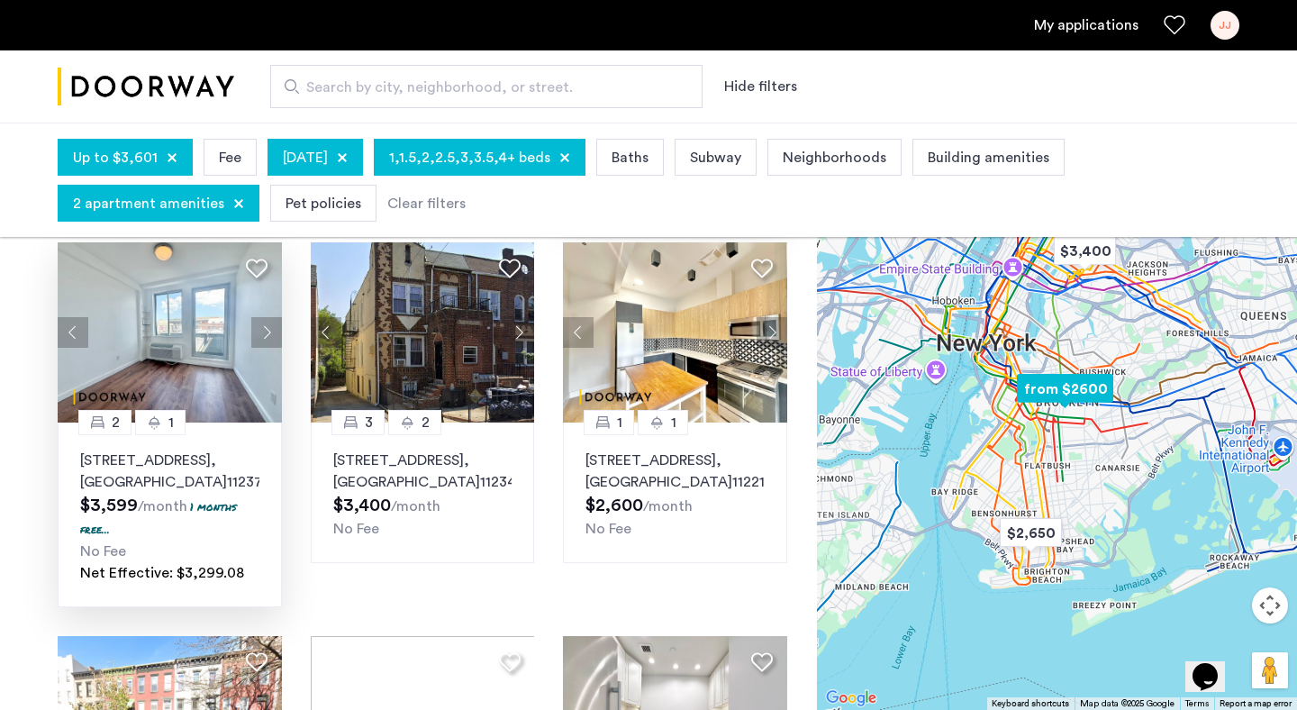
click at [267, 317] on button "Next apartment" at bounding box center [266, 332] width 31 height 31
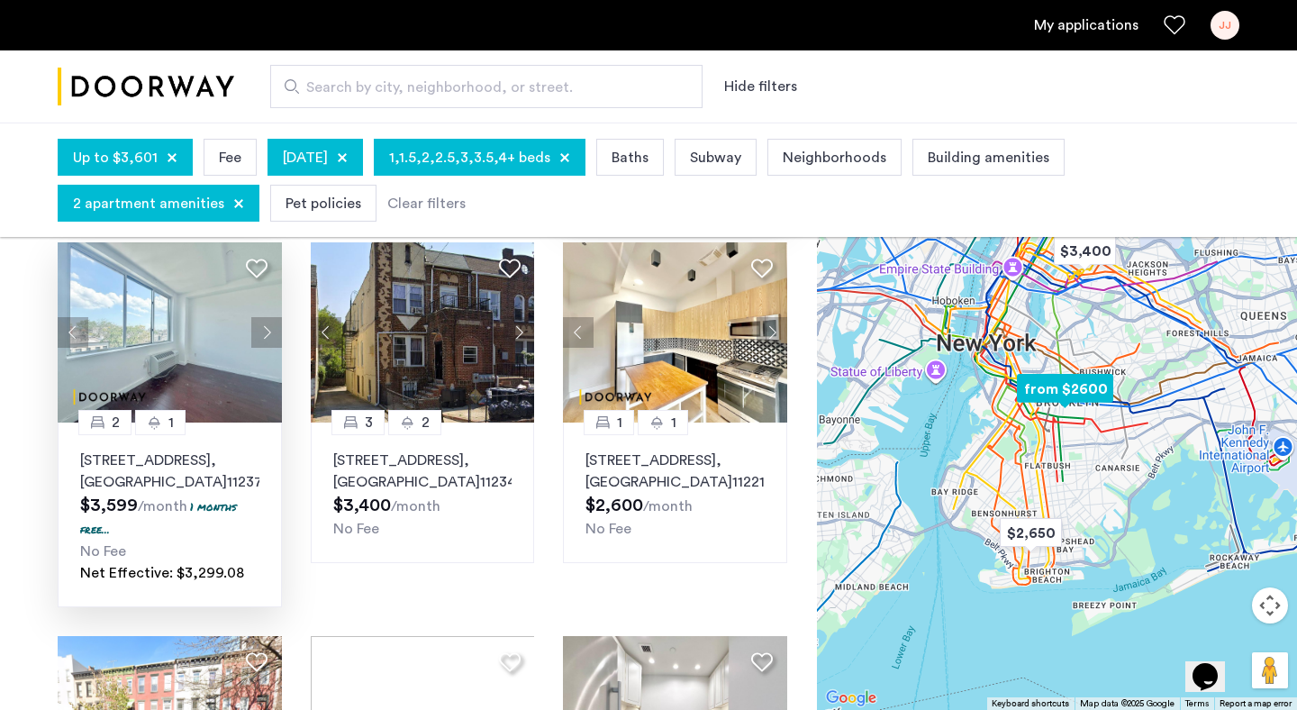
click at [267, 317] on button "Next apartment" at bounding box center [266, 332] width 31 height 31
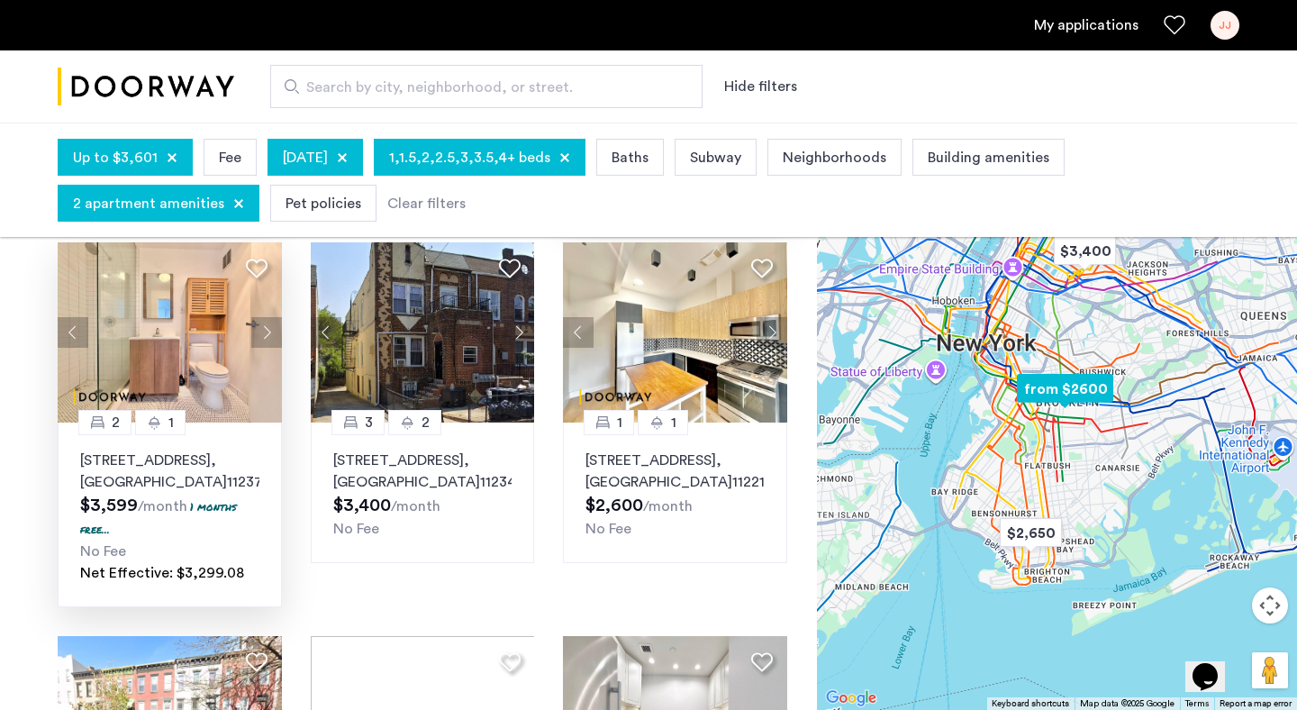
click at [267, 317] on button "Next apartment" at bounding box center [266, 332] width 31 height 31
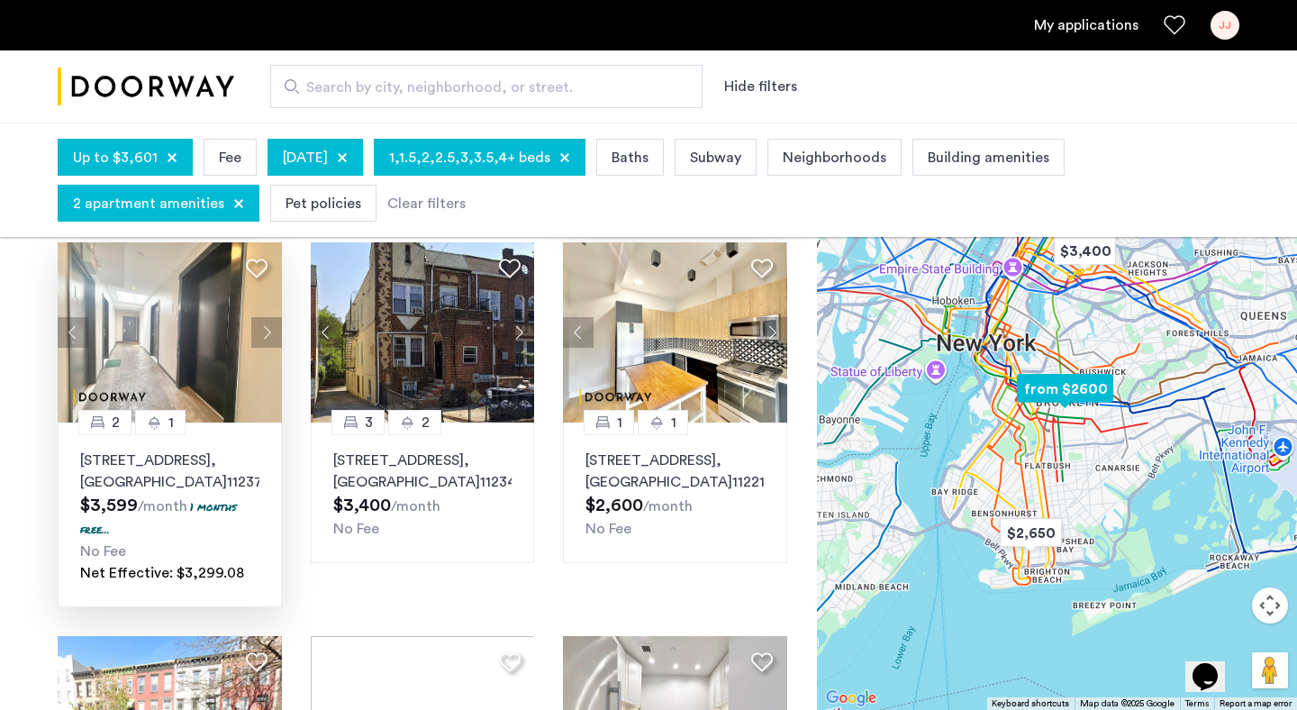
click at [267, 317] on button "Next apartment" at bounding box center [266, 332] width 31 height 31
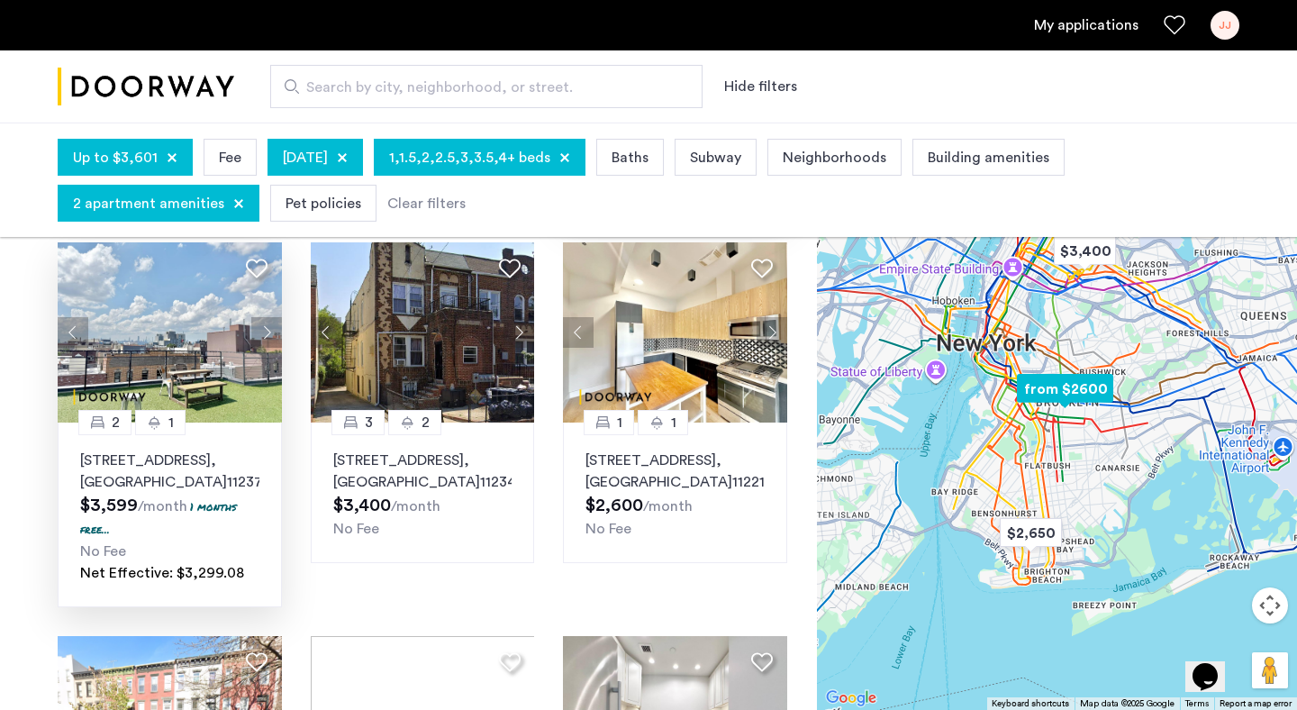
click at [267, 317] on button "Next apartment" at bounding box center [266, 332] width 31 height 31
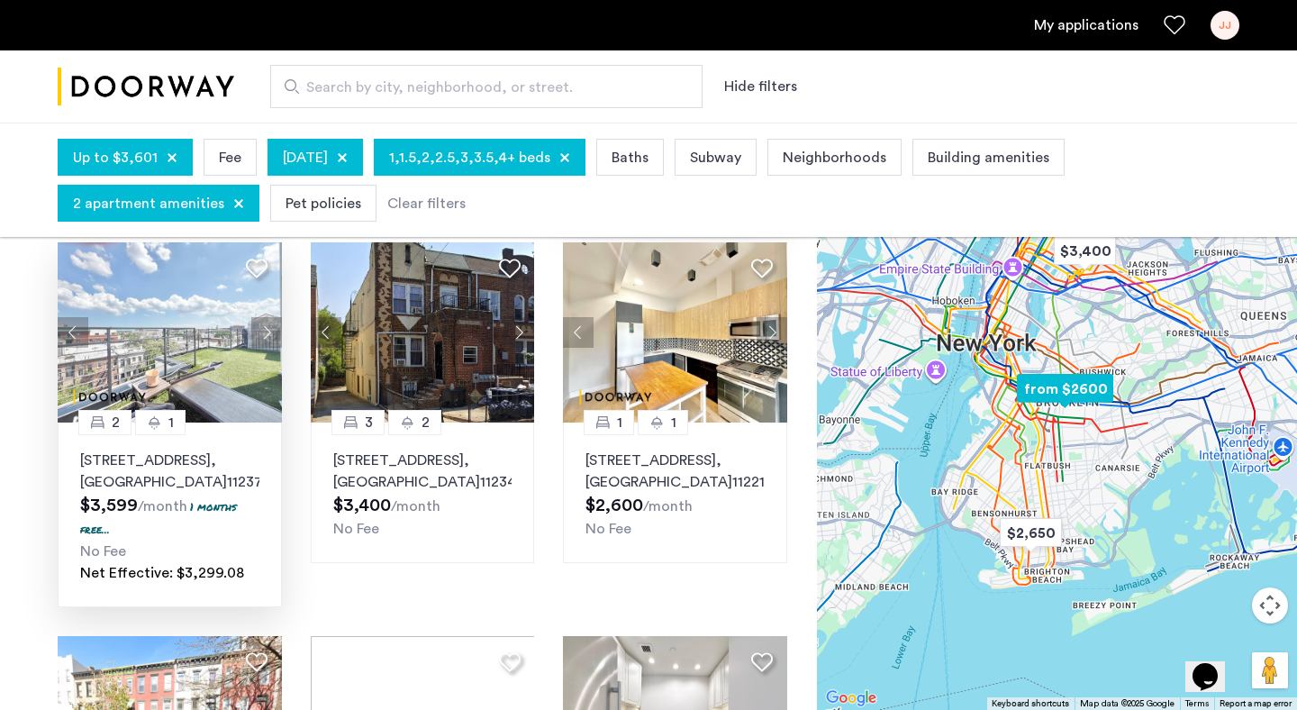
click at [267, 317] on button "Next apartment" at bounding box center [266, 332] width 31 height 31
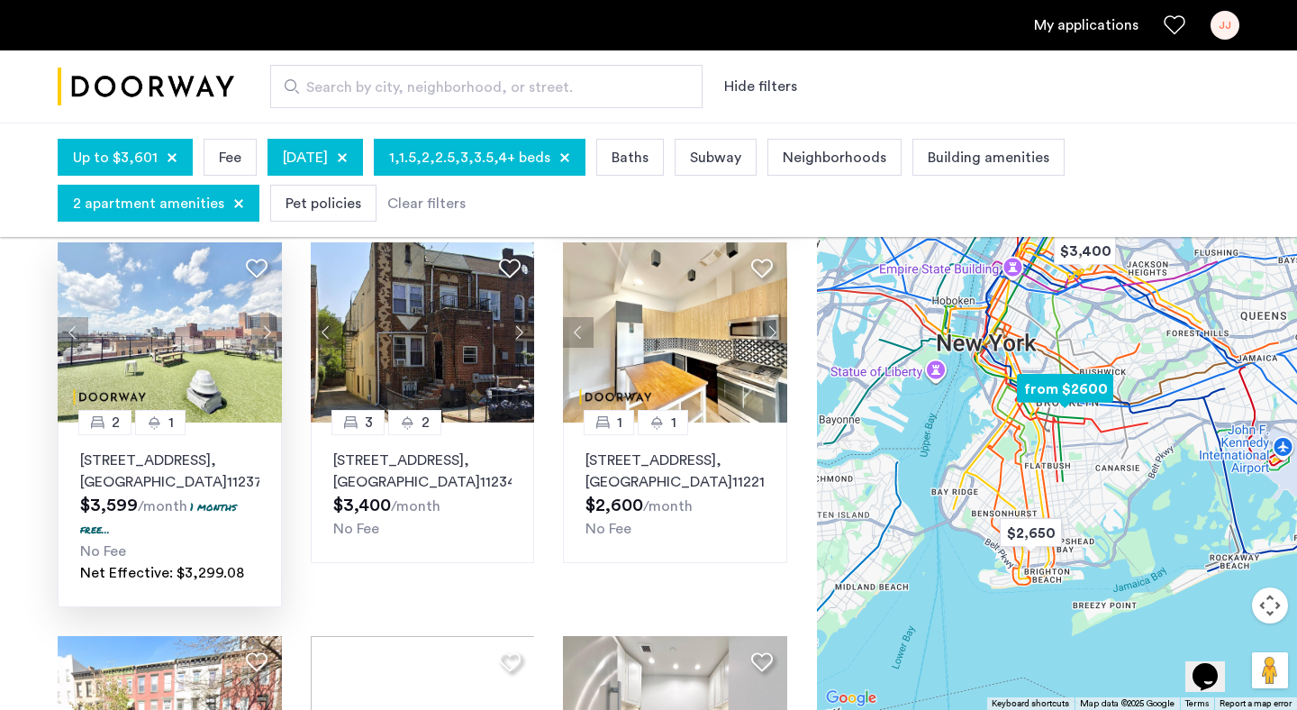
click at [267, 317] on button "Next apartment" at bounding box center [266, 332] width 31 height 31
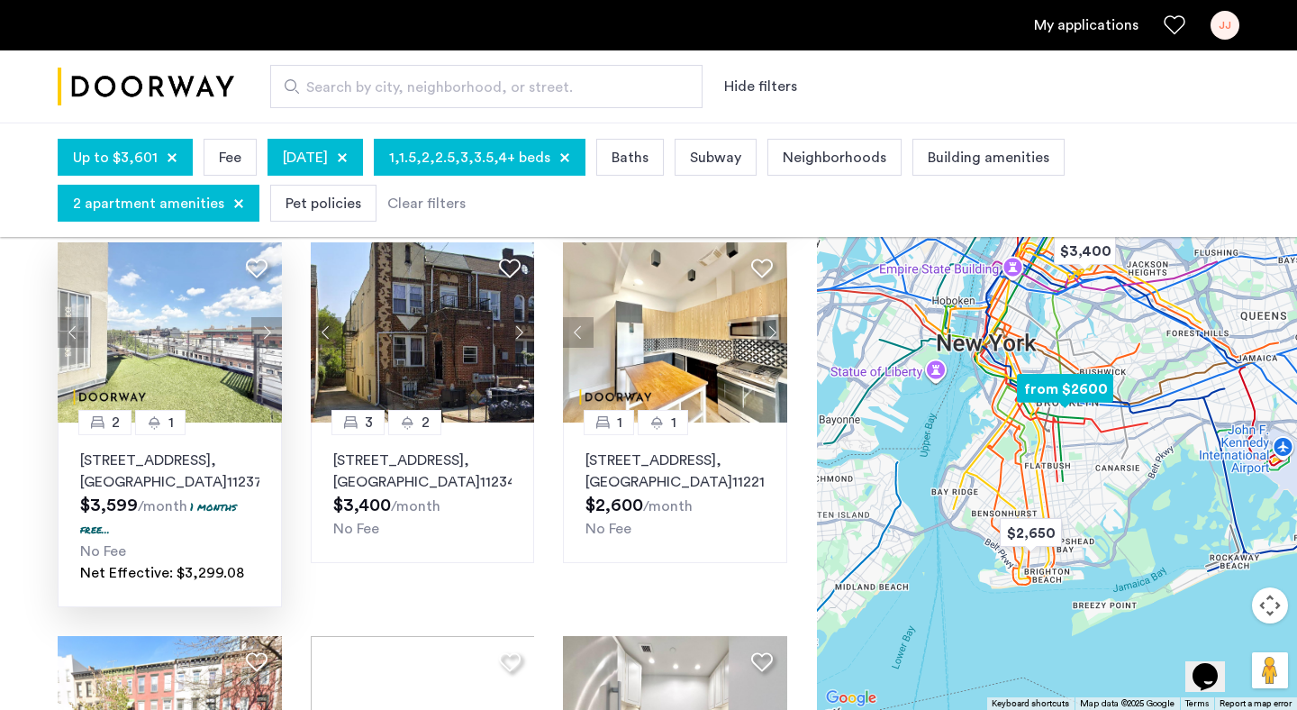
click at [267, 317] on button "Next apartment" at bounding box center [266, 332] width 31 height 31
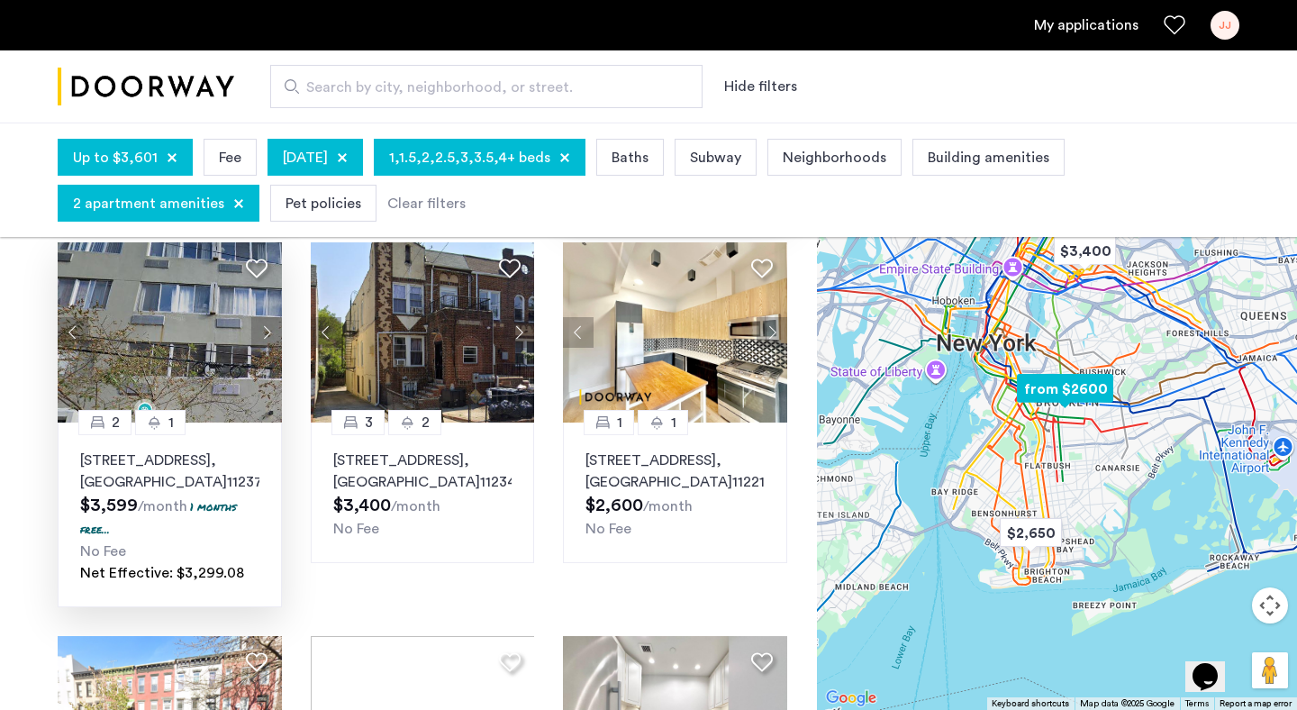
click at [267, 317] on button "Next apartment" at bounding box center [266, 332] width 31 height 31
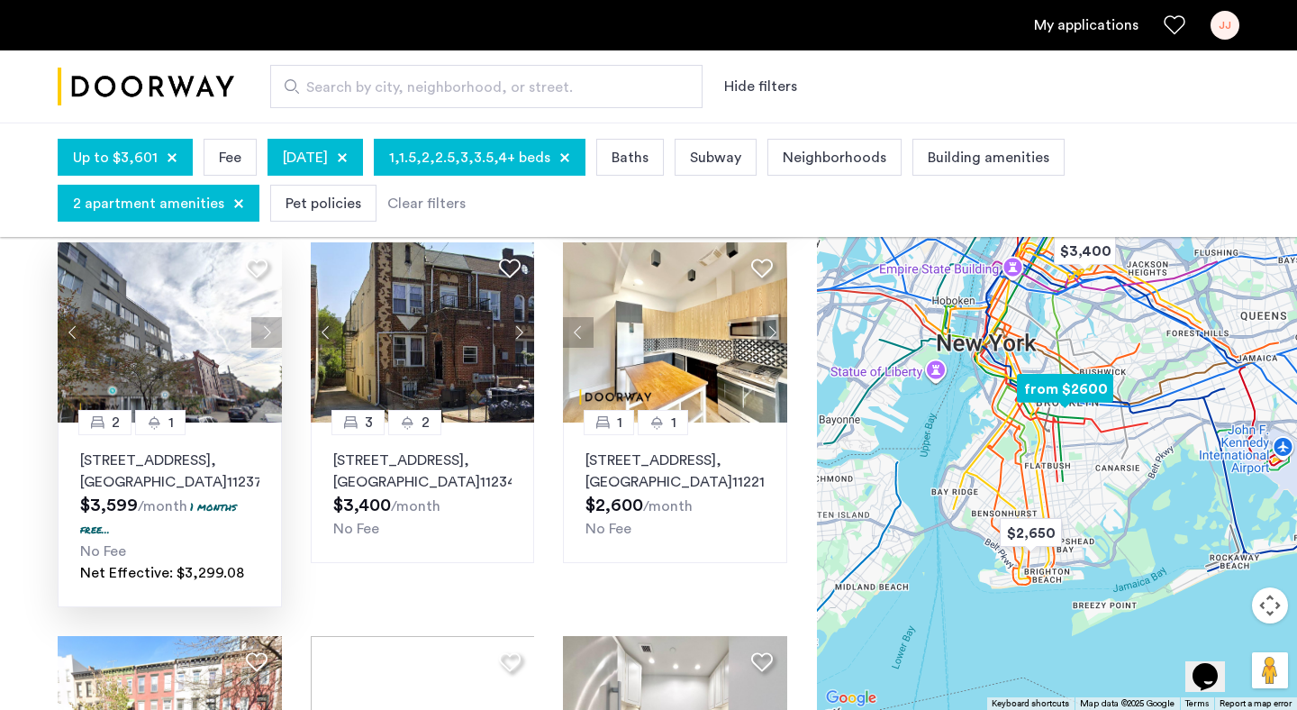
click at [267, 317] on button "Next apartment" at bounding box center [266, 332] width 31 height 31
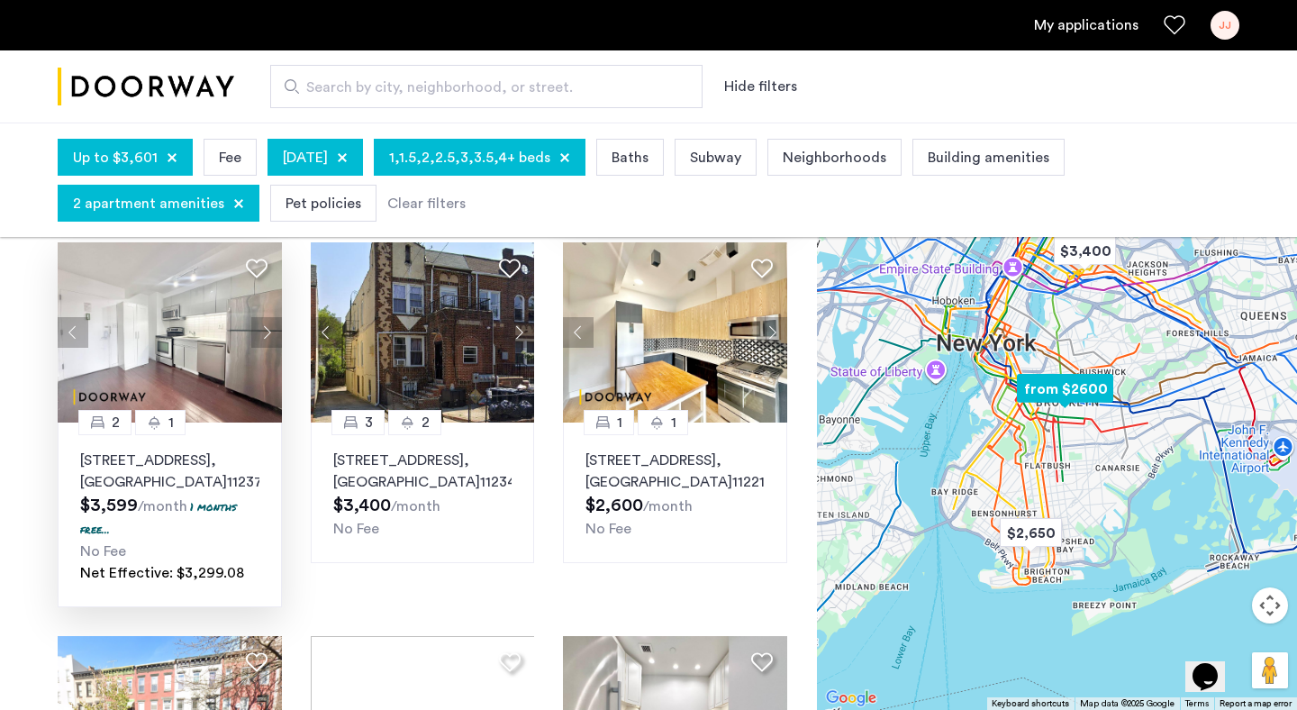
click at [267, 317] on button "Next apartment" at bounding box center [266, 332] width 31 height 31
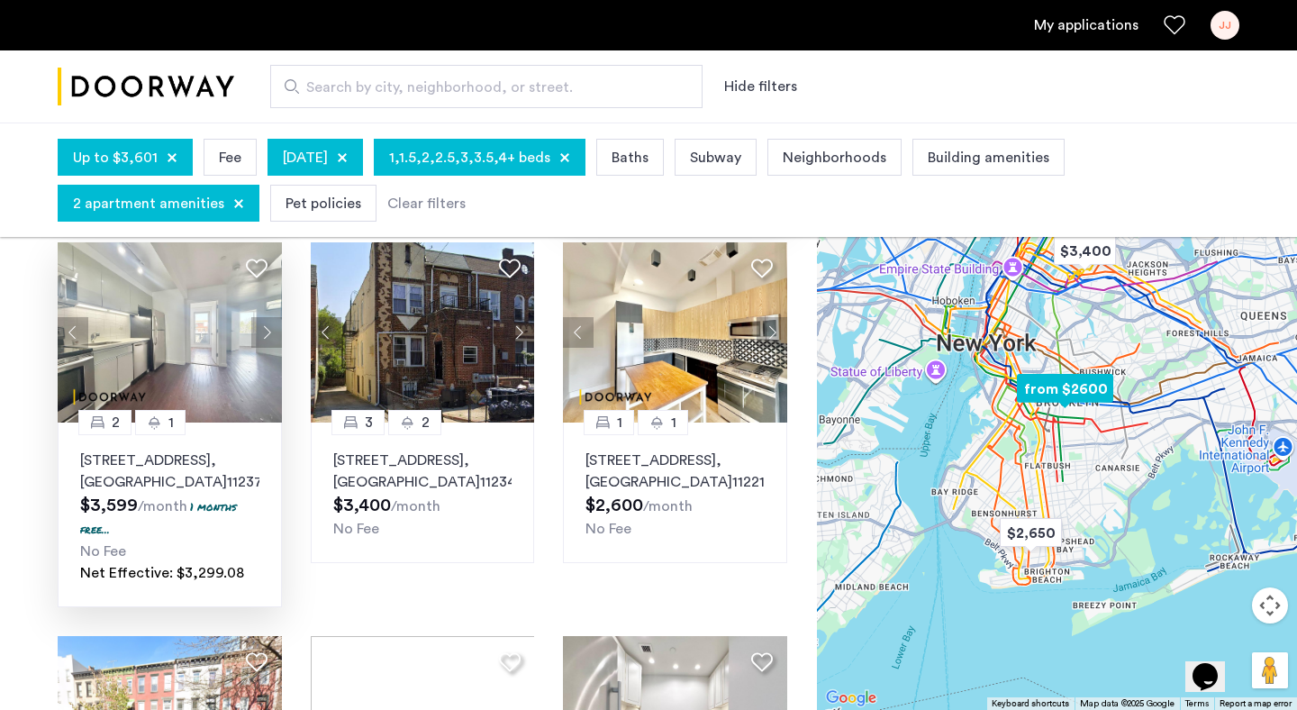
click at [267, 317] on button "Next apartment" at bounding box center [266, 332] width 31 height 31
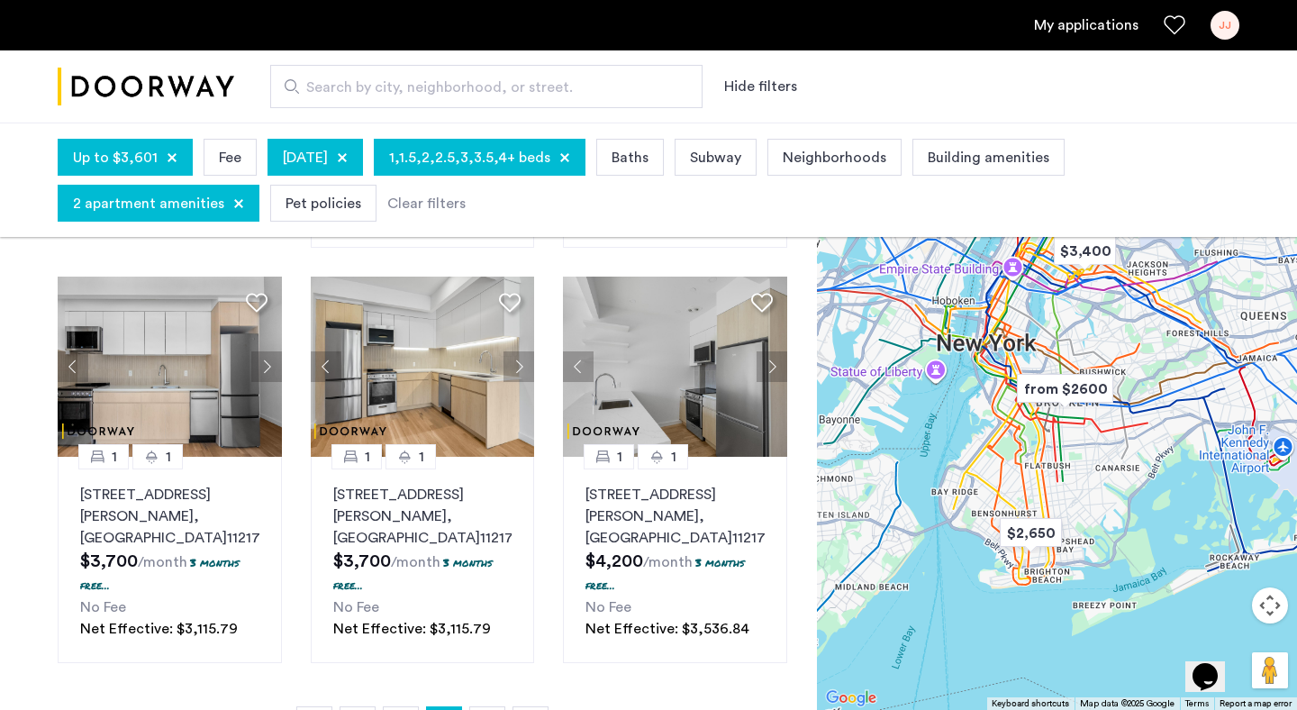
scroll to position [1335, 0]
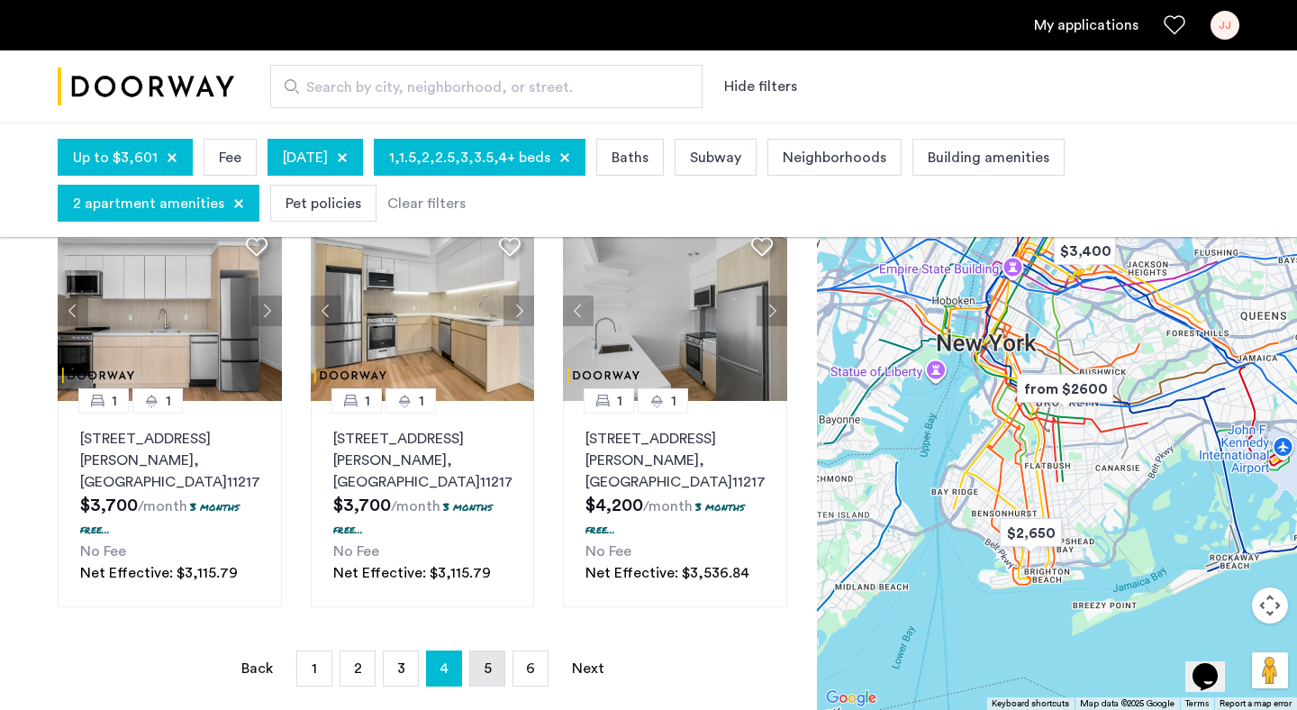
click at [484, 661] on span "5" at bounding box center [488, 668] width 8 height 14
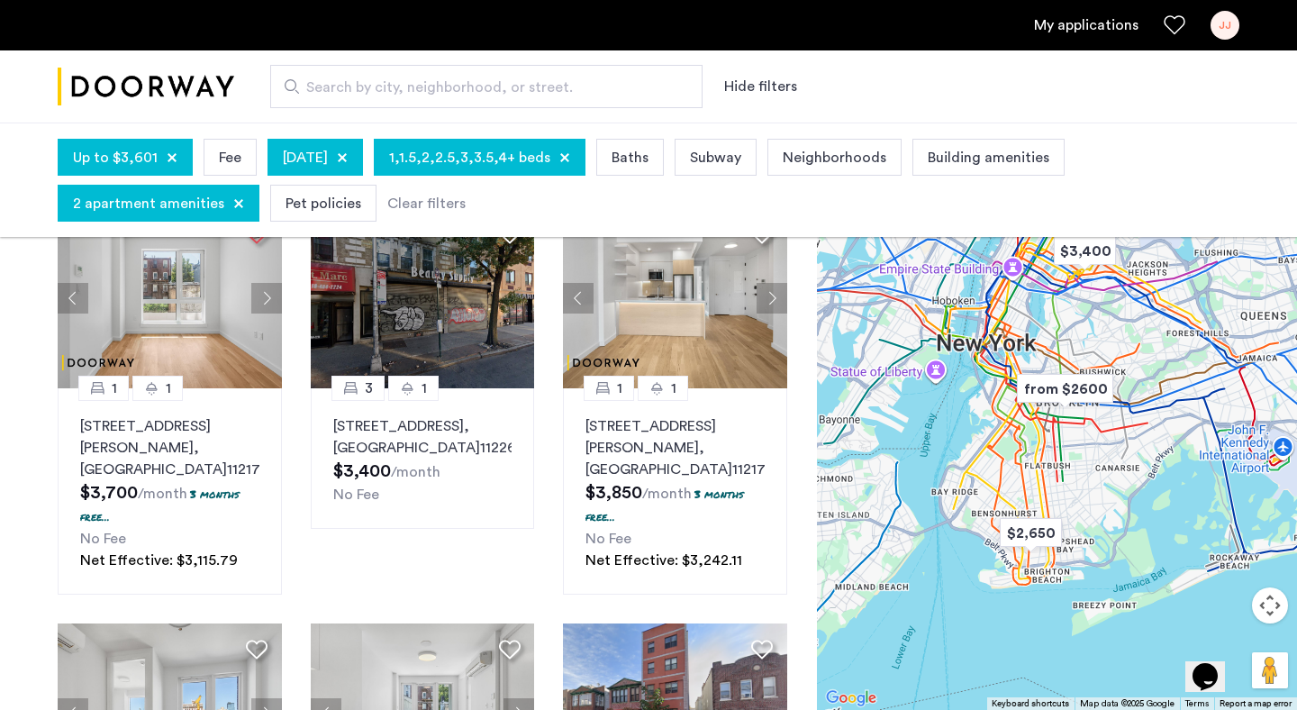
scroll to position [56, 0]
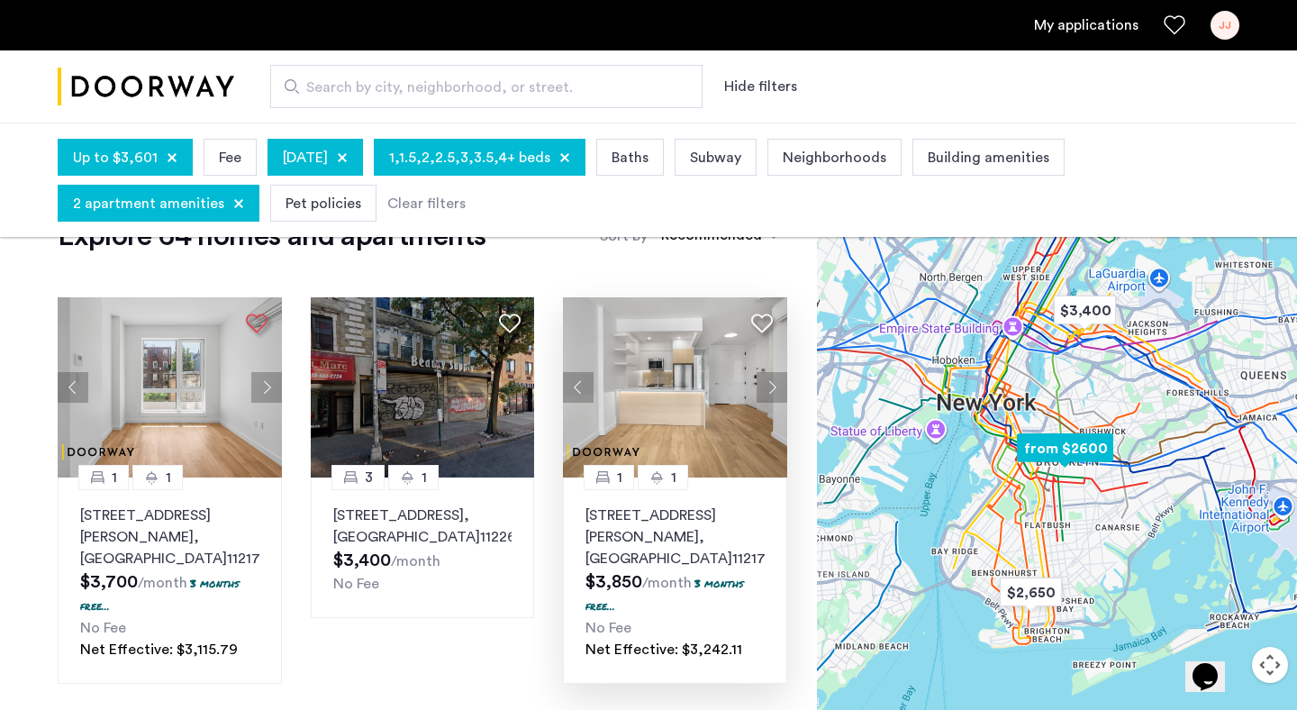
click at [770, 393] on button "Next apartment" at bounding box center [772, 387] width 31 height 31
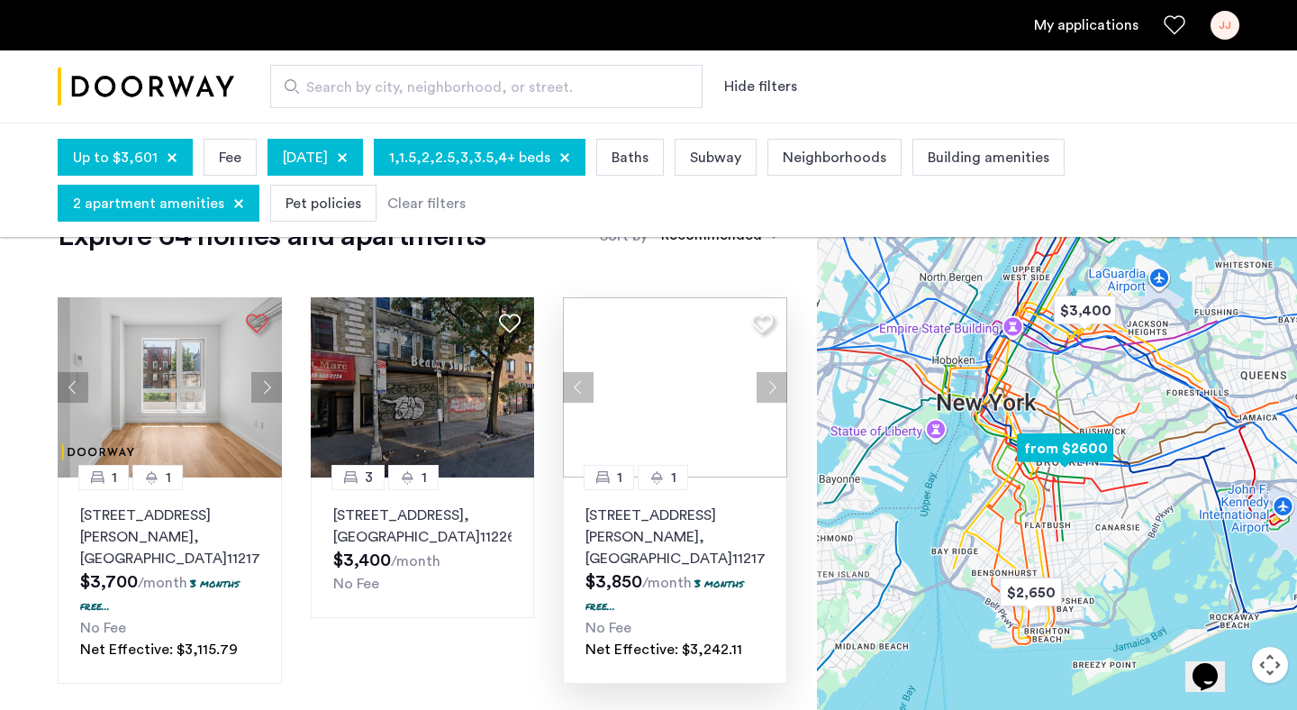
click at [770, 393] on div at bounding box center [675, 387] width 224 height 180
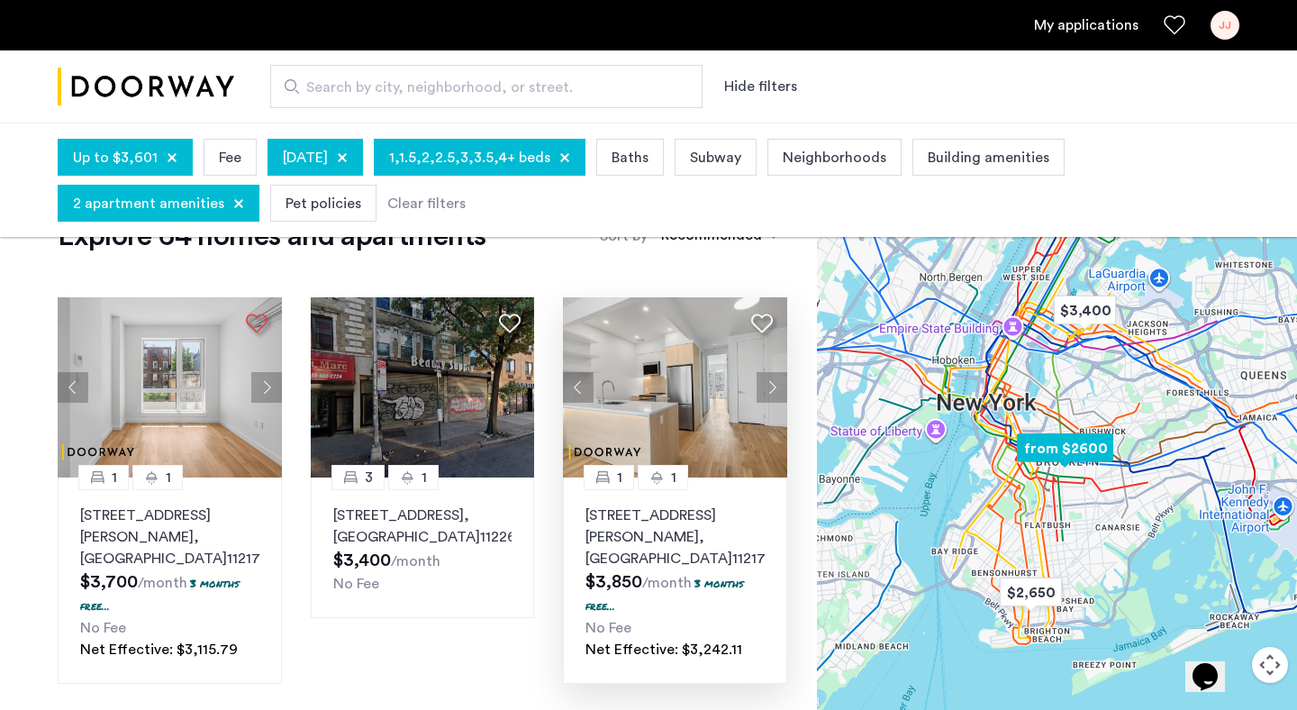
click at [770, 393] on button "Next apartment" at bounding box center [772, 387] width 31 height 31
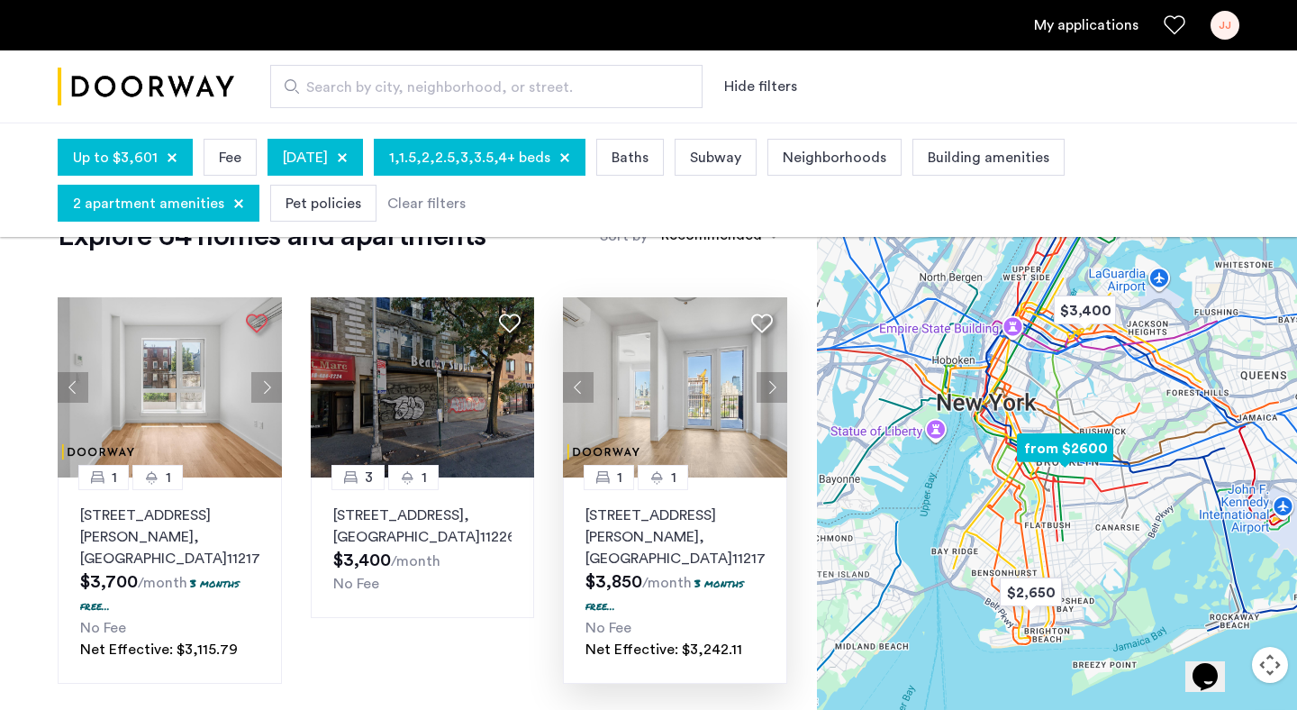
click at [770, 393] on button "Next apartment" at bounding box center [772, 387] width 31 height 31
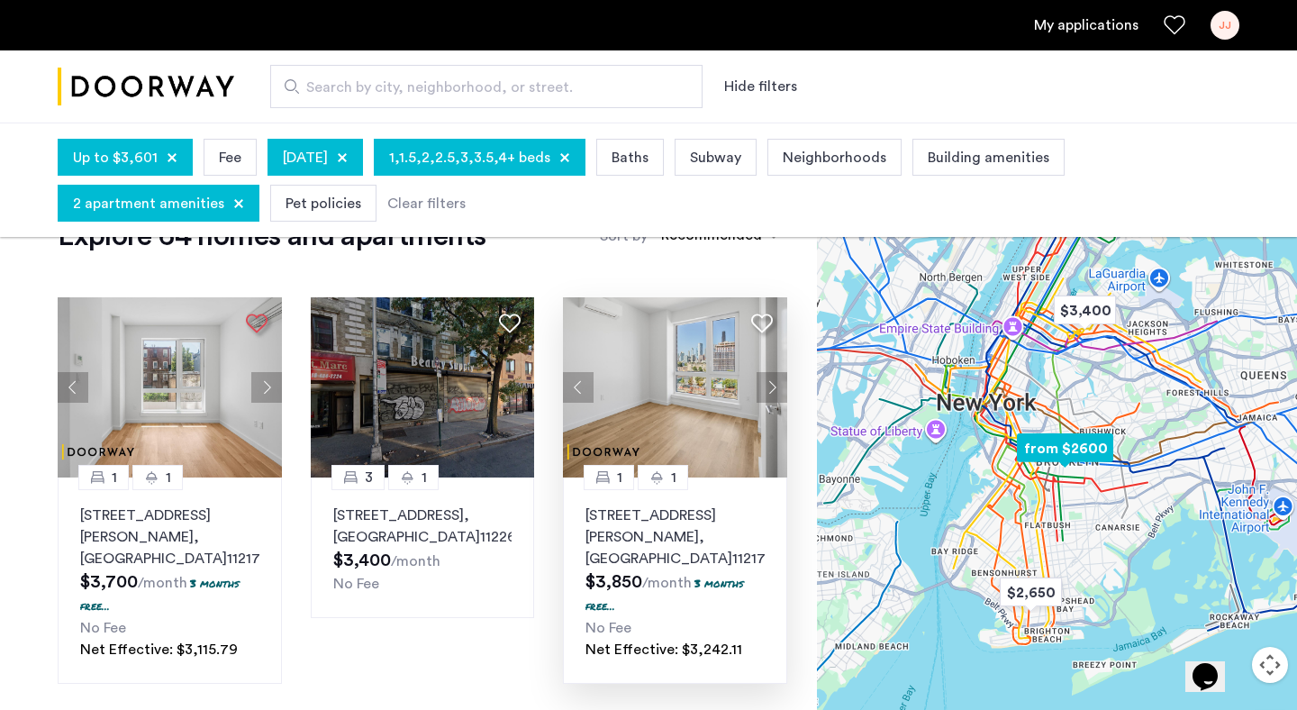
click at [770, 393] on button "Next apartment" at bounding box center [772, 387] width 31 height 31
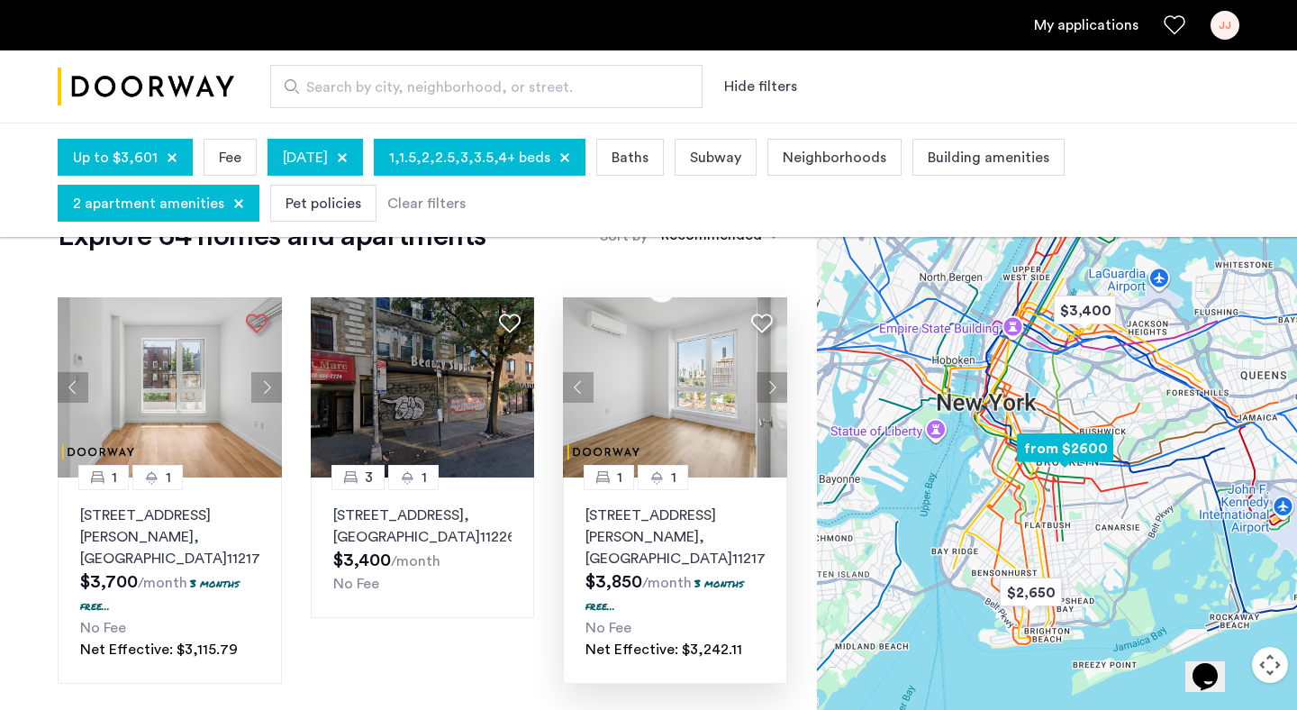
click at [770, 393] on button "Next apartment" at bounding box center [772, 387] width 31 height 31
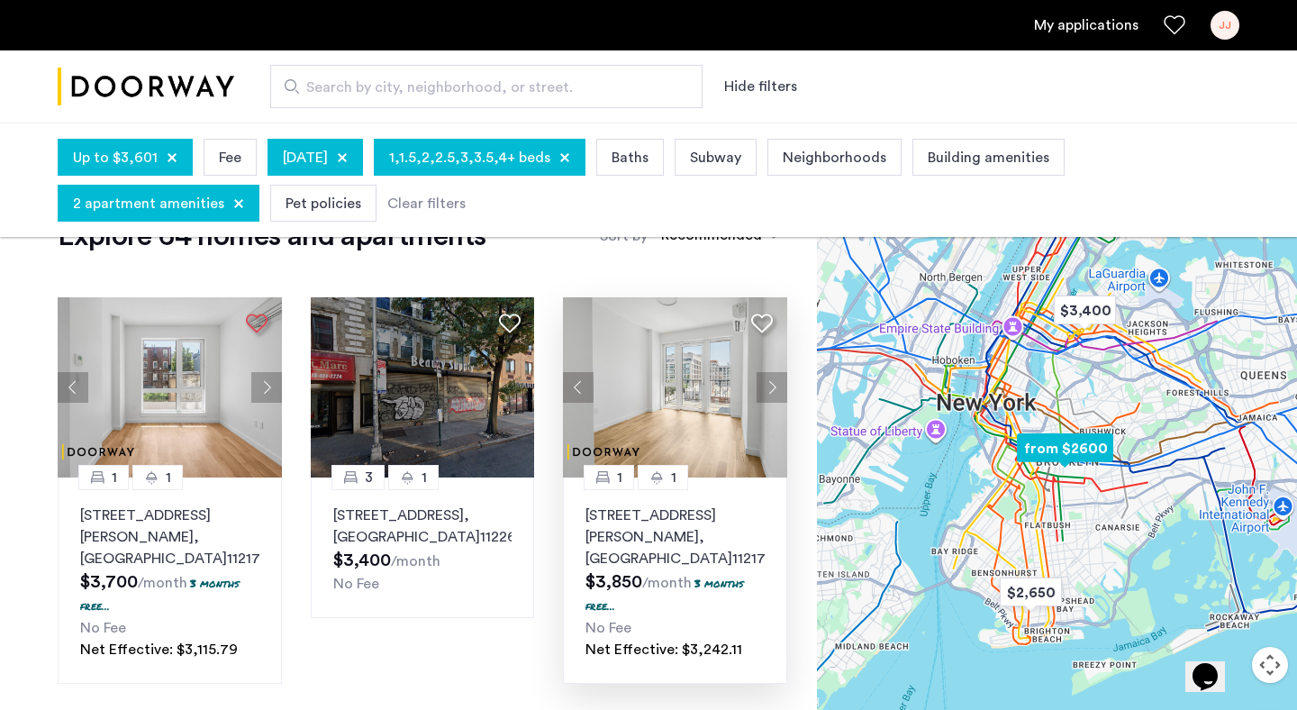
click at [770, 393] on button "Next apartment" at bounding box center [772, 387] width 31 height 31
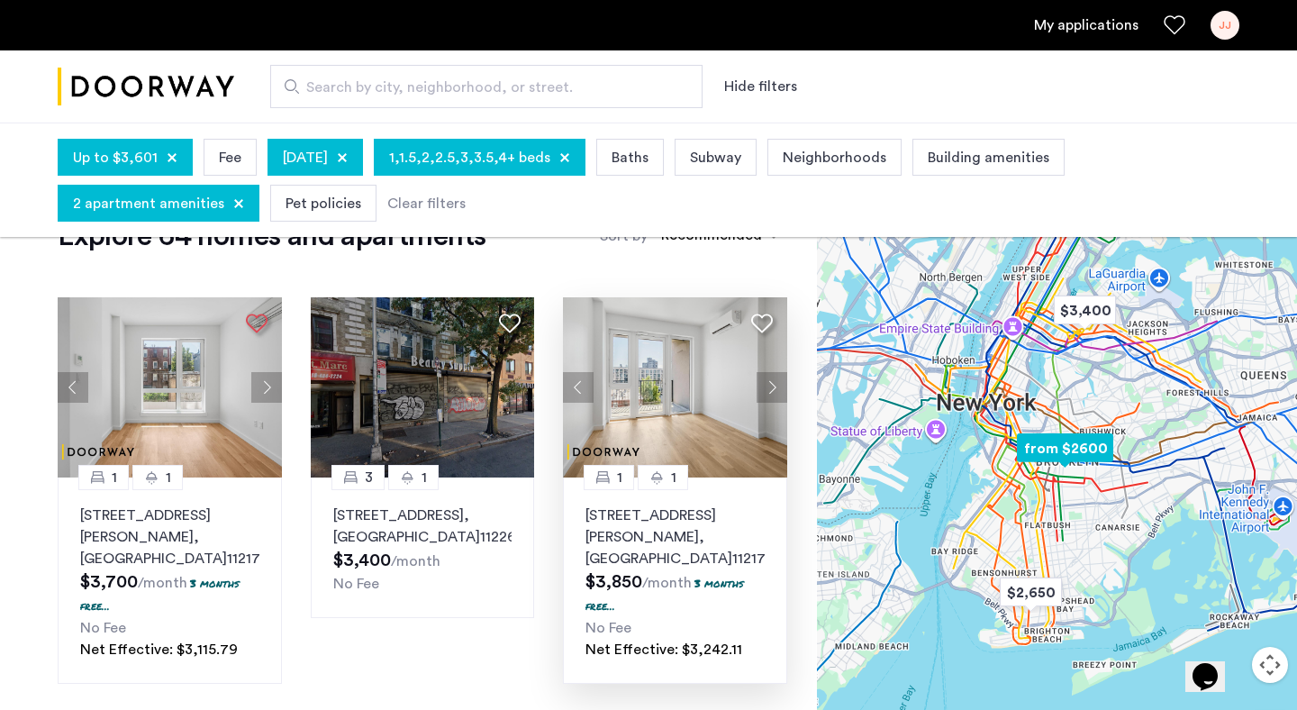
click at [770, 393] on button "Next apartment" at bounding box center [772, 387] width 31 height 31
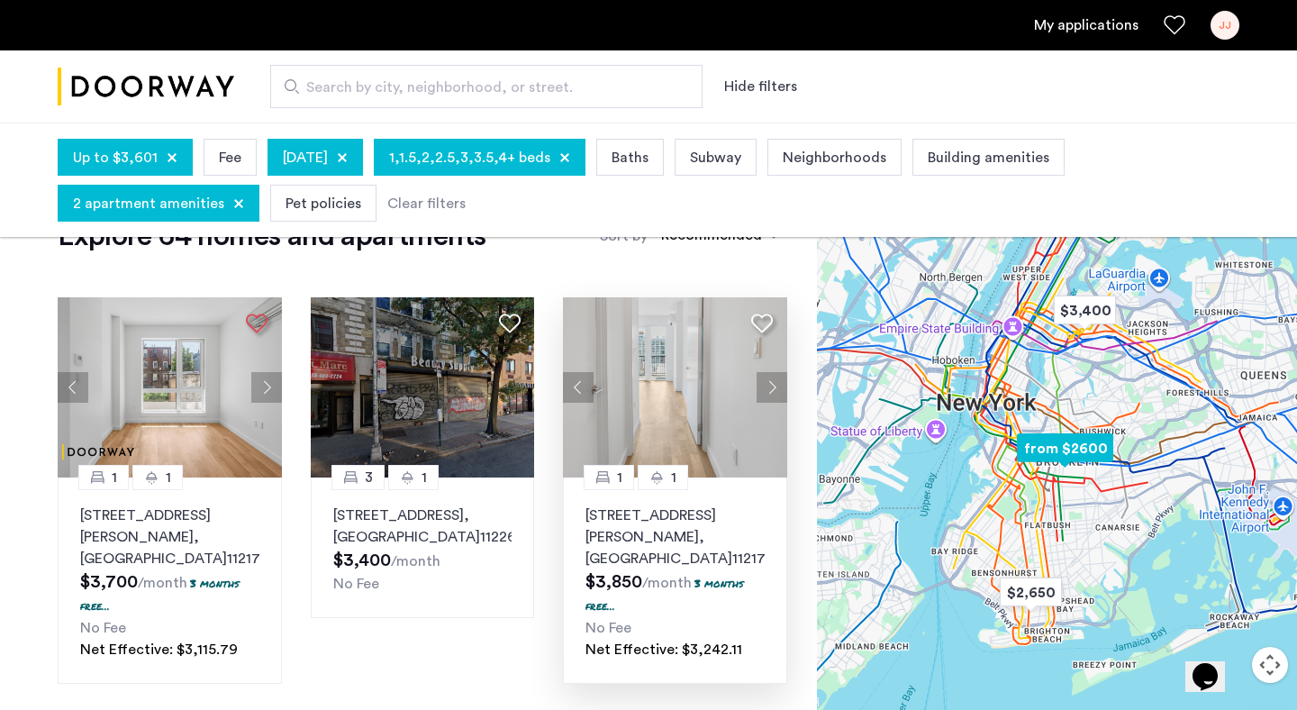
click at [770, 393] on button "Next apartment" at bounding box center [772, 387] width 31 height 31
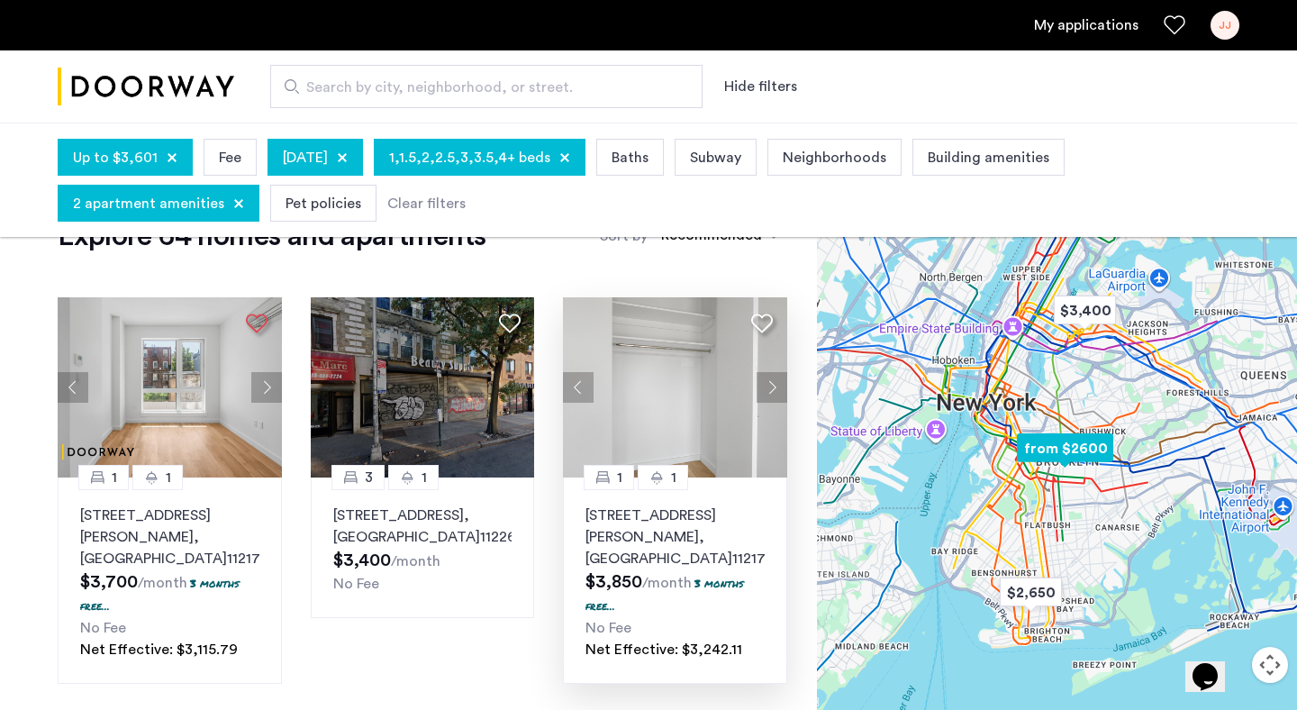
click at [770, 393] on button "Next apartment" at bounding box center [772, 387] width 31 height 31
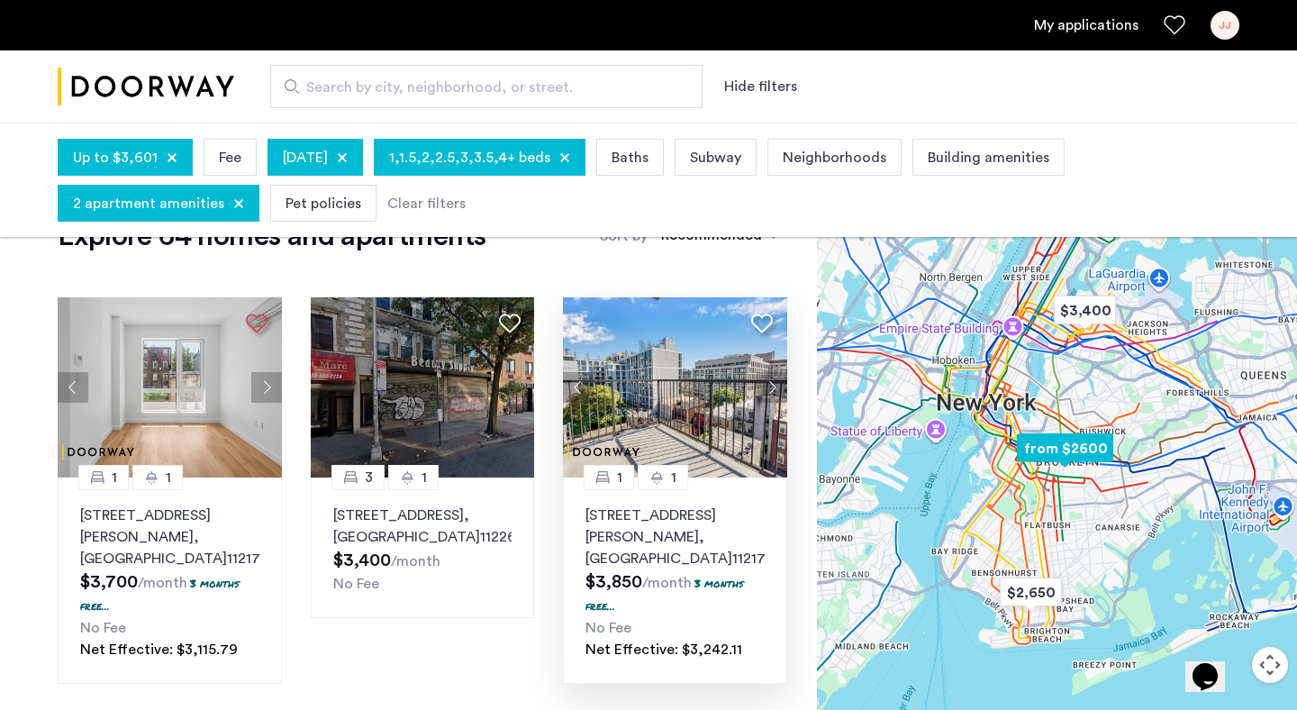
click at [770, 393] on button "Next apartment" at bounding box center [772, 387] width 31 height 31
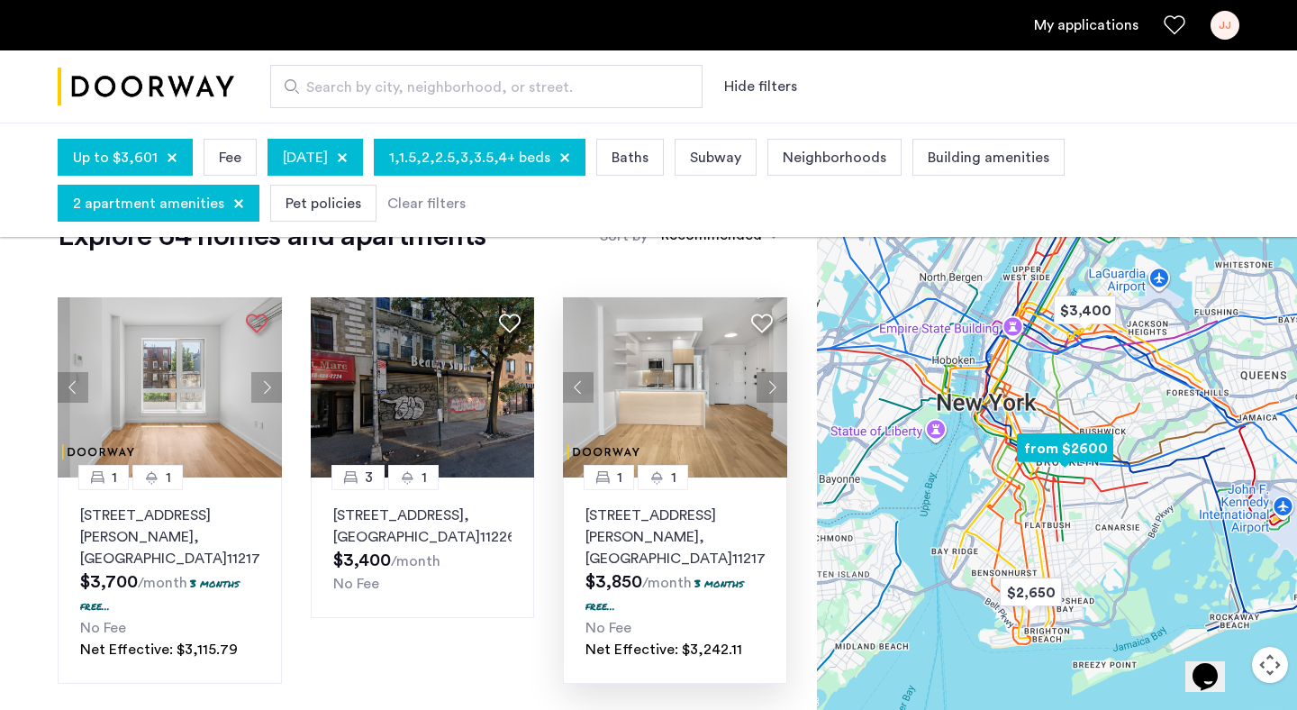
click at [770, 393] on button "Next apartment" at bounding box center [772, 387] width 31 height 31
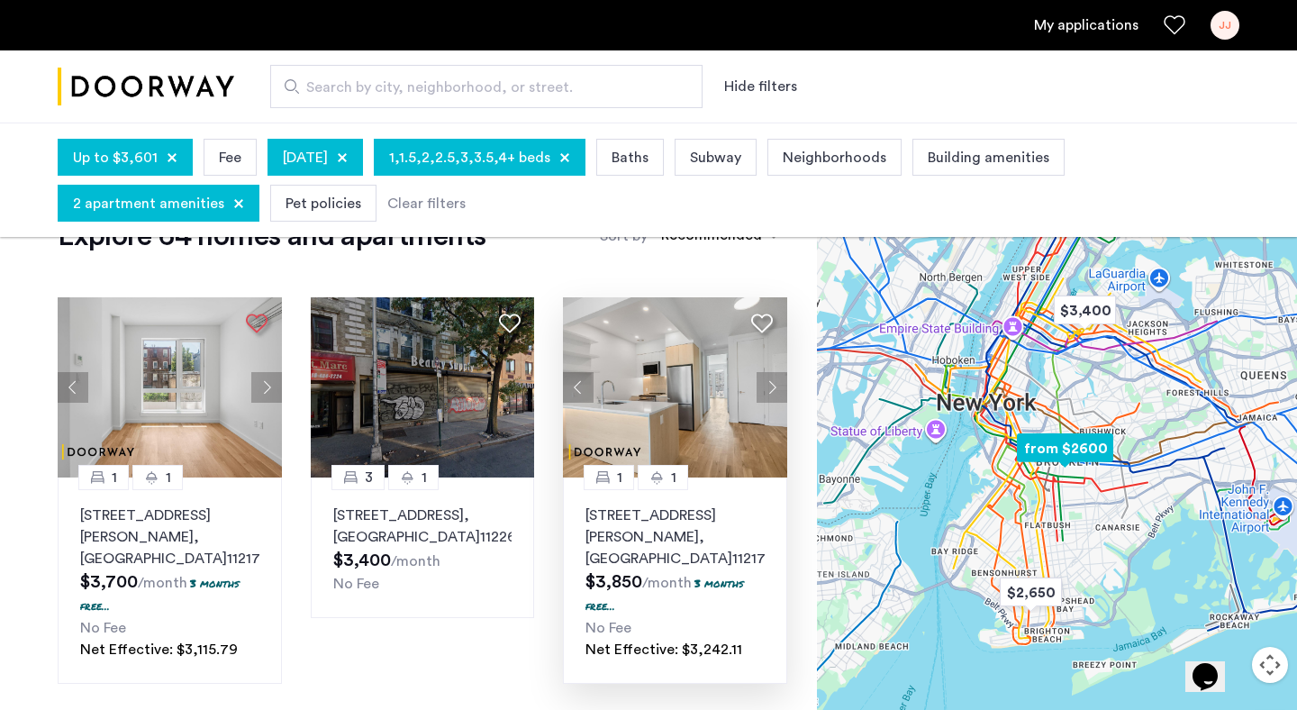
click at [770, 393] on button "Next apartment" at bounding box center [772, 387] width 31 height 31
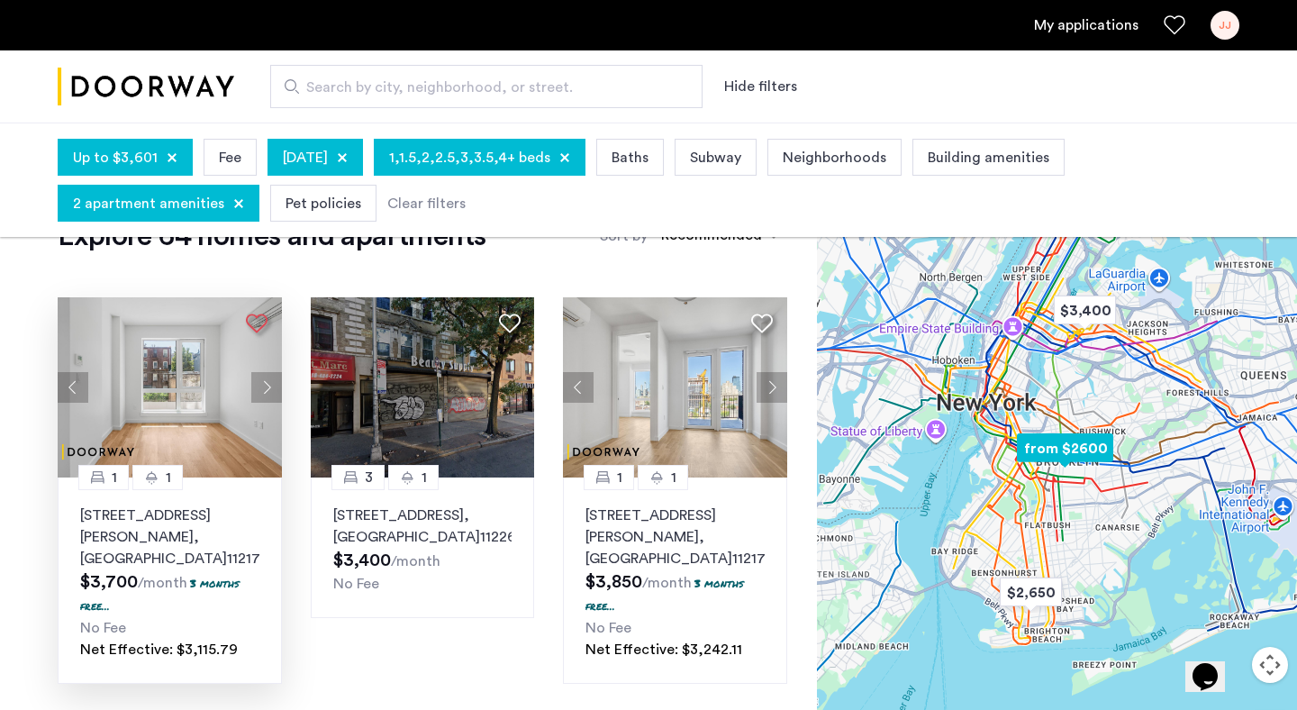
click at [268, 378] on button "Next apartment" at bounding box center [266, 387] width 31 height 31
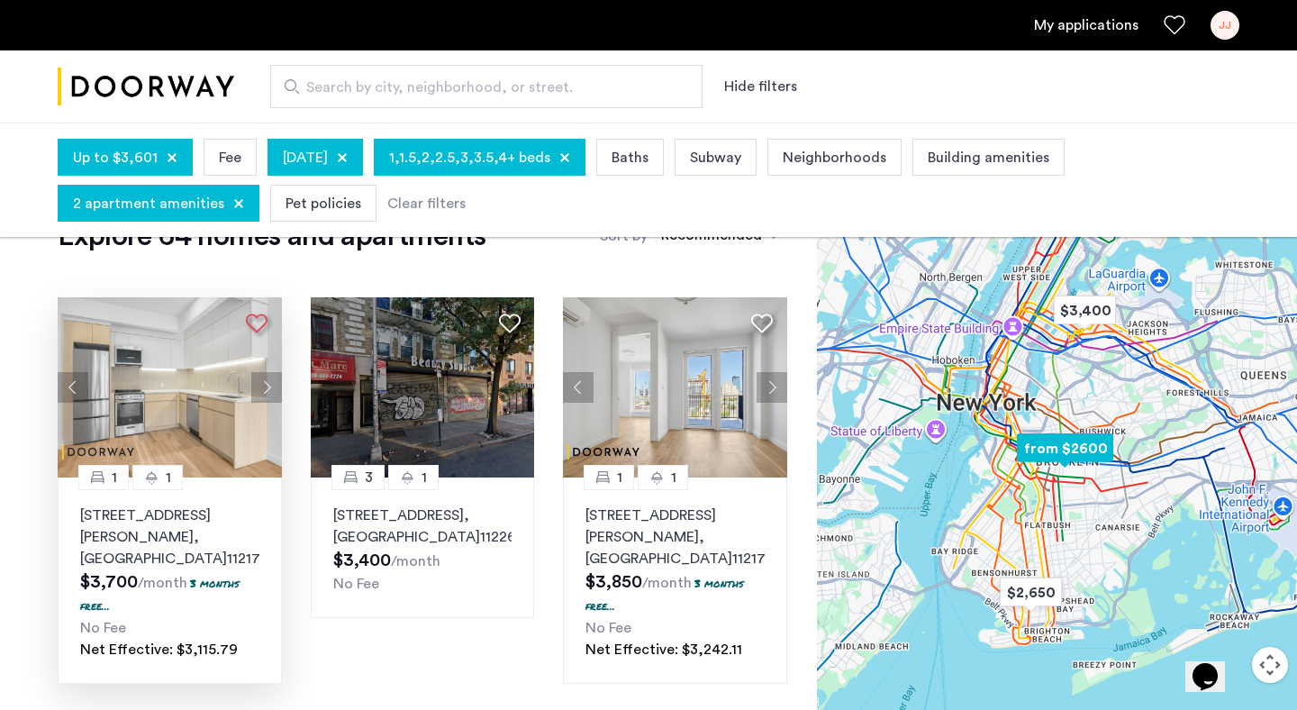
click at [268, 381] on button "Next apartment" at bounding box center [266, 387] width 31 height 31
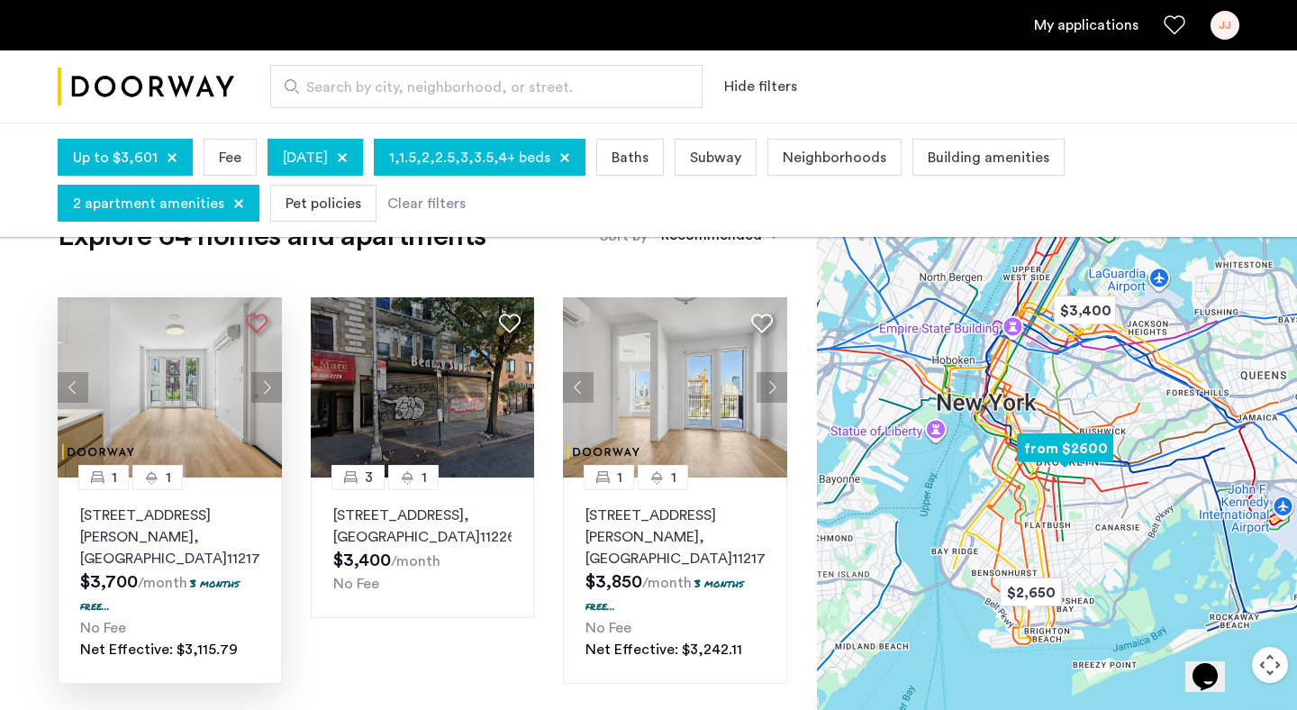
click at [268, 381] on button "Next apartment" at bounding box center [266, 387] width 31 height 31
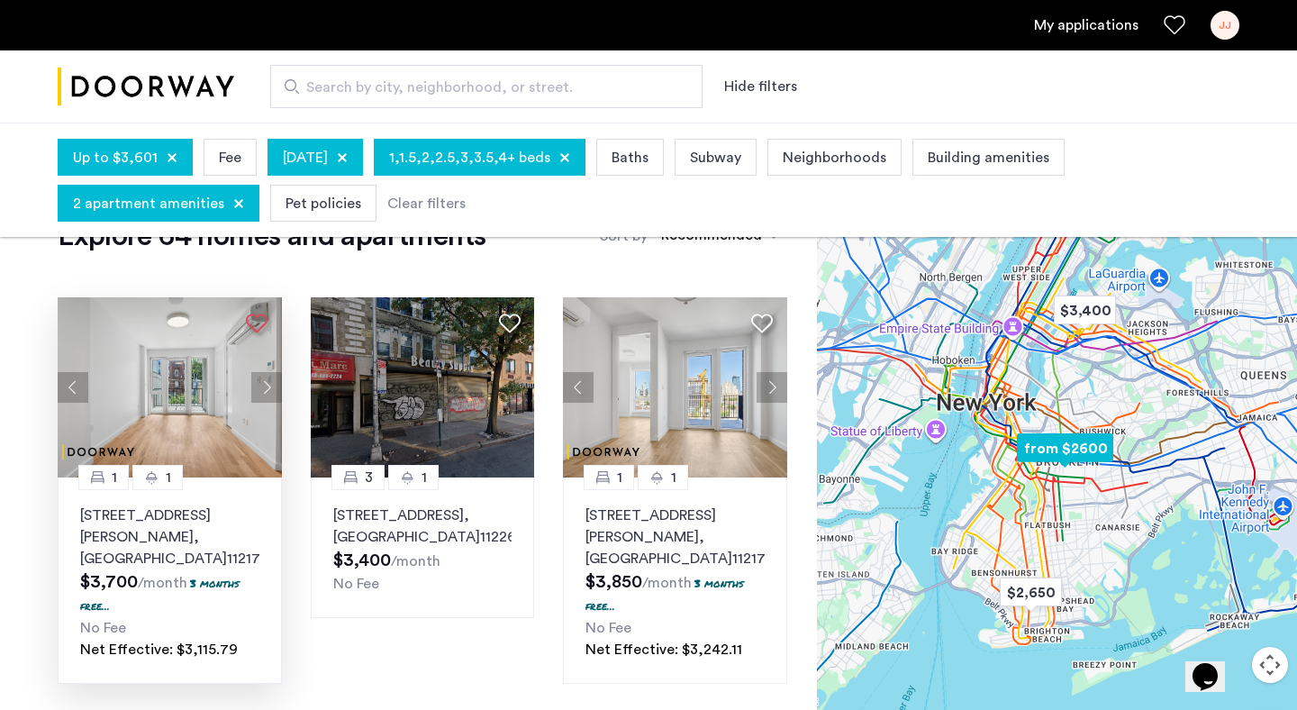
click at [268, 381] on button "Next apartment" at bounding box center [266, 387] width 31 height 31
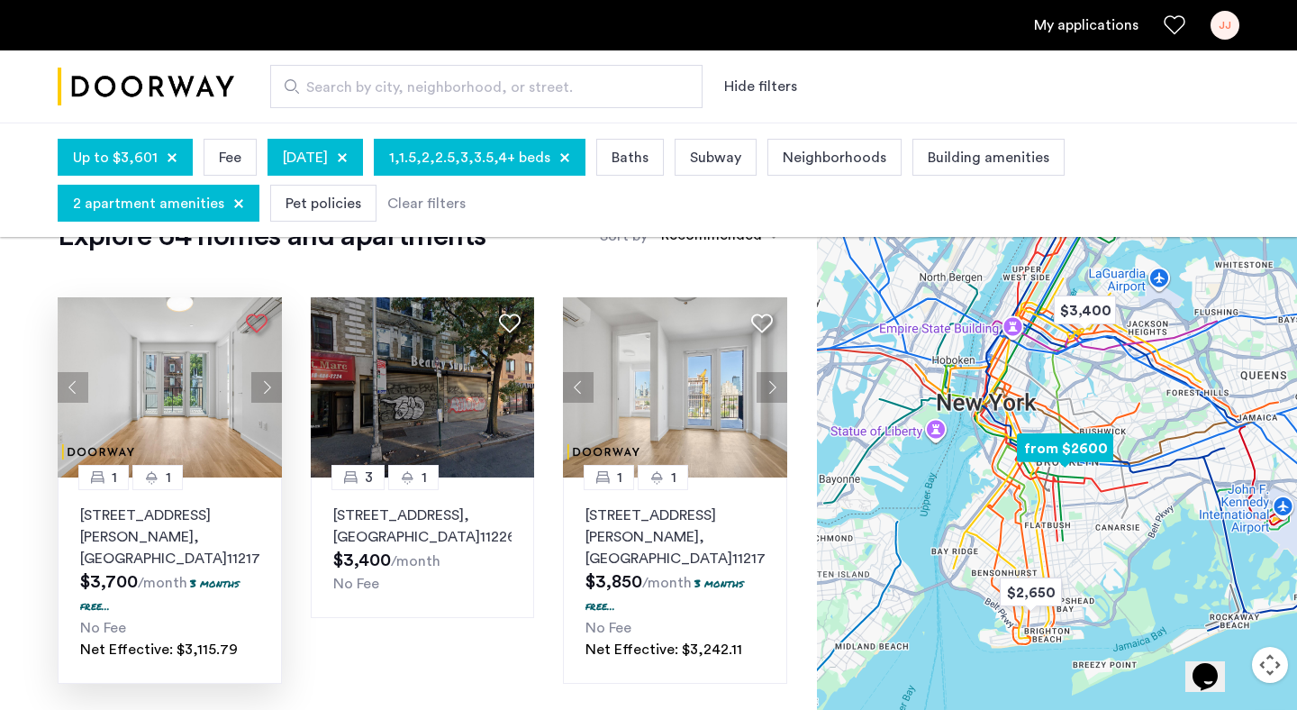
click at [268, 381] on button "Next apartment" at bounding box center [266, 387] width 31 height 31
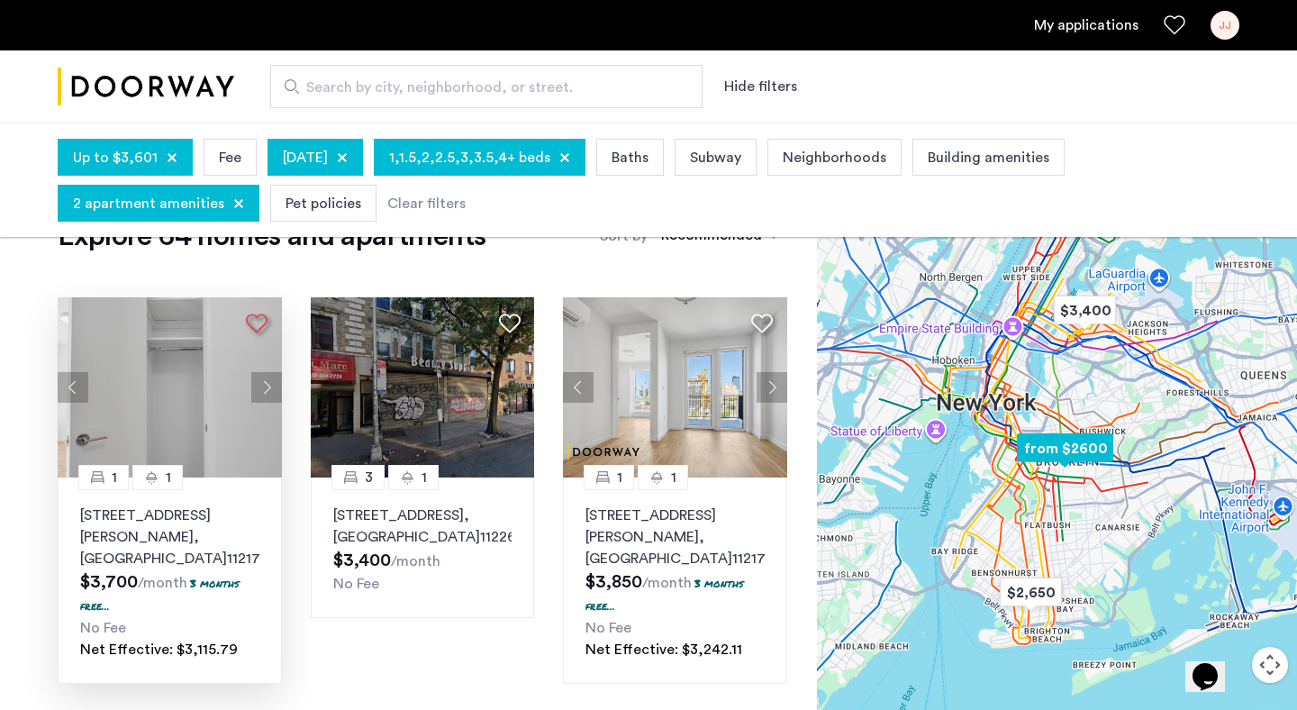
click at [268, 381] on button "Next apartment" at bounding box center [266, 387] width 31 height 31
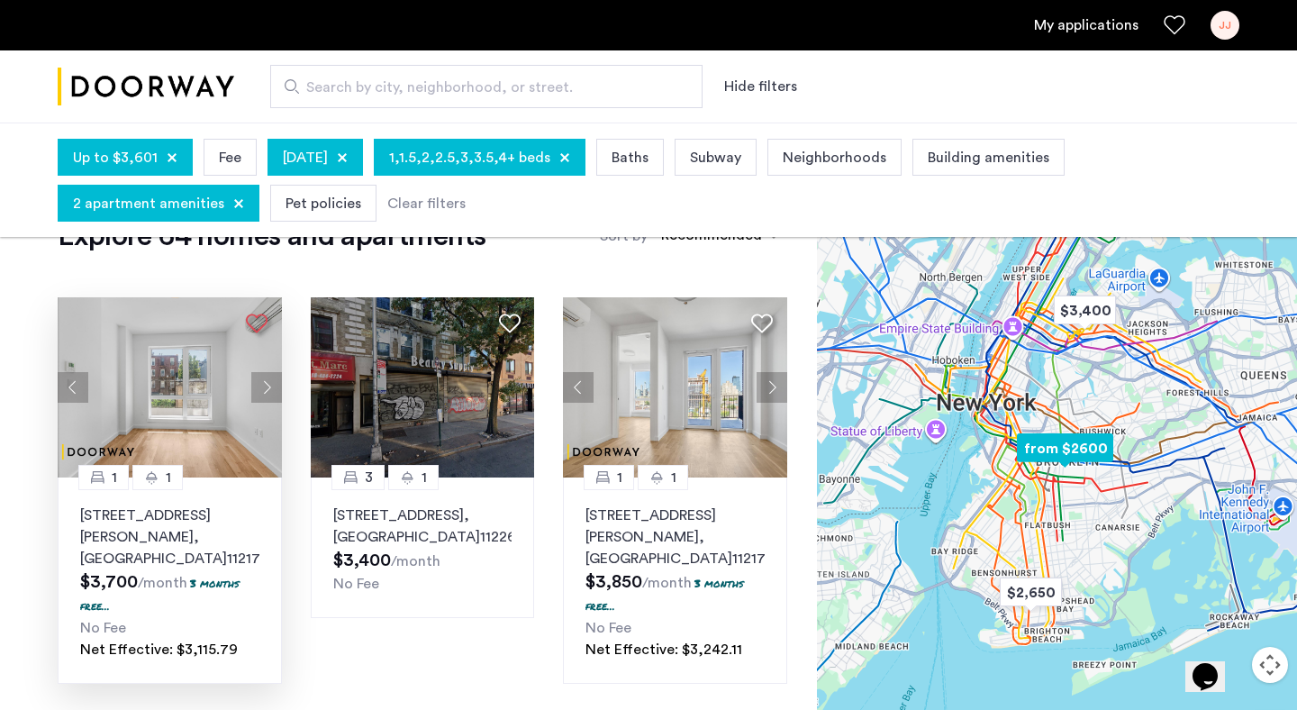
click at [268, 381] on button "Next apartment" at bounding box center [266, 387] width 31 height 31
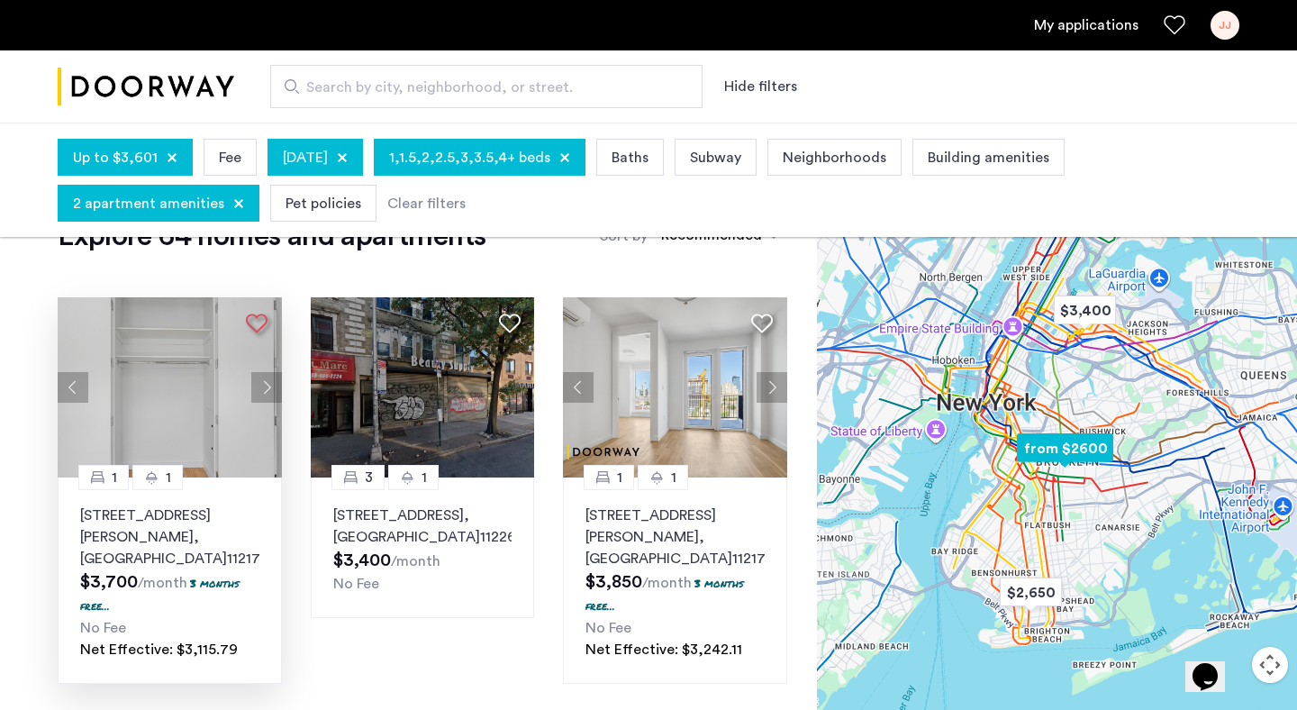
click at [268, 381] on button "Next apartment" at bounding box center [266, 387] width 31 height 31
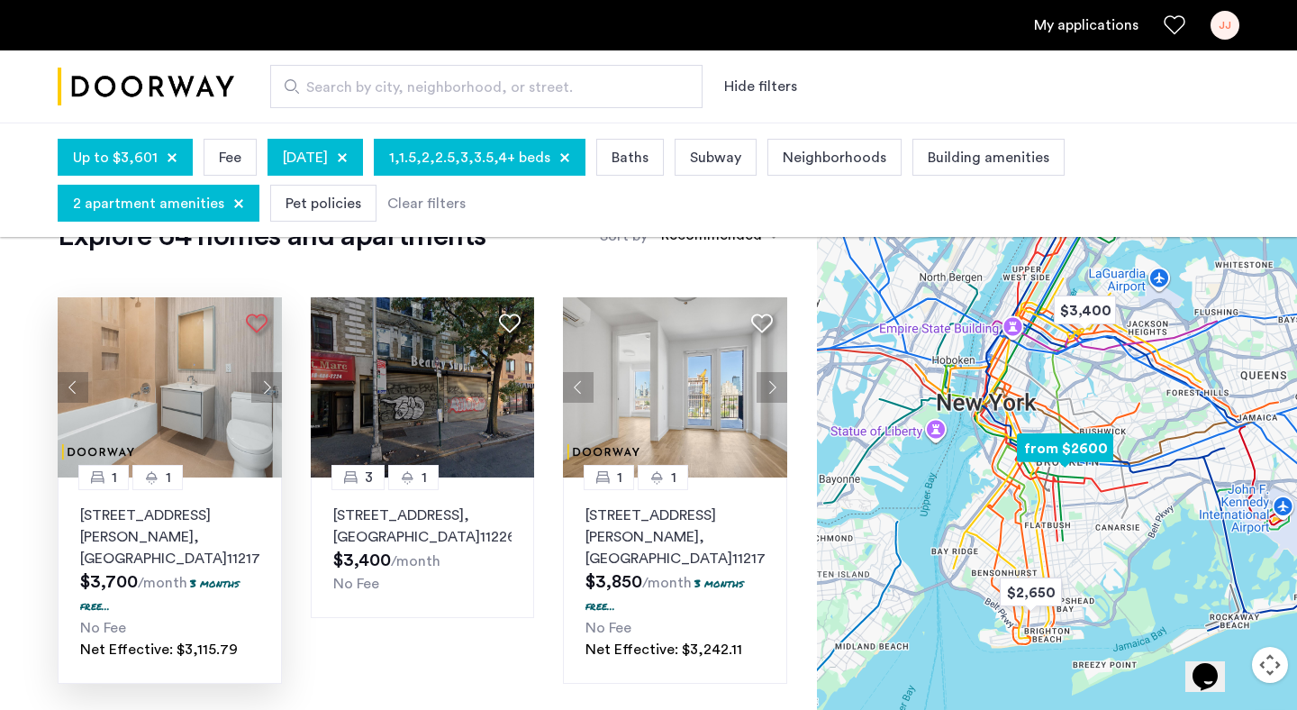
click at [268, 381] on button "Next apartment" at bounding box center [266, 387] width 31 height 31
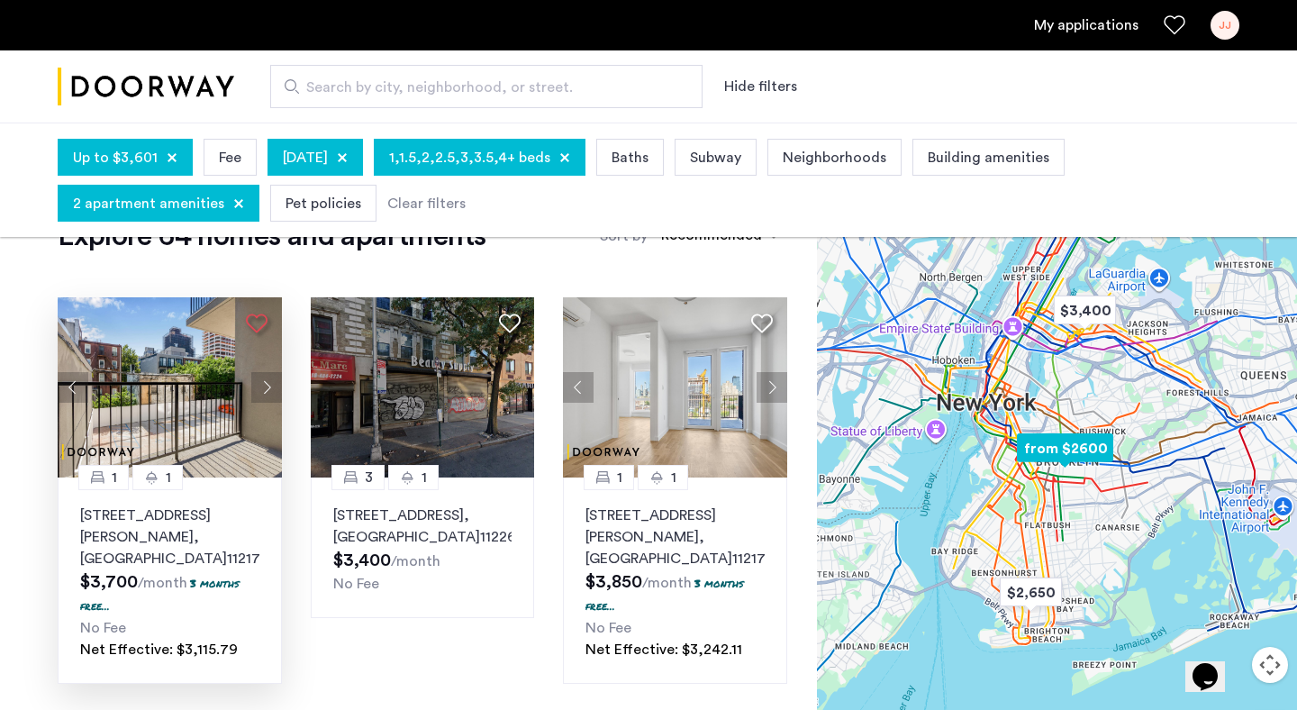
click at [268, 381] on button "Next apartment" at bounding box center [266, 387] width 31 height 31
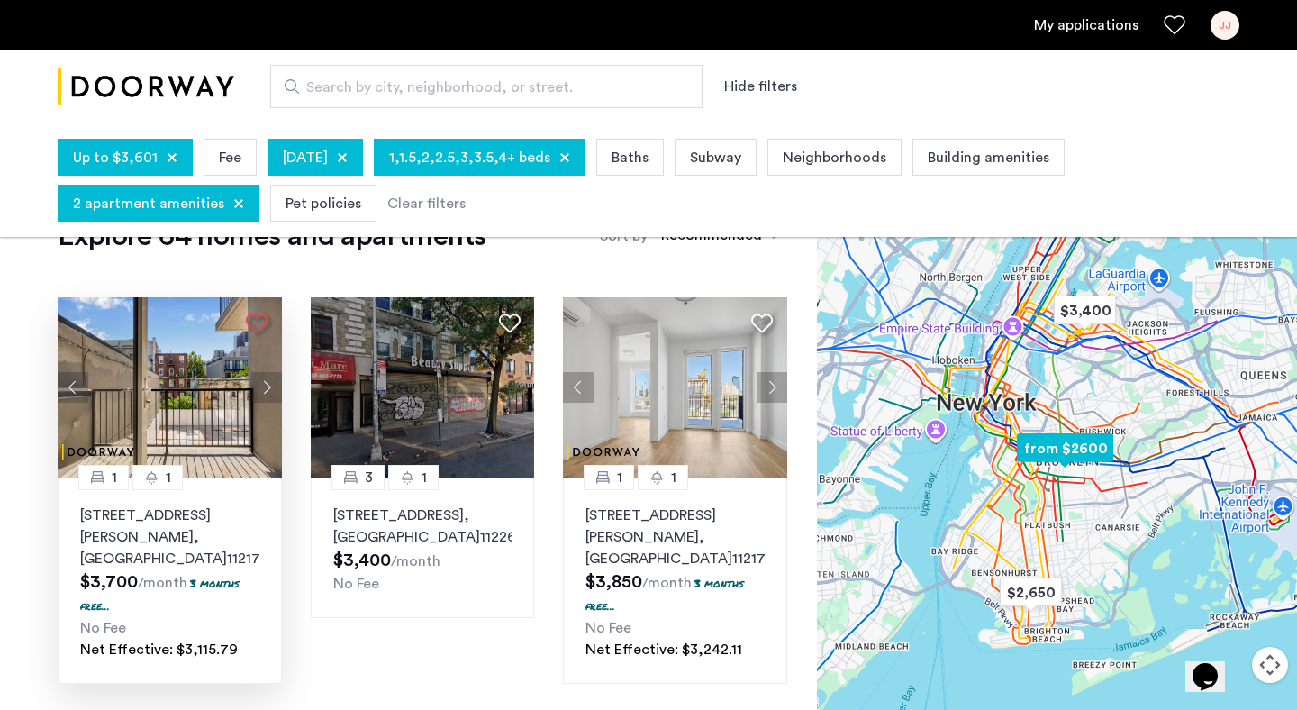
click at [268, 381] on button "Next apartment" at bounding box center [266, 387] width 31 height 31
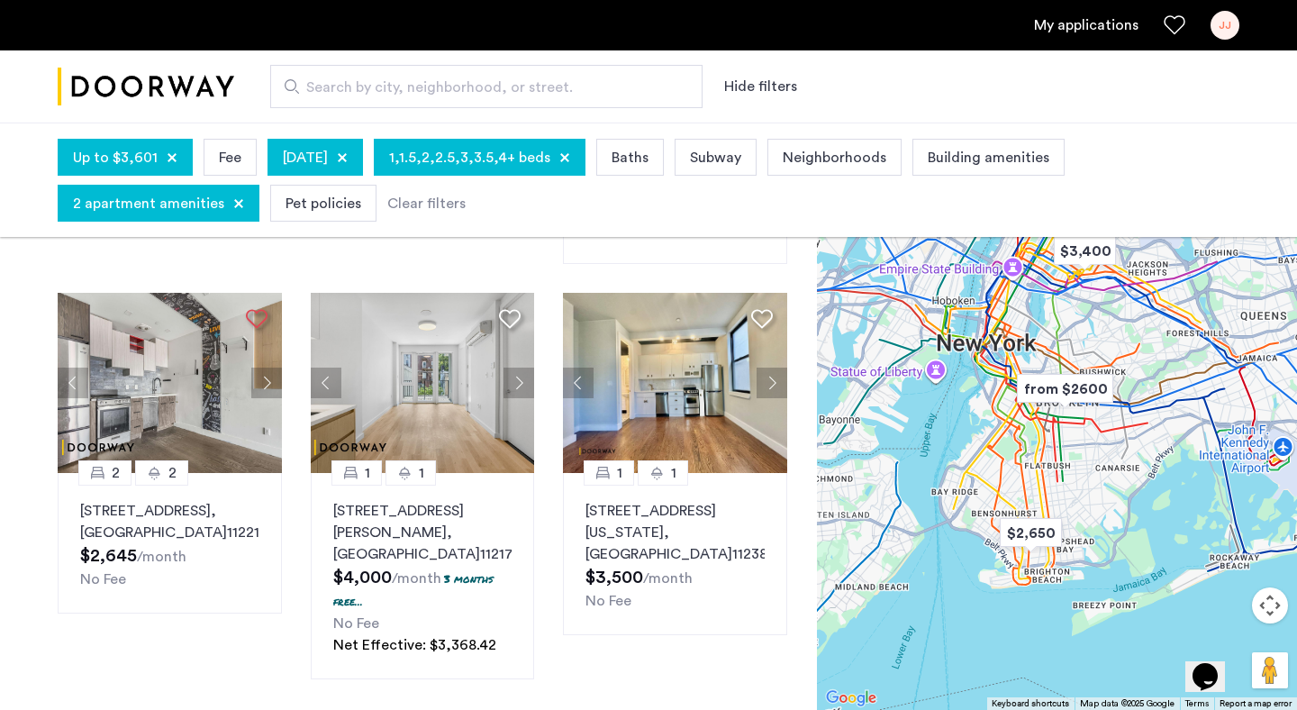
scroll to position [1310, 0]
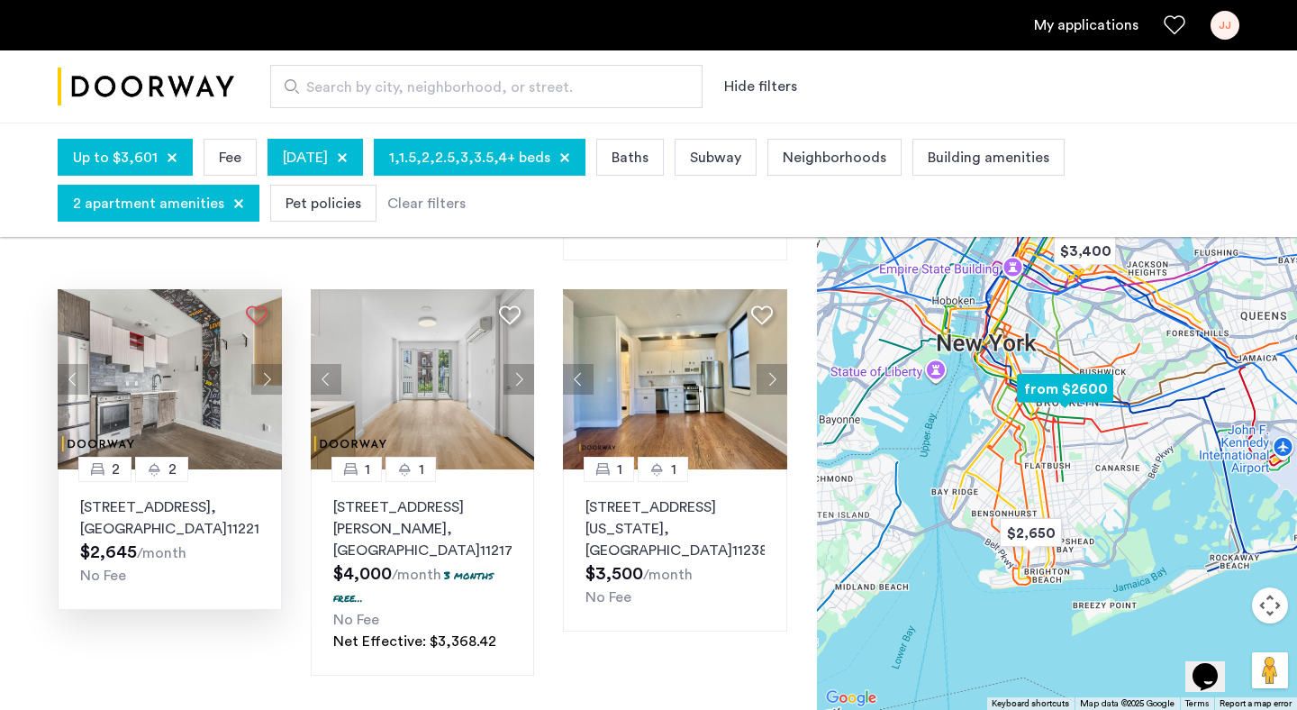
click at [166, 334] on img at bounding box center [170, 379] width 224 height 180
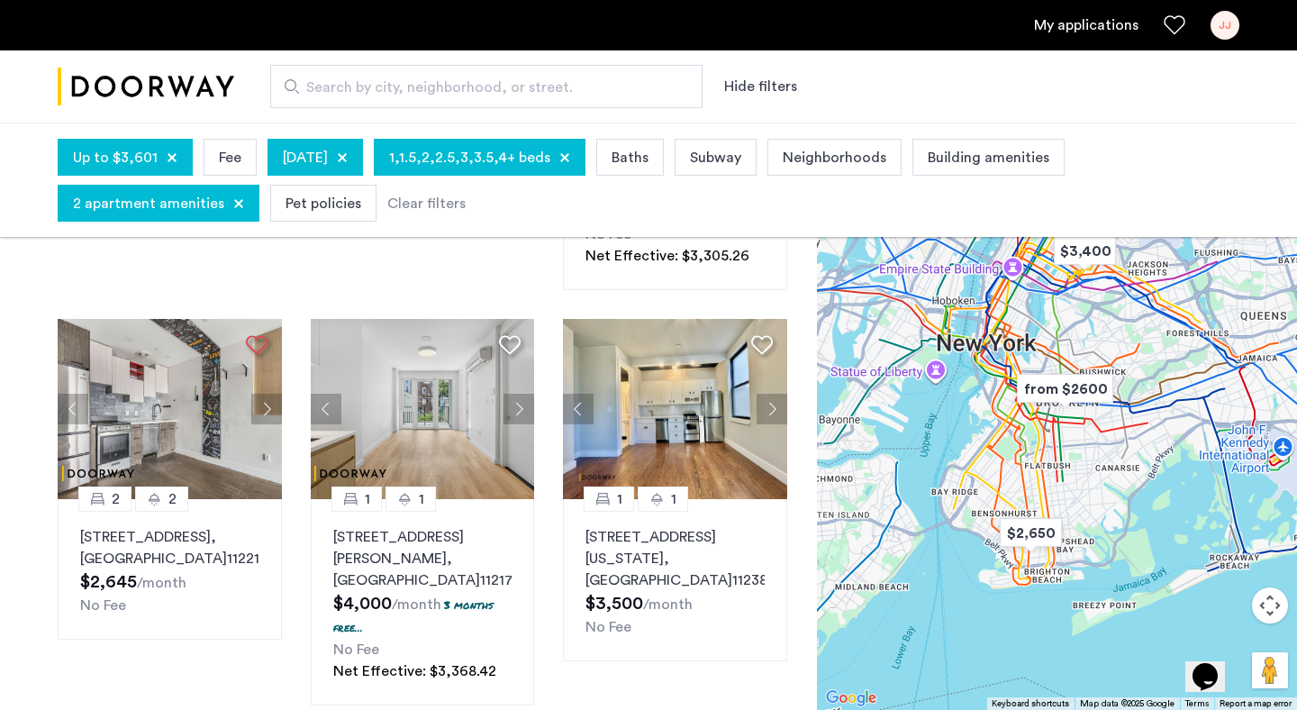
scroll to position [1278, 0]
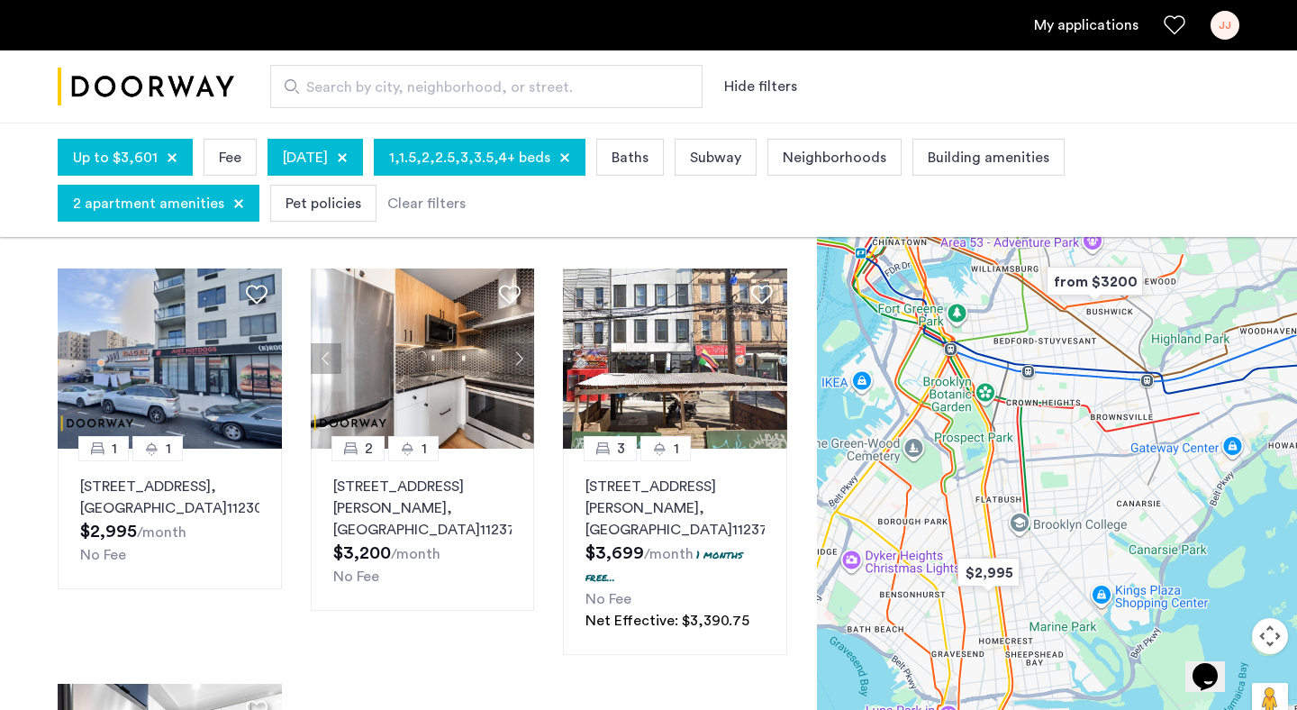
click at [24, 542] on div "Explore 64 homes and apartments Sort by Recommended 1 1 1775 Coney Island Avenu…" at bounding box center [408, 651] width 817 height 1010
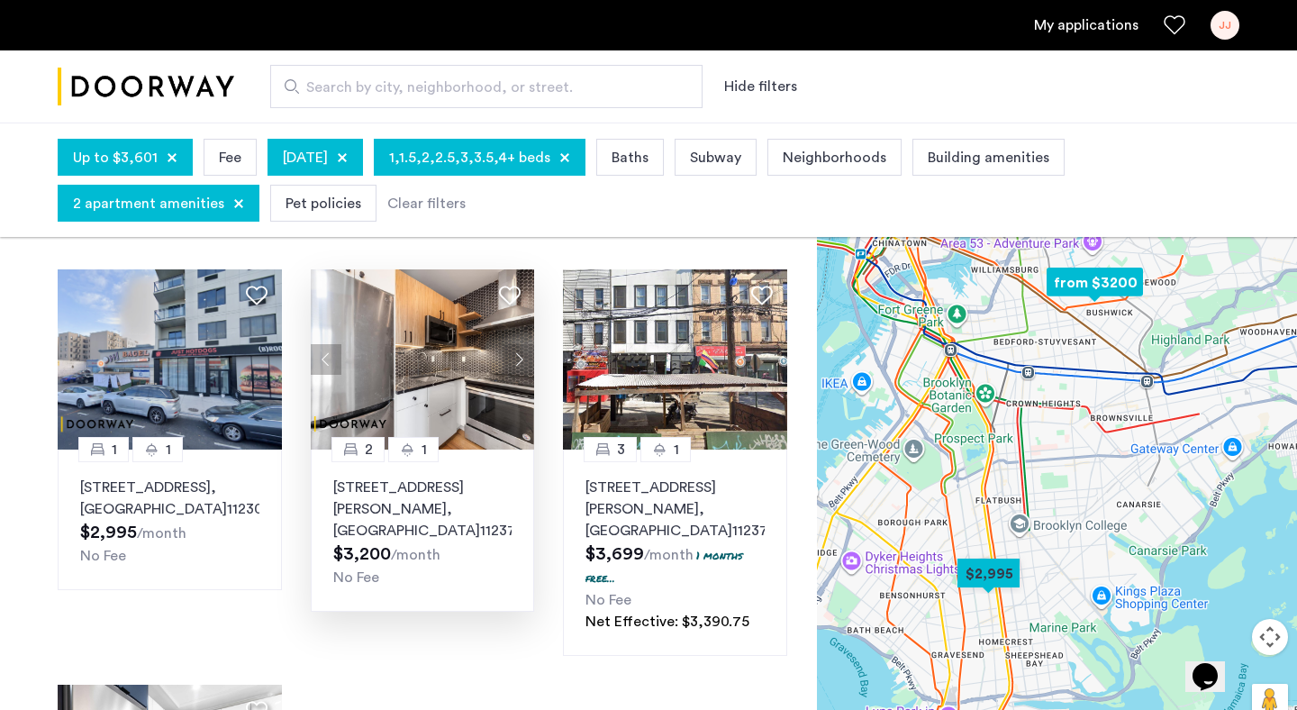
click at [520, 366] on button "Next apartment" at bounding box center [519, 359] width 31 height 31
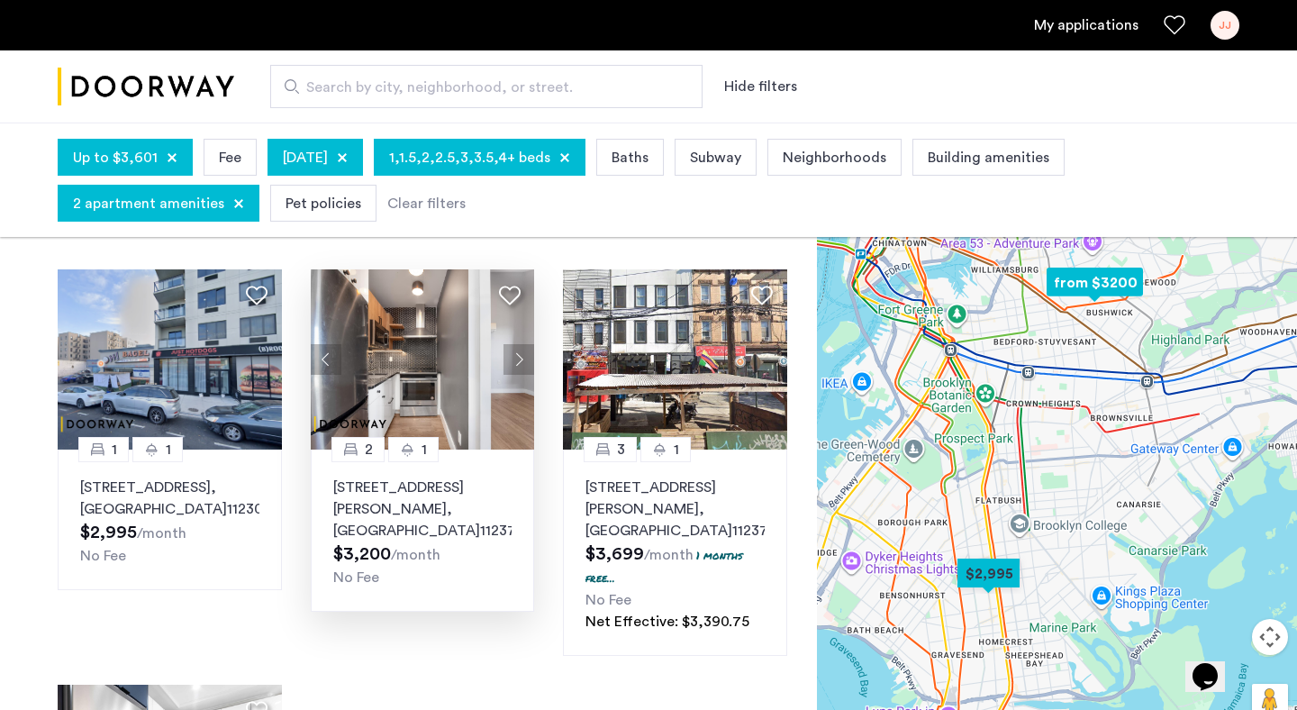
click at [520, 366] on button "Next apartment" at bounding box center [519, 359] width 31 height 31
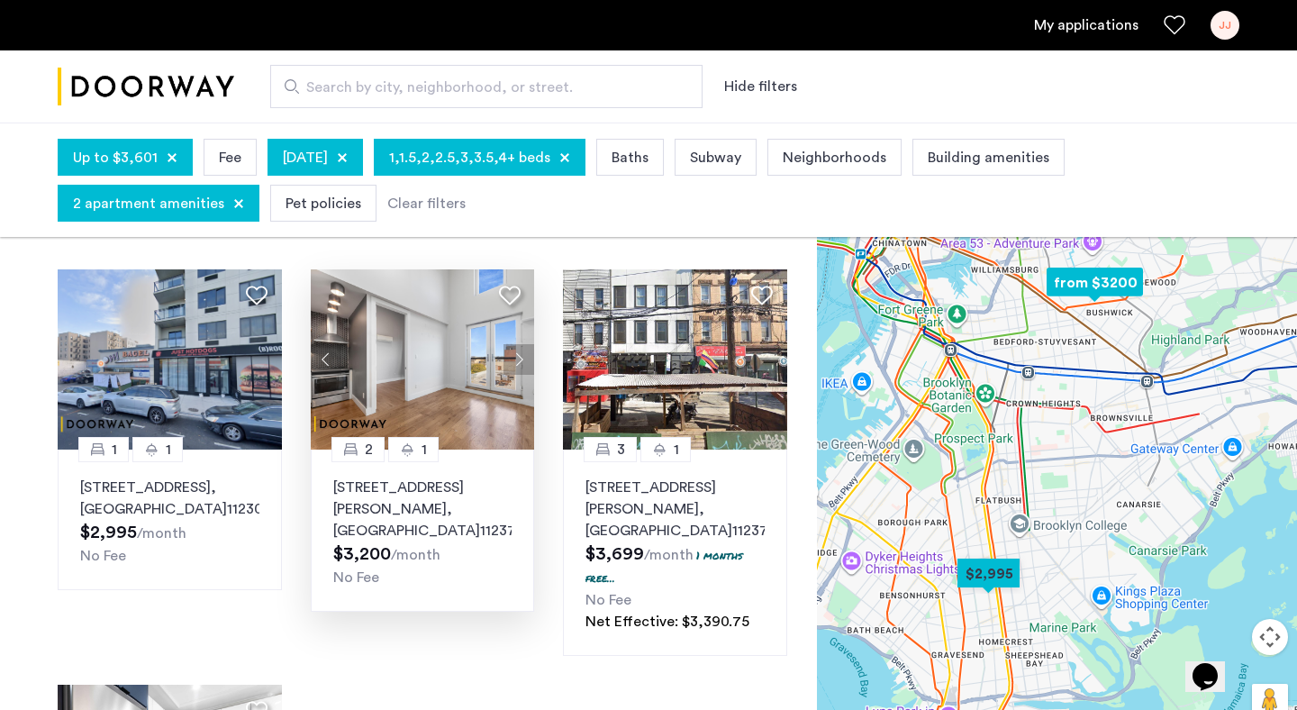
click at [520, 366] on button "Next apartment" at bounding box center [519, 359] width 31 height 31
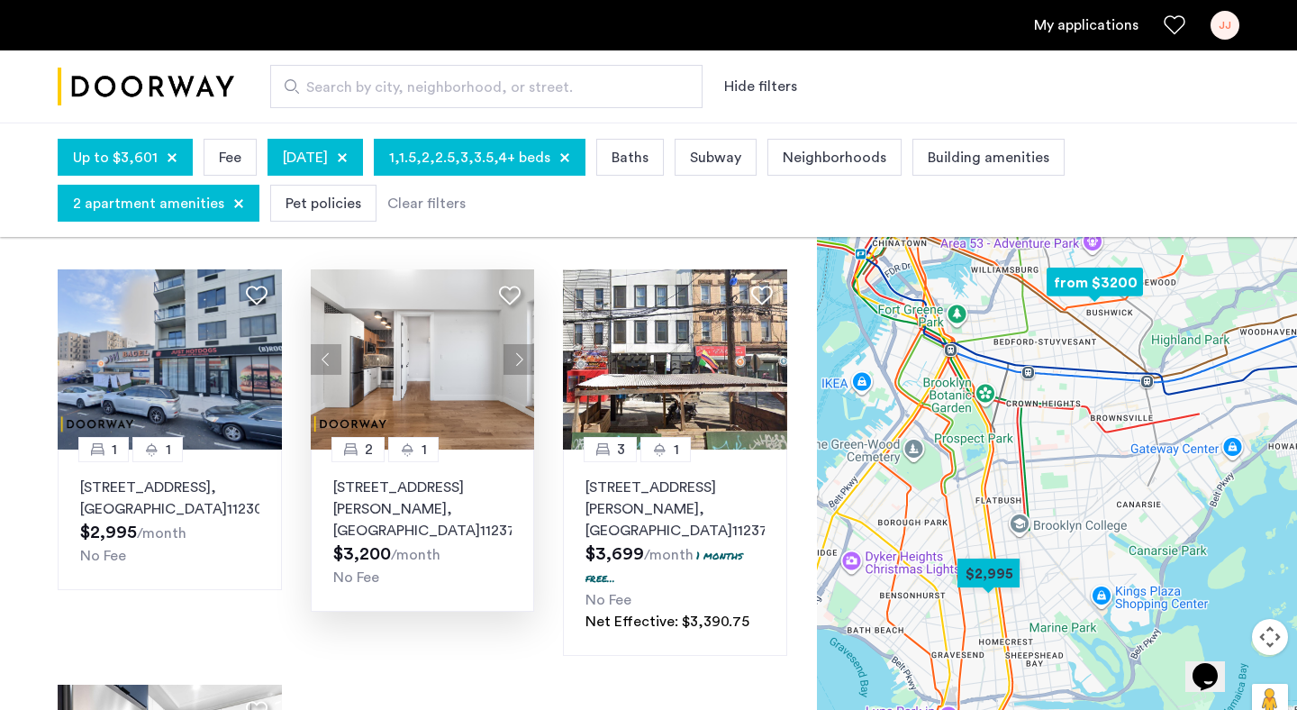
click at [520, 366] on button "Next apartment" at bounding box center [519, 359] width 31 height 31
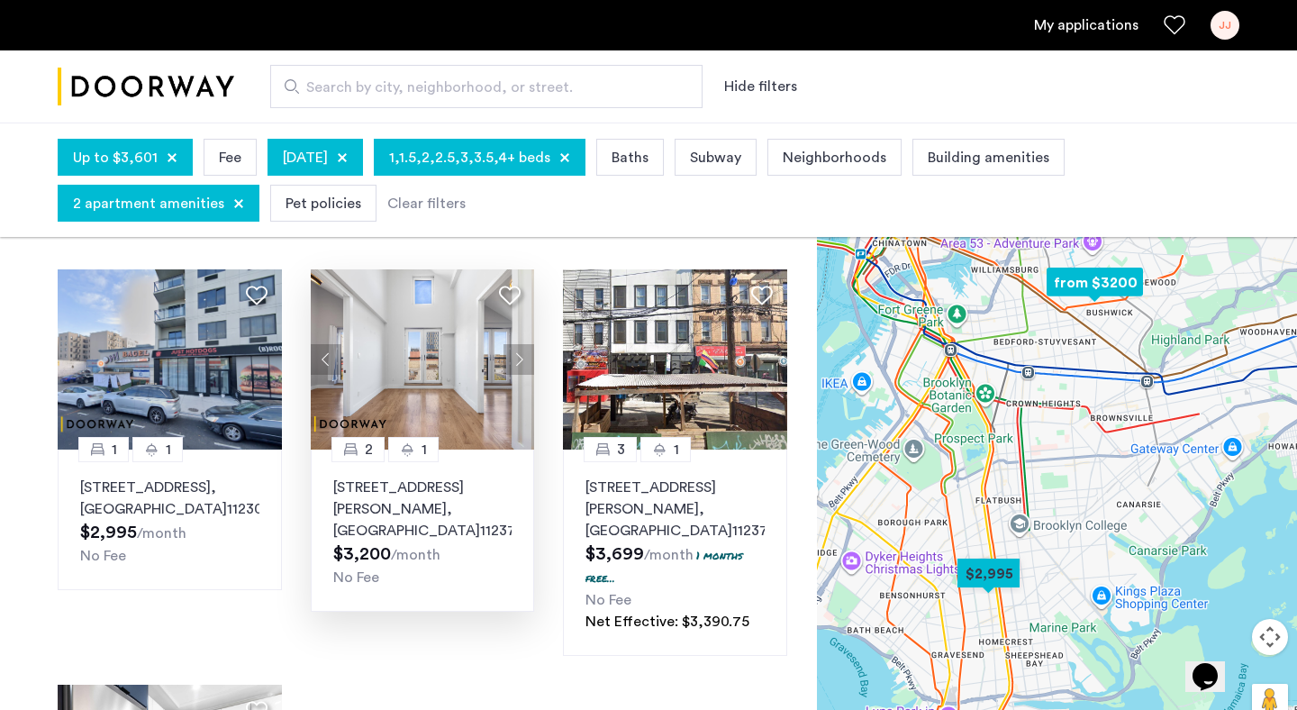
click at [520, 366] on button "Next apartment" at bounding box center [519, 359] width 31 height 31
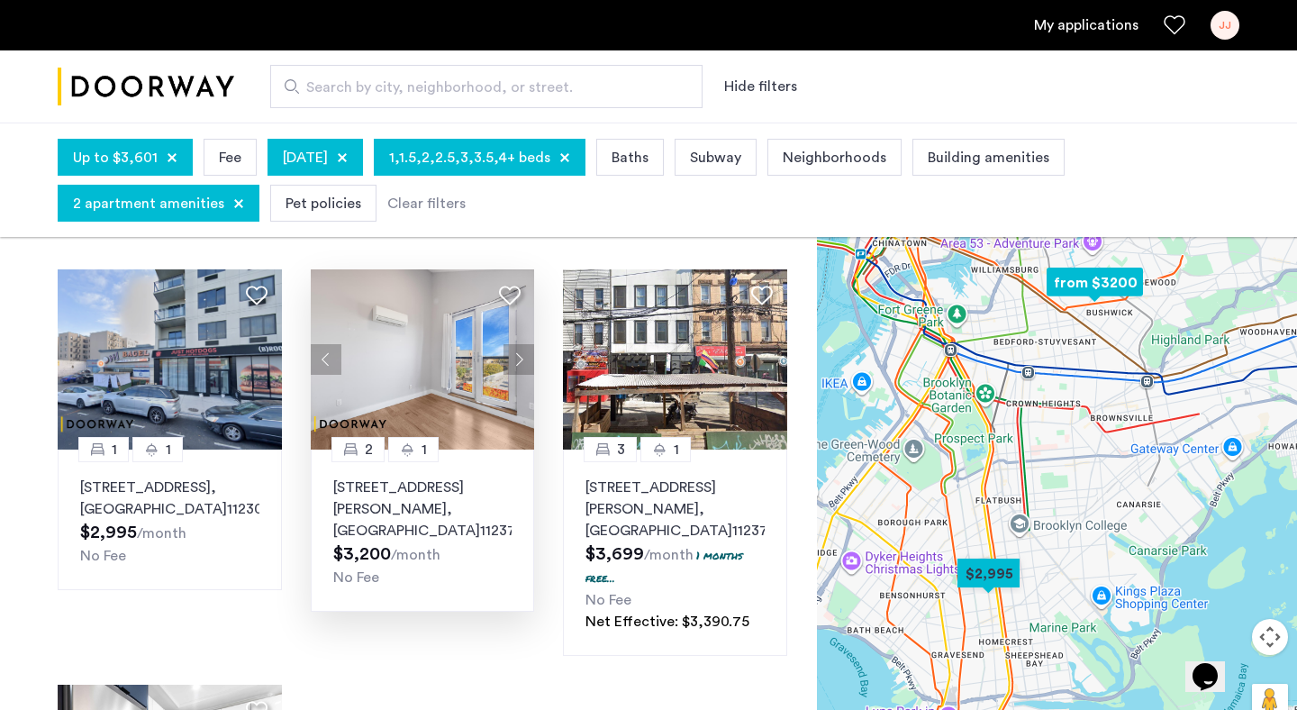
click at [520, 366] on button "Next apartment" at bounding box center [519, 359] width 31 height 31
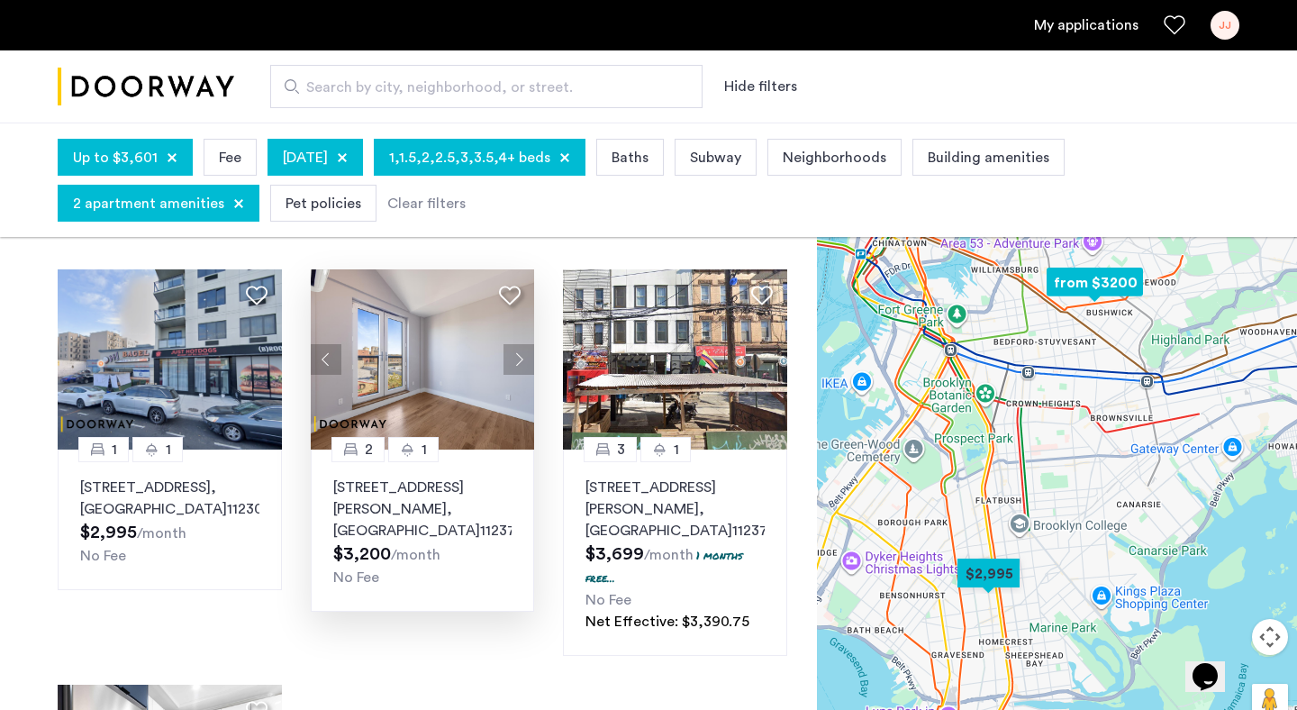
click at [520, 366] on button "Next apartment" at bounding box center [519, 359] width 31 height 31
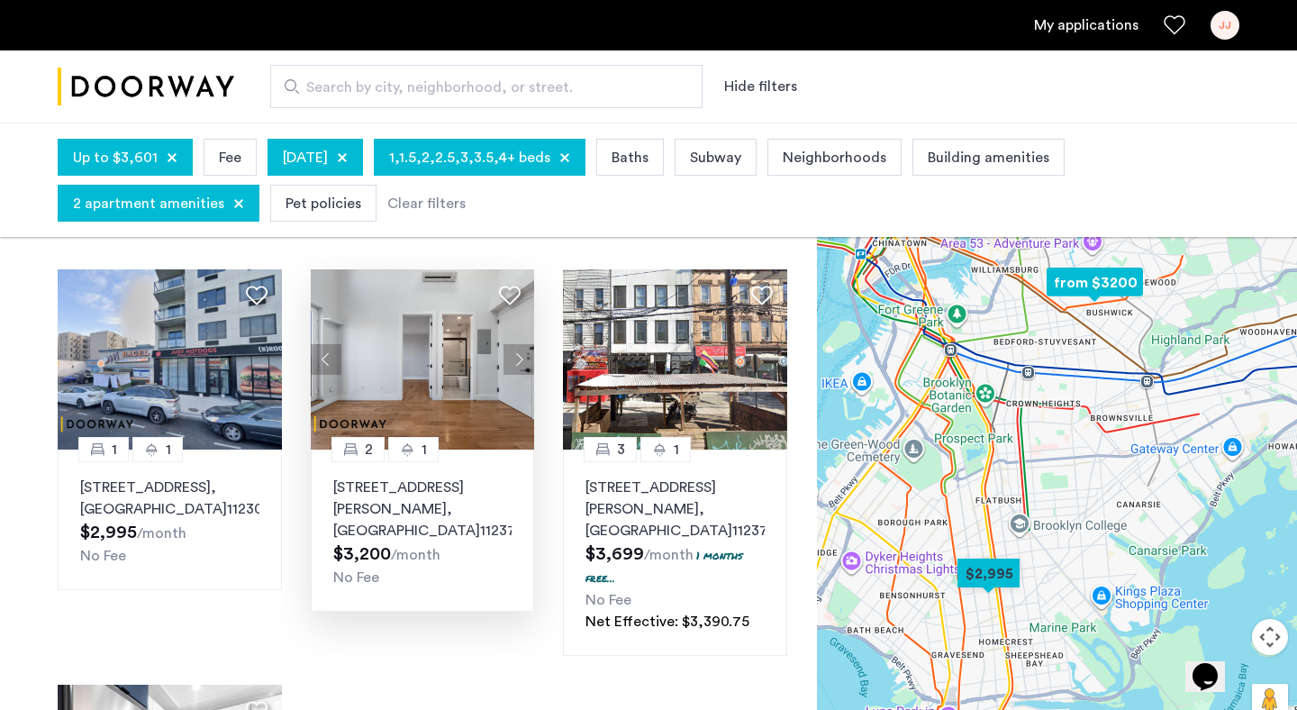
click at [521, 368] on button "Next apartment" at bounding box center [519, 359] width 31 height 31
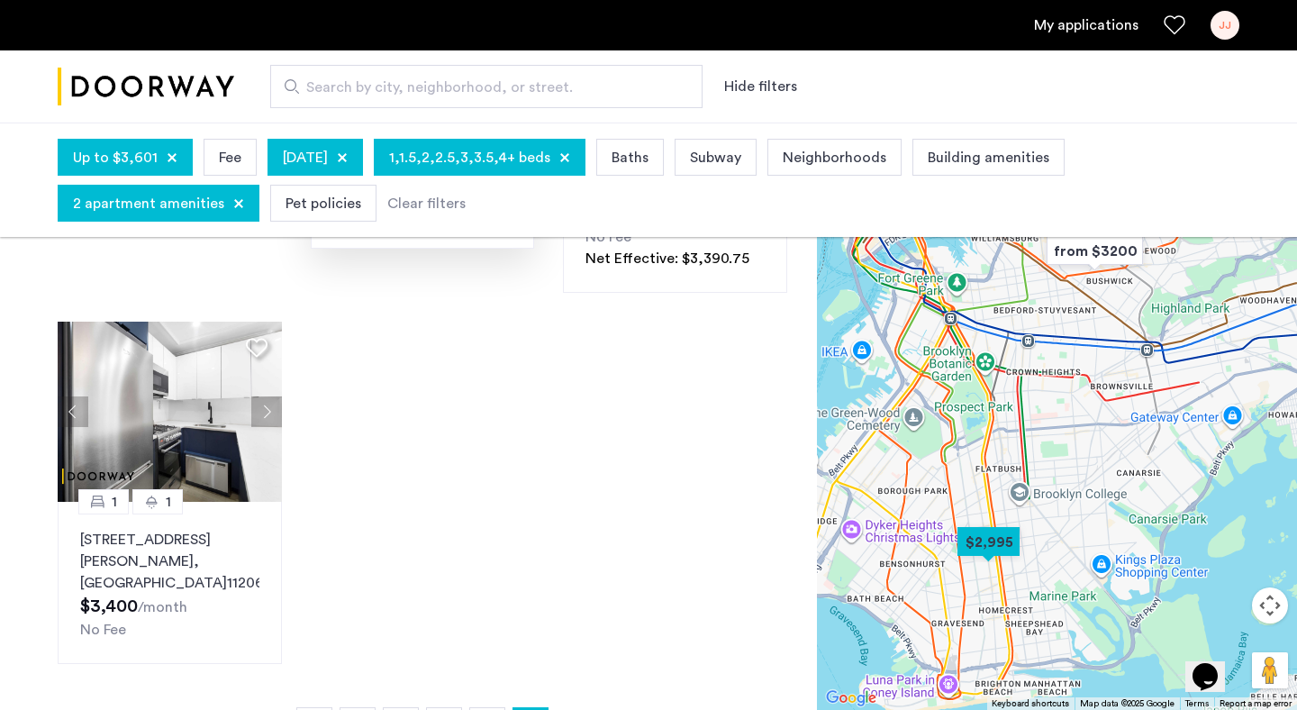
scroll to position [449, 0]
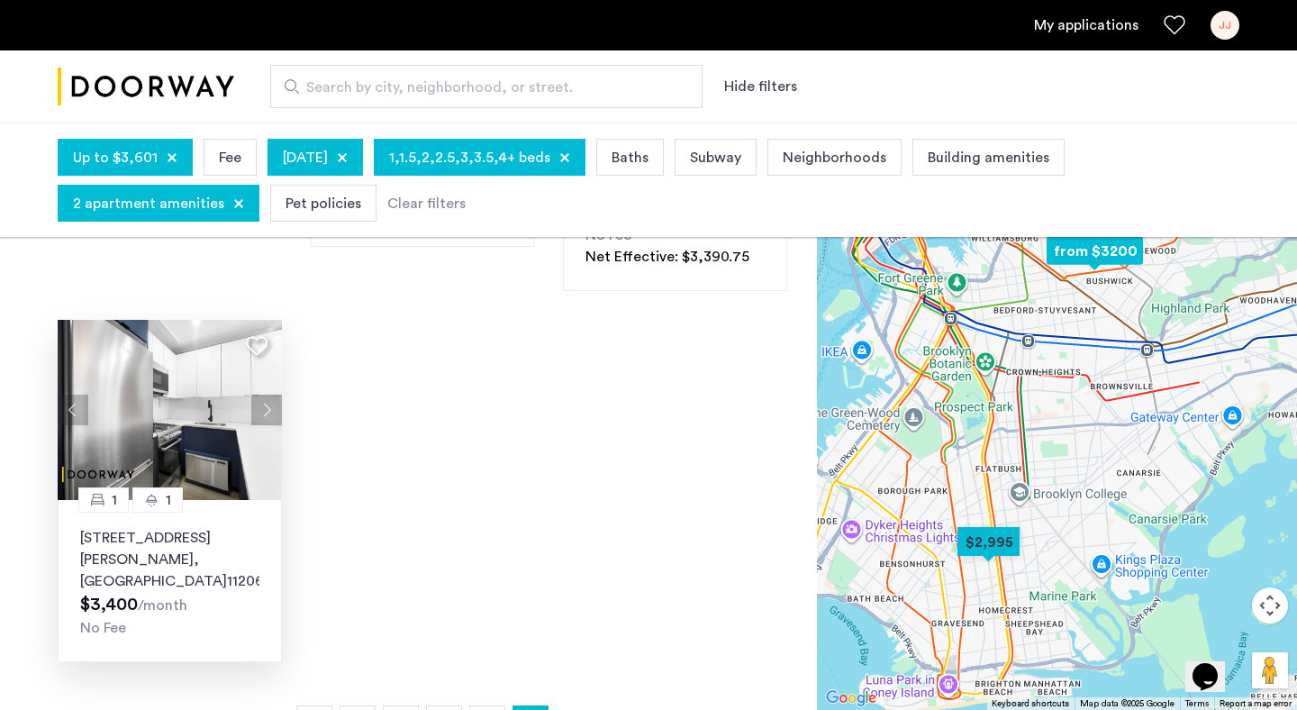
click at [265, 395] on button "Next apartment" at bounding box center [266, 410] width 31 height 31
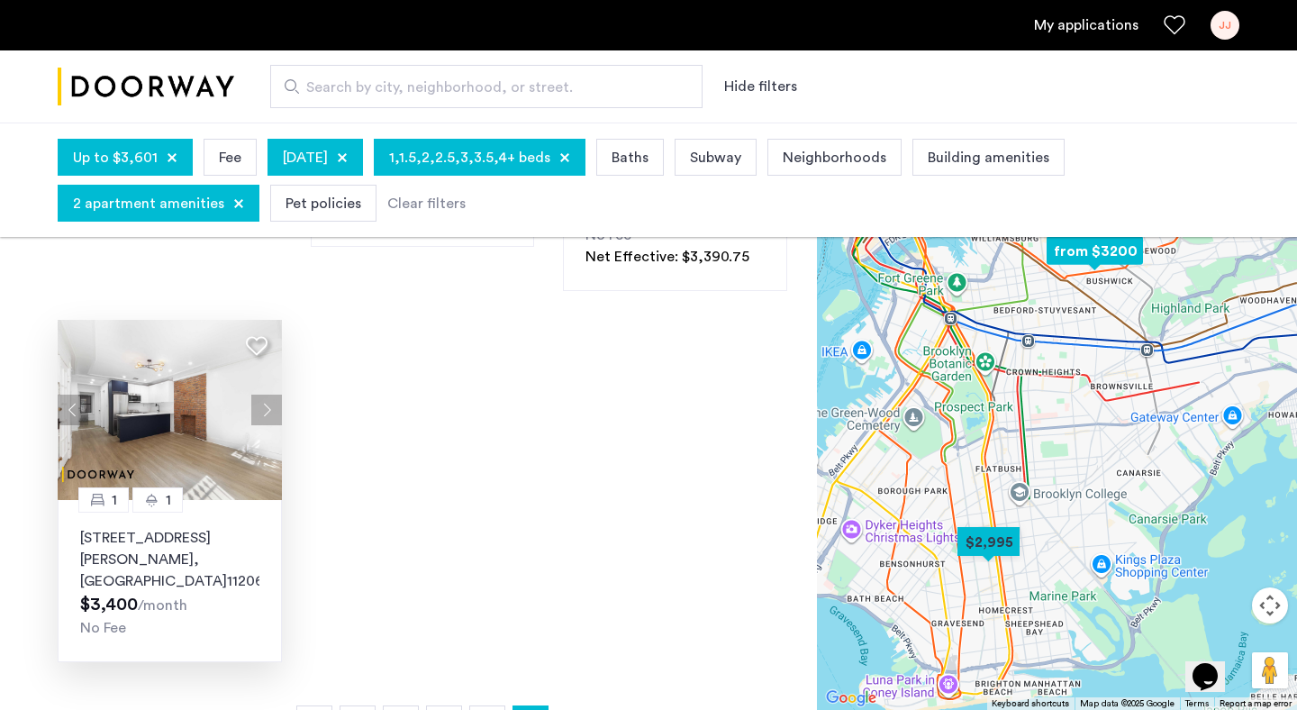
click at [265, 395] on button "Next apartment" at bounding box center [266, 410] width 31 height 31
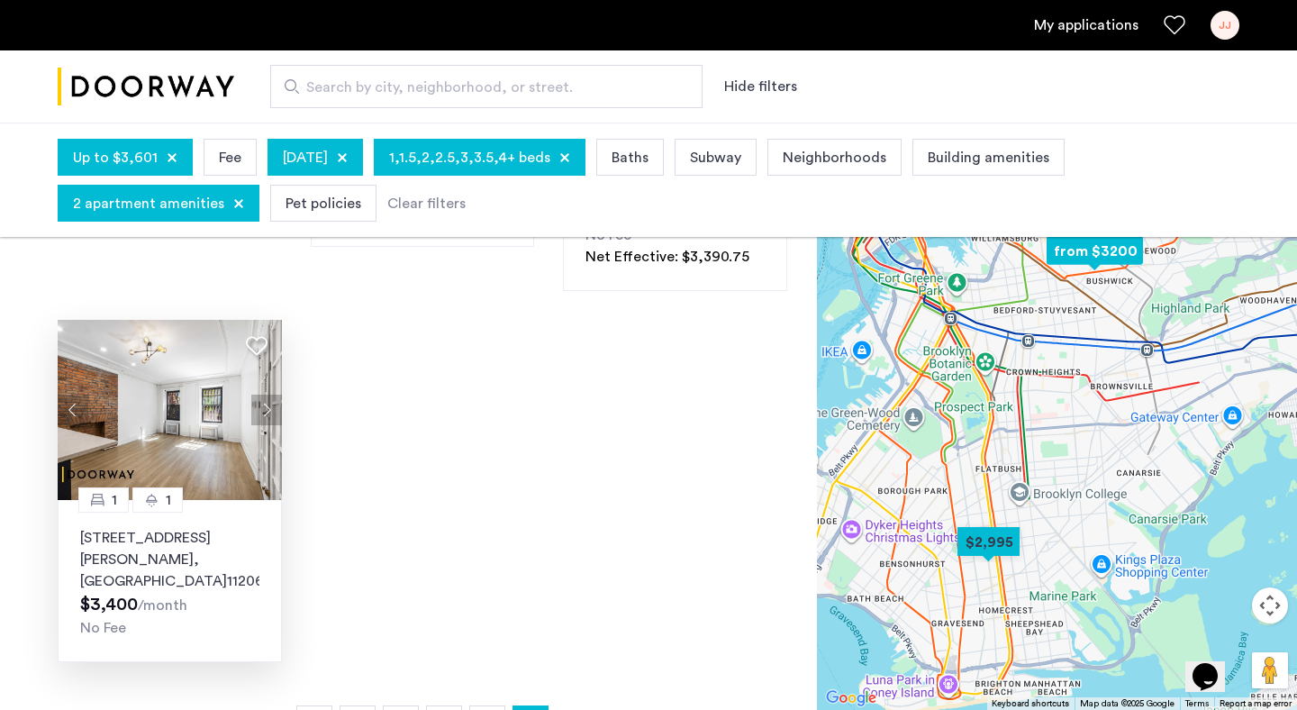
click at [265, 395] on button "Next apartment" at bounding box center [266, 410] width 31 height 31
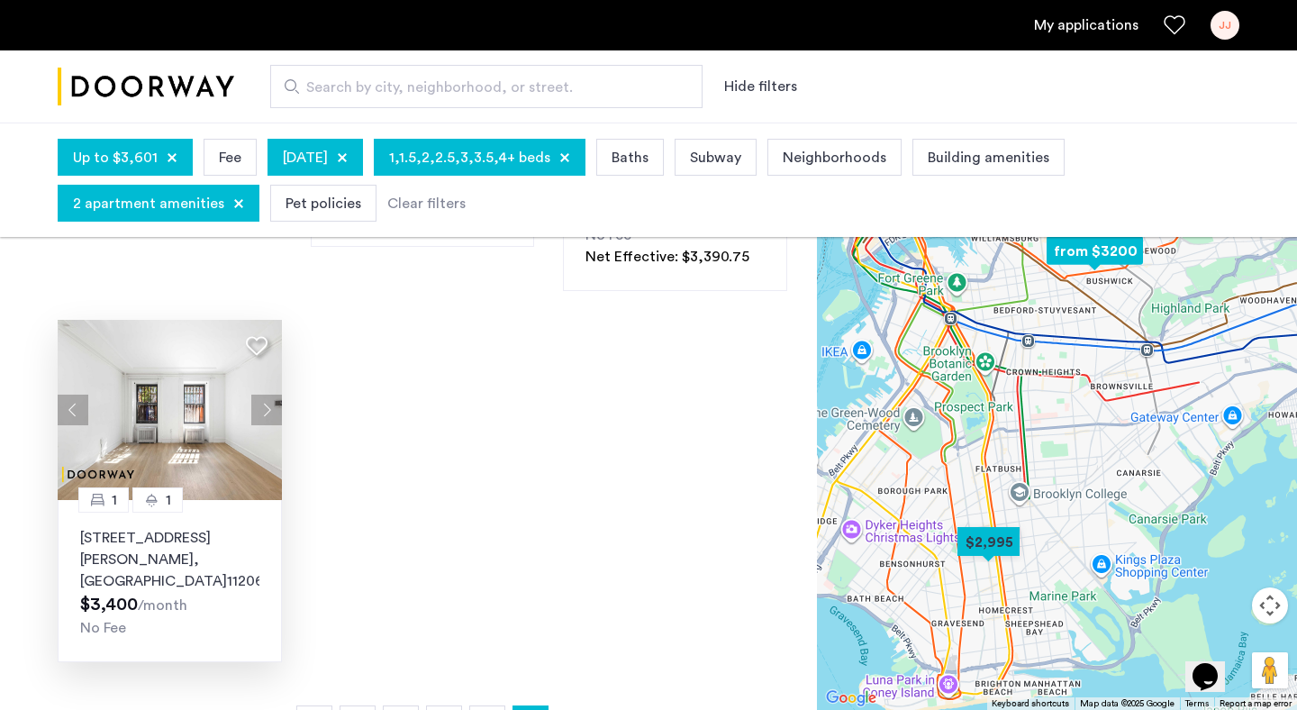
click at [265, 395] on button "Next apartment" at bounding box center [266, 410] width 31 height 31
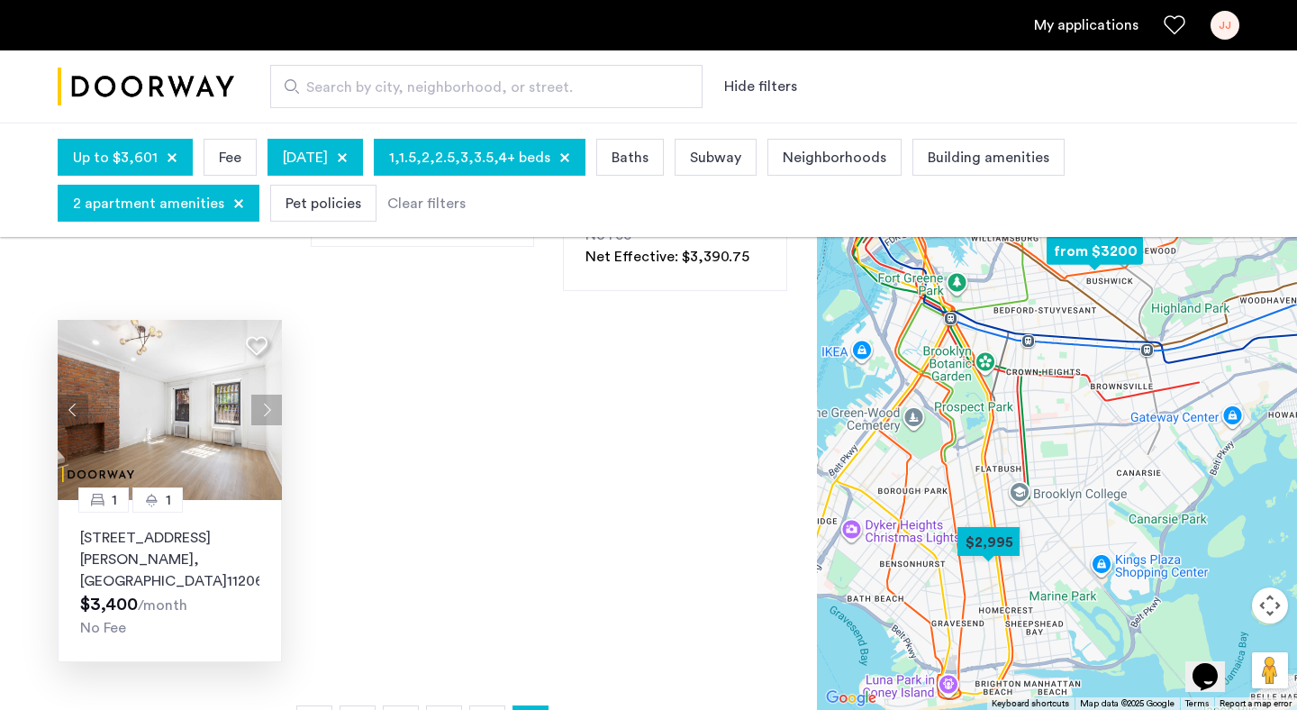
click at [265, 395] on button "Next apartment" at bounding box center [266, 410] width 31 height 31
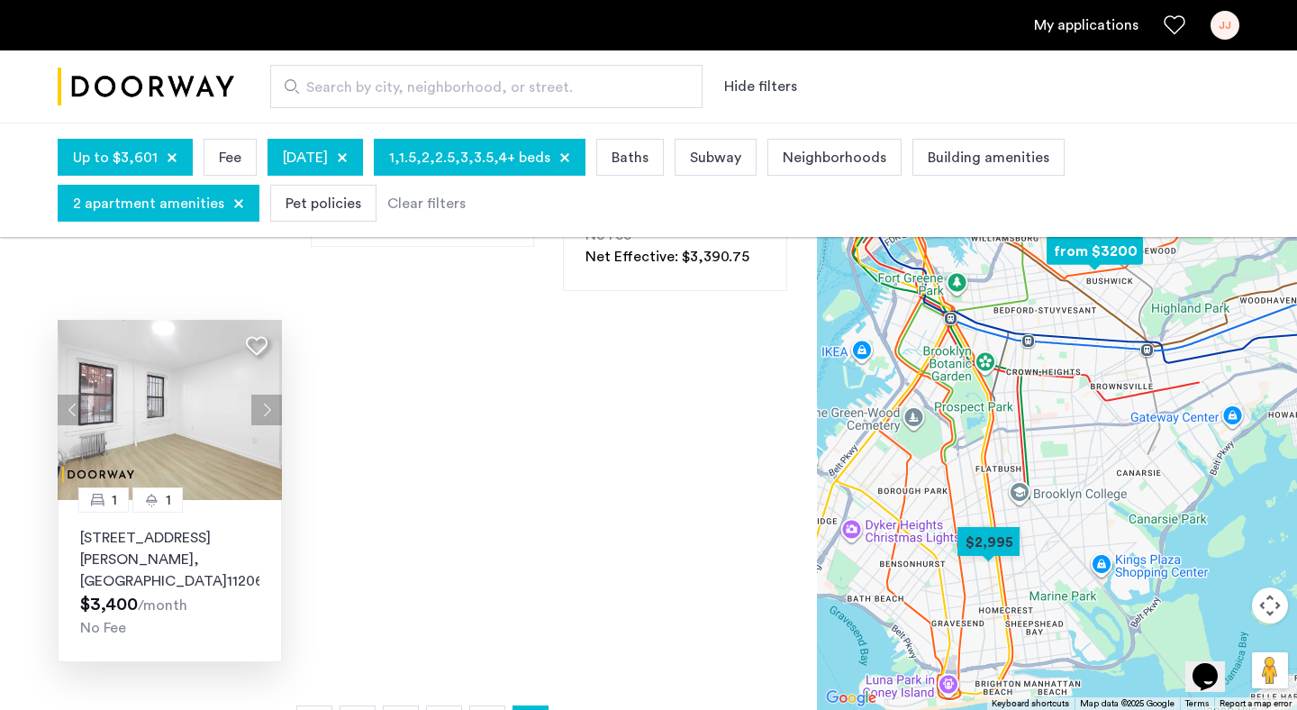
click at [265, 395] on button "Next apartment" at bounding box center [266, 410] width 31 height 31
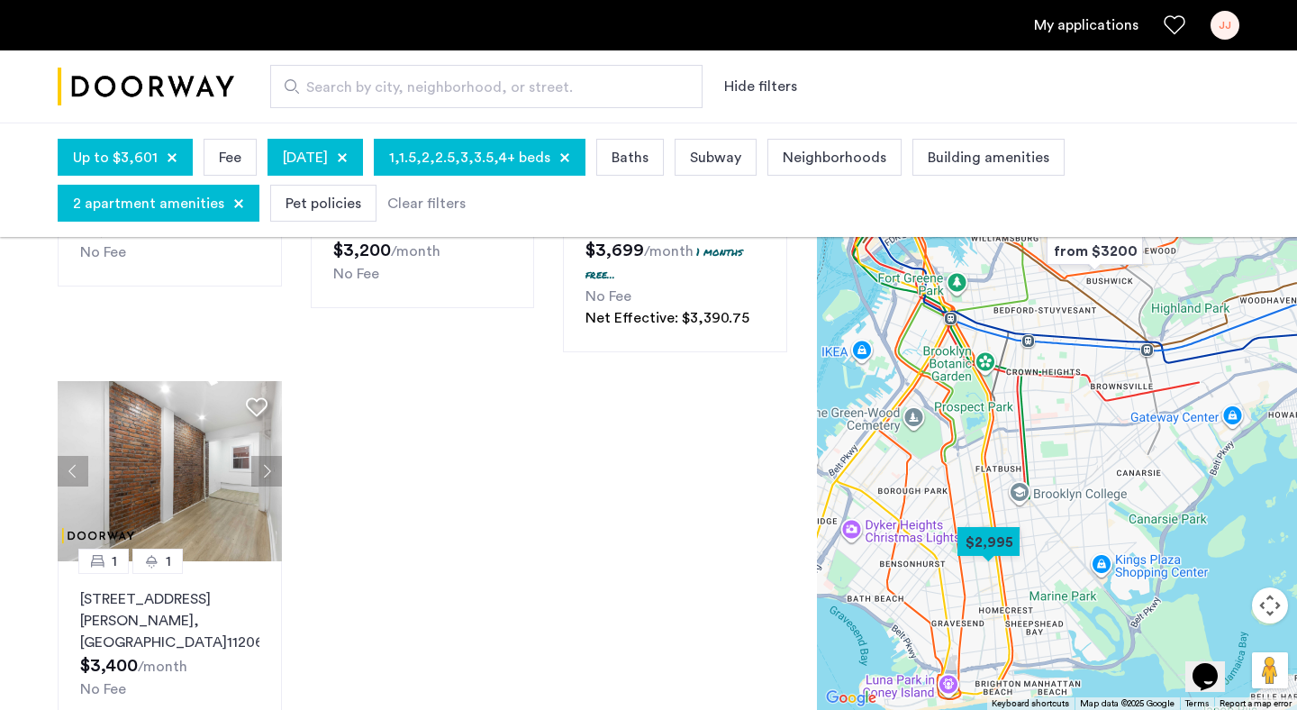
scroll to position [0, 0]
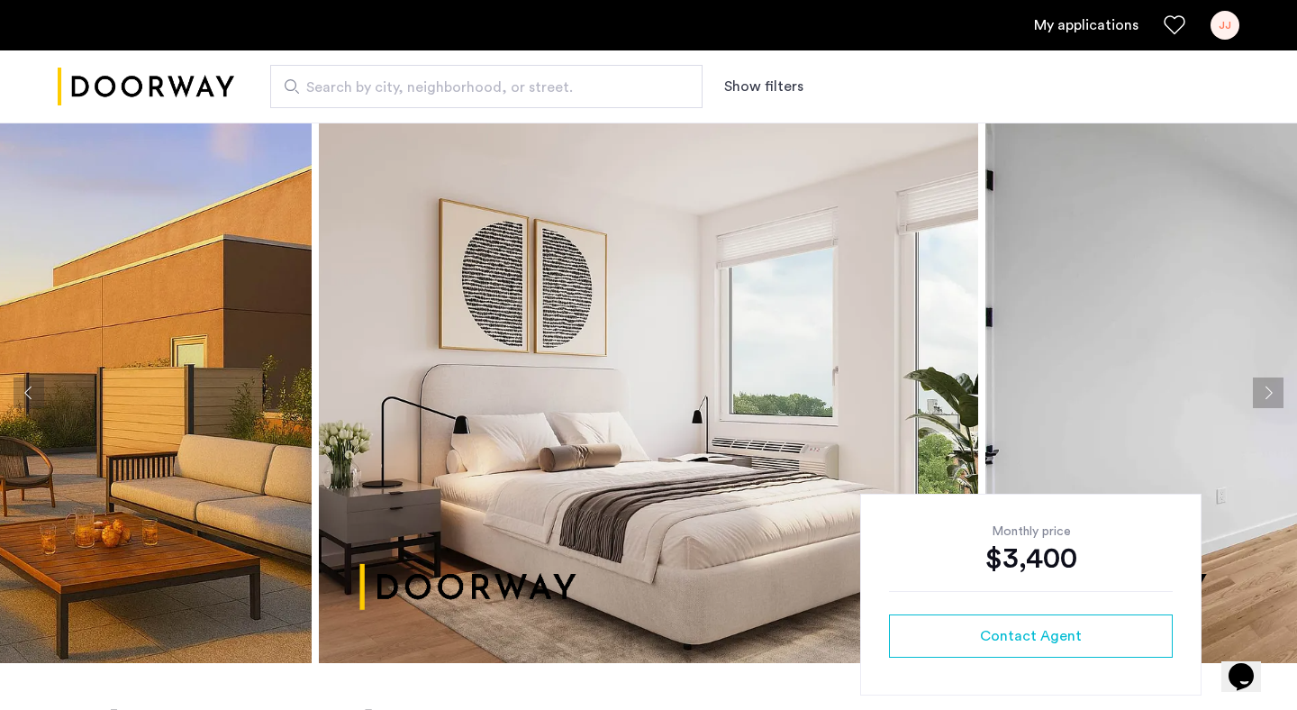
scroll to position [140, 0]
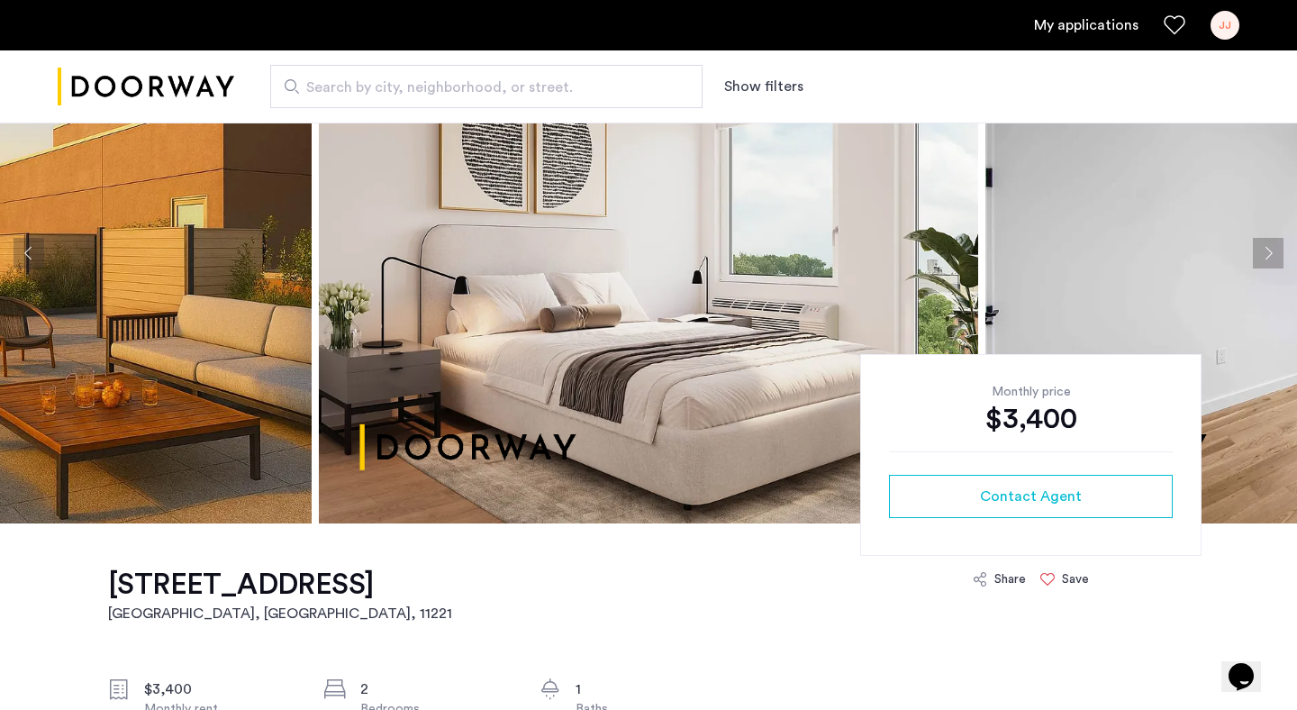
click at [413, 424] on img at bounding box center [648, 253] width 659 height 541
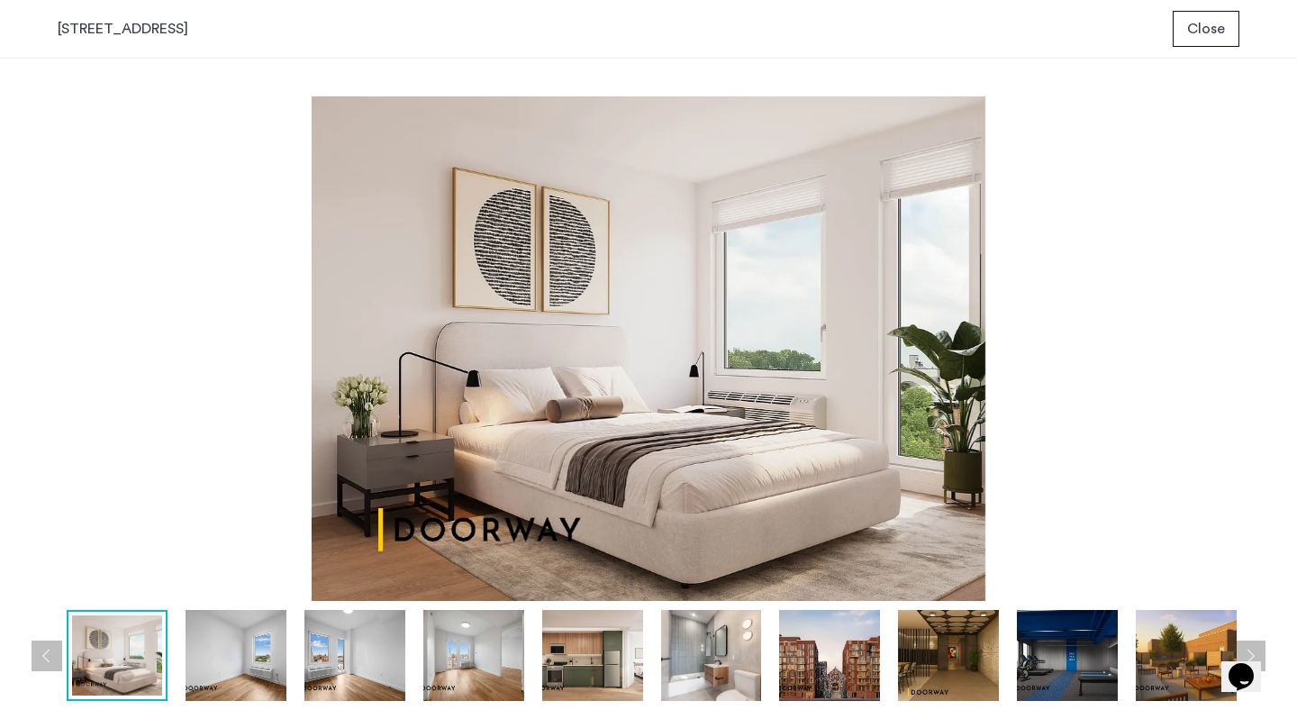
scroll to position [0, 0]
click at [1222, 28] on span "Close" at bounding box center [1206, 29] width 38 height 22
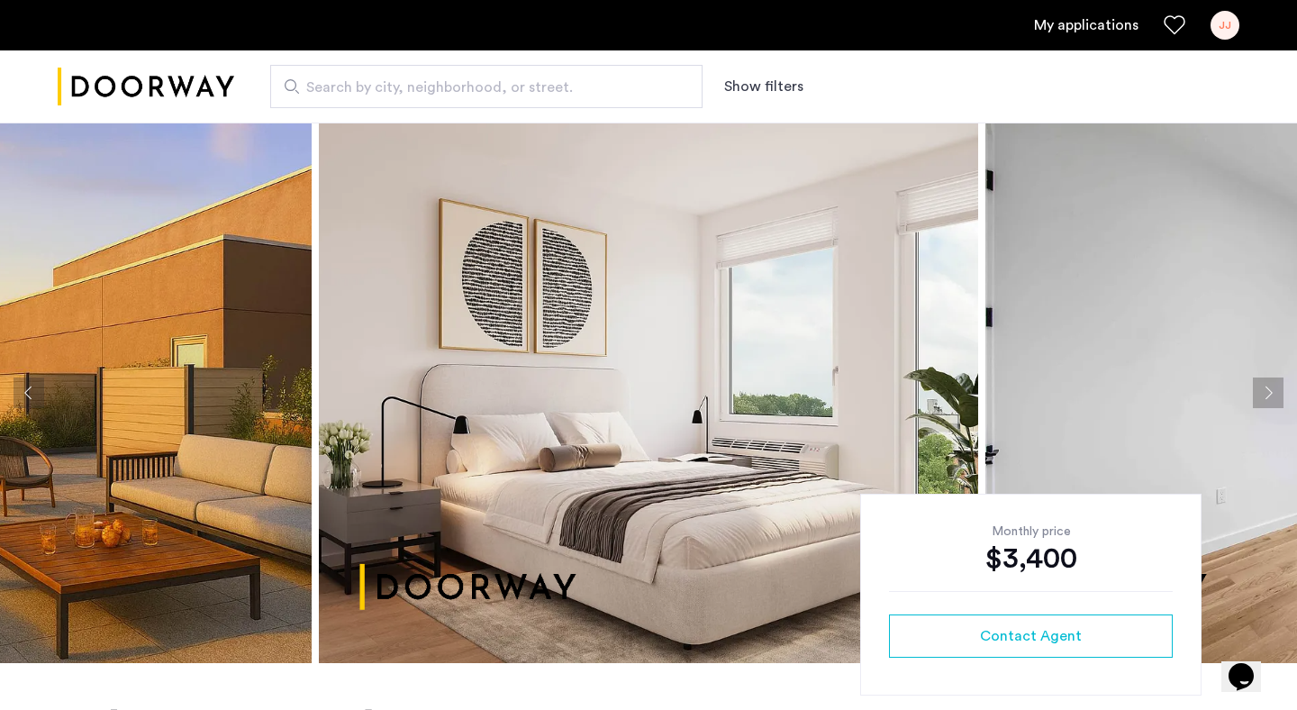
scroll to position [123, 0]
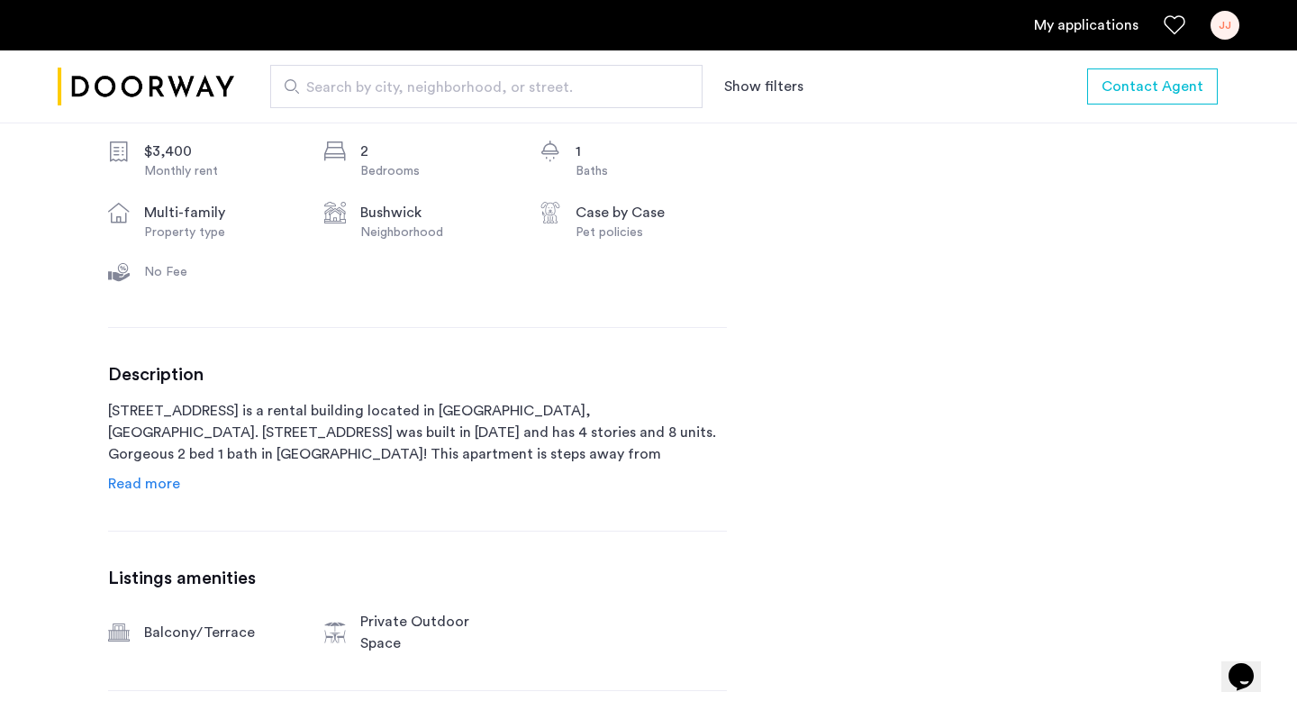
scroll to position [679, 0]
click at [166, 484] on span "Read more" at bounding box center [144, 482] width 72 height 14
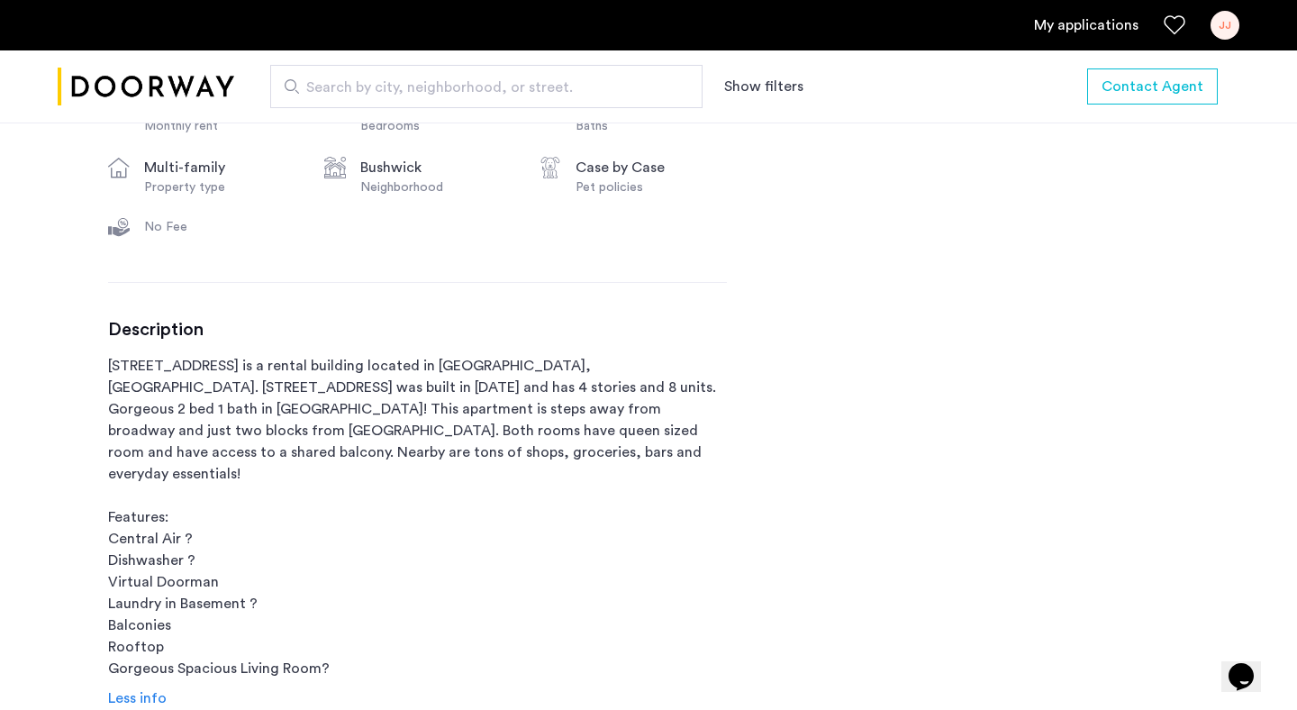
scroll to position [735, 0]
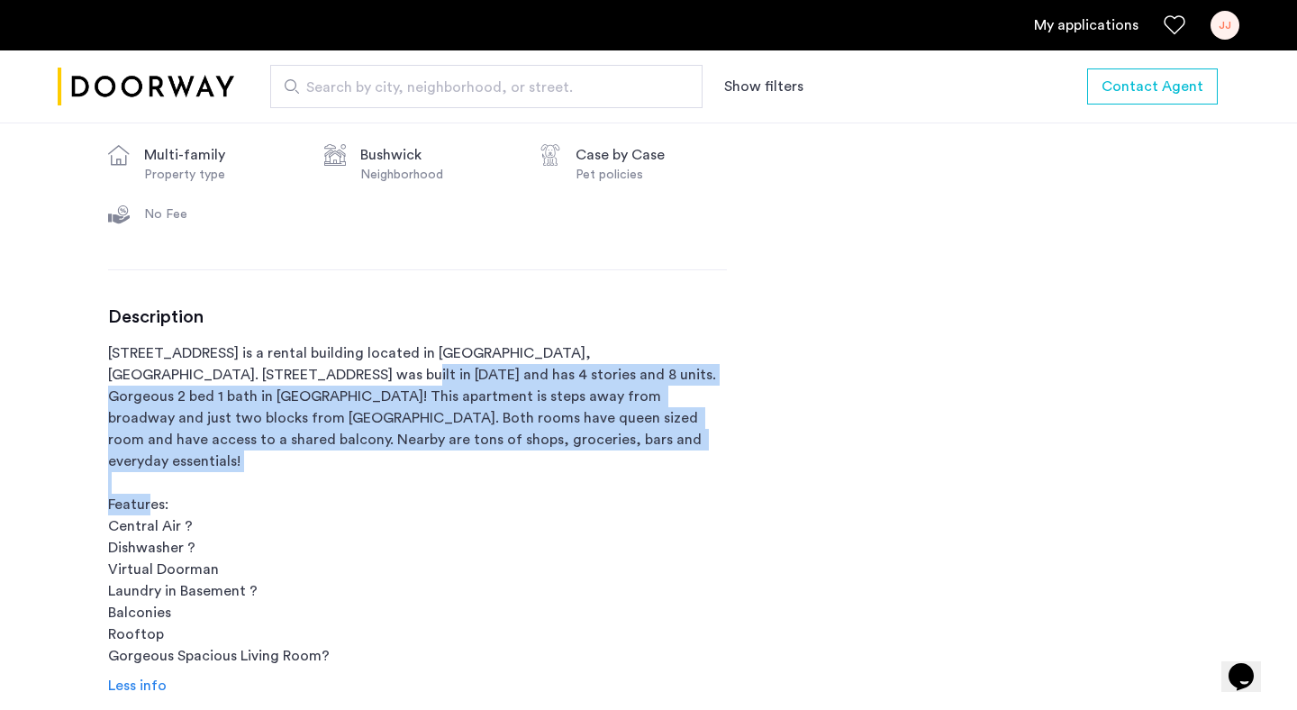
drag, startPoint x: 195, startPoint y: 382, endPoint x: 230, endPoint y: 502, distance: 124.9
click at [230, 502] on p "27 Woodbine Street is a rental building located in Brooklyn, NY. 27 Woodbine St…" at bounding box center [417, 504] width 619 height 324
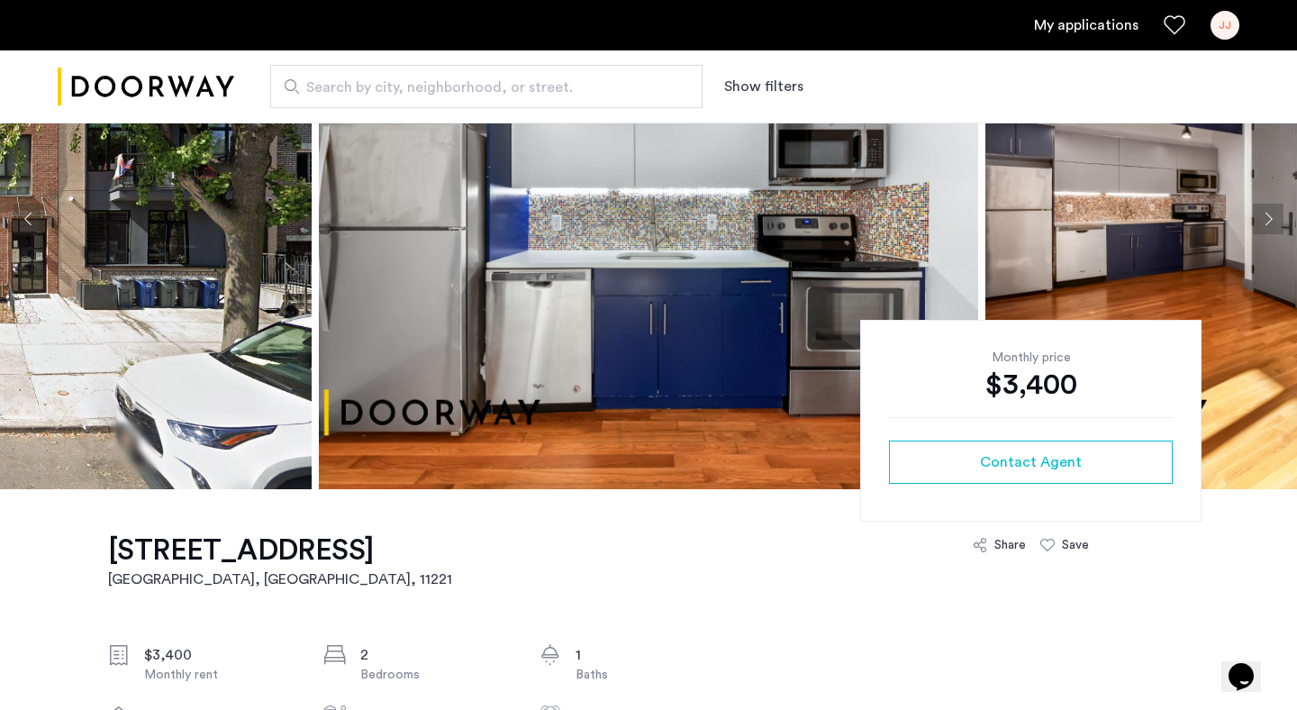
scroll to position [0, 0]
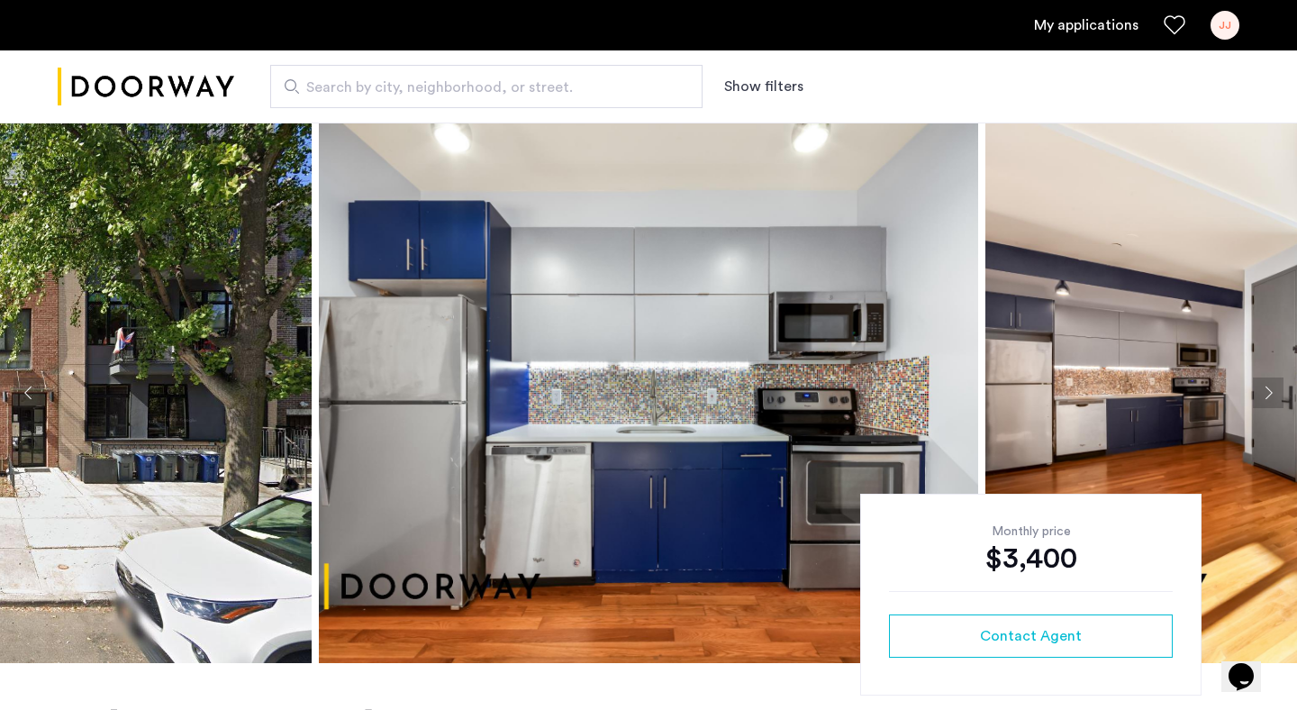
click at [591, 320] on img at bounding box center [648, 393] width 659 height 541
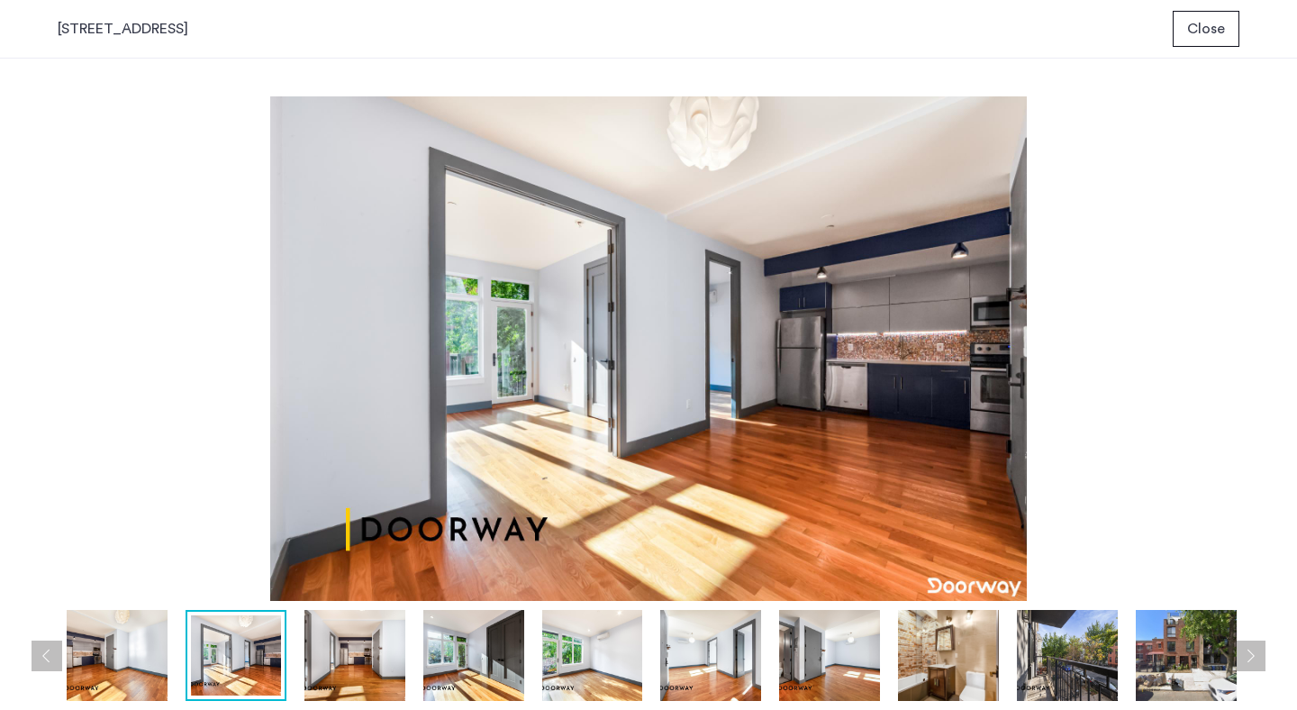
click at [1188, 37] on span "Close" at bounding box center [1206, 29] width 38 height 22
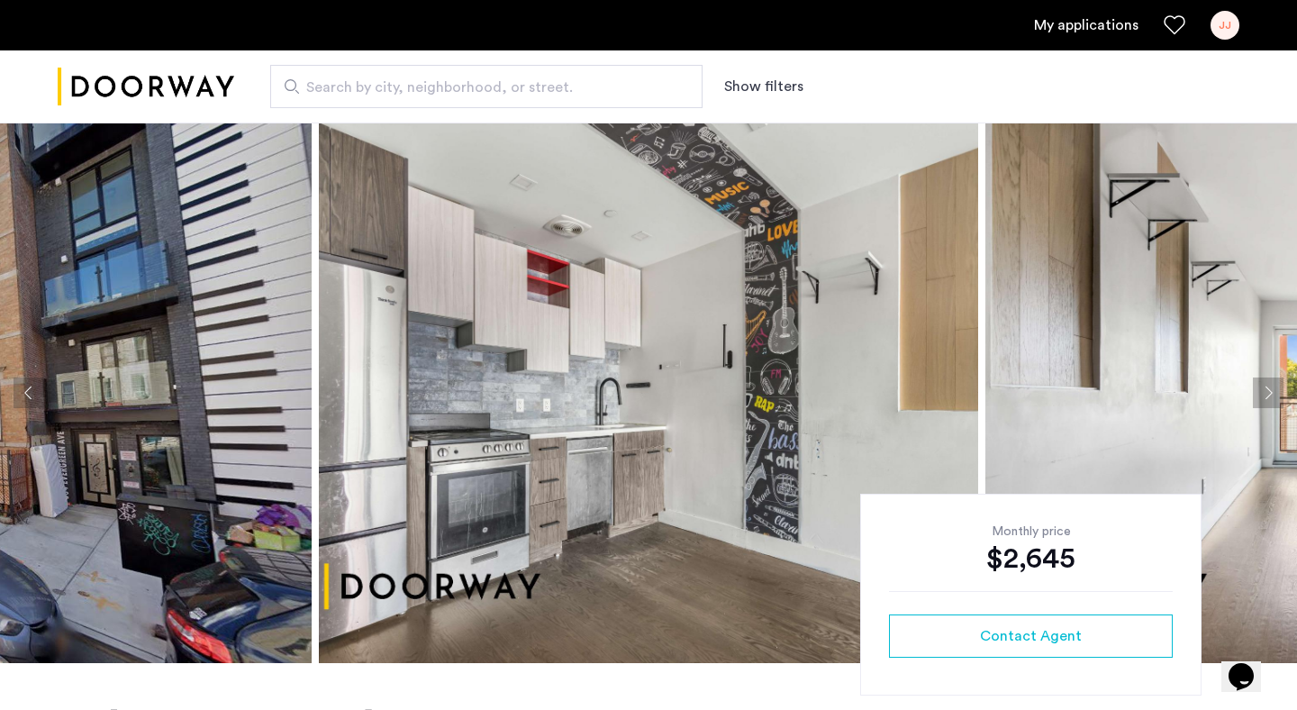
click at [630, 326] on img at bounding box center [648, 393] width 659 height 541
